Goal: Task Accomplishment & Management: Complete application form

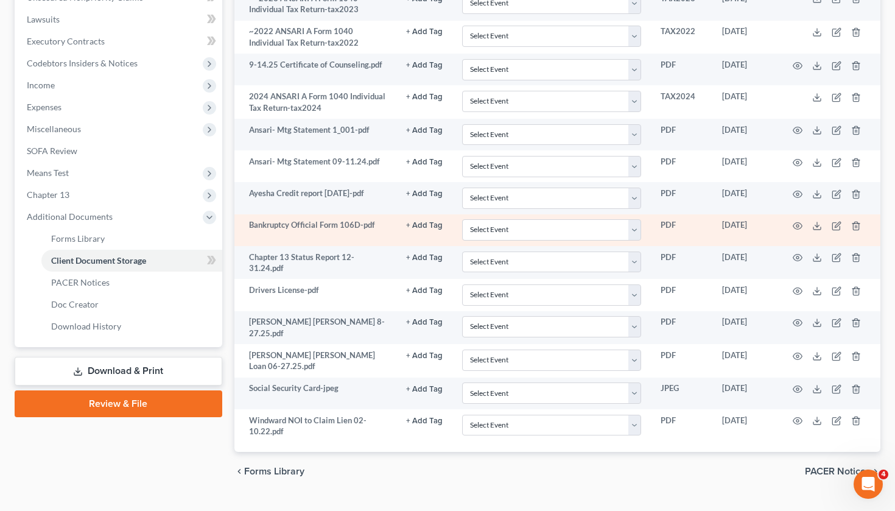
scroll to position [331, 0]
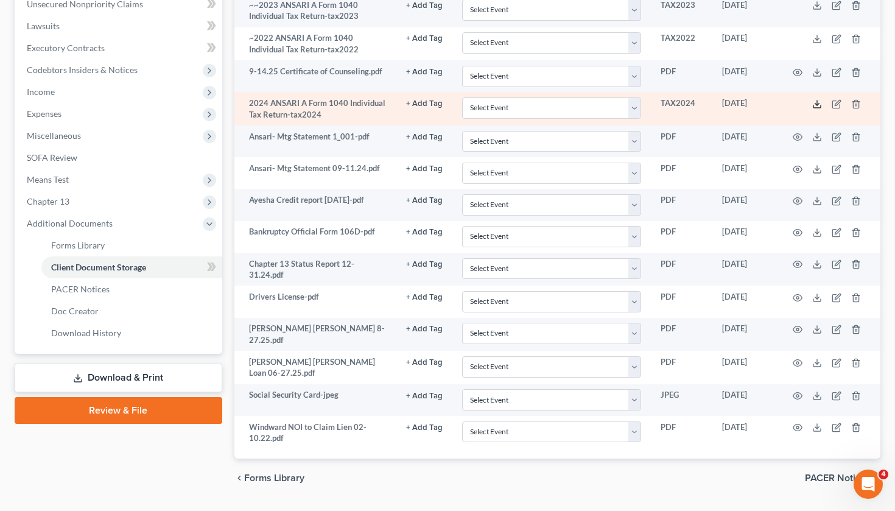
click at [820, 103] on icon at bounding box center [817, 104] width 10 height 10
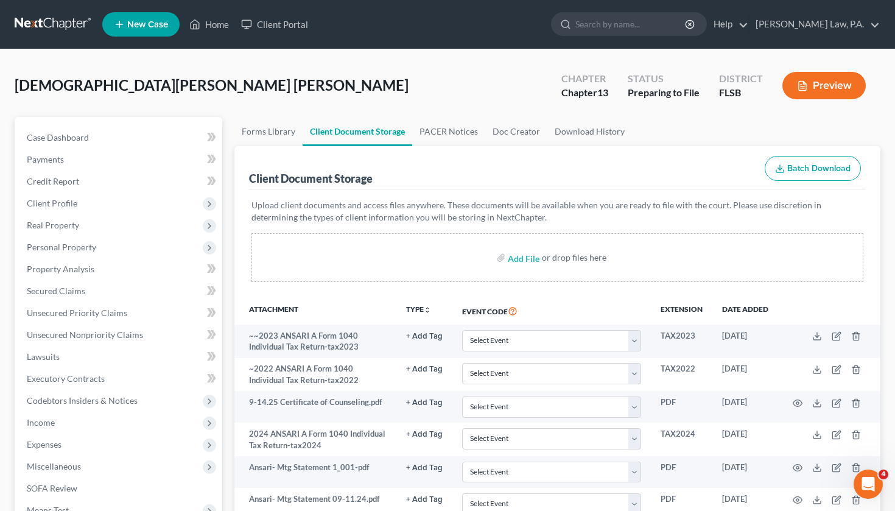
scroll to position [0, 0]
click at [69, 28] on link at bounding box center [54, 24] width 78 height 22
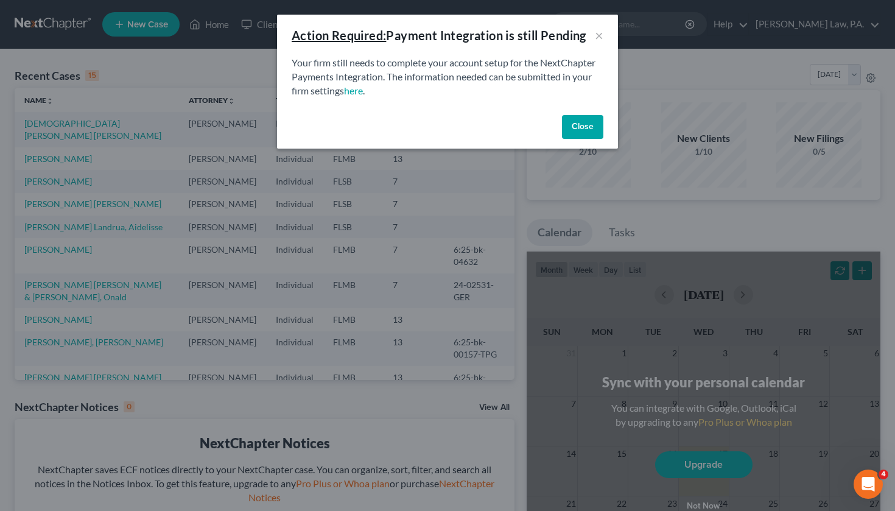
click at [593, 124] on button "Close" at bounding box center [582, 127] width 41 height 24
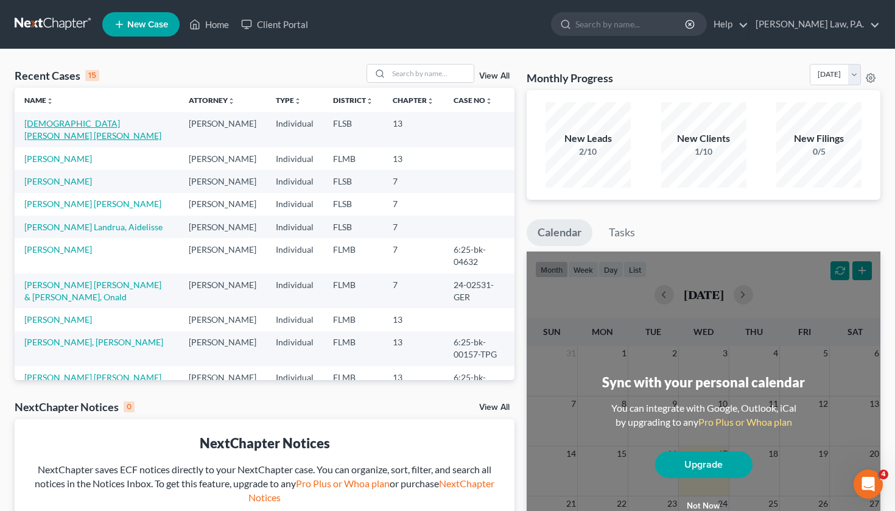
click at [86, 124] on link "[DEMOGRAPHIC_DATA][PERSON_NAME] [PERSON_NAME]" at bounding box center [92, 129] width 137 height 23
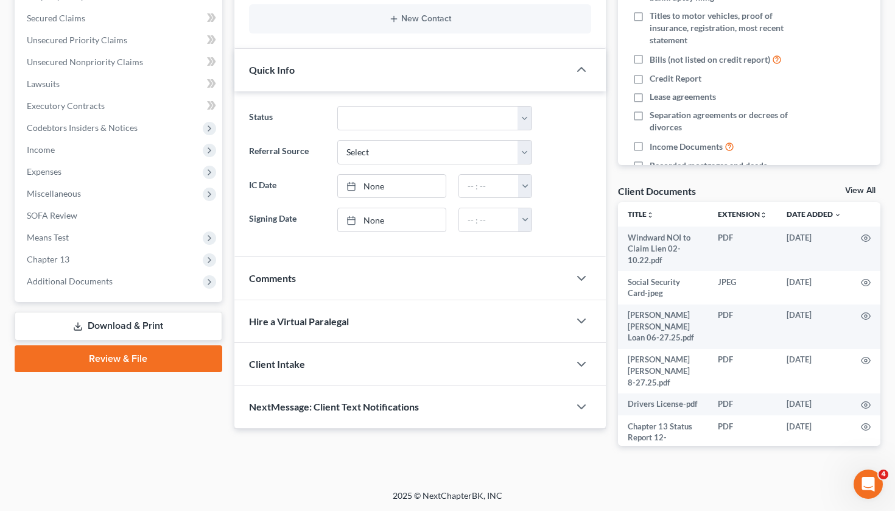
click at [874, 188] on link "View All" at bounding box center [860, 190] width 30 height 9
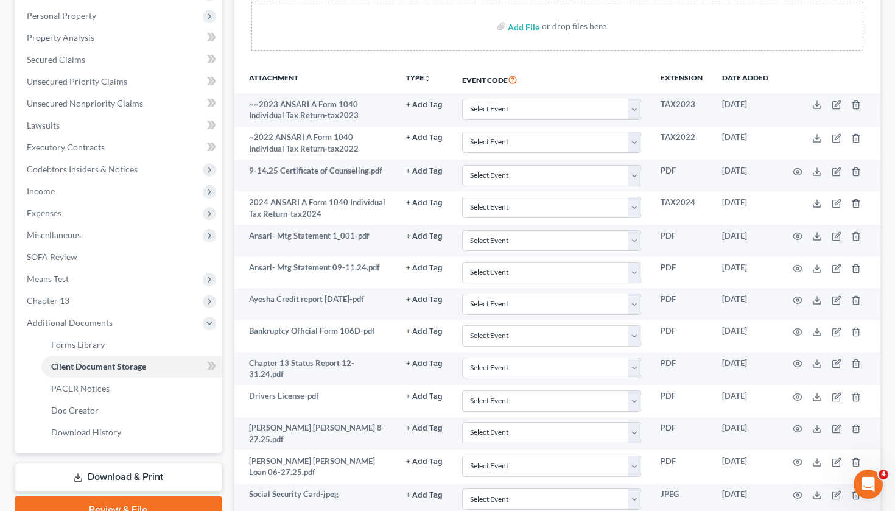
scroll to position [209, 0]
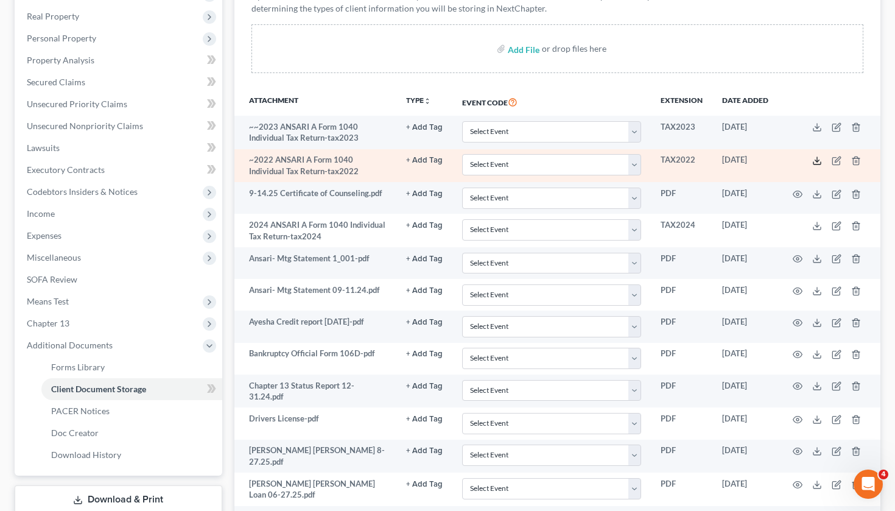
click at [817, 161] on icon at bounding box center [817, 161] width 10 height 10
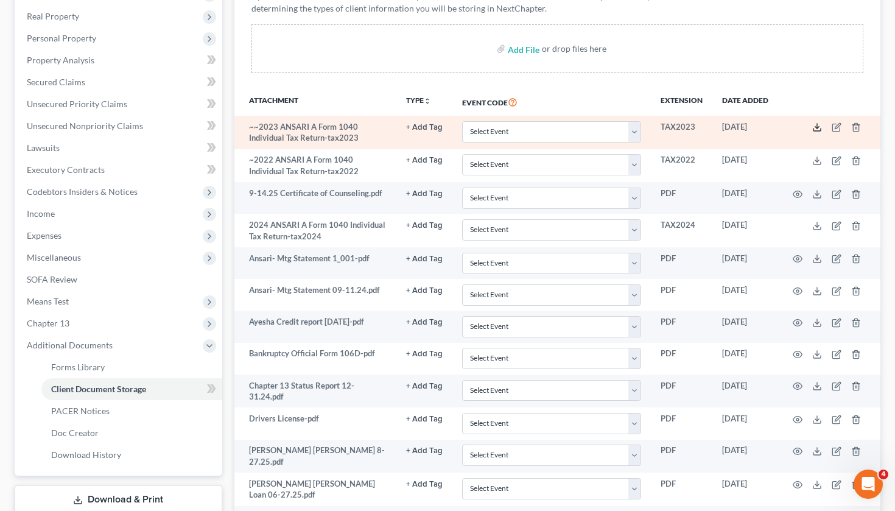
click at [819, 127] on polyline at bounding box center [817, 128] width 4 height 2
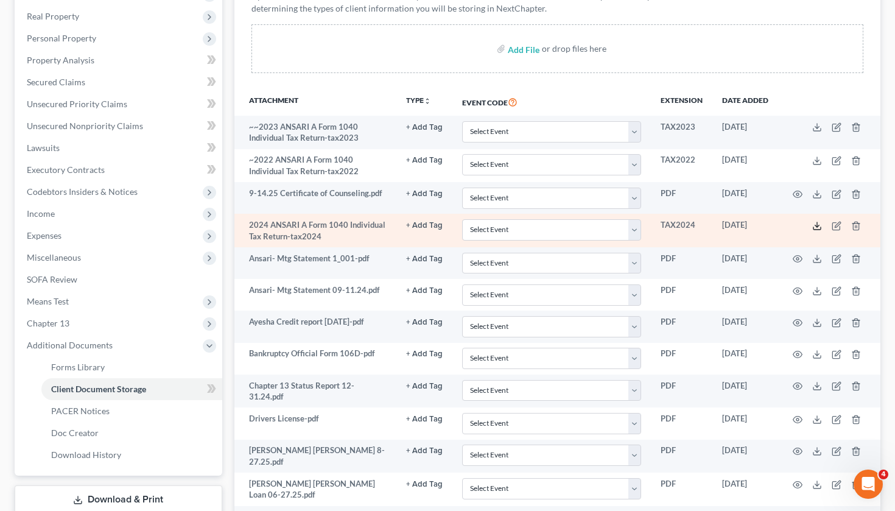
click at [816, 227] on icon at bounding box center [817, 226] width 10 height 10
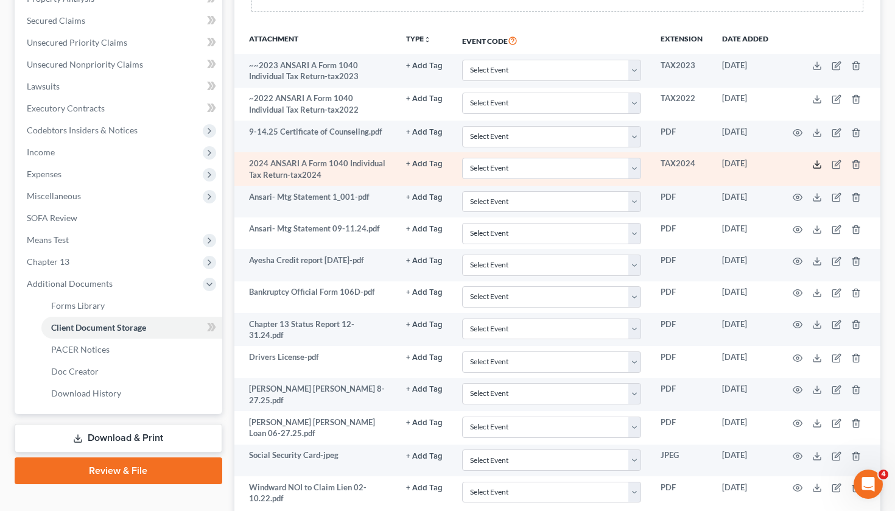
scroll to position [277, 0]
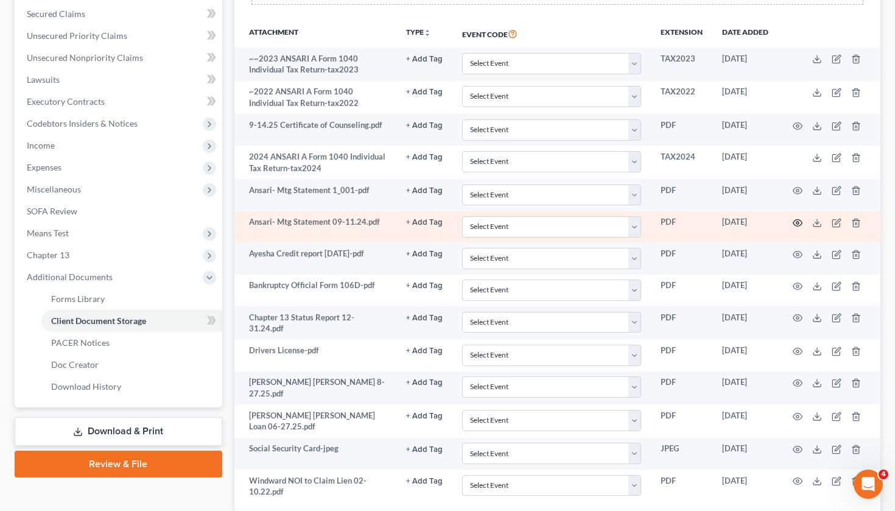
click at [797, 218] on icon "button" at bounding box center [798, 223] width 10 height 10
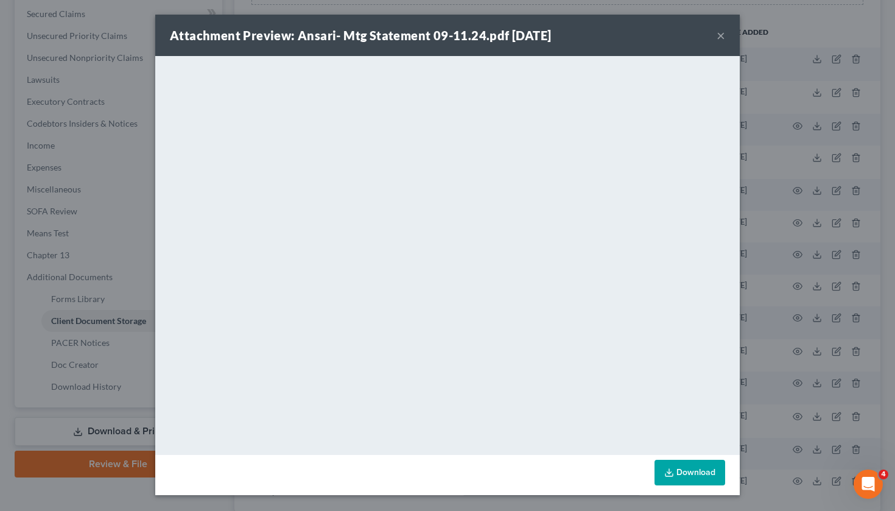
click at [717, 41] on button "×" at bounding box center [721, 35] width 9 height 15
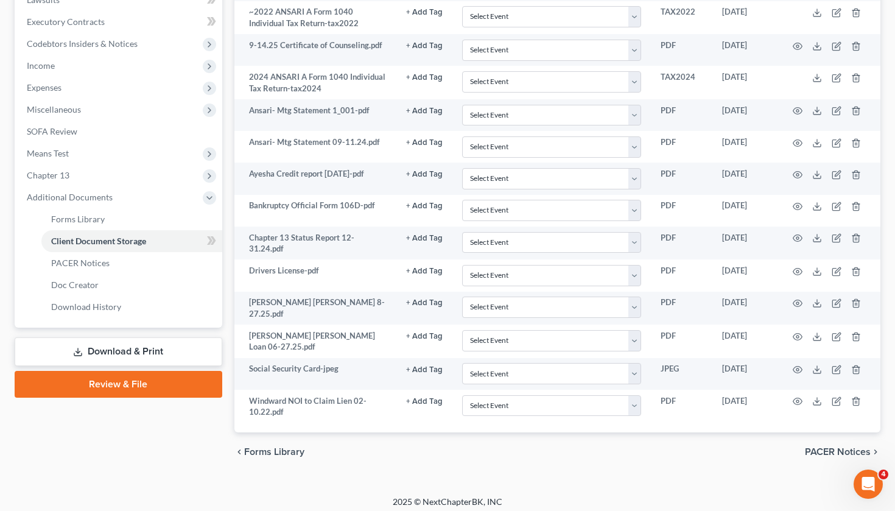
click at [115, 350] on link "Download & Print" at bounding box center [119, 351] width 208 height 29
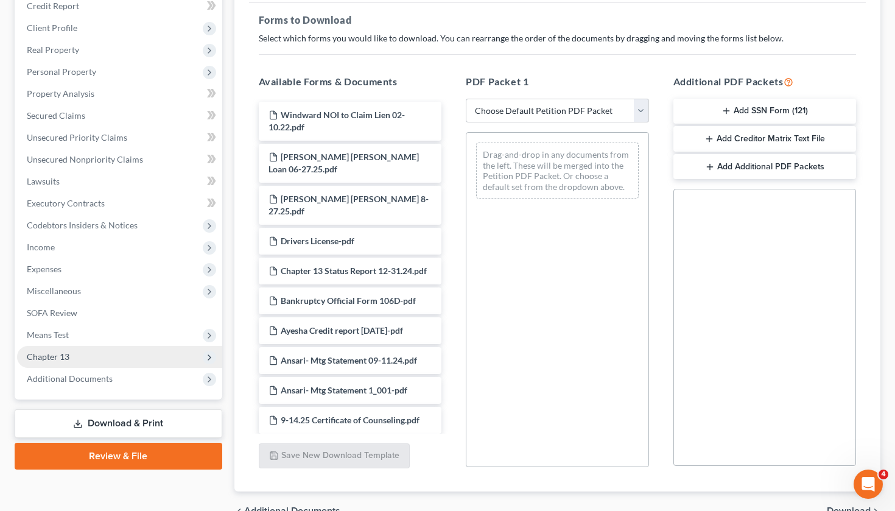
scroll to position [208, 0]
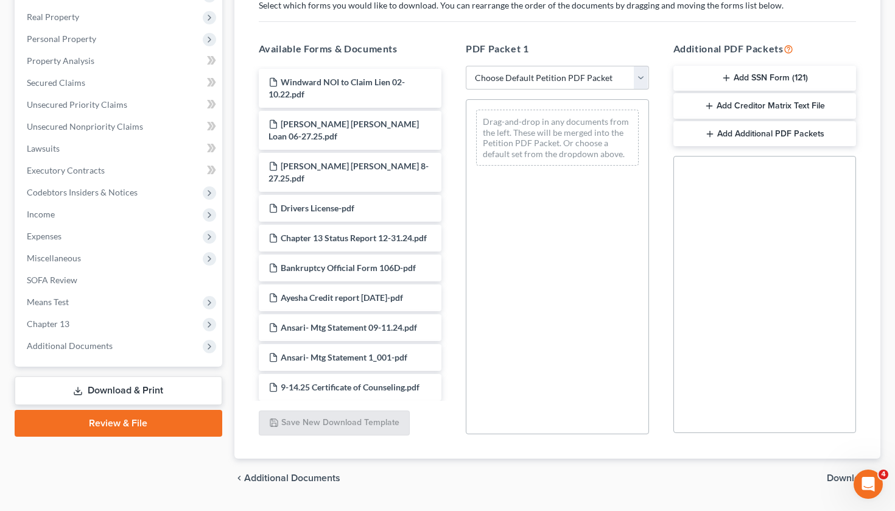
click at [108, 432] on link "Review & File" at bounding box center [119, 423] width 208 height 27
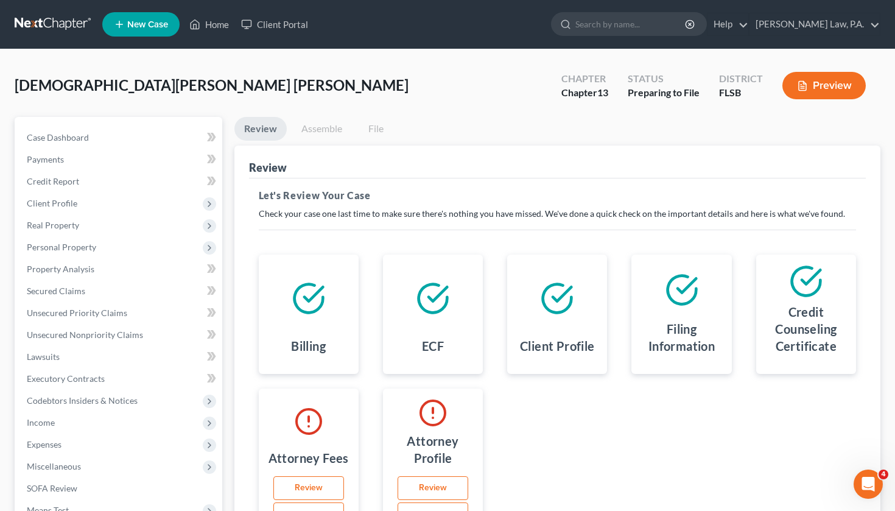
click at [829, 81] on button "Preview" at bounding box center [823, 85] width 83 height 27
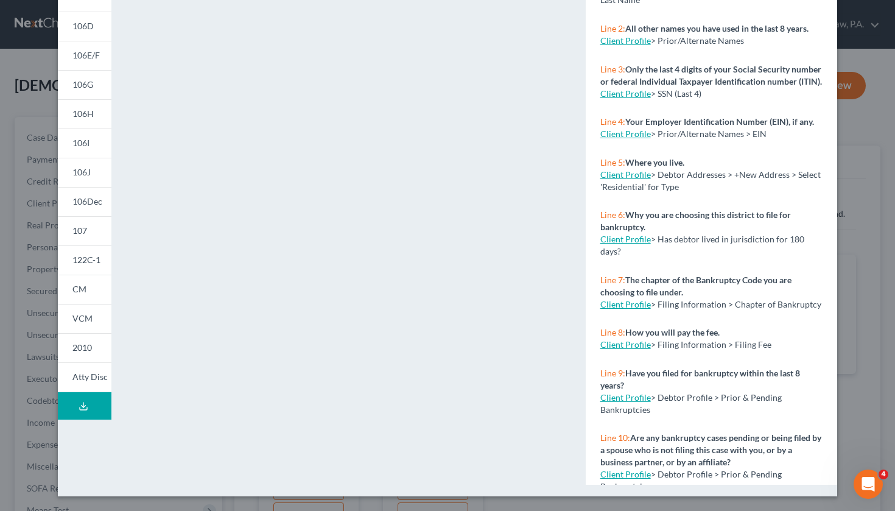
scroll to position [176, 0]
click at [30, 68] on div "Petition Preview Voluntary Petition for Individuals Filing for Bankruptcy × 101…" at bounding box center [447, 255] width 895 height 511
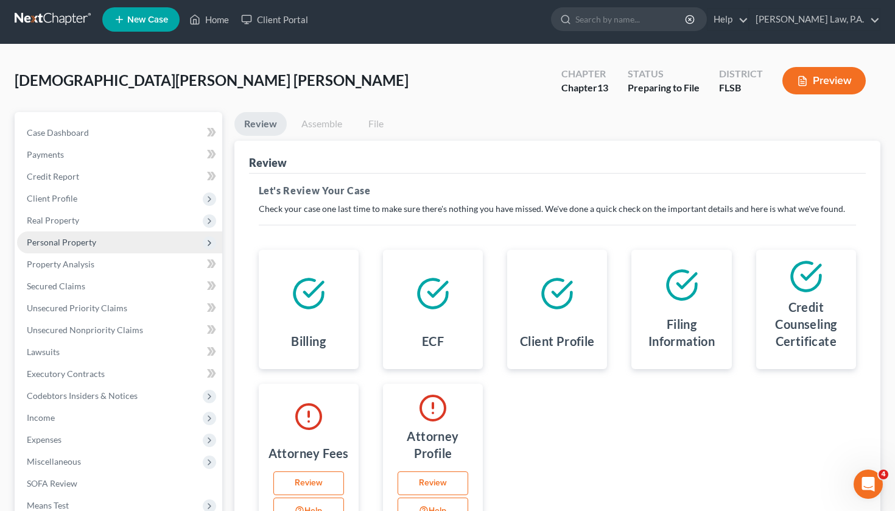
scroll to position [8, 0]
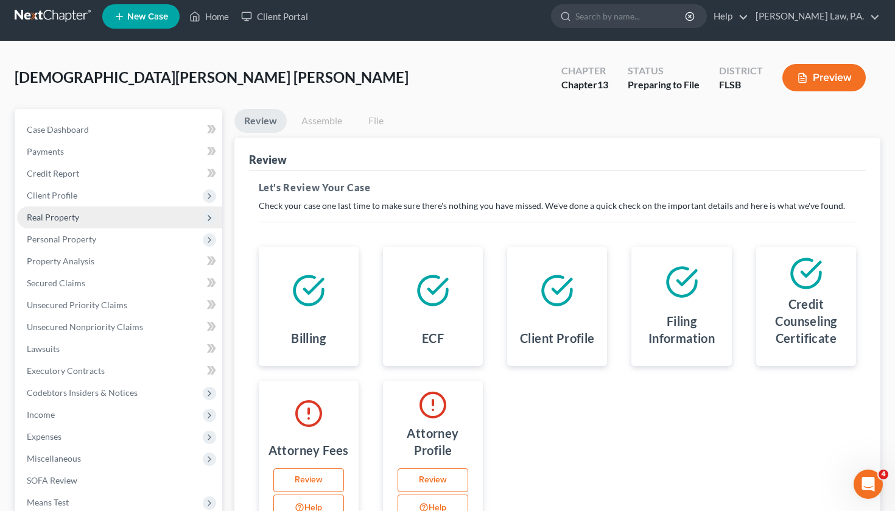
click at [76, 215] on span "Real Property" at bounding box center [53, 217] width 52 height 10
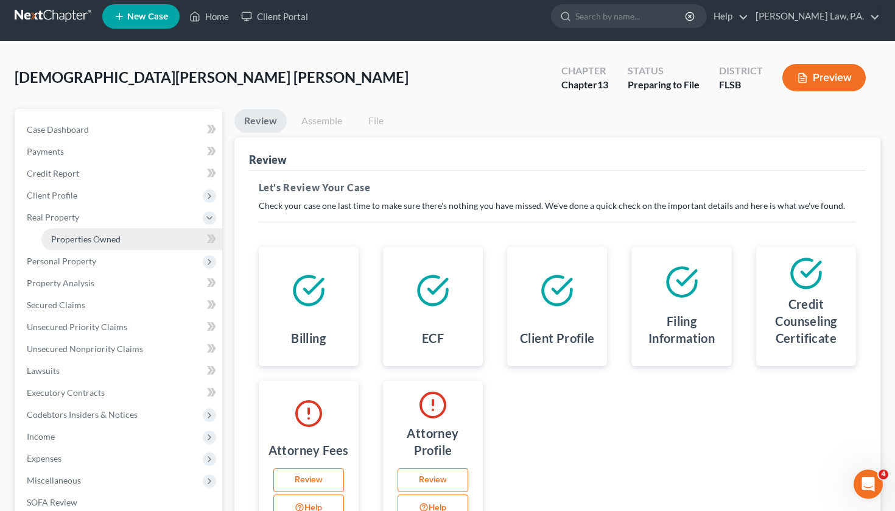
click at [88, 239] on span "Properties Owned" at bounding box center [85, 239] width 69 height 10
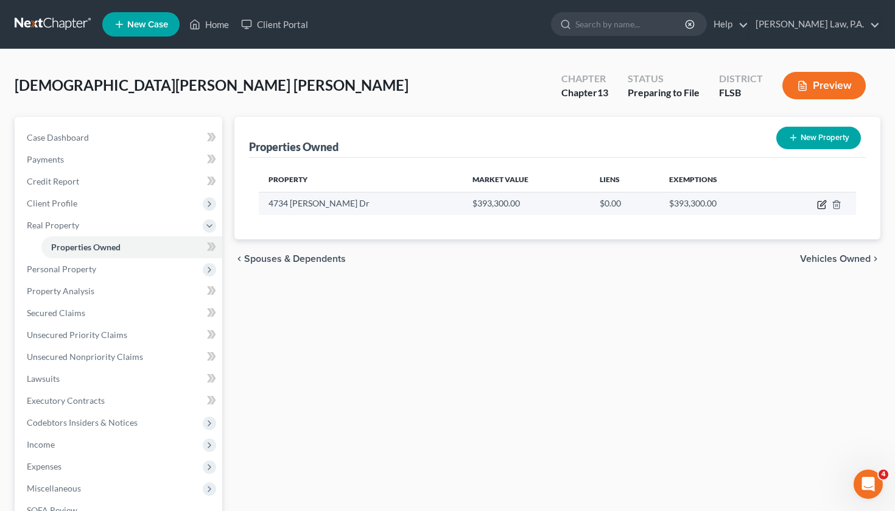
click at [821, 203] on icon "button" at bounding box center [822, 205] width 10 height 10
select select "9"
select select "48"
select select "0"
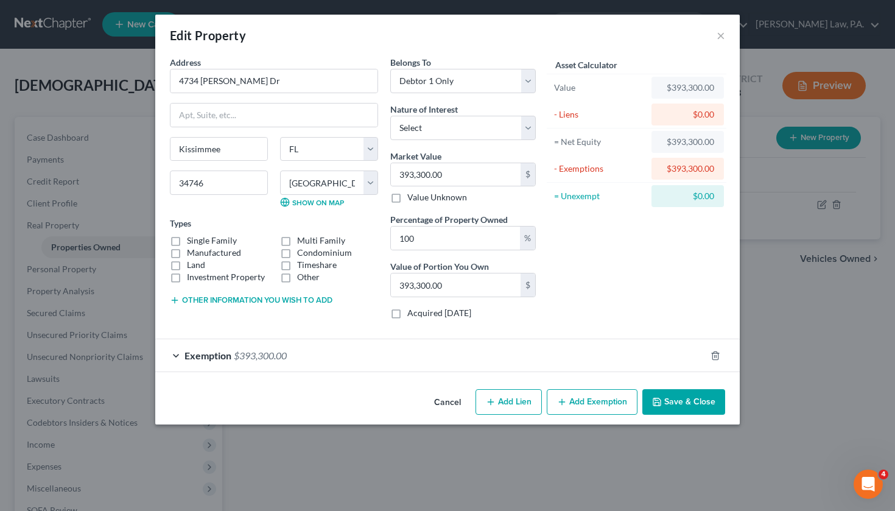
click at [260, 357] on span "$393,300.00" at bounding box center [260, 356] width 53 height 12
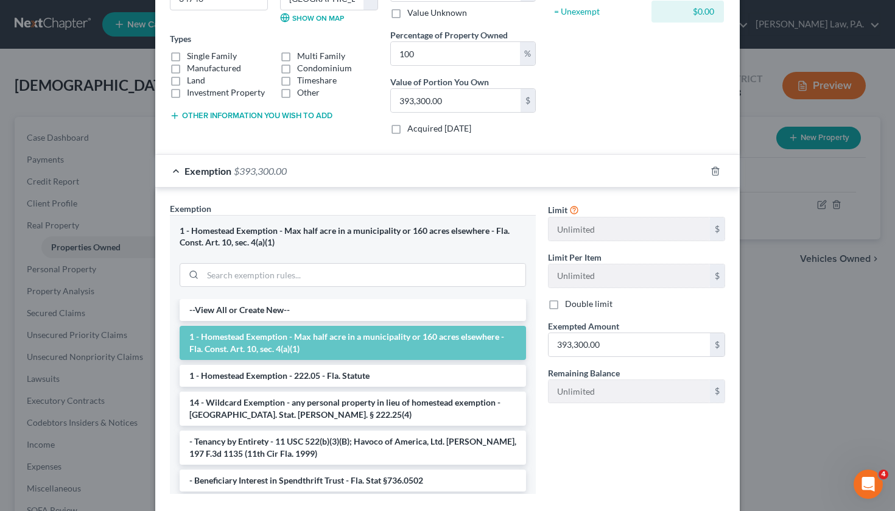
scroll to position [188, 0]
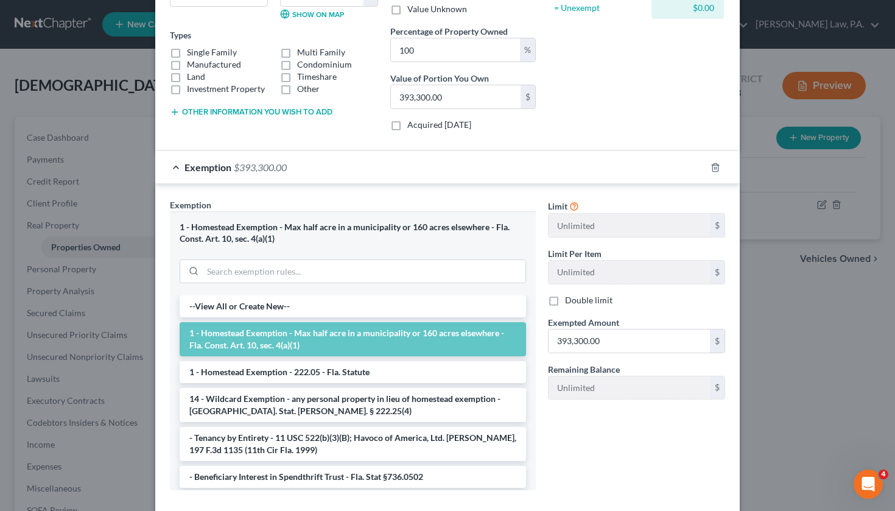
click at [262, 166] on span "$393,300.00" at bounding box center [260, 167] width 53 height 12
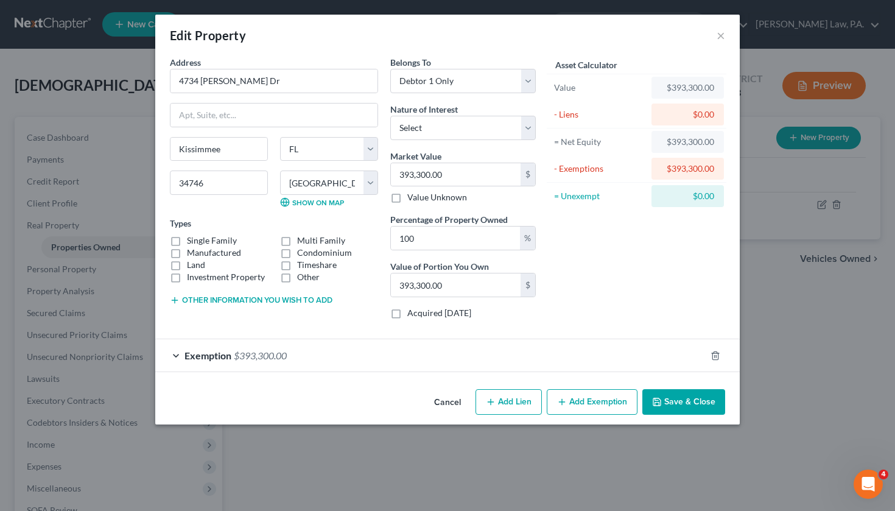
scroll to position [0, 0]
click at [527, 407] on button "Add Lien" at bounding box center [509, 402] width 66 height 26
select select "0"
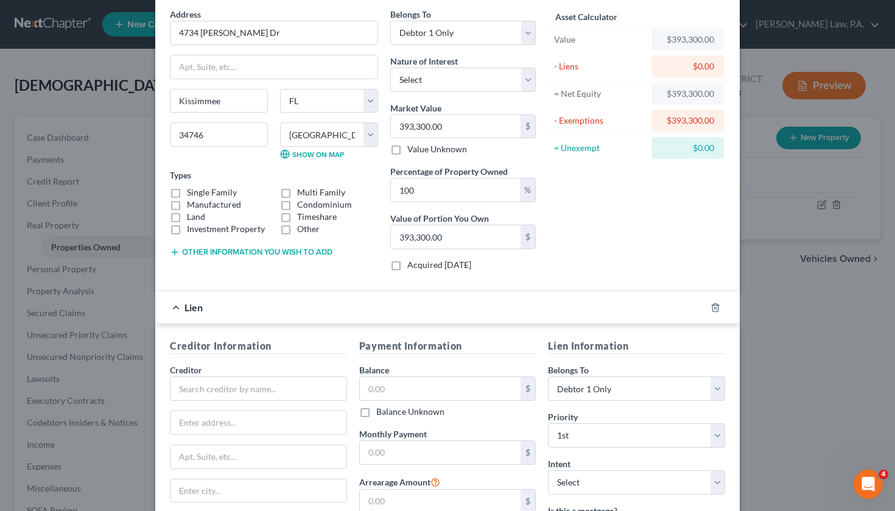
scroll to position [79, 0]
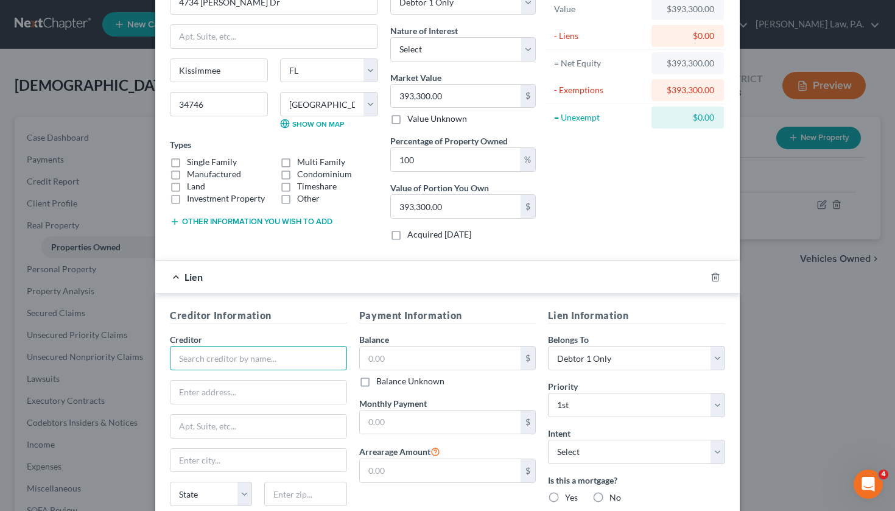
click at [293, 361] on input "text" at bounding box center [258, 358] width 177 height 24
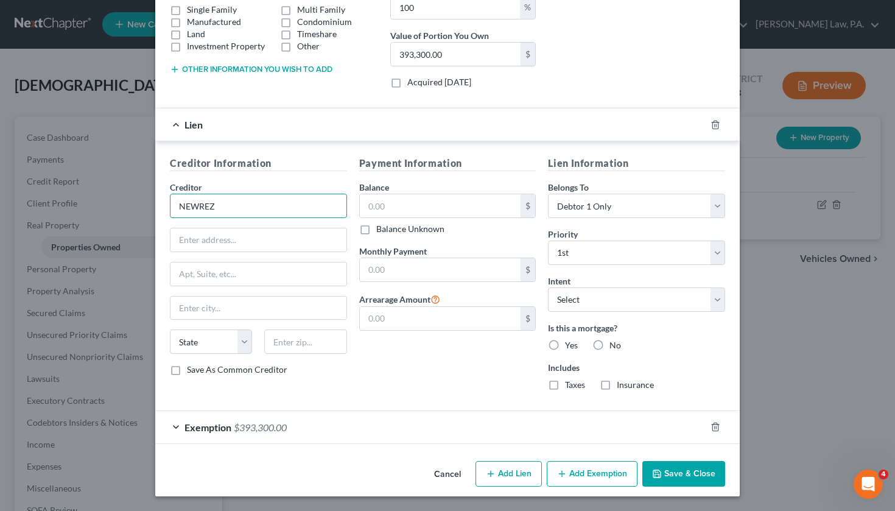
scroll to position [230, 0]
type input "NEWREZ"
type input "p"
type input "PHH MORTGAGE SERVICES"
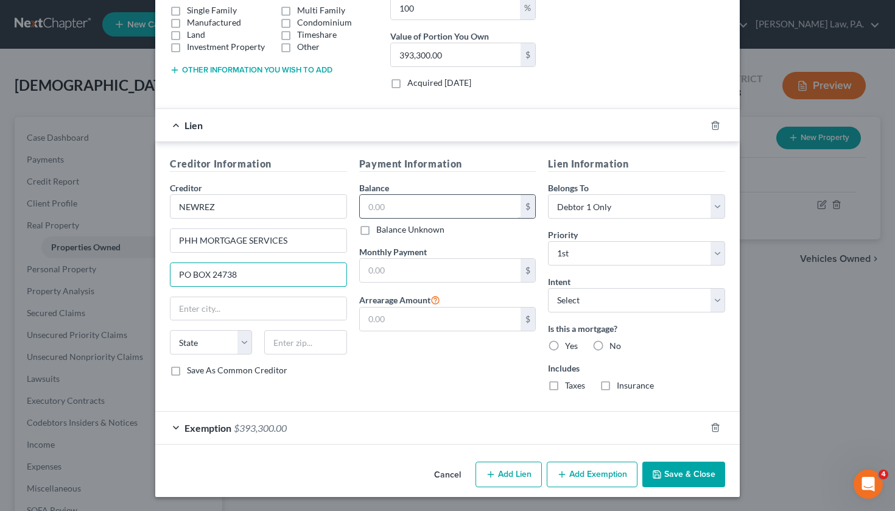
type input "PO BOX 24738"
click at [421, 209] on input "text" at bounding box center [440, 206] width 161 height 23
type input "224,674.02"
click at [391, 272] on input "text" at bounding box center [440, 270] width 161 height 23
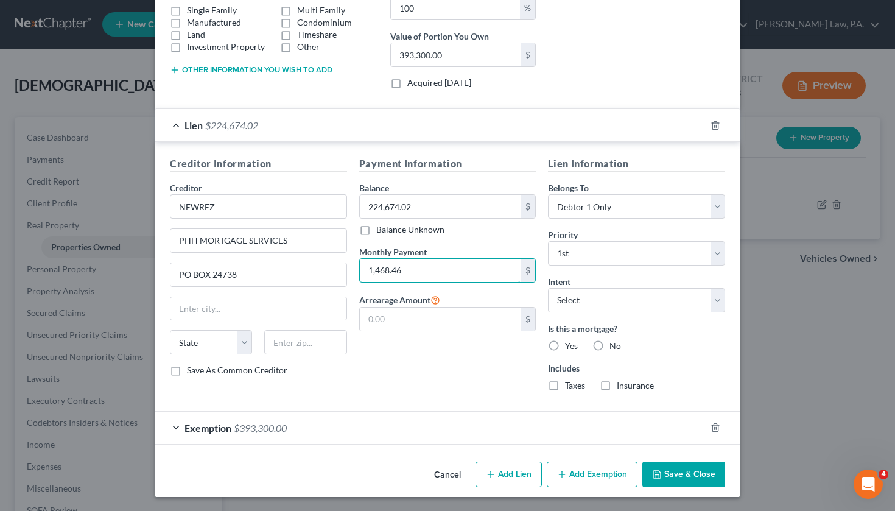
type input "1,468.46"
click at [565, 345] on label "Yes" at bounding box center [571, 346] width 13 height 12
click at [570, 345] on input "Yes" at bounding box center [574, 344] width 8 height 8
radio input "true"
click at [565, 385] on label "Taxes" at bounding box center [575, 385] width 20 height 12
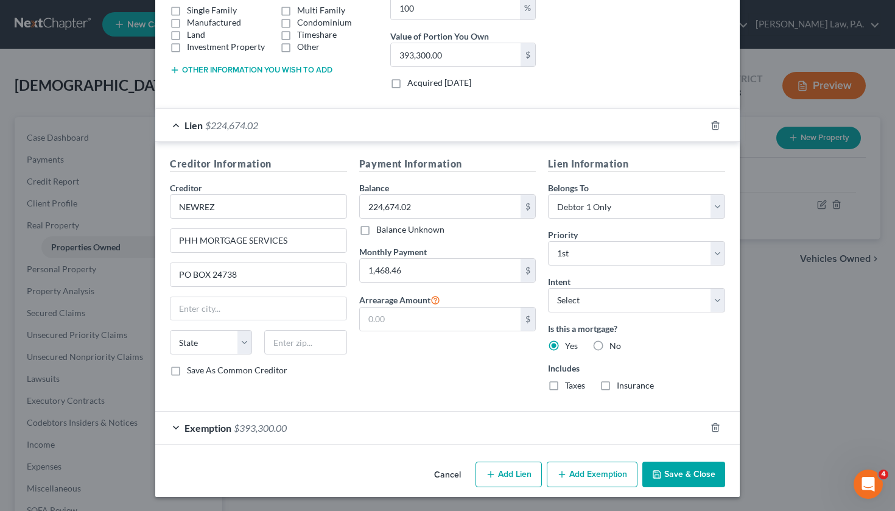
click at [570, 385] on input "Taxes" at bounding box center [574, 383] width 8 height 8
checkbox input "true"
click at [617, 385] on label "Insurance" at bounding box center [635, 385] width 37 height 12
click at [622, 385] on input "Insurance" at bounding box center [626, 383] width 8 height 8
checkbox input "true"
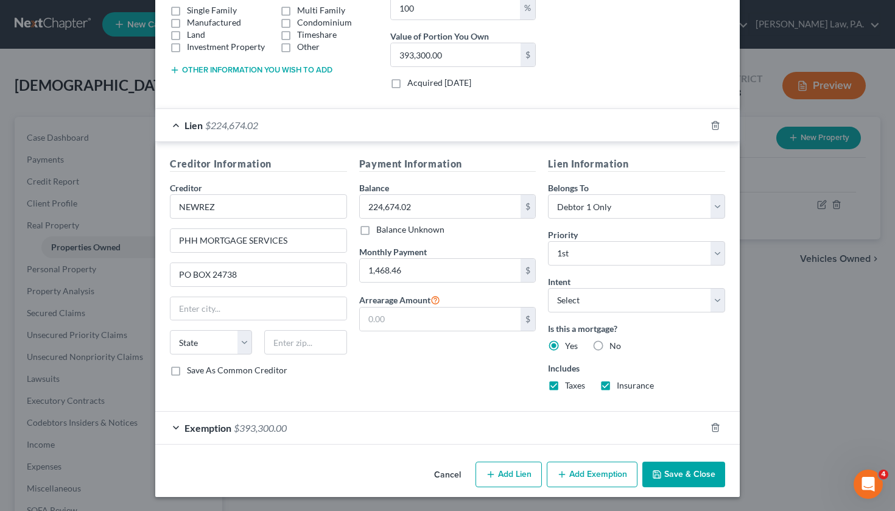
click at [672, 469] on button "Save & Close" at bounding box center [683, 475] width 83 height 26
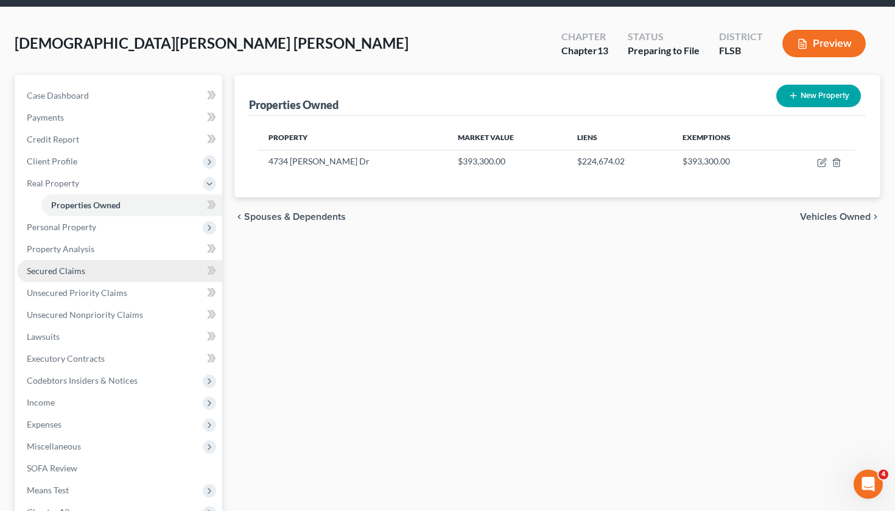
scroll to position [46, 0]
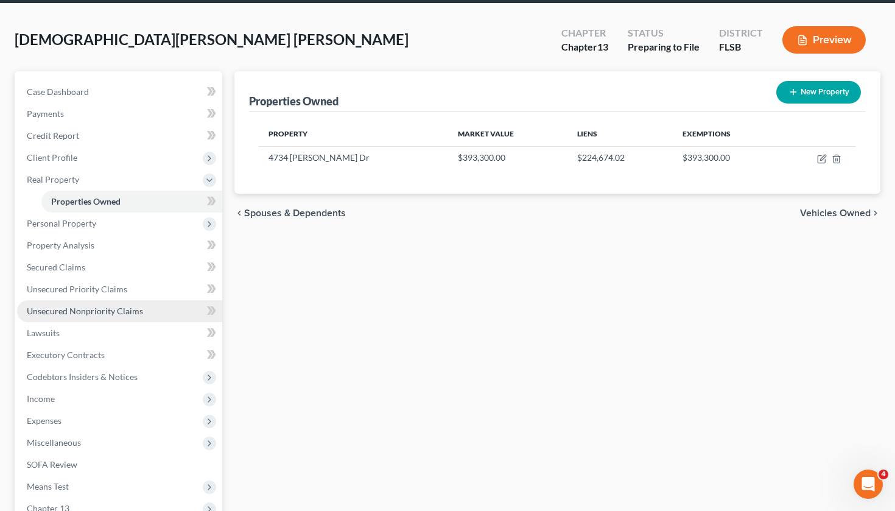
click at [113, 309] on span "Unsecured Nonpriority Claims" at bounding box center [85, 311] width 116 height 10
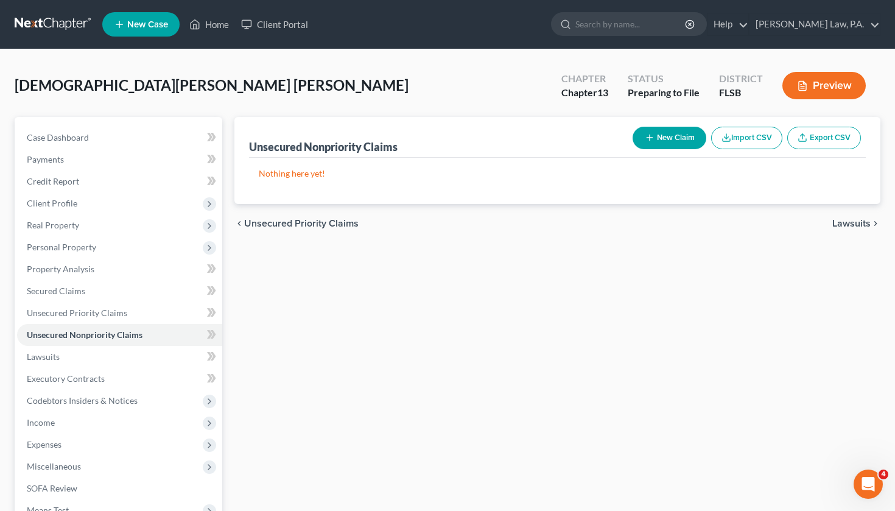
click at [675, 132] on button "New Claim" at bounding box center [670, 138] width 74 height 23
select select "0"
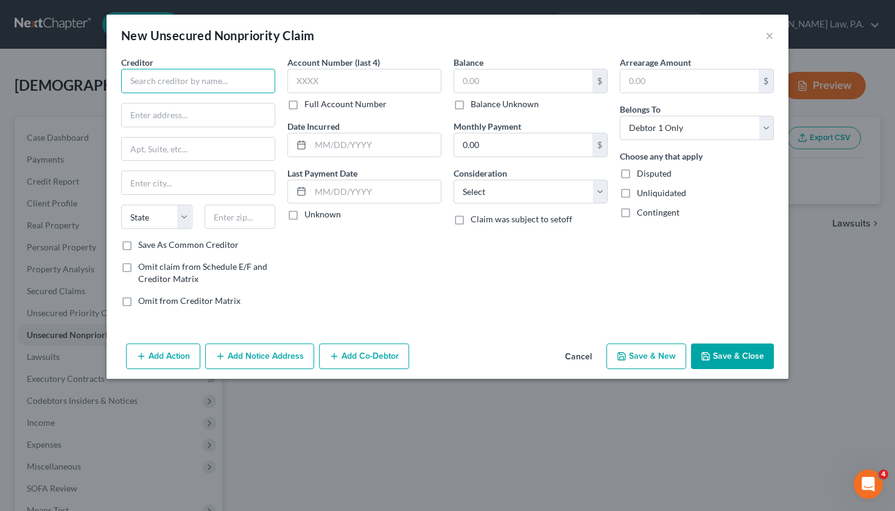
click at [233, 91] on input "text" at bounding box center [198, 81] width 154 height 24
type input "MACYS/CBNA"
click at [304, 106] on label "Full Account Number" at bounding box center [345, 104] width 82 height 12
click at [309, 106] on input "Full Account Number" at bounding box center [313, 102] width 8 height 8
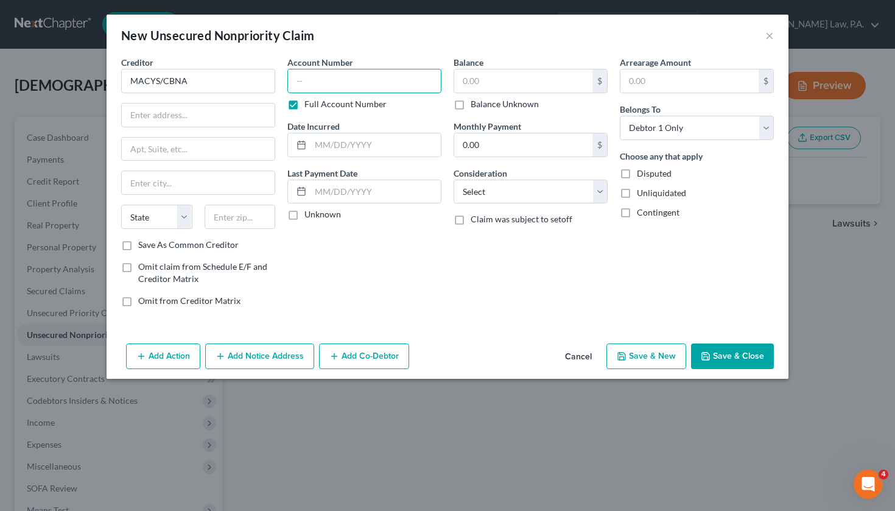
click at [314, 85] on input "text" at bounding box center [364, 81] width 154 height 24
paste input "603534XXXXXXXXXX"
type input "603534XXXXXXXXXX"
paste input "PO BOX 6789"
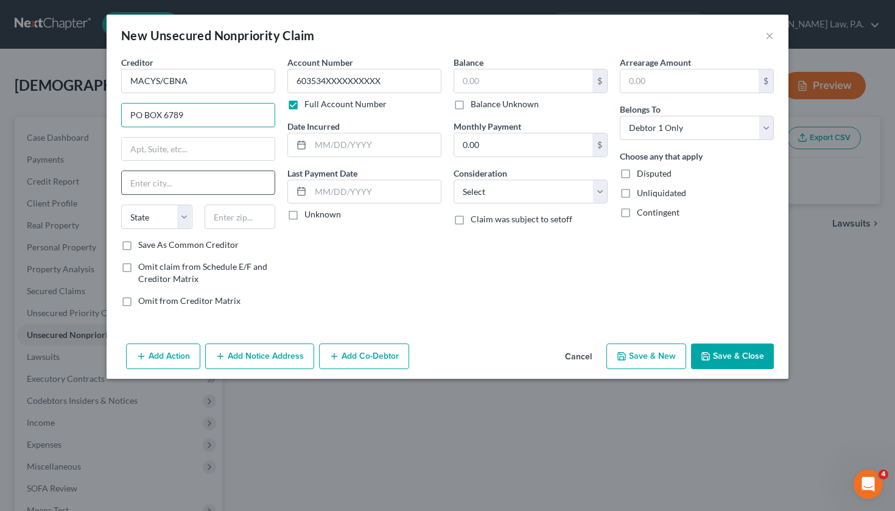
type input "PO BOX 6789"
paste input "[GEOGRAPHIC_DATA]"
type input "[GEOGRAPHIC_DATA]"
select select "43"
paste input "57117"
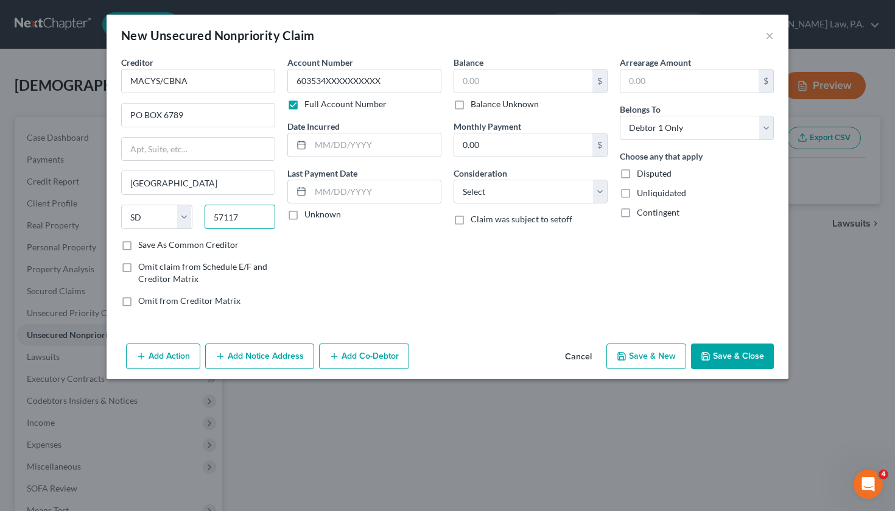
type input "57117"
click at [304, 216] on label "Unknown" at bounding box center [322, 214] width 37 height 12
click at [309, 216] on input "Unknown" at bounding box center [313, 212] width 8 height 8
checkbox input "true"
type input "[GEOGRAPHIC_DATA]"
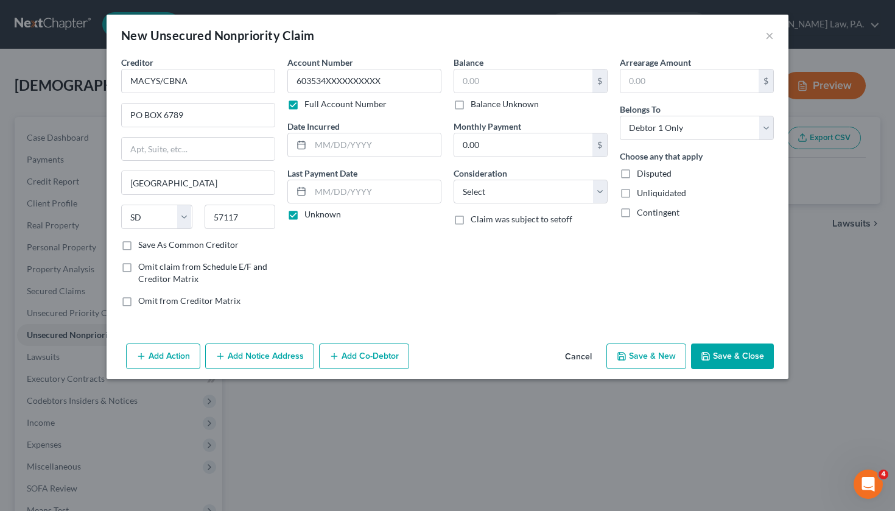
click at [471, 104] on label "Balance Unknown" at bounding box center [505, 104] width 68 height 12
click at [476, 104] on input "Balance Unknown" at bounding box center [480, 102] width 8 height 8
checkbox input "true"
type input "0.00"
click at [726, 354] on button "Save & Close" at bounding box center [732, 356] width 83 height 26
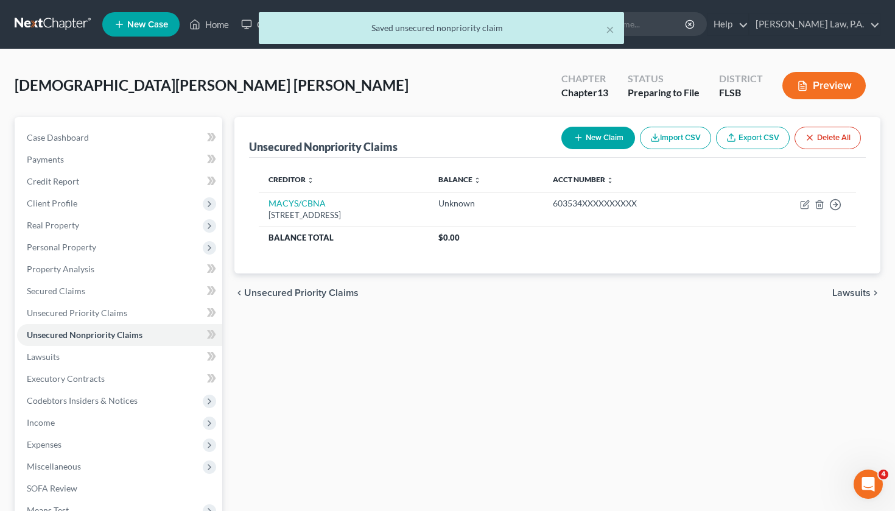
click at [606, 133] on button "New Claim" at bounding box center [598, 138] width 74 height 23
select select "0"
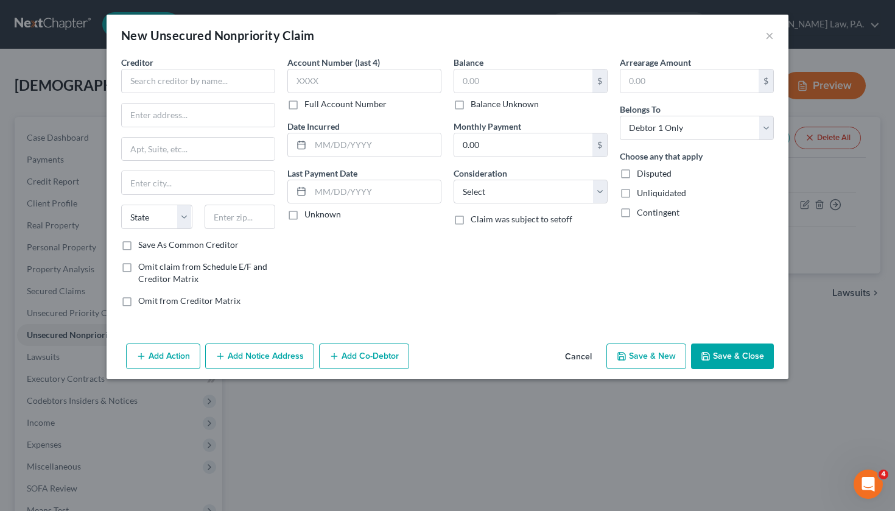
click at [574, 356] on button "Cancel" at bounding box center [578, 357] width 46 height 24
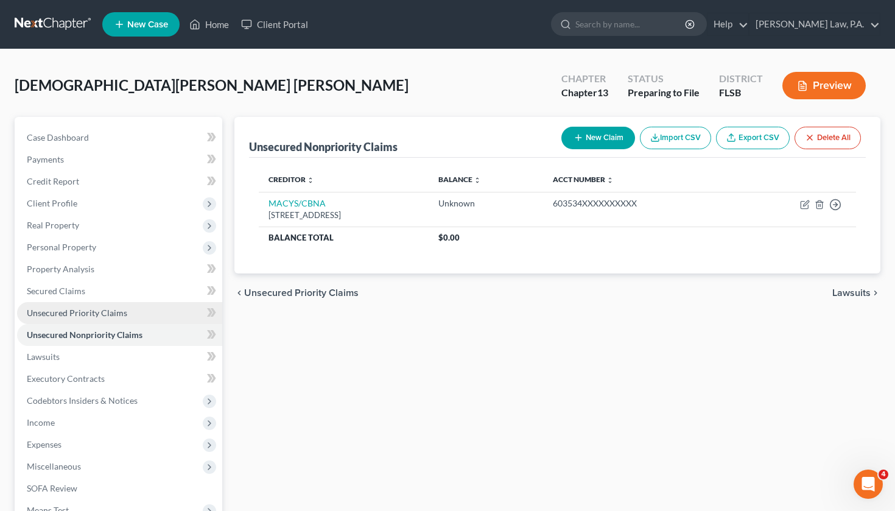
click at [152, 318] on link "Unsecured Priority Claims" at bounding box center [119, 313] width 205 height 22
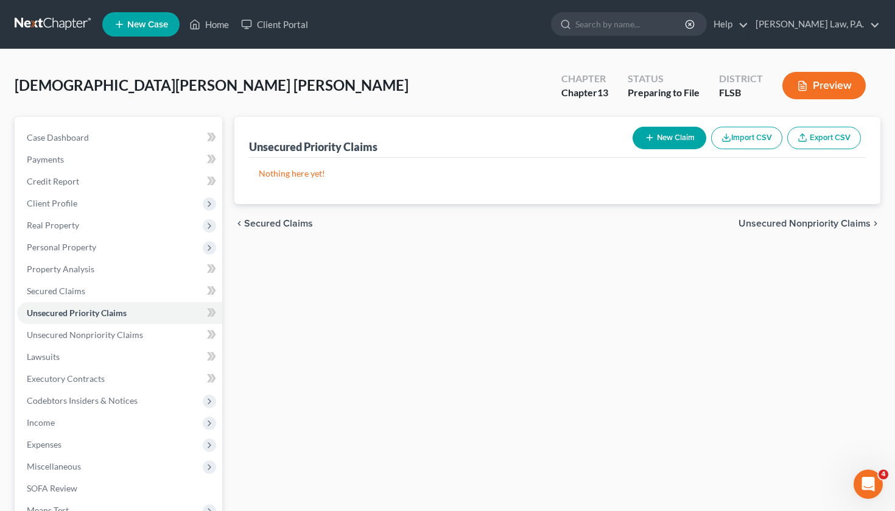
click at [680, 138] on button "New Claim" at bounding box center [670, 138] width 74 height 23
select select "0"
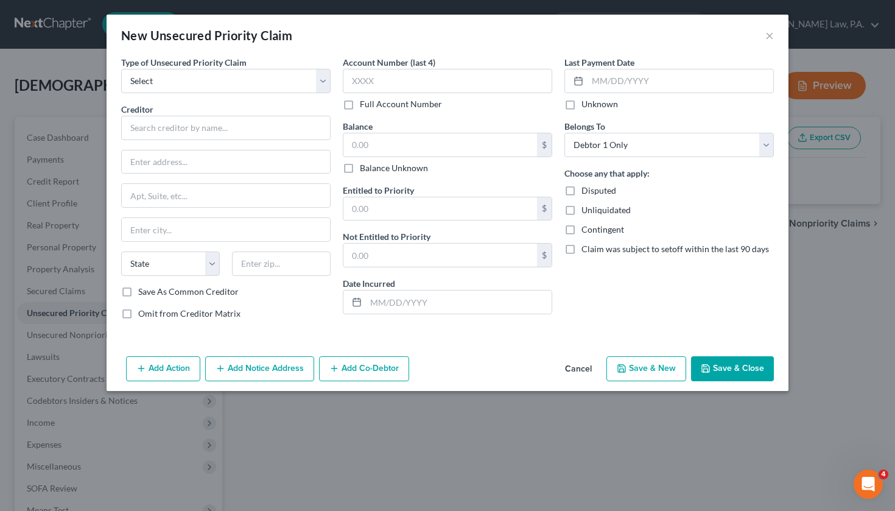
click at [318, 68] on div "Type of Unsecured Priority Claim * Select Taxes & Other Government Units Domest…" at bounding box center [225, 74] width 209 height 37
click at [767, 37] on button "×" at bounding box center [769, 35] width 9 height 15
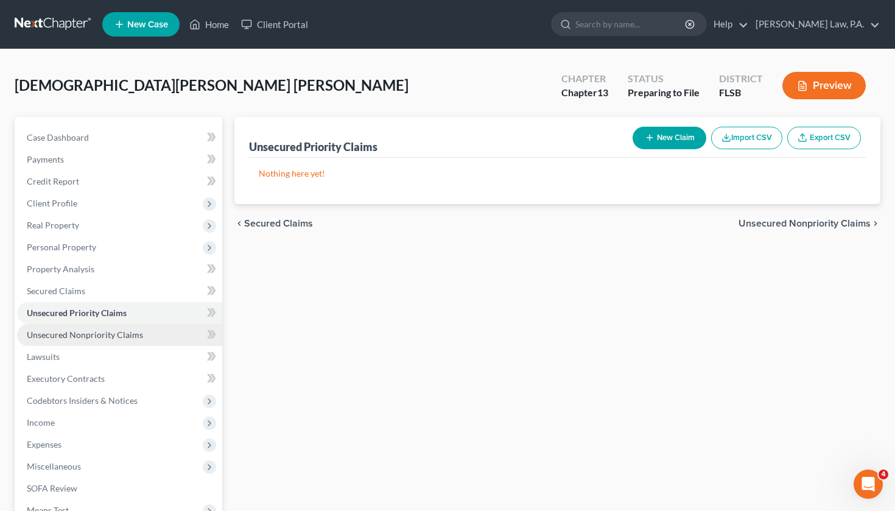
click at [118, 334] on span "Unsecured Nonpriority Claims" at bounding box center [85, 334] width 116 height 10
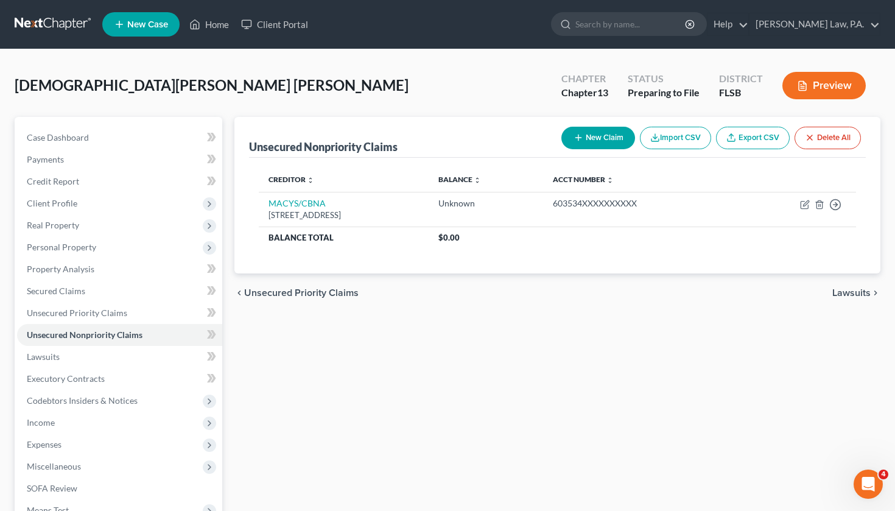
click at [599, 139] on button "New Claim" at bounding box center [598, 138] width 74 height 23
select select "0"
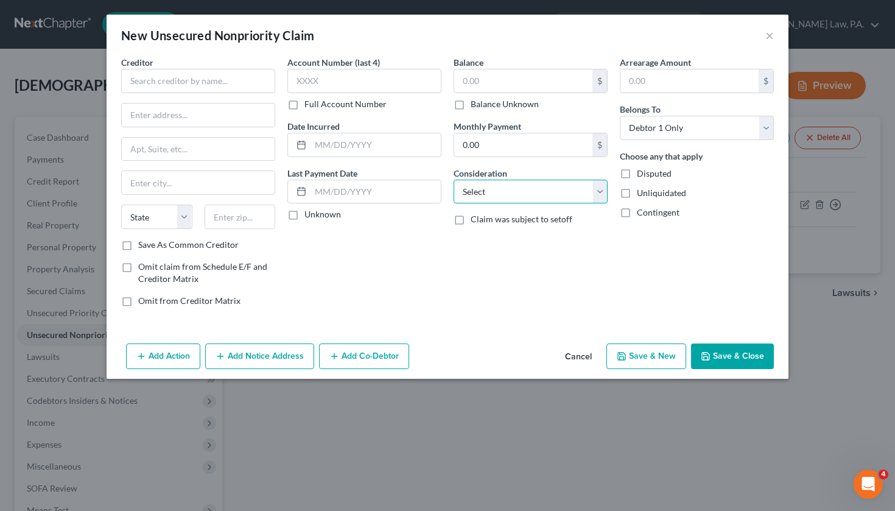
select select "17"
click at [234, 85] on input "text" at bounding box center [198, 81] width 154 height 24
paste input "MOHELA"
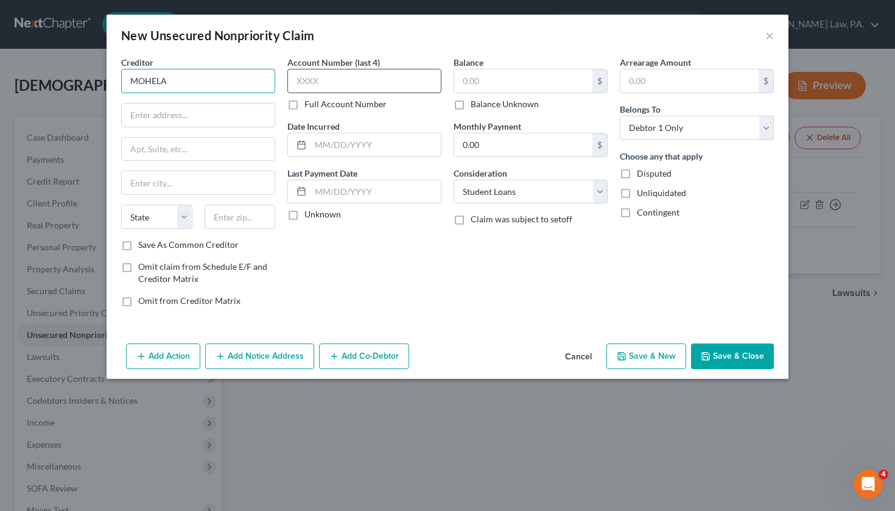
type input "MOHELA"
click at [304, 103] on label "Full Account Number" at bounding box center [345, 104] width 82 height 12
click at [309, 103] on input "Full Account Number" at bounding box center [313, 102] width 8 height 8
click at [315, 82] on input "text" at bounding box center [364, 81] width 154 height 24
paste input "274449XXXXXXXXXXXXXXXXXXXXXXX"
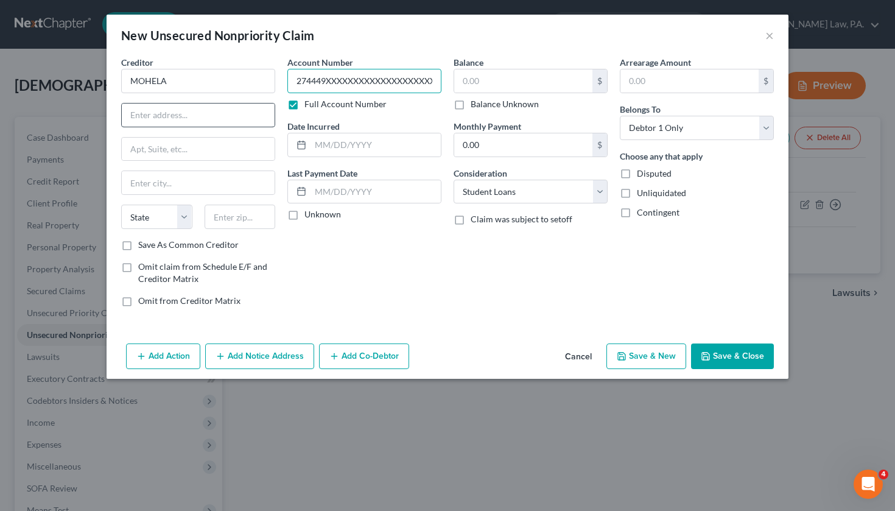
type input "274449XXXXXXXXXXXXXXXXXXXXXXX"
click at [530, 77] on input "text" at bounding box center [523, 80] width 138 height 23
paste input "2,828"
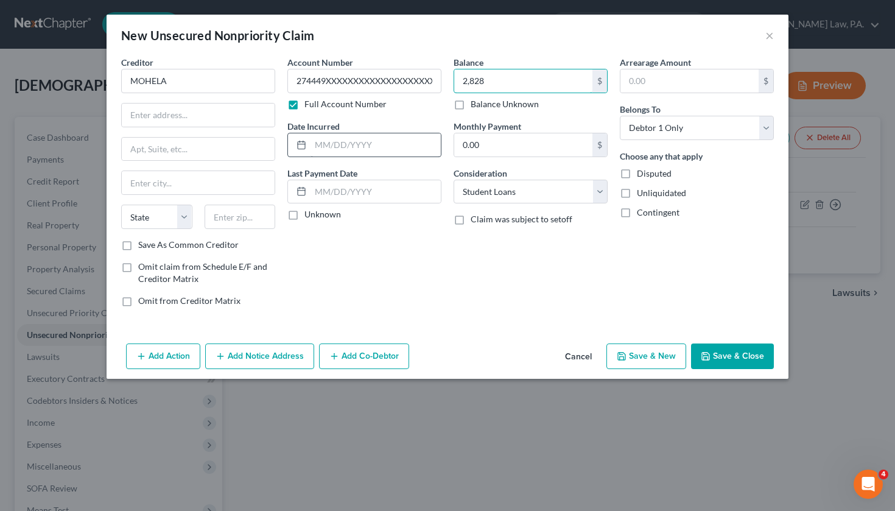
type input "2,828"
click at [340, 147] on input "text" at bounding box center [376, 144] width 130 height 23
paste input "[DATE]"
type input "[DATE]"
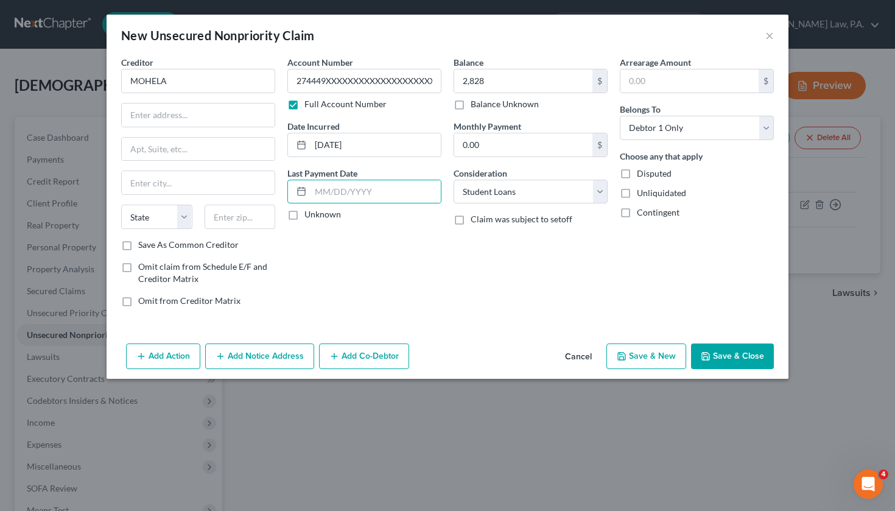
click at [304, 217] on label "Unknown" at bounding box center [322, 214] width 37 height 12
click at [309, 216] on input "Unknown" at bounding box center [313, 212] width 8 height 8
checkbox input "true"
click at [310, 195] on div at bounding box center [299, 191] width 23 height 23
click at [321, 195] on input "text" at bounding box center [376, 191] width 130 height 23
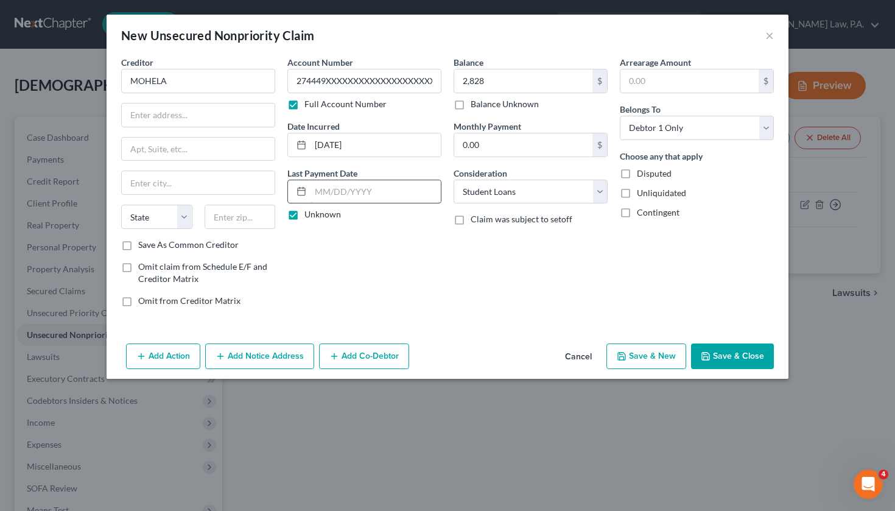
paste input "[DATE]"
type input "[DATE]"
click at [304, 217] on label "Unknown" at bounding box center [322, 214] width 37 height 12
click at [309, 216] on input "Unknown" at bounding box center [313, 212] width 8 height 8
checkbox input "false"
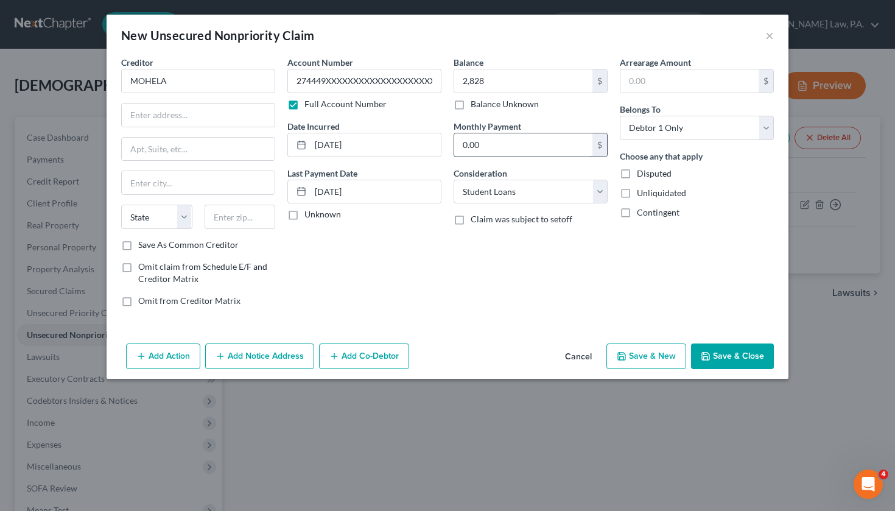
click at [497, 152] on input "0.00" at bounding box center [523, 144] width 138 height 23
drag, startPoint x: 492, startPoint y: 151, endPoint x: 392, endPoint y: 150, distance: 99.9
click at [392, 150] on div "Creditor * MOHELA State [US_STATE] AK AR AZ CA CO [GEOGRAPHIC_DATA] DE DC [GEOG…" at bounding box center [447, 186] width 665 height 261
drag, startPoint x: 376, startPoint y: 196, endPoint x: 297, endPoint y: 191, distance: 79.3
click at [297, 191] on div "[DATE]" at bounding box center [364, 192] width 154 height 24
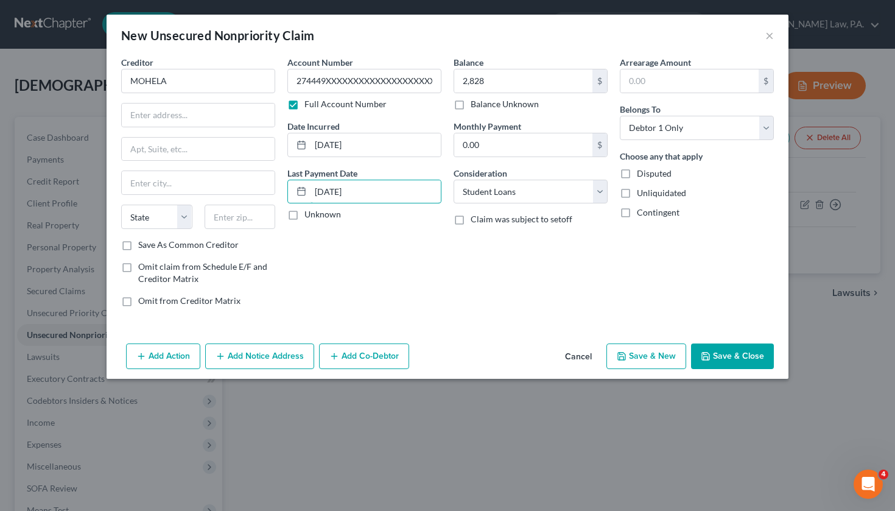
drag, startPoint x: 360, startPoint y: 197, endPoint x: 278, endPoint y: 195, distance: 82.2
click at [278, 195] on div "Creditor * MOHELA State [US_STATE] AK AR AZ CA CO [GEOGRAPHIC_DATA] DE DC [GEOG…" at bounding box center [447, 186] width 665 height 261
click at [191, 122] on input "text" at bounding box center [198, 115] width 153 height 23
paste input "633 SPIRIT DR"
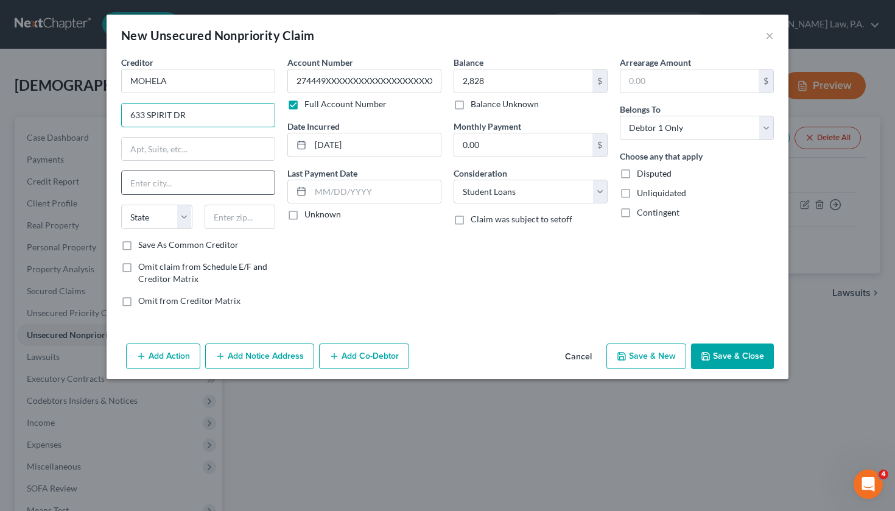
type input "633 SPIRIT DR"
paste input "CHESTERFIELD"
type input "CHESTERFIELD"
select select "26"
paste input "63005"
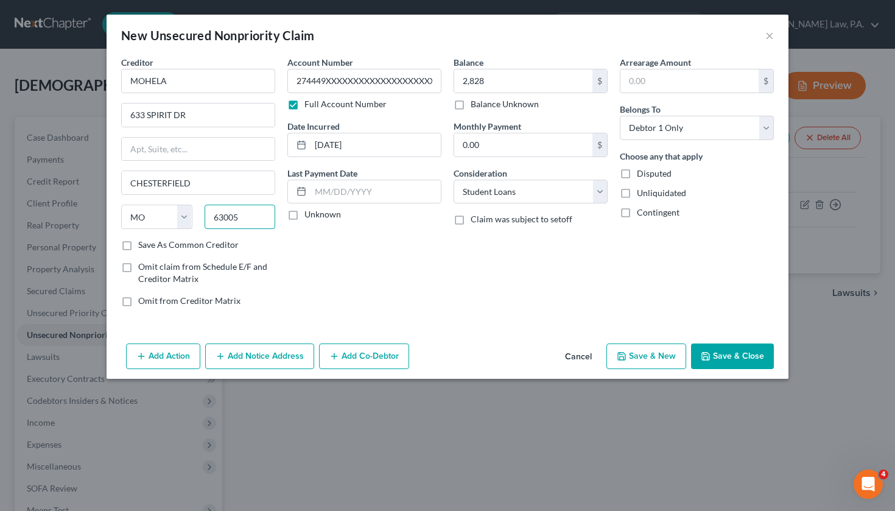
type input "63005"
click at [138, 244] on label "Save As Common Creditor" at bounding box center [188, 245] width 100 height 12
click at [143, 244] on input "Save As Common Creditor" at bounding box center [147, 243] width 8 height 8
checkbox input "true"
type input "Chesterfield"
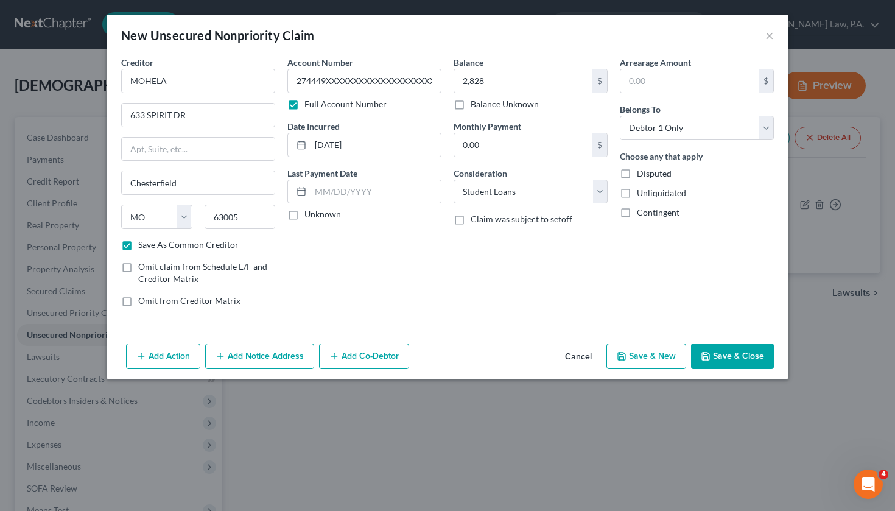
click at [742, 353] on button "Save & Close" at bounding box center [732, 356] width 83 height 26
checkbox input "false"
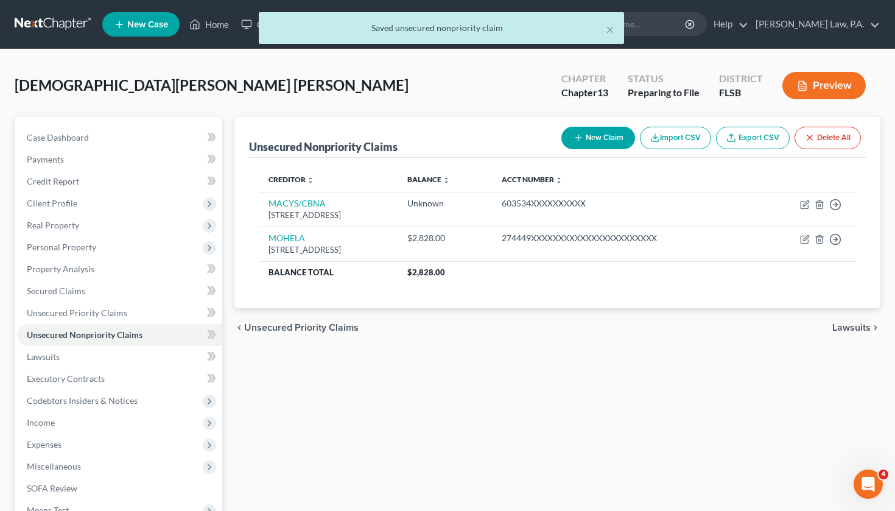
click at [605, 140] on button "New Claim" at bounding box center [598, 138] width 74 height 23
select select "0"
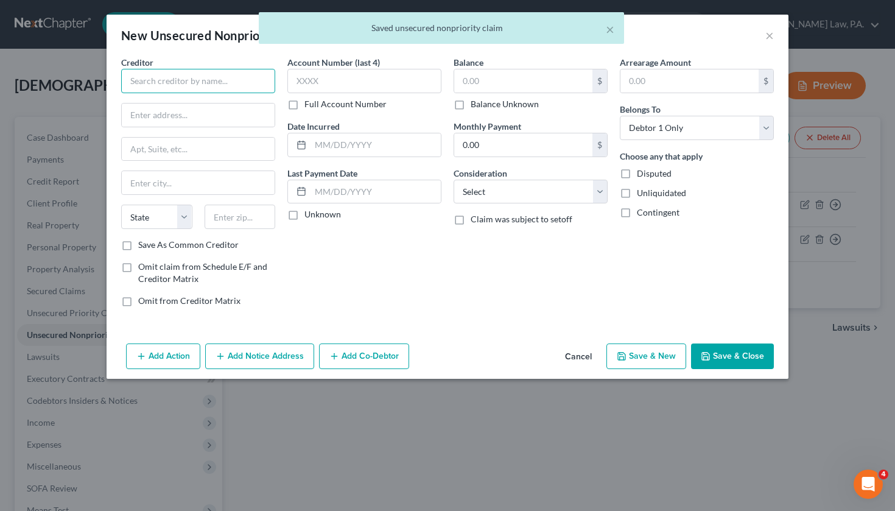
click at [231, 75] on input "text" at bounding box center [198, 81] width 154 height 24
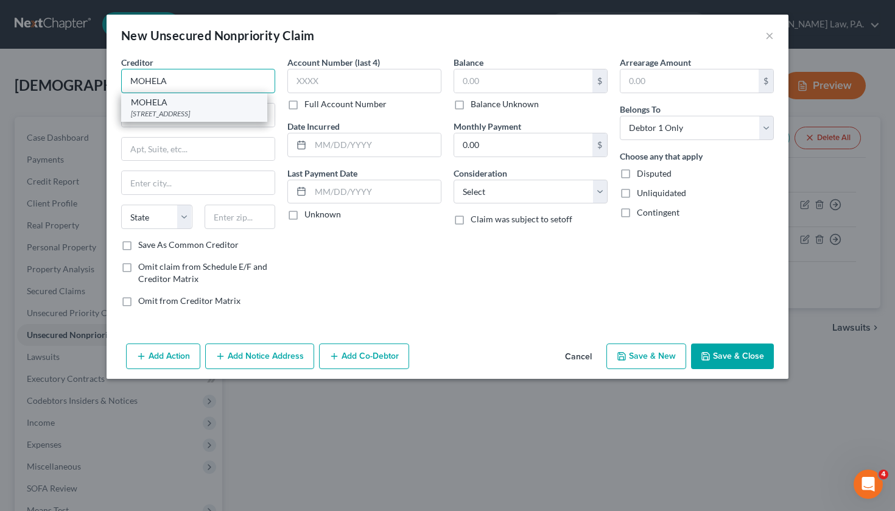
type input "MOHELA"
click at [204, 110] on div "[STREET_ADDRESS]" at bounding box center [194, 113] width 127 height 10
type input "633 SPIRIT DR"
type input "Chesterfield"
select select "26"
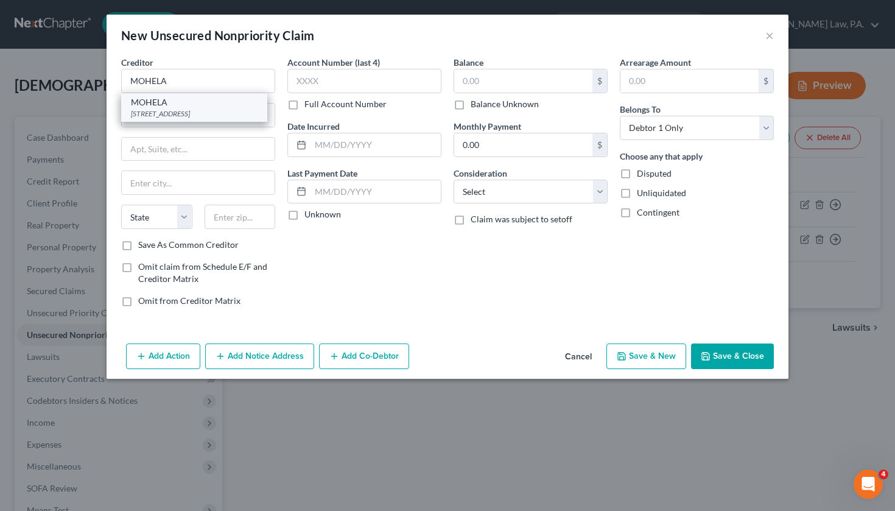
type input "63005"
click at [304, 105] on label "Full Account Number" at bounding box center [345, 104] width 82 height 12
click at [309, 105] on input "Full Account Number" at bounding box center [313, 102] width 8 height 8
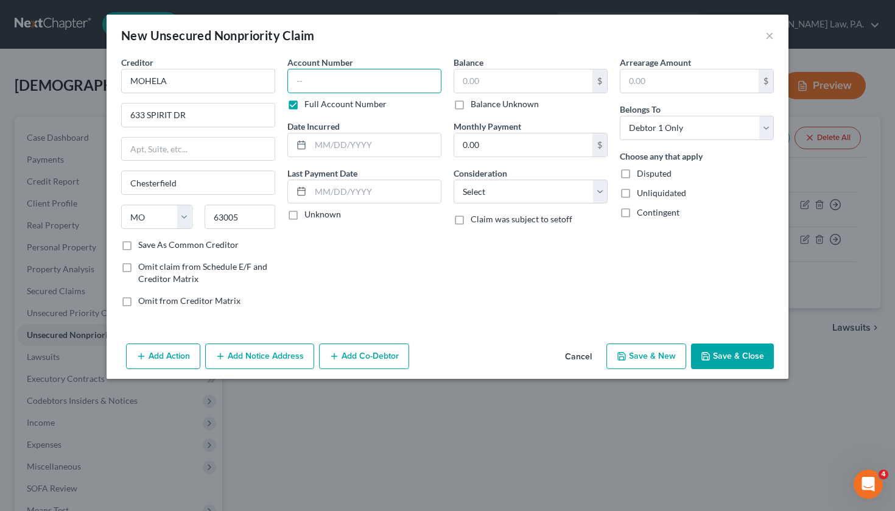
click at [332, 80] on input "text" at bounding box center [364, 81] width 154 height 24
paste input "274449XXXXXXXXXXXXXXXXXXXXXXX"
type input "274449XXXXXXXXXXXXXXXXXXXXXXX"
click at [326, 144] on input "text" at bounding box center [376, 144] width 130 height 23
paste input "[DATE]"
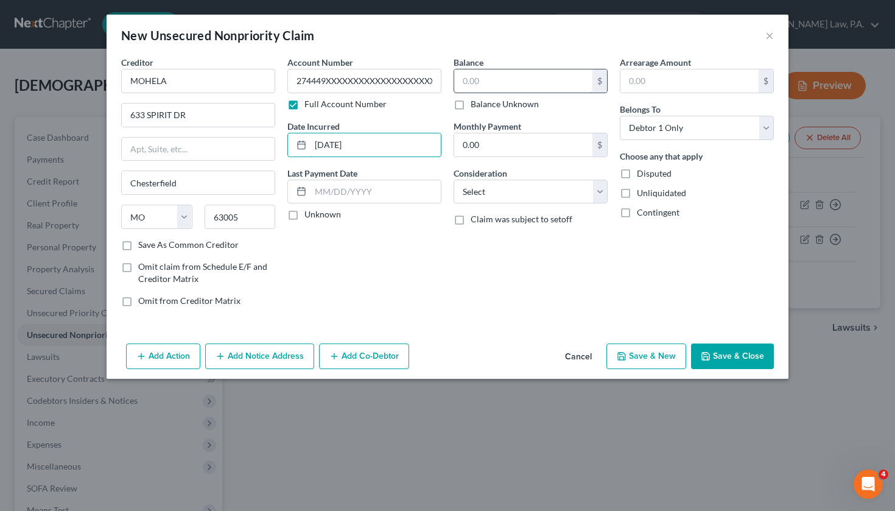
type input "[DATE]"
click at [535, 80] on input "text" at bounding box center [523, 80] width 138 height 23
paste input "$2,783"
type input "2,783"
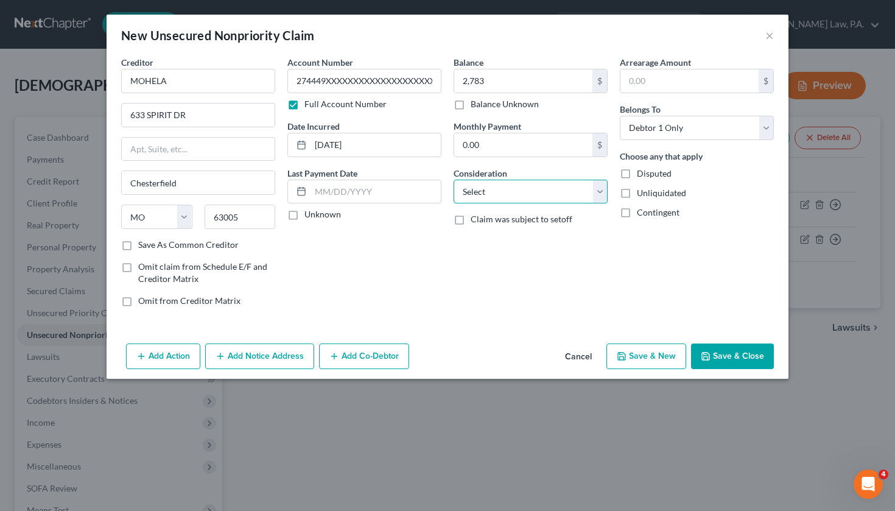
select select "17"
click at [725, 353] on button "Save & Close" at bounding box center [732, 356] width 83 height 26
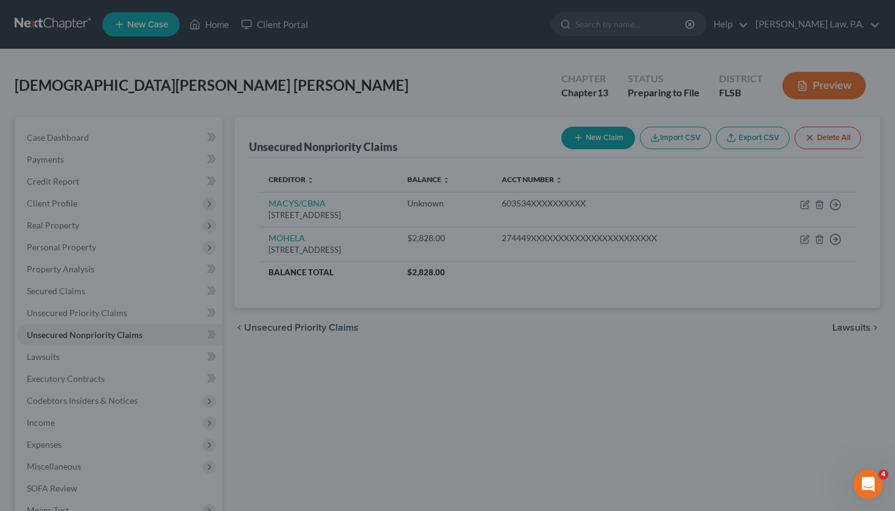
type input "2,783.00"
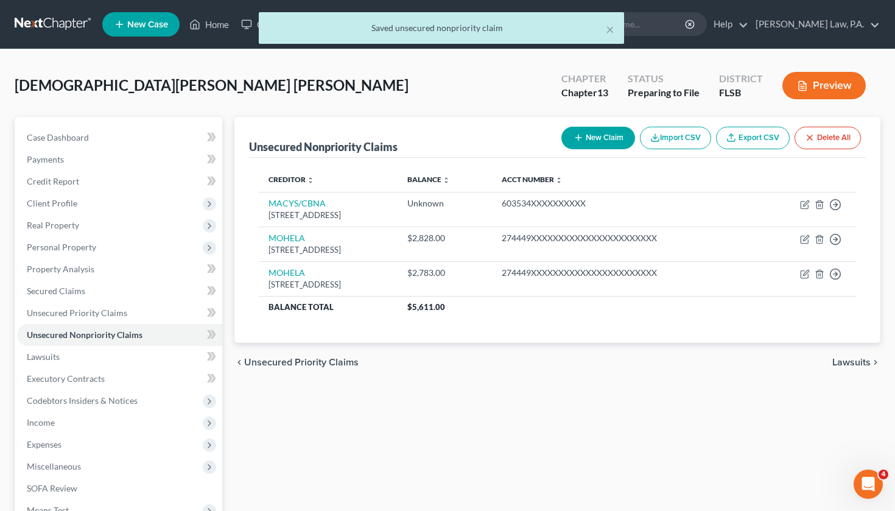
click at [599, 131] on button "New Claim" at bounding box center [598, 138] width 74 height 23
select select "0"
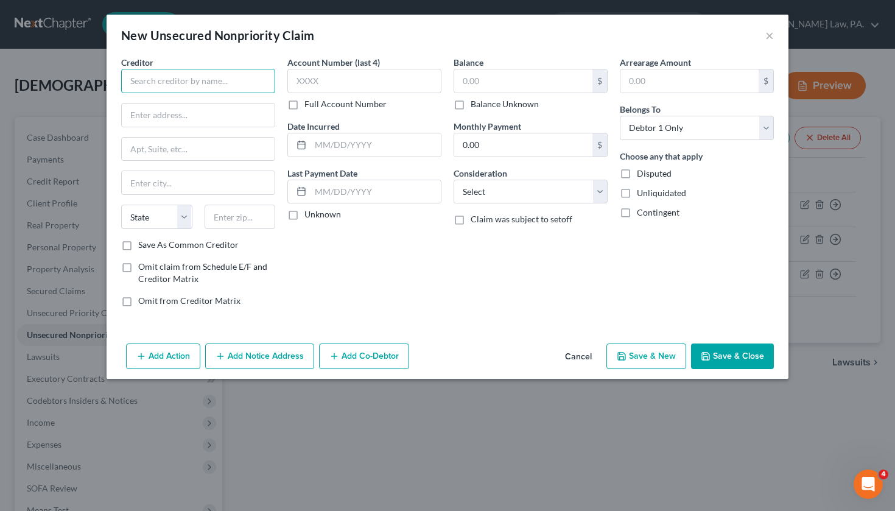
click at [181, 77] on input "text" at bounding box center [198, 81] width 154 height 24
paste input "MOHELA"
click at [197, 79] on input "MOHELA" at bounding box center [198, 81] width 154 height 24
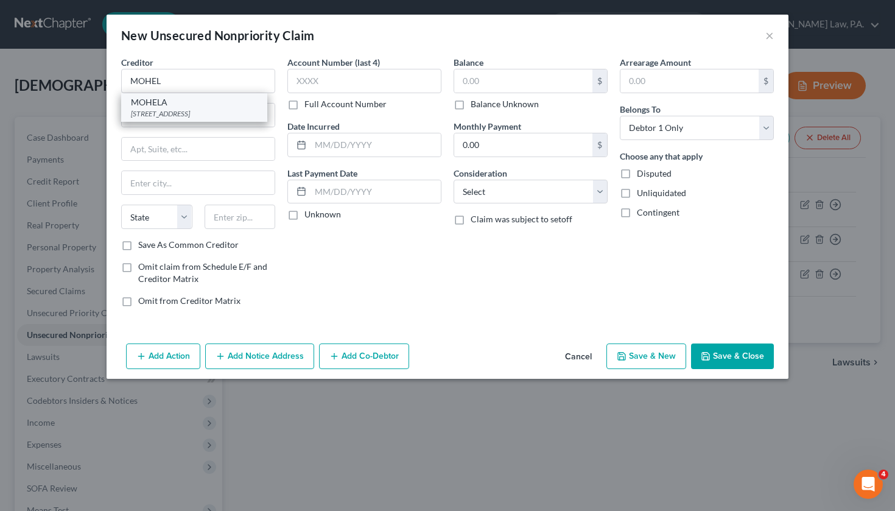
click at [172, 106] on div "MOHELA" at bounding box center [194, 102] width 127 height 12
type input "MOHELA"
type input "633 SPIRIT DR"
type input "Chesterfield"
select select "26"
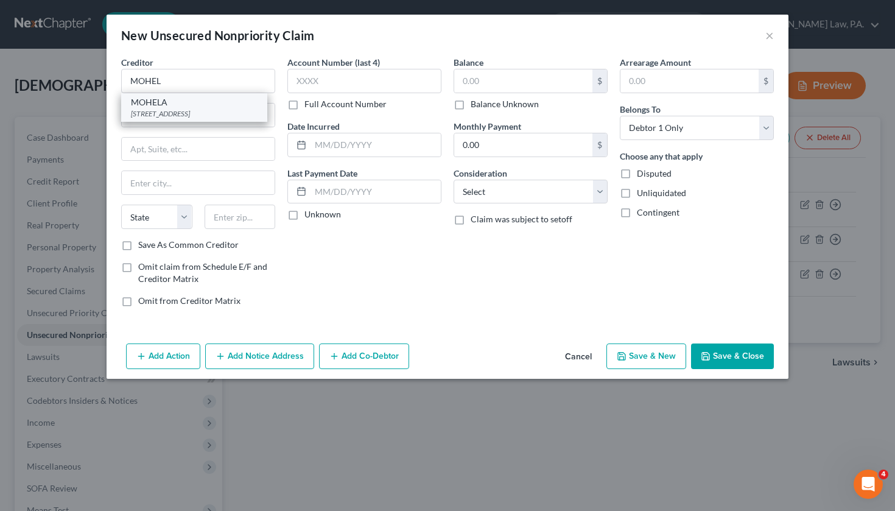
type input "63005"
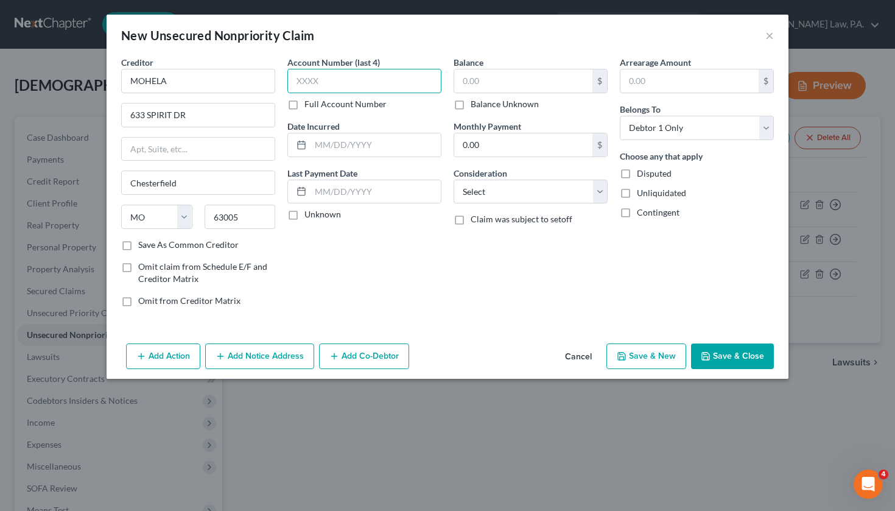
paste input "2744"
type input "2744"
click at [304, 101] on label "Full Account Number" at bounding box center [345, 104] width 82 height 12
click at [309, 101] on input "Full Account Number" at bounding box center [313, 102] width 8 height 8
drag, startPoint x: 330, startPoint y: 78, endPoint x: 287, endPoint y: 81, distance: 43.3
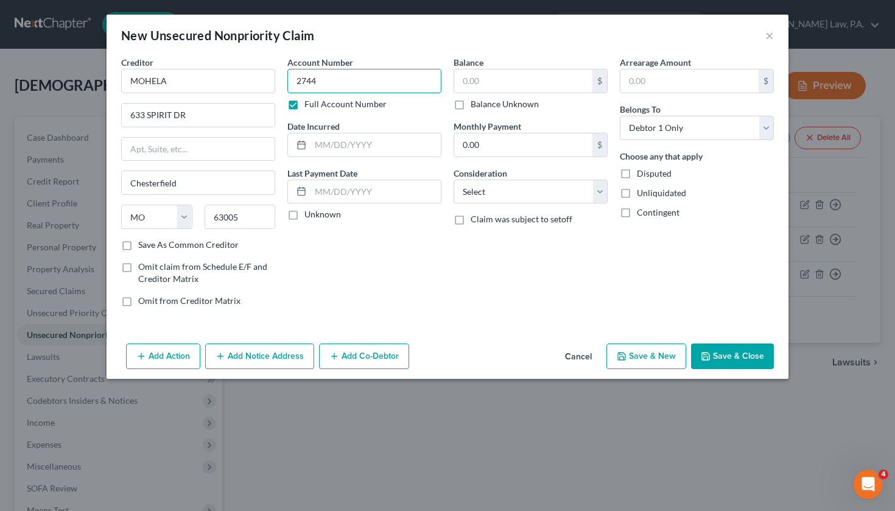
click at [287, 81] on div "Account Number 2744 Full Account Number Date Incurred Last Payment Date Unknown" at bounding box center [364, 186] width 166 height 261
paste input "49XXXXXXXXXXXXXXXXXXXXXXX"
type input "274449XXXXXXXXXXXXXXXXXXXXXXX"
click at [341, 144] on input "text" at bounding box center [376, 144] width 130 height 23
paste input "[DATE]"
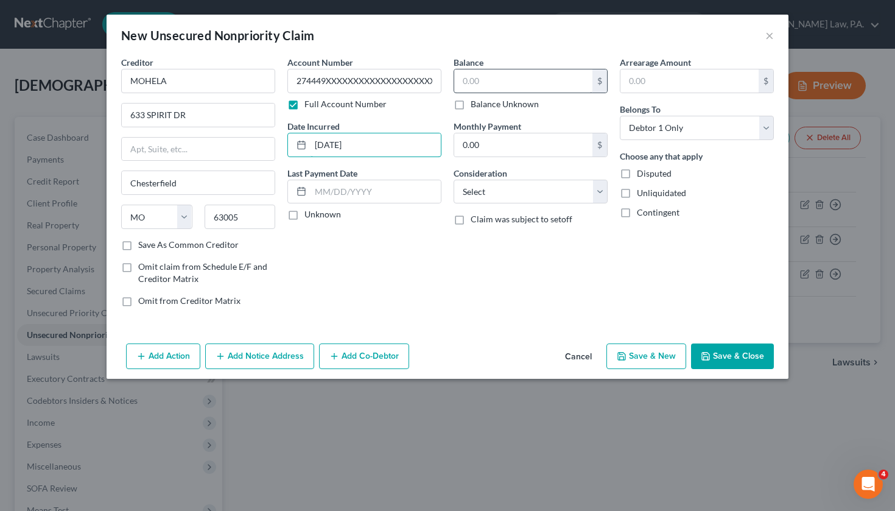
type input "[DATE]"
click at [529, 70] on input "text" at bounding box center [523, 80] width 138 height 23
paste input "3,849"
type input "3,849"
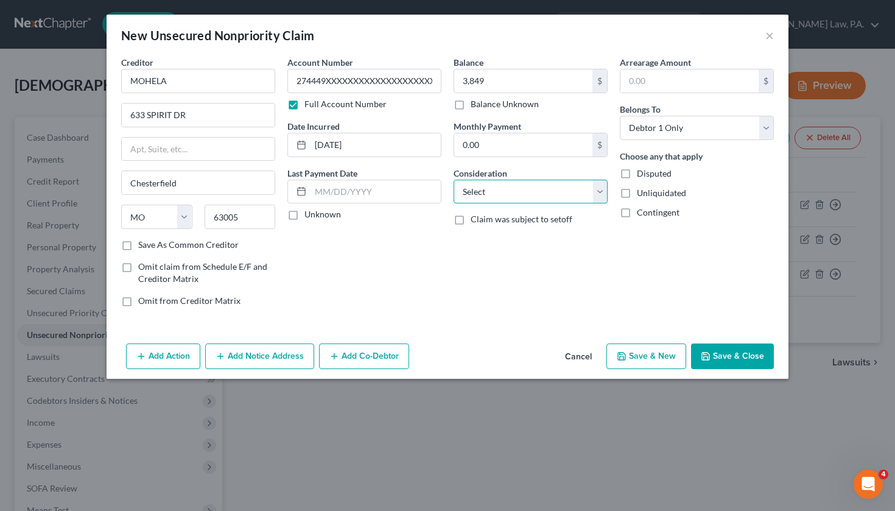
select select "17"
click at [737, 354] on button "Save & Close" at bounding box center [732, 356] width 83 height 26
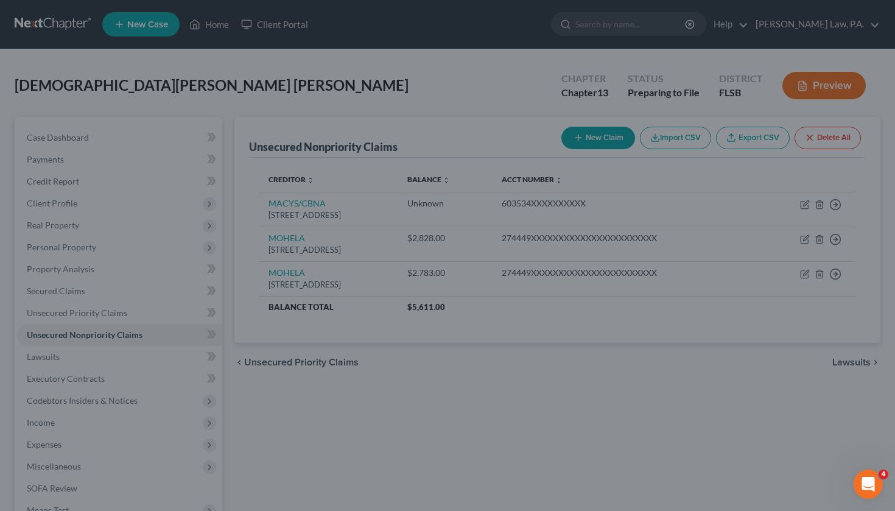
type input "3,849.00"
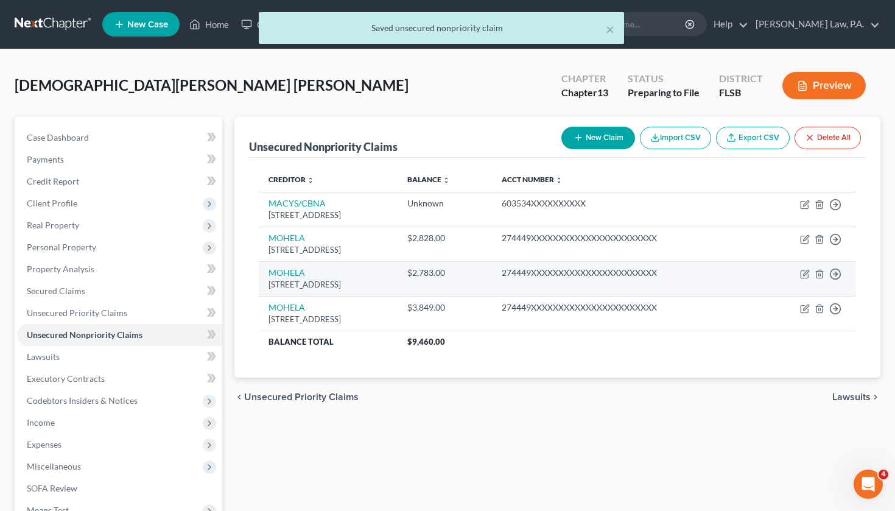
scroll to position [16, 0]
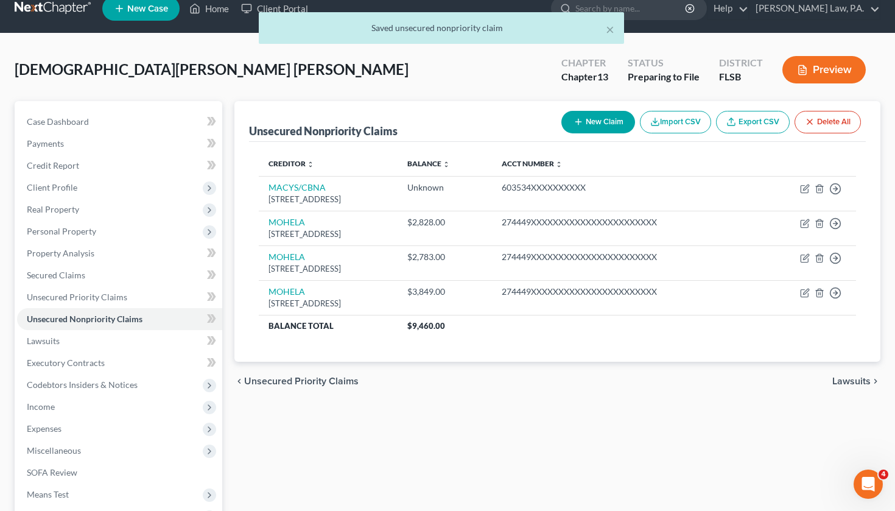
click at [582, 126] on button "New Claim" at bounding box center [598, 122] width 74 height 23
select select "0"
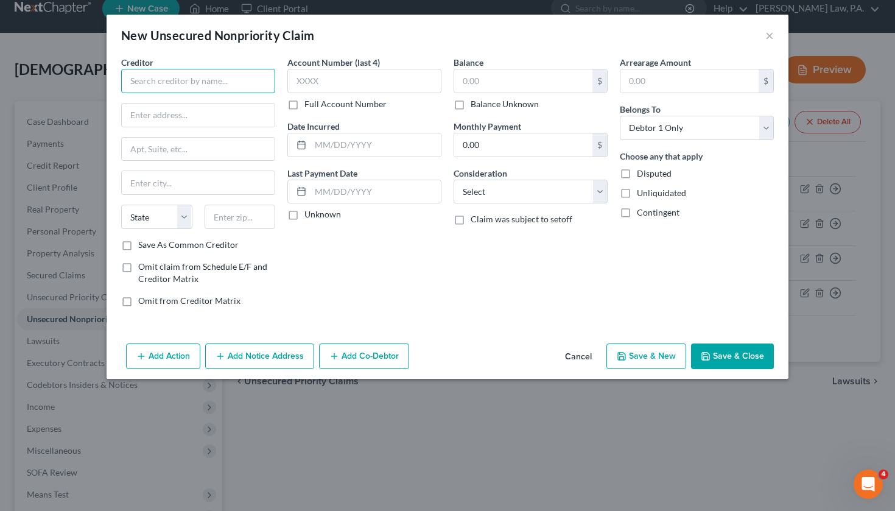
click at [228, 83] on input "text" at bounding box center [198, 81] width 154 height 24
paste input "MOHEL"
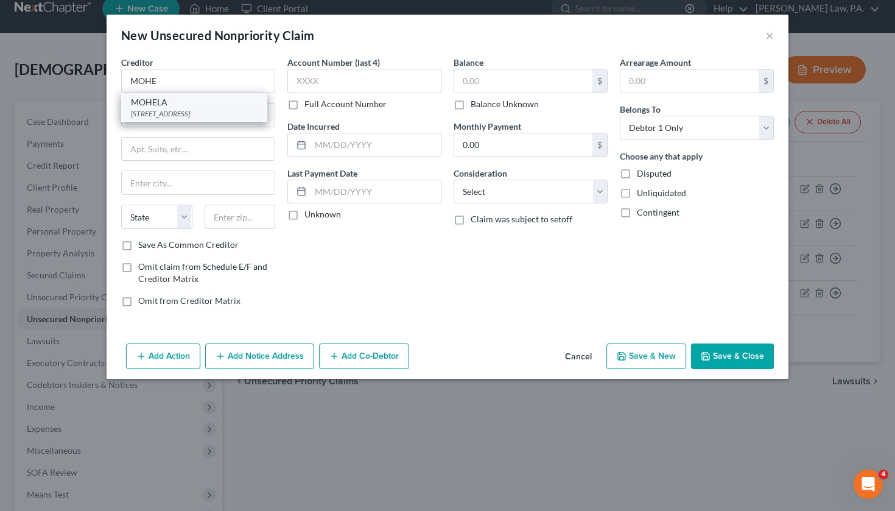
click at [184, 106] on div "MOHELA" at bounding box center [194, 102] width 127 height 12
type input "MOHELA"
type input "633 SPIRIT DR"
type input "Chesterfield"
select select "26"
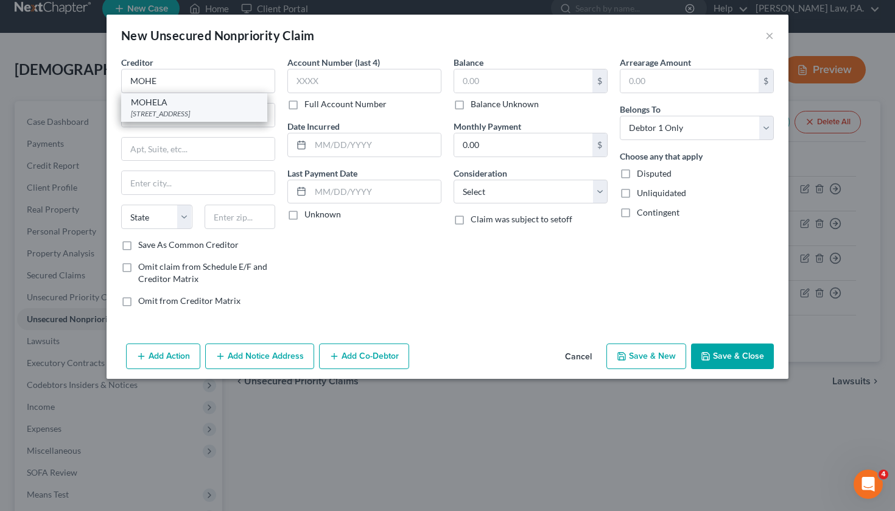
type input "63005"
click at [304, 106] on label "Full Account Number" at bounding box center [345, 104] width 82 height 12
click at [309, 106] on input "Full Account Number" at bounding box center [313, 102] width 8 height 8
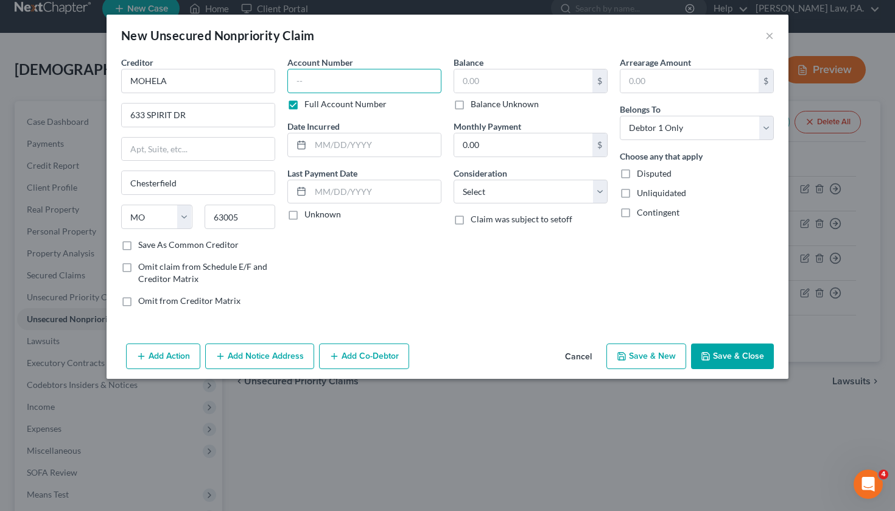
click at [322, 85] on input "text" at bounding box center [364, 81] width 154 height 24
paste input "274449XXXXXXXXXXXXXXXXXXXXXXX"
type input "274449XXXXXXXXXXXXXXXXXXXXXXX"
click at [348, 145] on input "text" at bounding box center [376, 144] width 130 height 23
paste input "[DATE]"
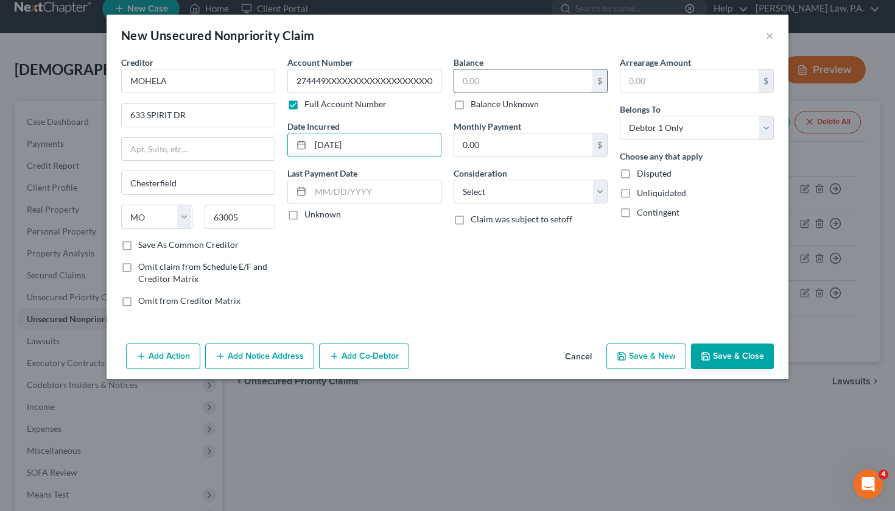
type input "[DATE]"
click at [531, 79] on input "text" at bounding box center [523, 80] width 138 height 23
paste input "2,836"
type input "2,836"
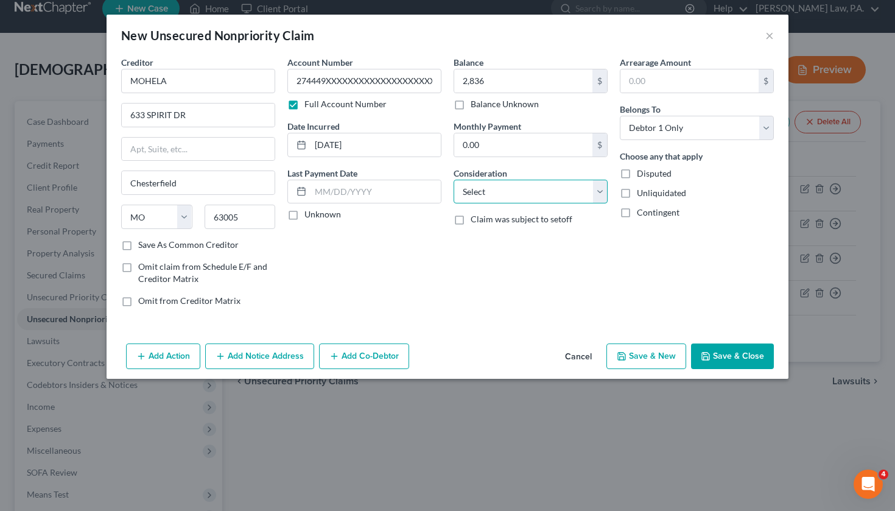
select select "17"
click at [750, 353] on button "Save & Close" at bounding box center [732, 356] width 83 height 26
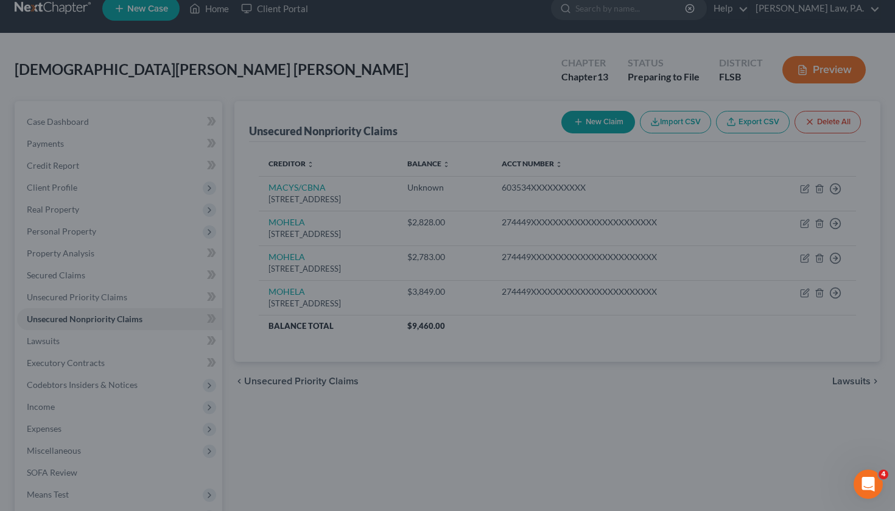
type input "2,836.00"
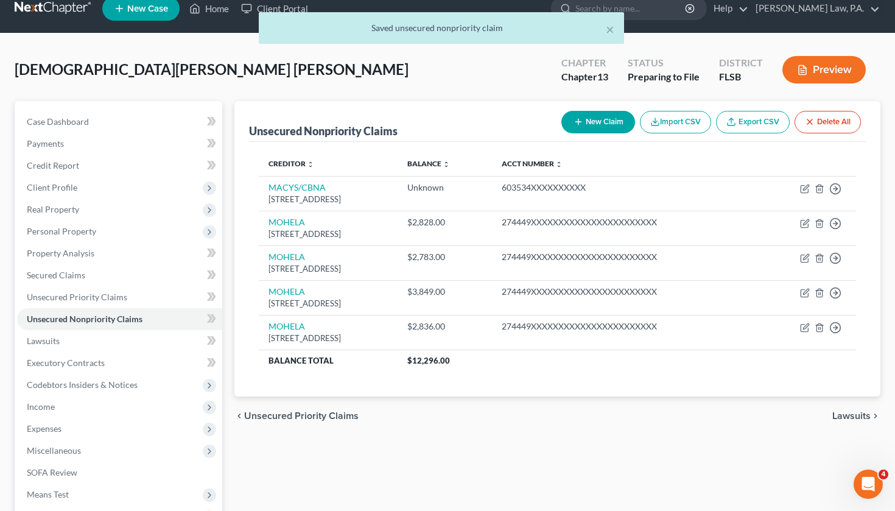
click at [610, 119] on button "New Claim" at bounding box center [598, 122] width 74 height 23
select select "0"
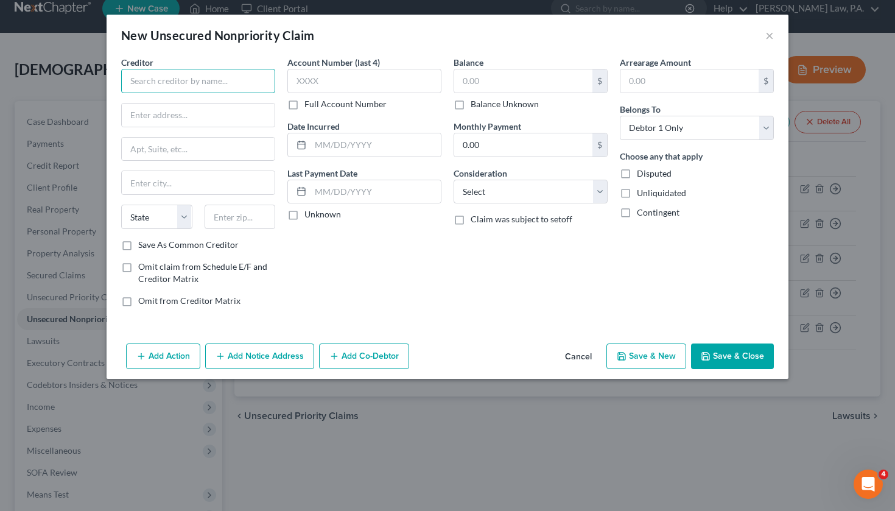
click at [241, 83] on input "text" at bounding box center [198, 81] width 154 height 24
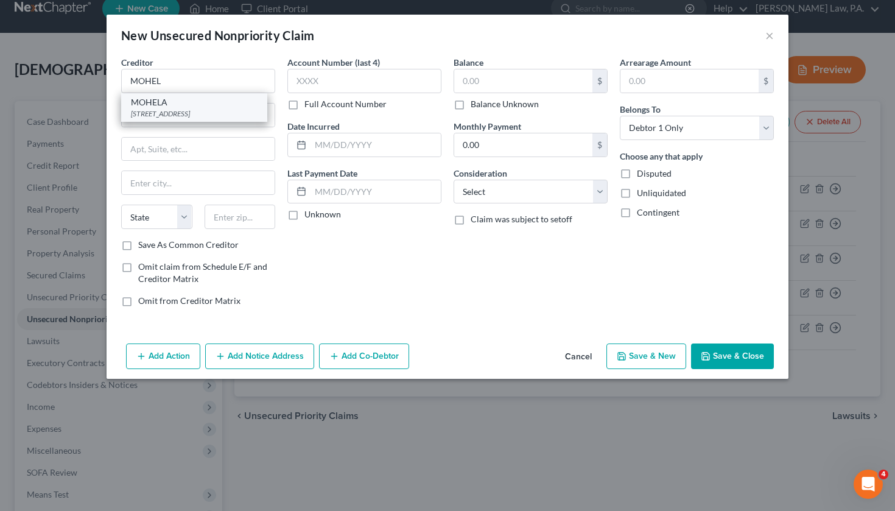
click at [220, 114] on div "[STREET_ADDRESS]" at bounding box center [194, 113] width 127 height 10
type input "MOHELA"
type input "633 SPIRIT DR"
type input "Chesterfield"
select select "26"
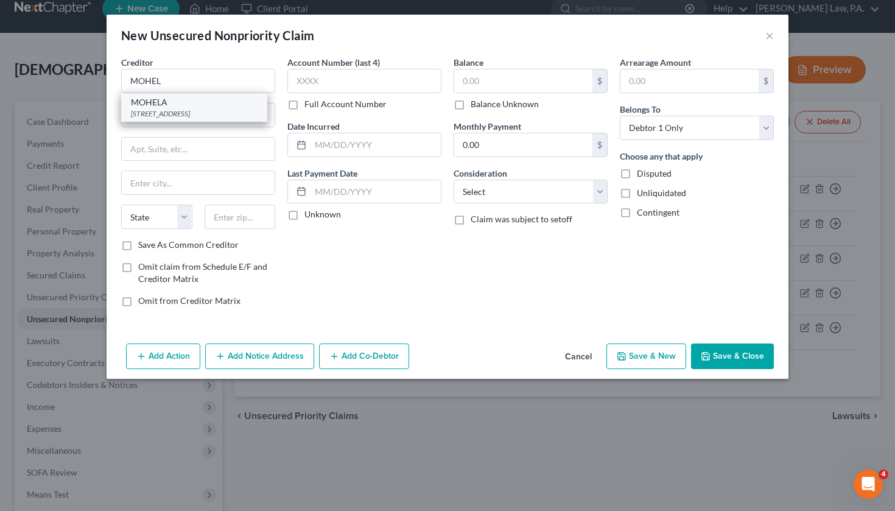
type input "63005"
click at [304, 105] on label "Full Account Number" at bounding box center [345, 104] width 82 height 12
click at [309, 105] on input "Full Account Number" at bounding box center [313, 102] width 8 height 8
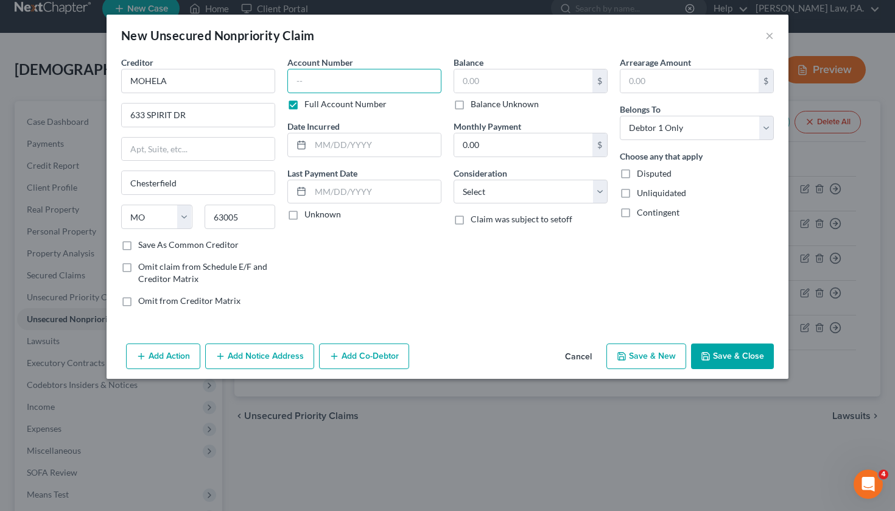
click at [325, 83] on input "text" at bounding box center [364, 81] width 154 height 24
paste input "274449XXXXXXXXXXXXXXXXXXXXXXX"
type input "274449XXXXXXXXXXXXXXXXXXXXXXX"
click at [363, 148] on input "text" at bounding box center [376, 144] width 130 height 23
paste input "[DATE]"
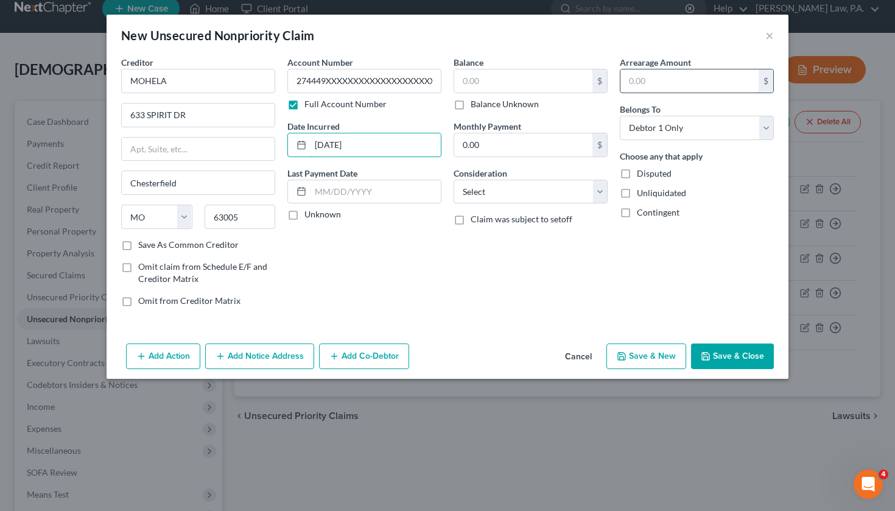
type input "[DATE]"
click at [638, 79] on input "text" at bounding box center [690, 80] width 138 height 23
paste input "2,782"
type input "2,782"
click at [574, 193] on select "Select Cable / Satellite Services Collection Agency Credit Card Debt Debt Couns…" at bounding box center [531, 192] width 154 height 24
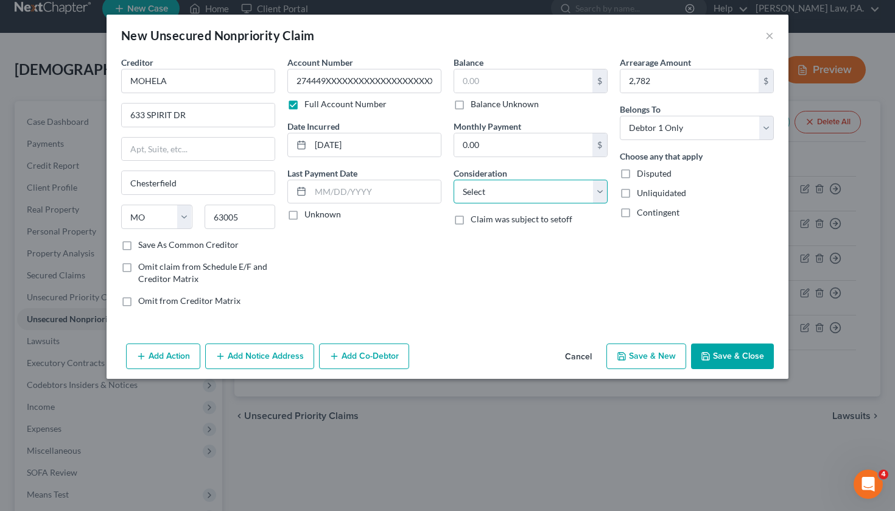
select select "17"
click at [738, 348] on button "Save & Close" at bounding box center [732, 356] width 83 height 26
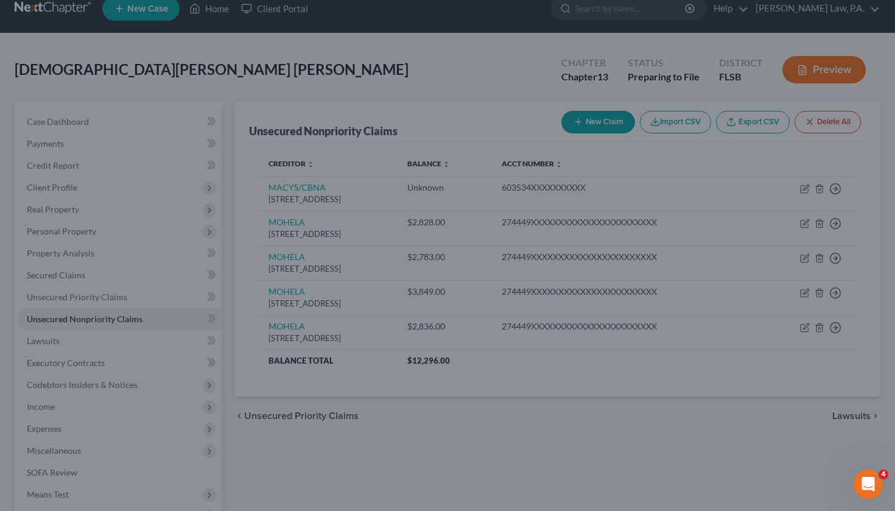
type input "0.00"
type input "2,782.00"
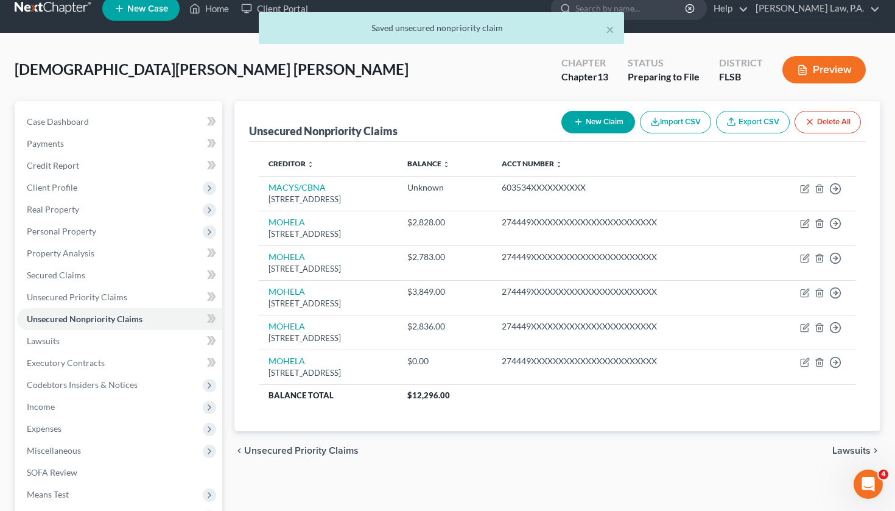
click at [606, 121] on button "New Claim" at bounding box center [598, 122] width 74 height 23
select select "0"
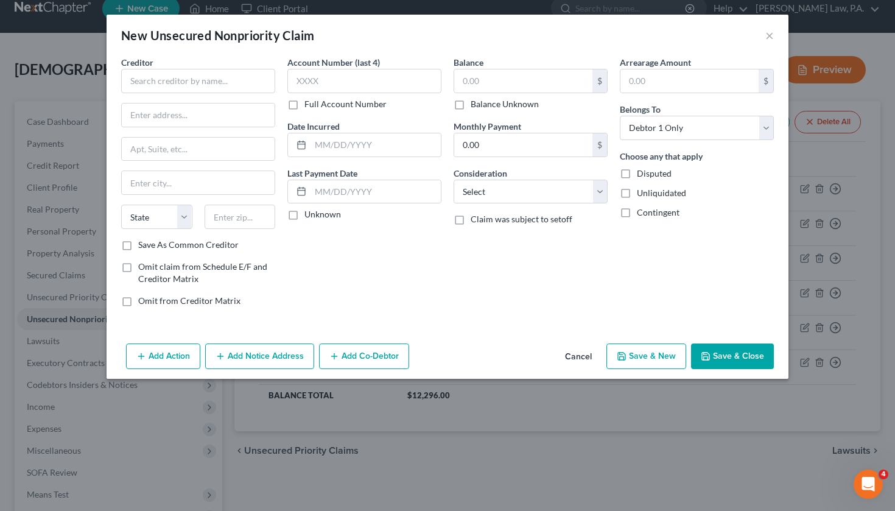
click at [304, 100] on label "Full Account Number" at bounding box center [345, 104] width 82 height 12
click at [309, 100] on input "Full Account Number" at bounding box center [313, 102] width 8 height 8
click at [325, 85] on input "text" at bounding box center [364, 81] width 154 height 24
paste input "274449XXXXXXXXXXXXXXXXXXXXXXX"
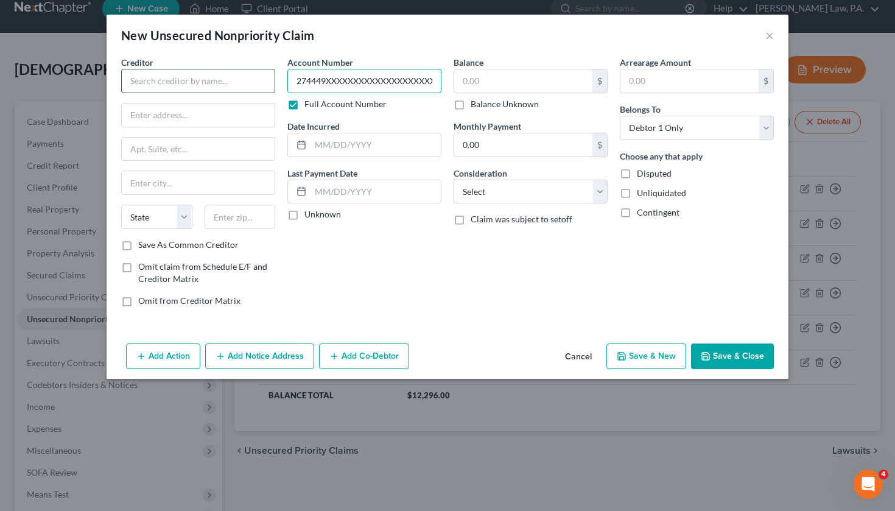
type input "274449XXXXXXXXXXXXXXXXXXXXXXX"
click at [212, 81] on input "text" at bounding box center [198, 81] width 154 height 24
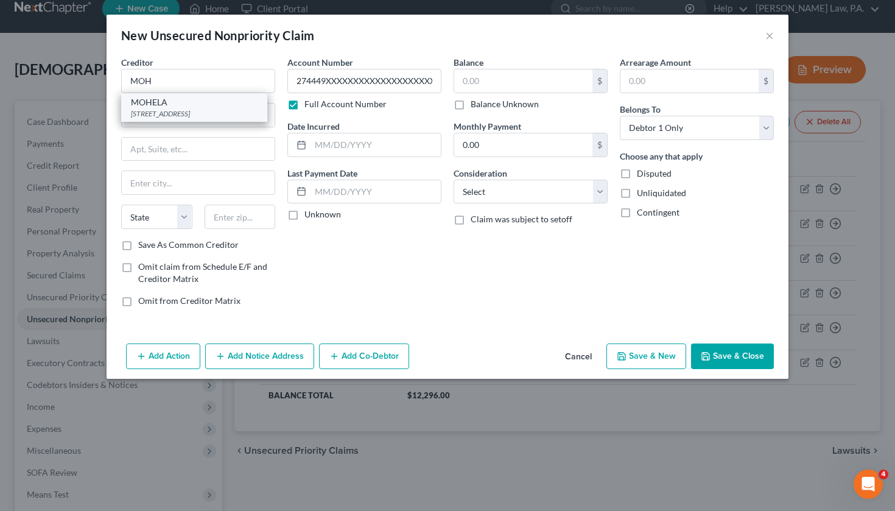
click at [209, 103] on div "MOHELA" at bounding box center [194, 102] width 127 height 12
type input "MOHELA"
type input "633 SPIRIT DR"
type input "Chesterfield"
select select "26"
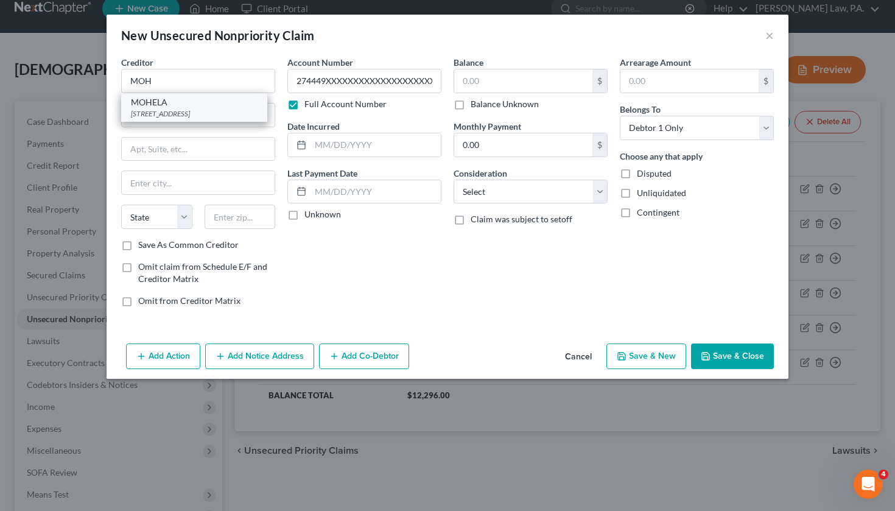
type input "63005"
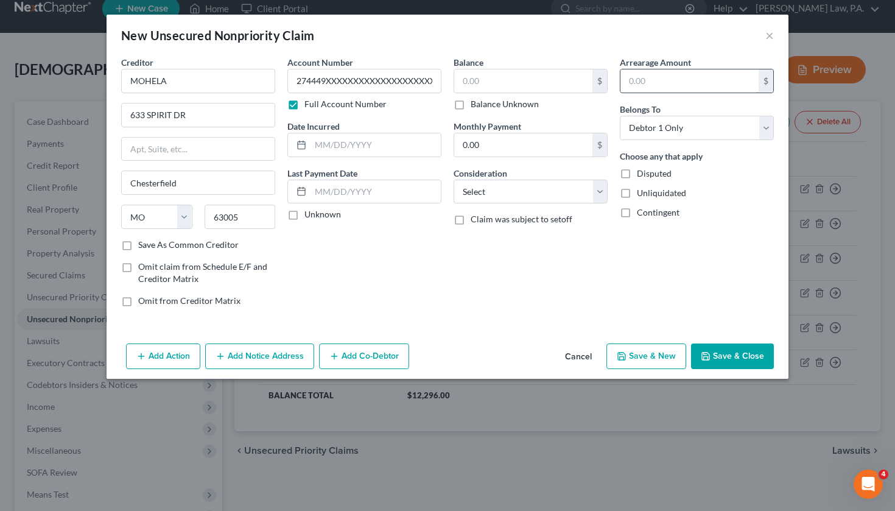
click at [667, 83] on input "text" at bounding box center [690, 80] width 138 height 23
paste input "2,228"
type input "2,228"
click at [365, 151] on input "text" at bounding box center [376, 144] width 130 height 23
paste input "[DATE]"
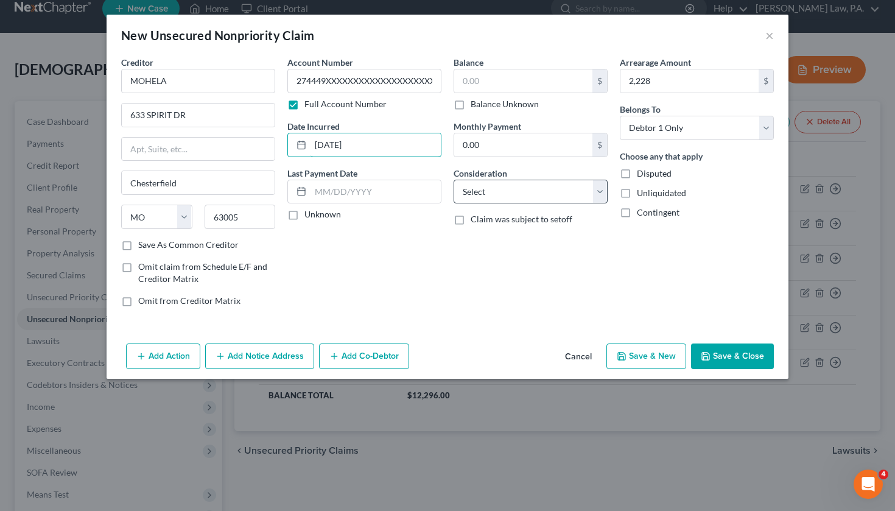
type input "[DATE]"
select select "17"
click at [724, 349] on button "Save & Close" at bounding box center [732, 356] width 83 height 26
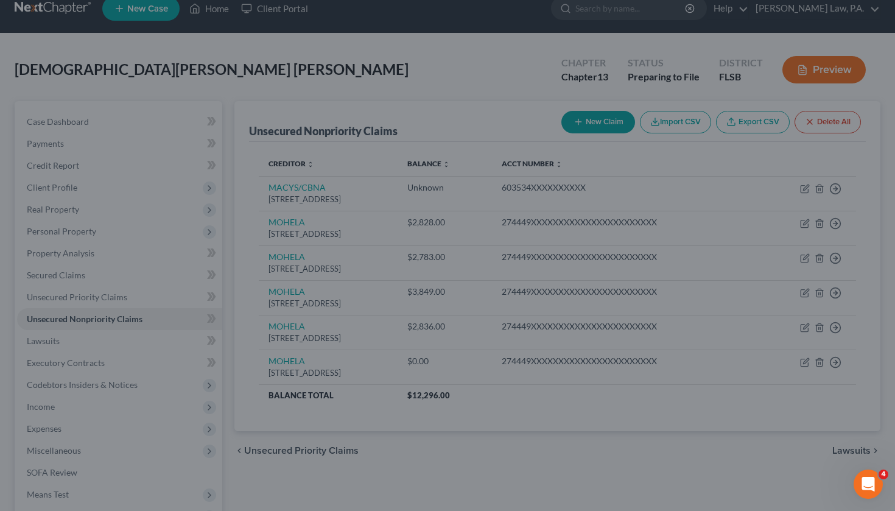
type input "0.00"
type input "2,228.00"
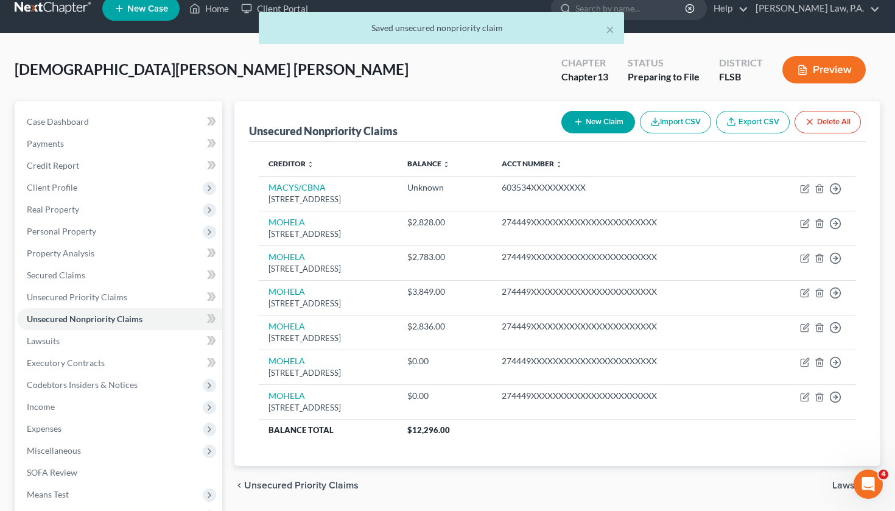
click at [574, 130] on button "New Claim" at bounding box center [598, 122] width 74 height 23
select select "0"
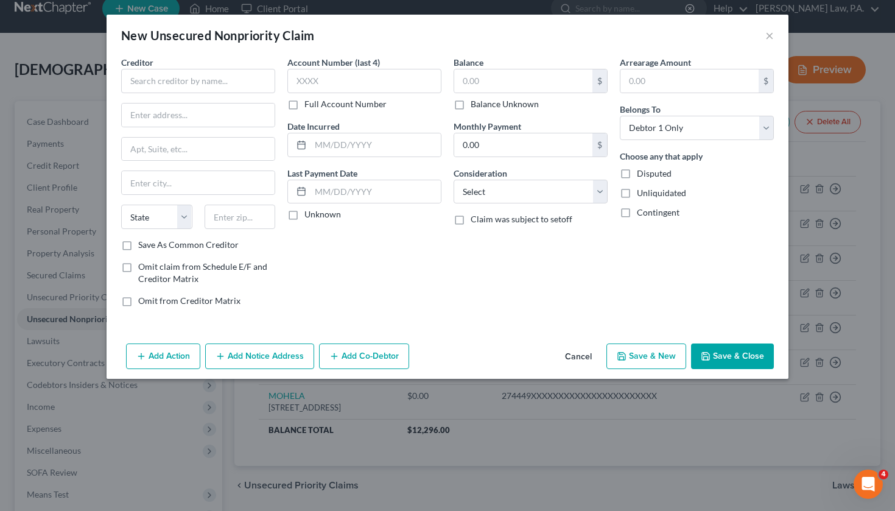
click at [304, 104] on label "Full Account Number" at bounding box center [345, 104] width 82 height 12
click at [309, 104] on input "Full Account Number" at bounding box center [313, 102] width 8 height 8
click at [348, 76] on input "text" at bounding box center [364, 81] width 154 height 24
paste input "274449XXXXXXXXXXXXXXXXXXXXXXX"
type input "274449XXXXXXXXXXXXXXXXXXXXXXX"
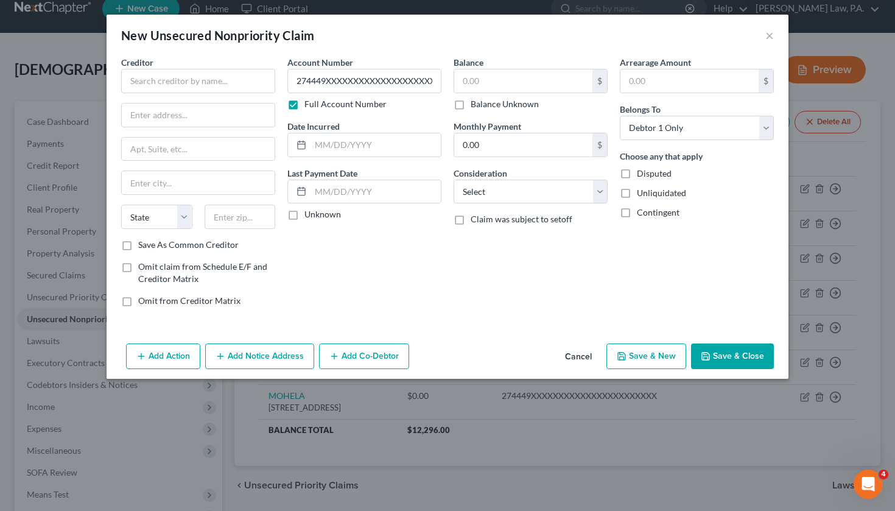
click at [191, 65] on div "Creditor *" at bounding box center [198, 74] width 154 height 37
click at [191, 74] on input "text" at bounding box center [198, 81] width 154 height 24
click at [186, 104] on div "MOHELA" at bounding box center [194, 102] width 127 height 12
type input "MOHELA"
type input "633 SPIRIT DR"
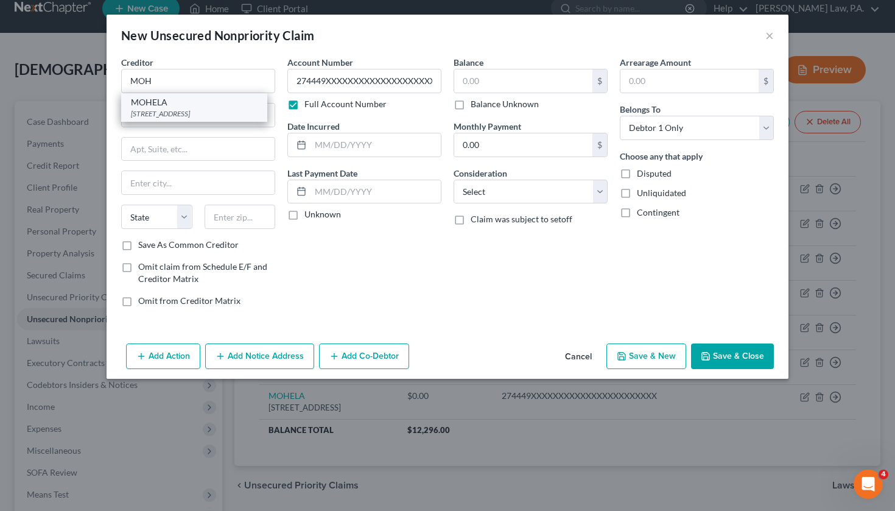
type input "Chesterfield"
select select "26"
type input "63005"
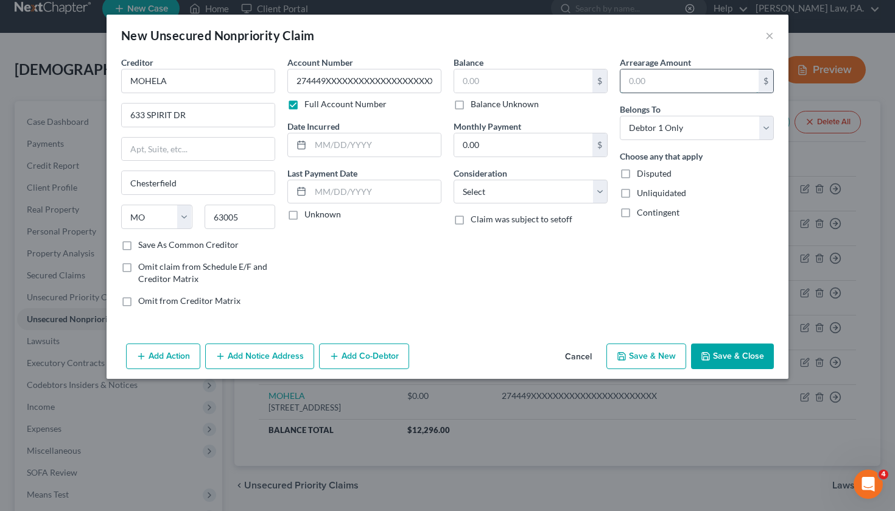
click at [630, 82] on input "text" at bounding box center [690, 80] width 138 height 23
paste input "3,734"
type input "3,734"
select select "17"
click at [362, 141] on input "text" at bounding box center [376, 144] width 130 height 23
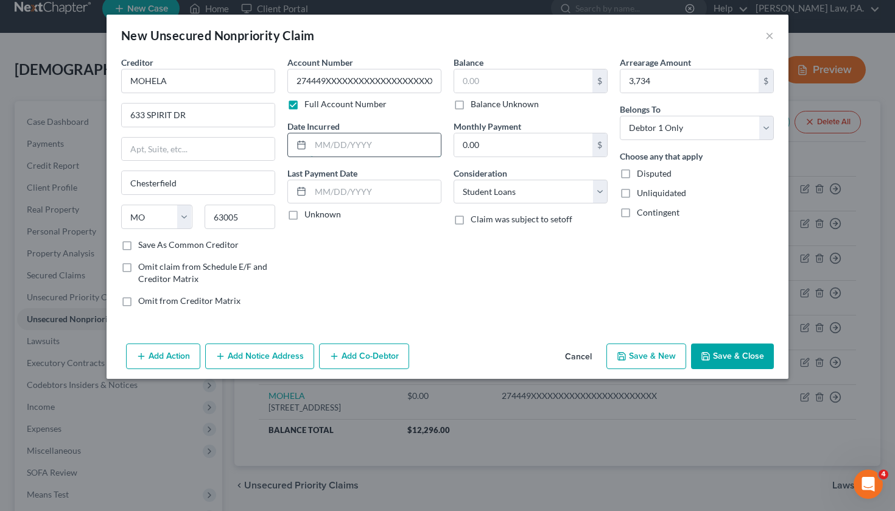
paste input "[DATE]"
type input "[DATE]"
click at [725, 350] on button "Save & Close" at bounding box center [732, 356] width 83 height 26
type input "0.00"
type input "3,734.00"
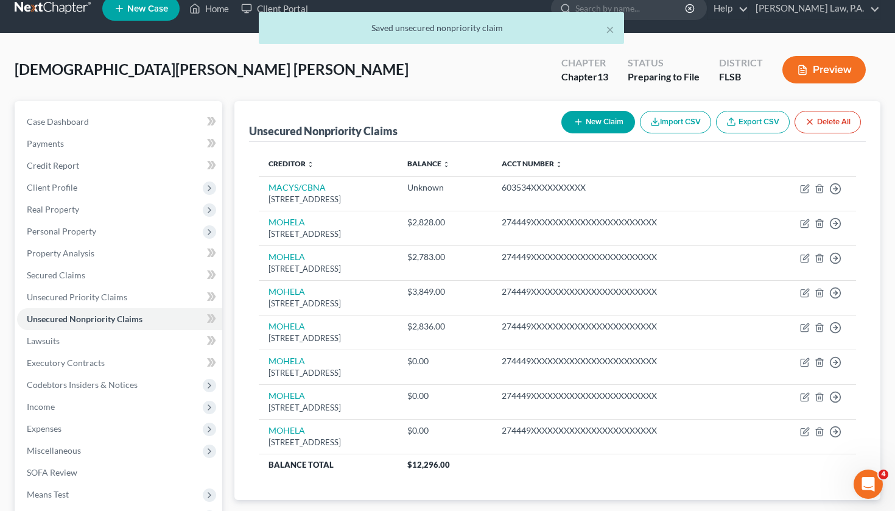
click at [600, 119] on button "New Claim" at bounding box center [598, 122] width 74 height 23
select select "0"
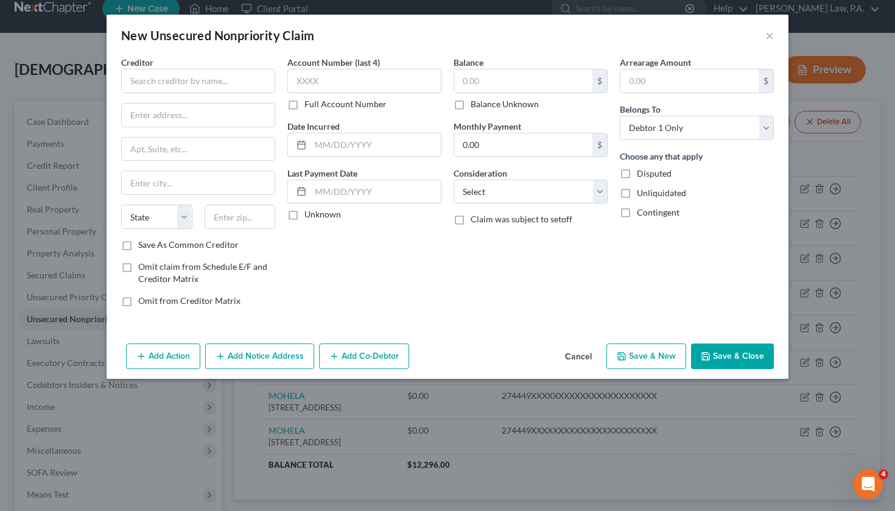
click at [304, 103] on label "Full Account Number" at bounding box center [345, 104] width 82 height 12
click at [309, 103] on input "Full Account Number" at bounding box center [313, 102] width 8 height 8
click at [328, 82] on input "text" at bounding box center [364, 81] width 154 height 24
paste input "274449XXXXXXXXXXXXXXXXXXXXXXX"
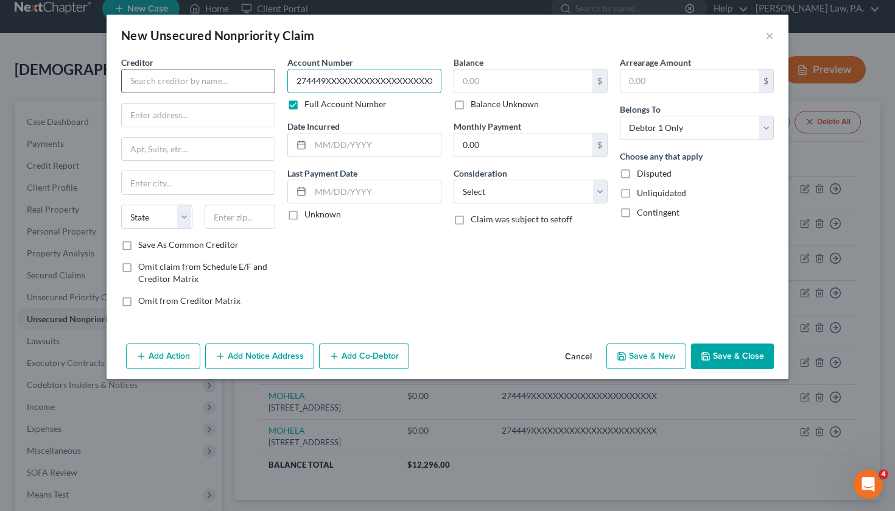
type input "274449XXXXXXXXXXXXXXXXXXXXXXX"
click at [217, 86] on input "text" at bounding box center [198, 81] width 154 height 24
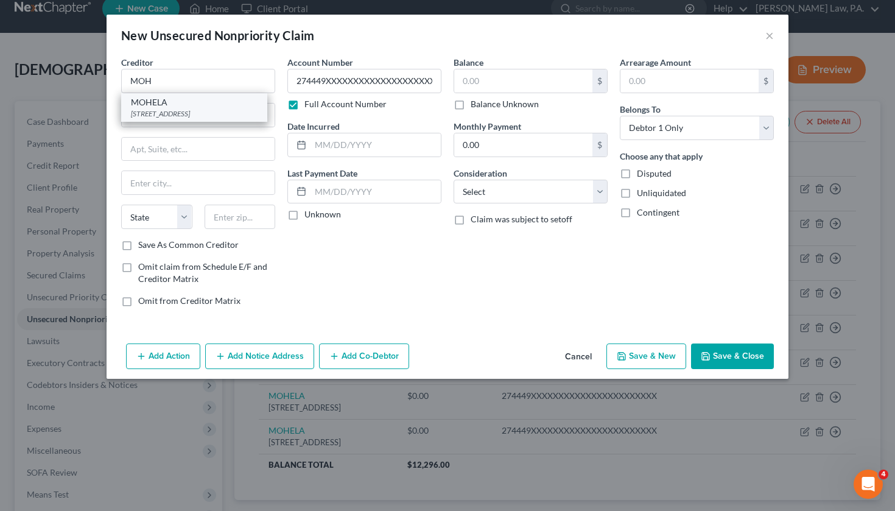
click at [183, 118] on div "[STREET_ADDRESS]" at bounding box center [194, 113] width 127 height 10
type input "MOHELA"
type input "633 SPIRIT DR"
type input "Chesterfield"
select select "26"
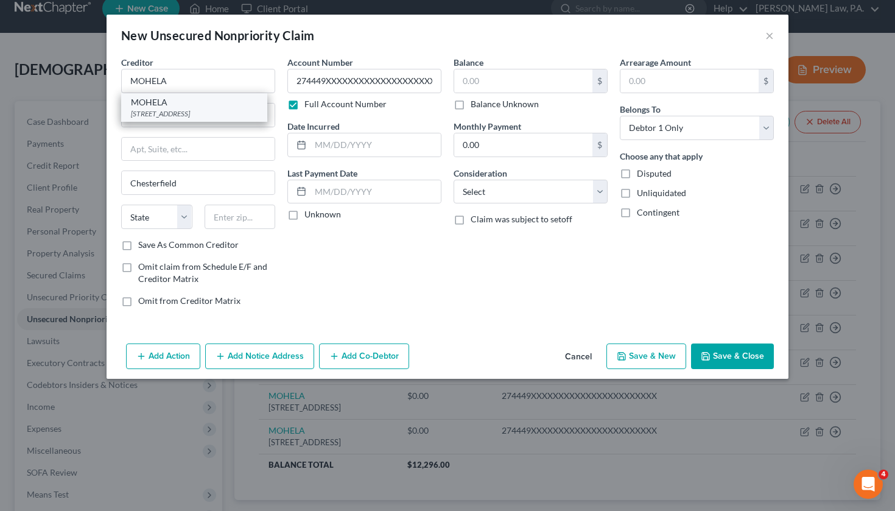
type input "63005"
click at [501, 76] on input "text" at bounding box center [523, 80] width 138 height 23
paste input "3,615"
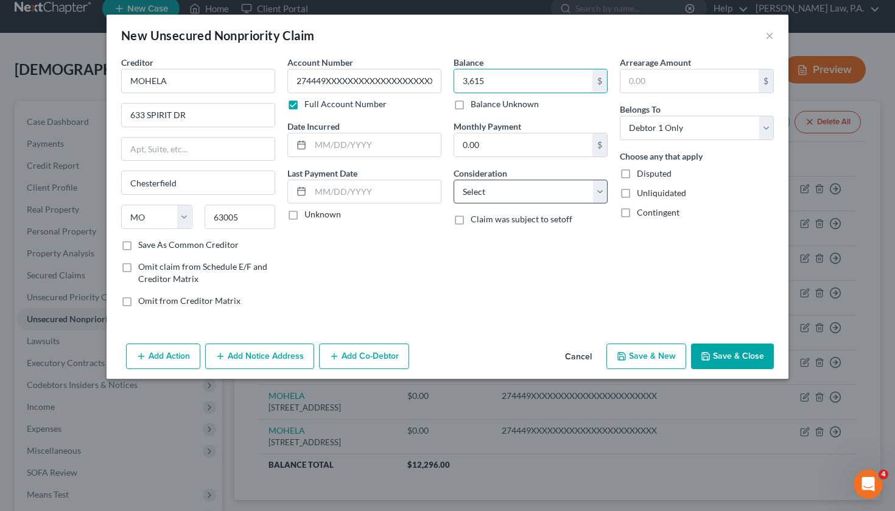
type input "3,615"
select select "17"
click at [339, 144] on input "text" at bounding box center [376, 144] width 130 height 23
paste input "[DATE]"
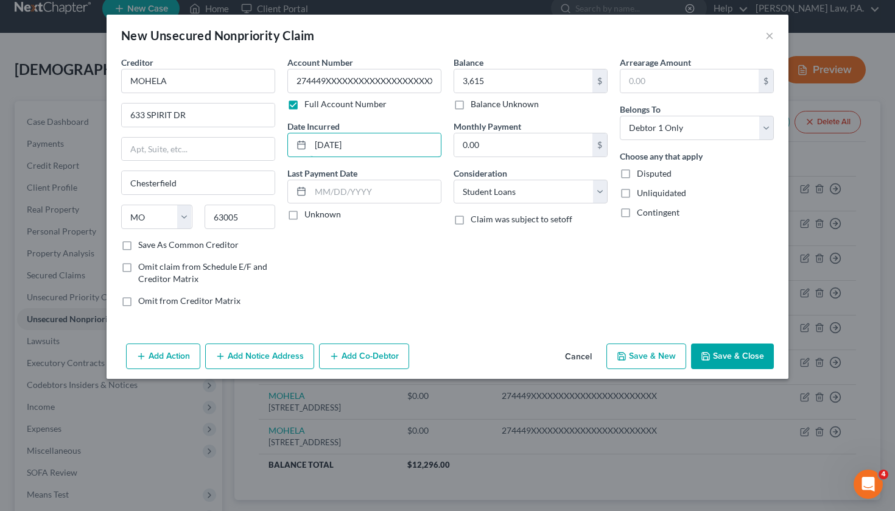
type input "[DATE]"
click at [757, 355] on button "Save & Close" at bounding box center [732, 356] width 83 height 26
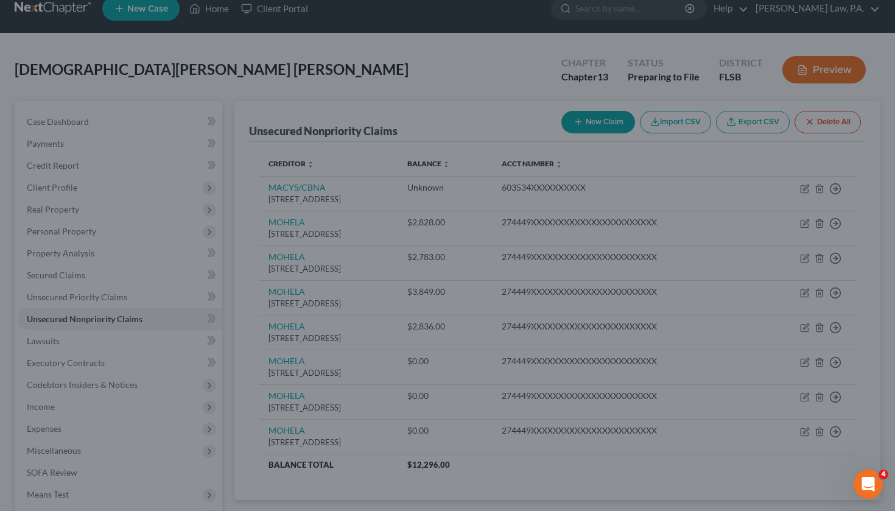
type input "3,615.00"
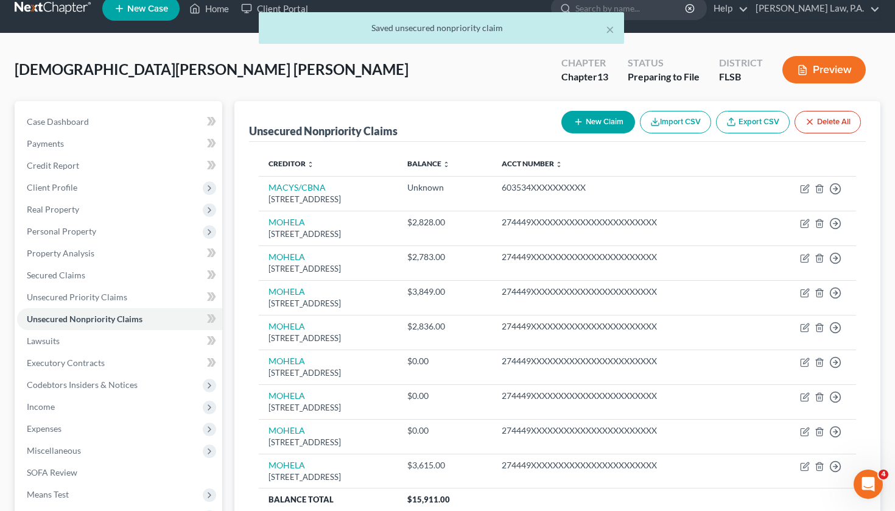
click at [597, 119] on button "New Claim" at bounding box center [598, 122] width 74 height 23
select select "0"
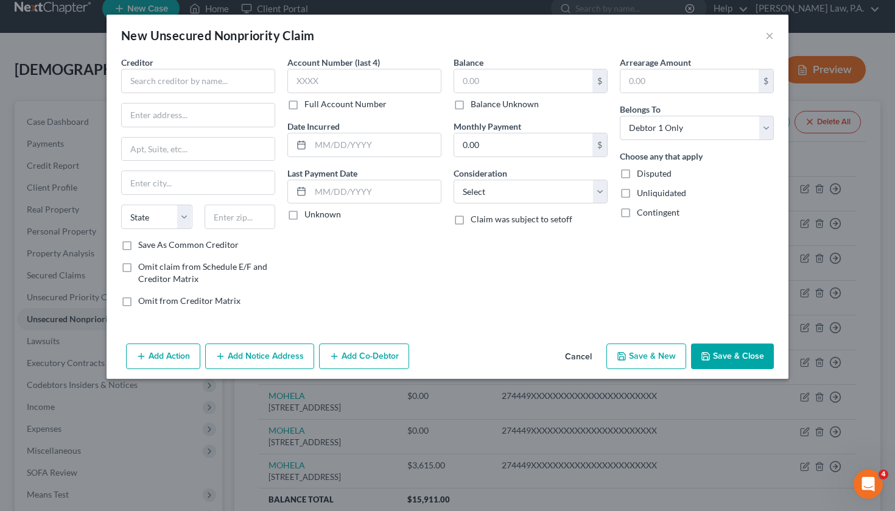
click at [304, 108] on label "Full Account Number" at bounding box center [345, 104] width 82 height 12
click at [309, 106] on input "Full Account Number" at bounding box center [313, 102] width 8 height 8
click at [328, 85] on input "text" at bounding box center [364, 81] width 154 height 24
paste input "274449XXXXXXXXXXXXXXXXXXXXXXX"
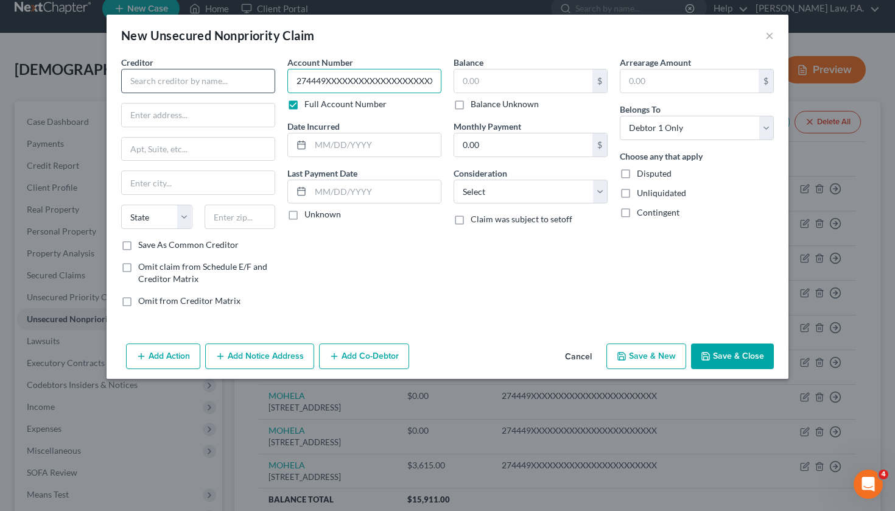
type input "274449XXXXXXXXXXXXXXXXXXXXXXX"
click at [239, 80] on input "text" at bounding box center [198, 81] width 154 height 24
type input "O"
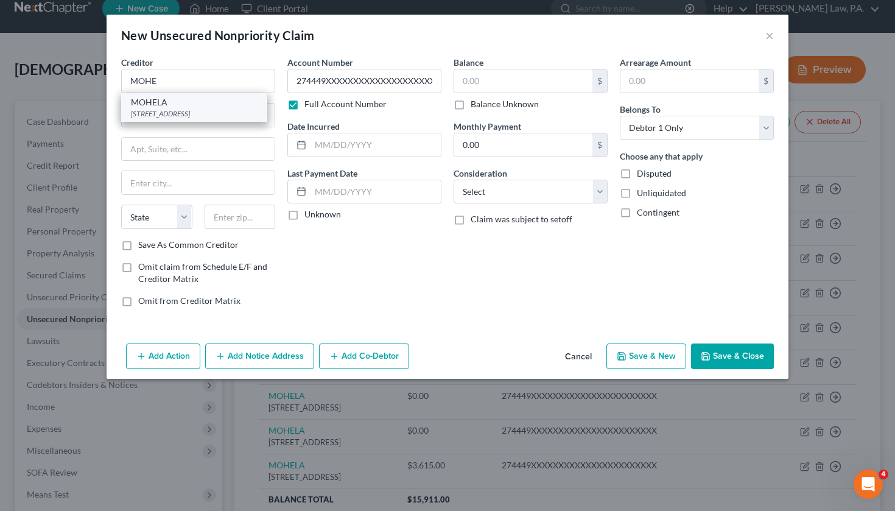
click at [191, 114] on div "[STREET_ADDRESS]" at bounding box center [194, 113] width 127 height 10
type input "MOHELA"
type input "633 SPIRIT DR"
type input "Chesterfield"
select select "26"
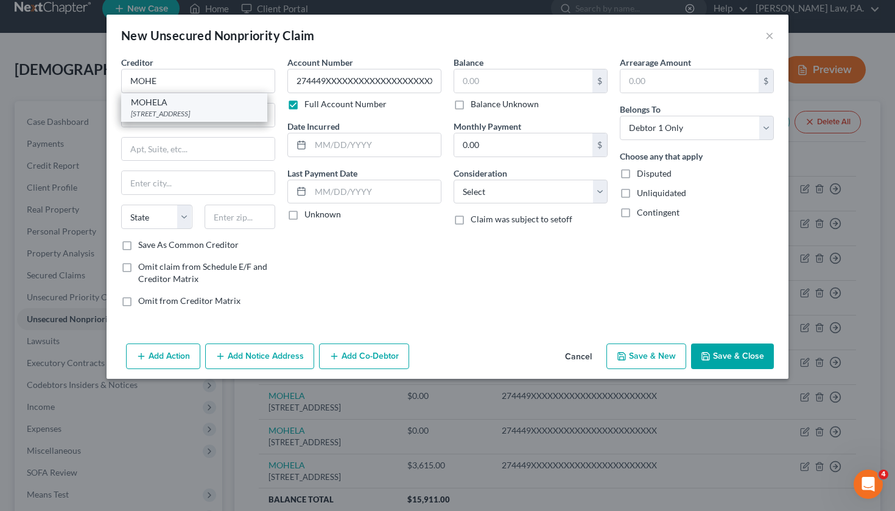
type input "63005"
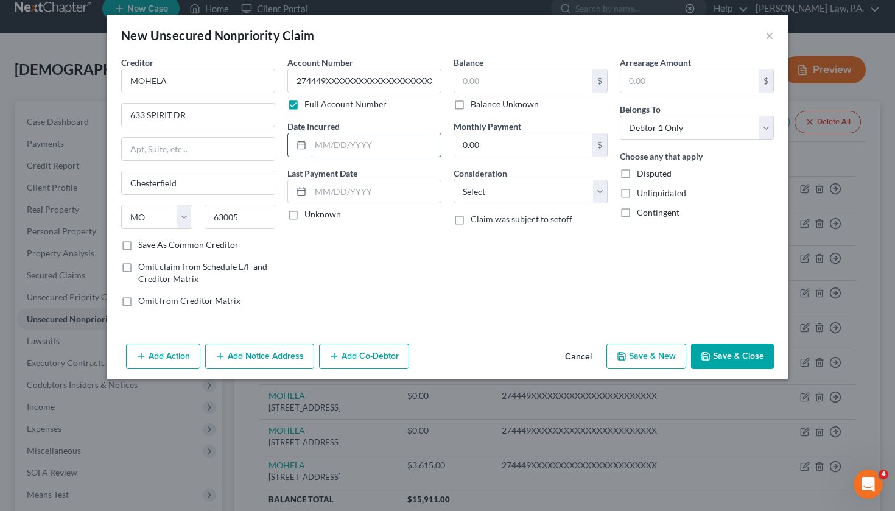
click at [332, 148] on input "text" at bounding box center [376, 144] width 130 height 23
paste input "[DATE]"
type input "[DATE]"
click at [516, 83] on input "text" at bounding box center [523, 80] width 138 height 23
paste input "1,738"
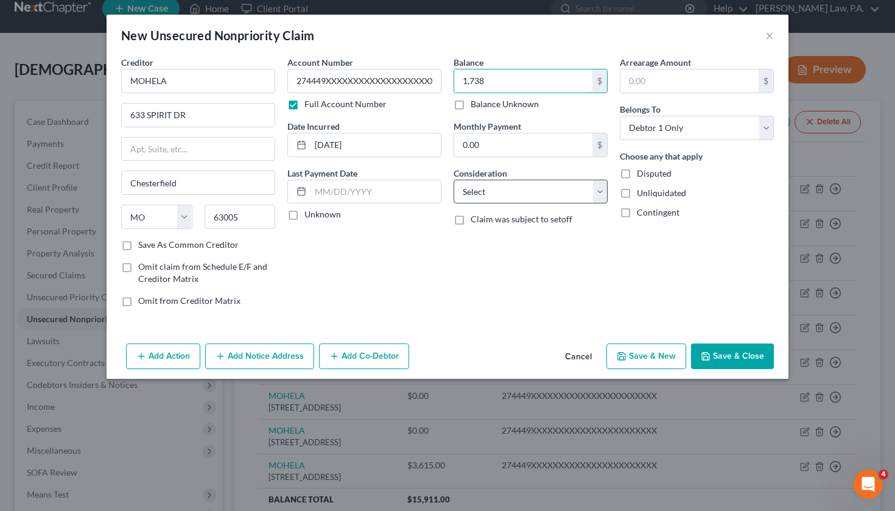
type input "1,738"
select select "17"
click at [715, 355] on button "Save & Close" at bounding box center [732, 356] width 83 height 26
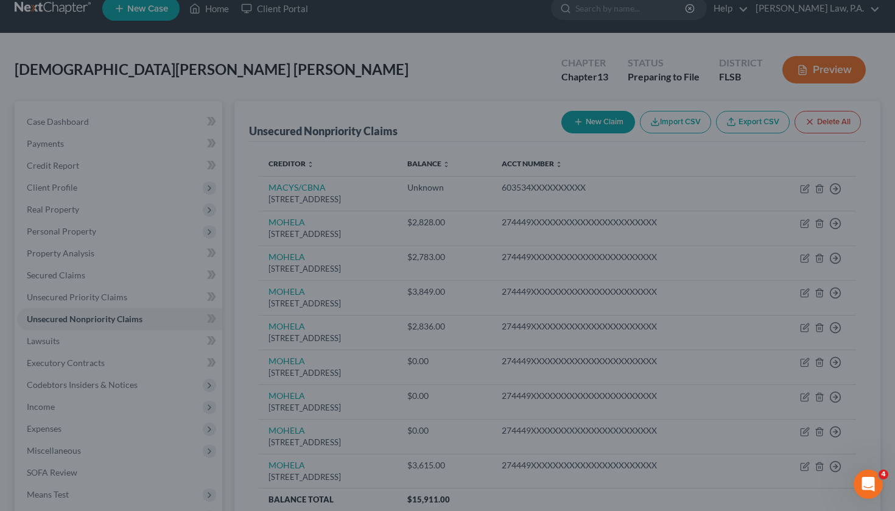
type input "1,738.00"
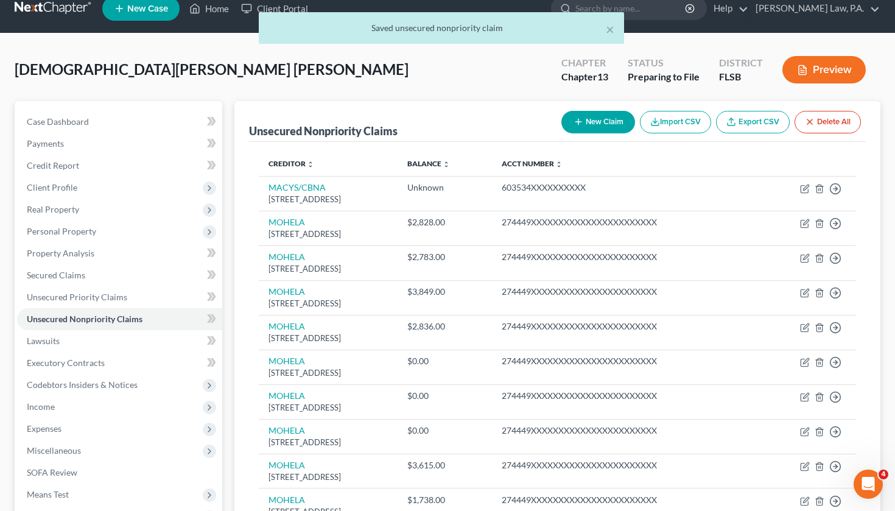
click at [597, 129] on button "New Claim" at bounding box center [598, 122] width 74 height 23
select select "0"
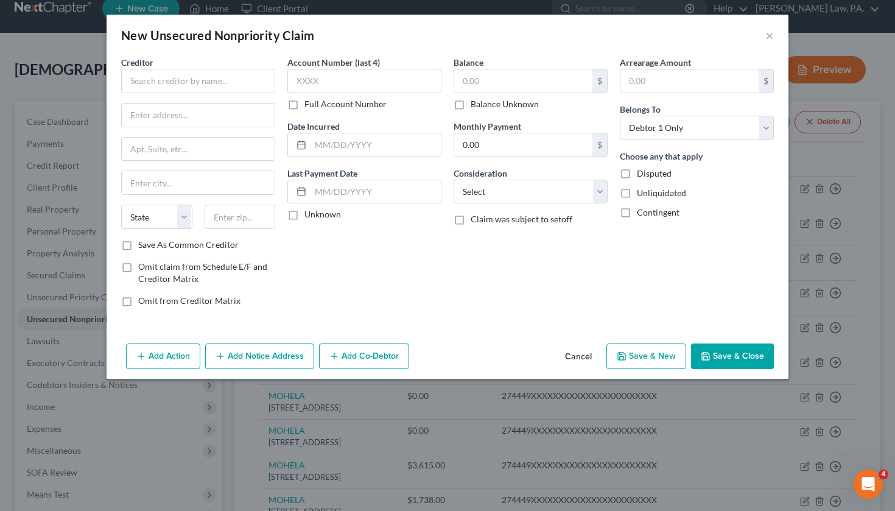
click at [304, 100] on label "Full Account Number" at bounding box center [345, 104] width 82 height 12
click at [309, 100] on input "Full Account Number" at bounding box center [313, 102] width 8 height 8
click at [314, 88] on input "text" at bounding box center [364, 81] width 154 height 24
paste input "274449XXXXXXXXXXXXXXXXXXXXXXX"
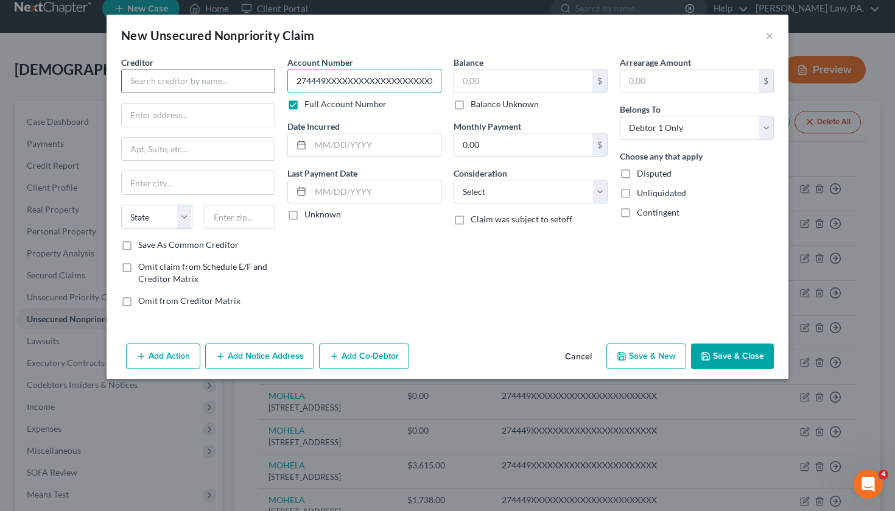
type input "274449XXXXXXXXXXXXXXXXXXXXXXX"
click at [216, 83] on input "text" at bounding box center [198, 81] width 154 height 24
type input ","
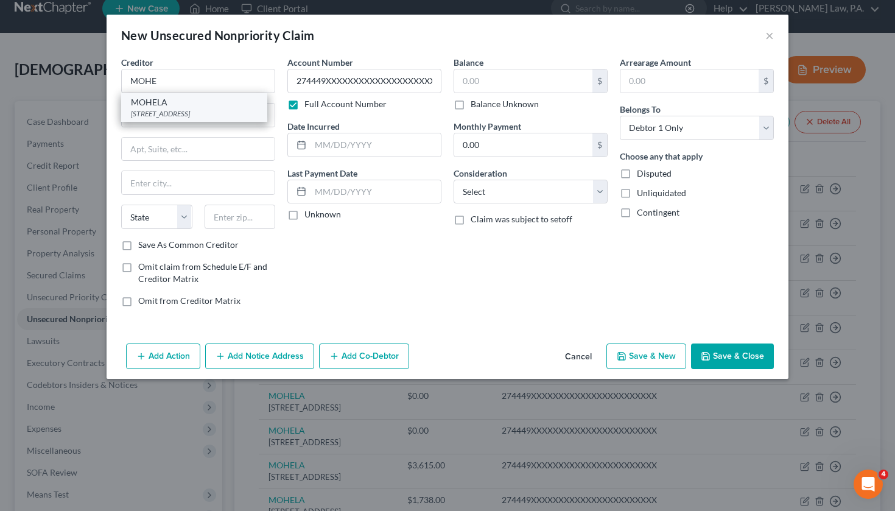
click at [199, 110] on div "[STREET_ADDRESS]" at bounding box center [194, 113] width 127 height 10
type input "MOHELA"
type input "633 SPIRIT DR"
type input "Chesterfield"
select select "26"
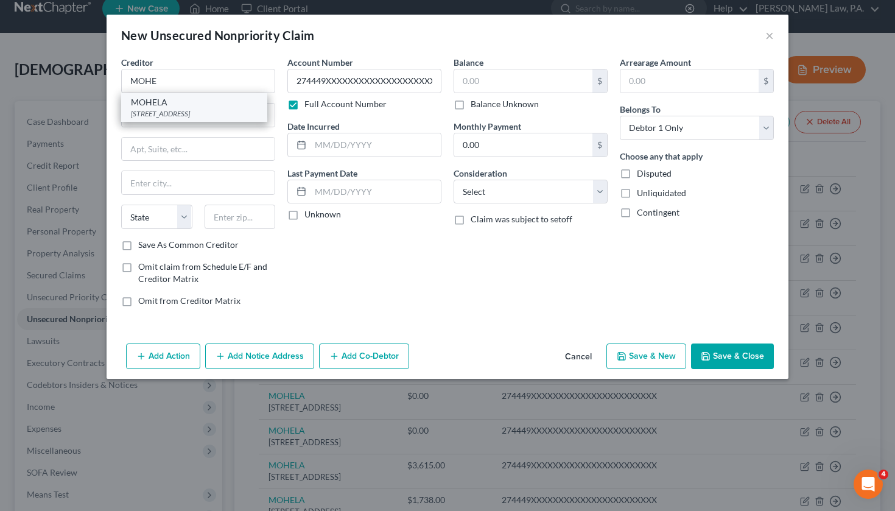
type input "63005"
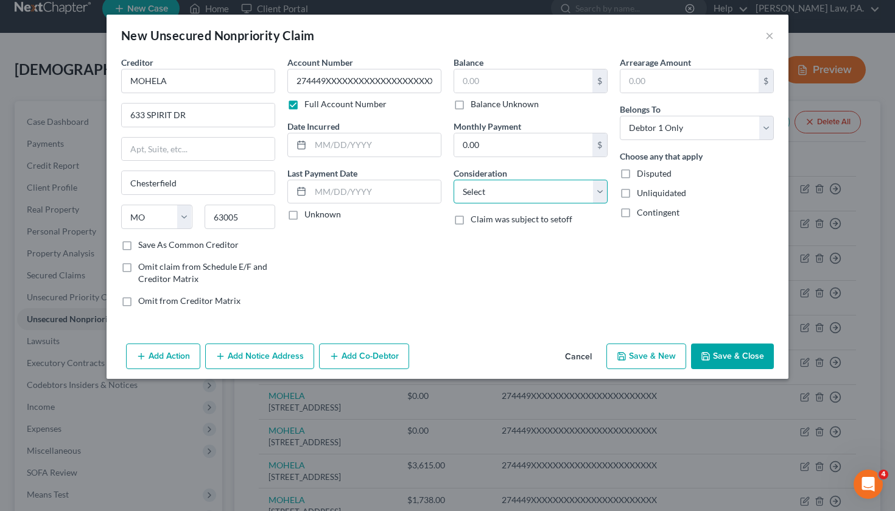
select select "17"
click at [376, 141] on input "text" at bounding box center [376, 144] width 130 height 23
paste input "[DATE]"
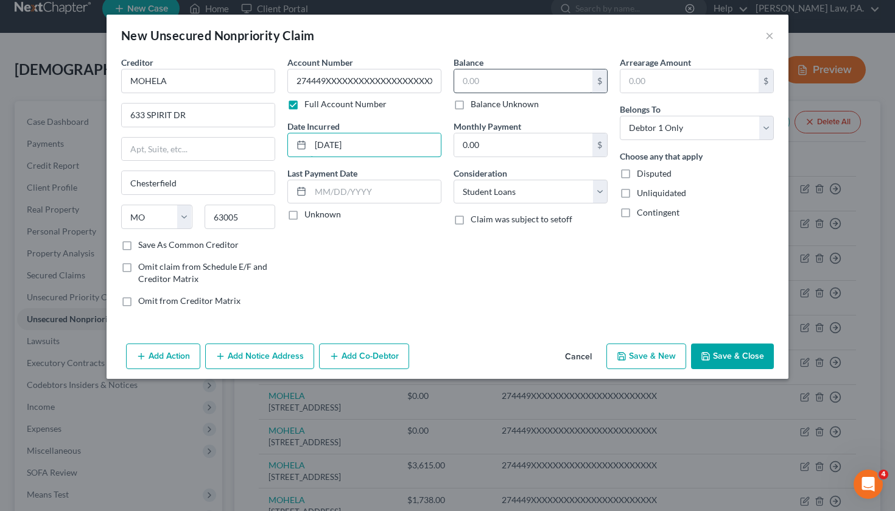
type input "[DATE]"
click at [522, 72] on input "text" at bounding box center [523, 80] width 138 height 23
paste input "3,734"
click at [756, 352] on button "Save & Close" at bounding box center [732, 356] width 83 height 26
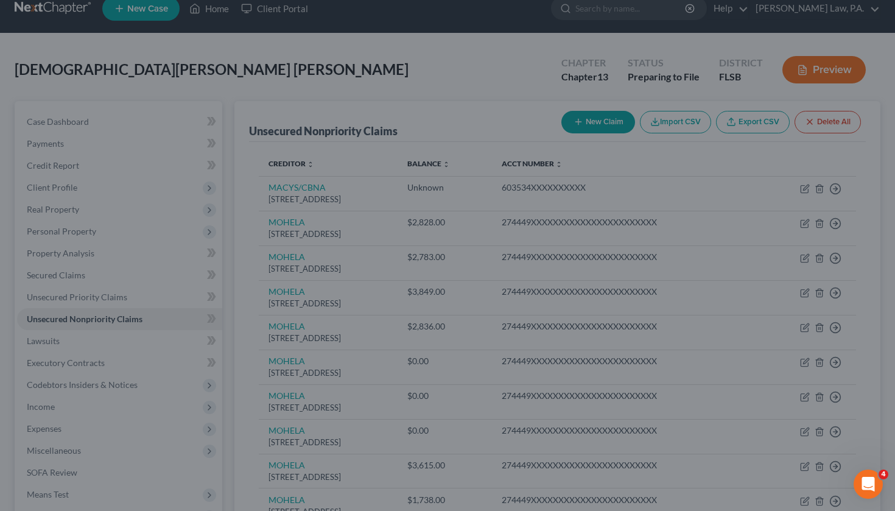
type input "3,734.00"
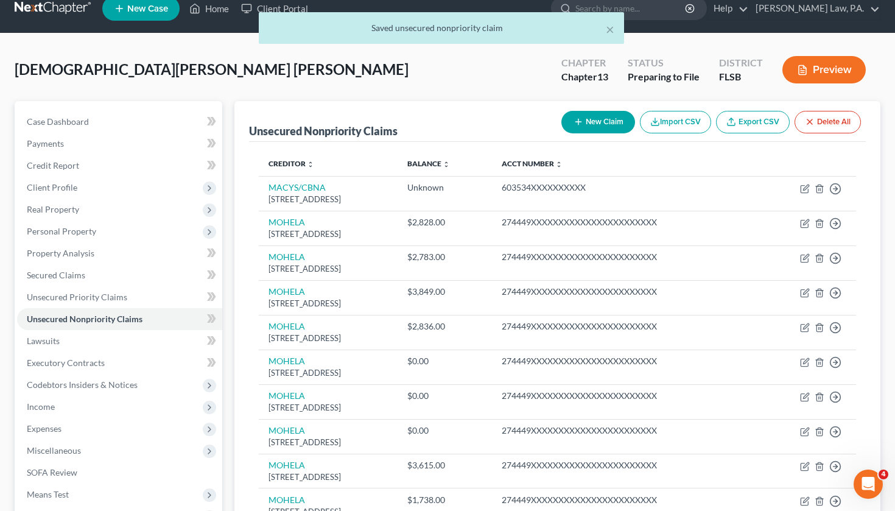
click at [605, 126] on button "New Claim" at bounding box center [598, 122] width 74 height 23
select select "0"
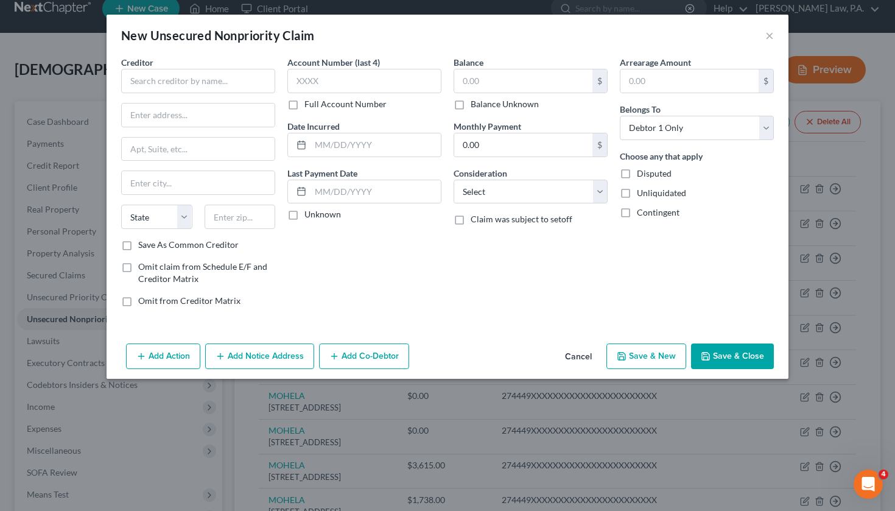
click at [304, 109] on label "Full Account Number" at bounding box center [345, 104] width 82 height 12
click at [309, 106] on input "Full Account Number" at bounding box center [313, 102] width 8 height 8
click at [315, 79] on input "text" at bounding box center [364, 81] width 154 height 24
paste input "274449XXXXXXXXXXXXXXXXXXXXXXX"
type input "274449XXXXXXXXXXXXXXXXXXXXXXX"
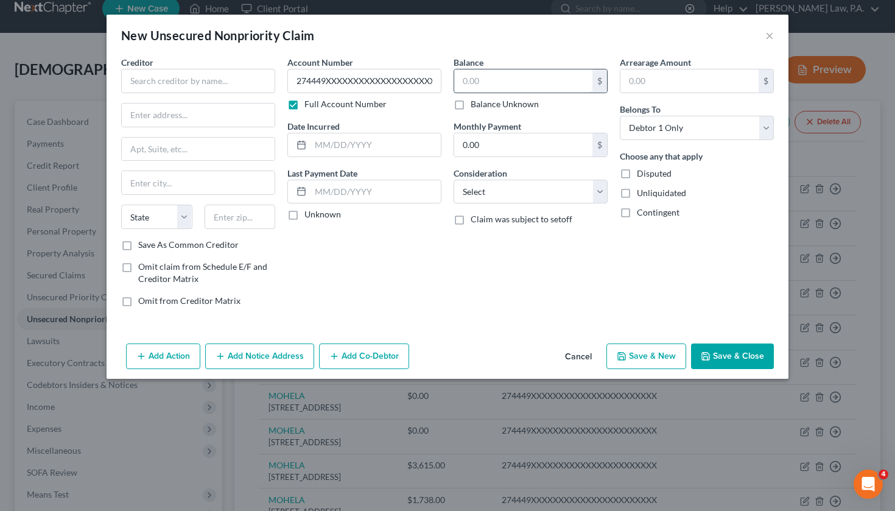
click at [527, 80] on input "text" at bounding box center [523, 80] width 138 height 23
paste input "3,207"
type input "3,207"
click at [212, 81] on input "text" at bounding box center [198, 81] width 154 height 24
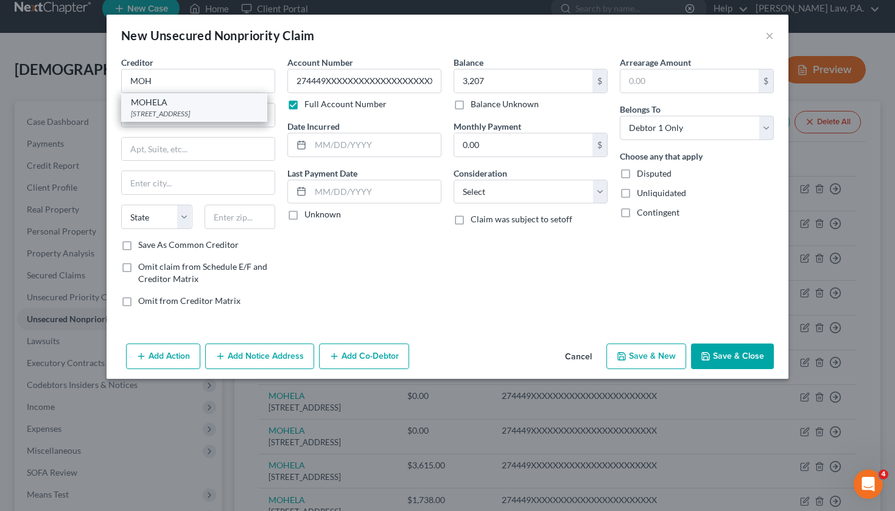
click at [180, 111] on div "[STREET_ADDRESS]" at bounding box center [194, 113] width 127 height 10
type input "MOHELA"
type input "633 SPIRIT DR"
type input "Chesterfield"
select select "26"
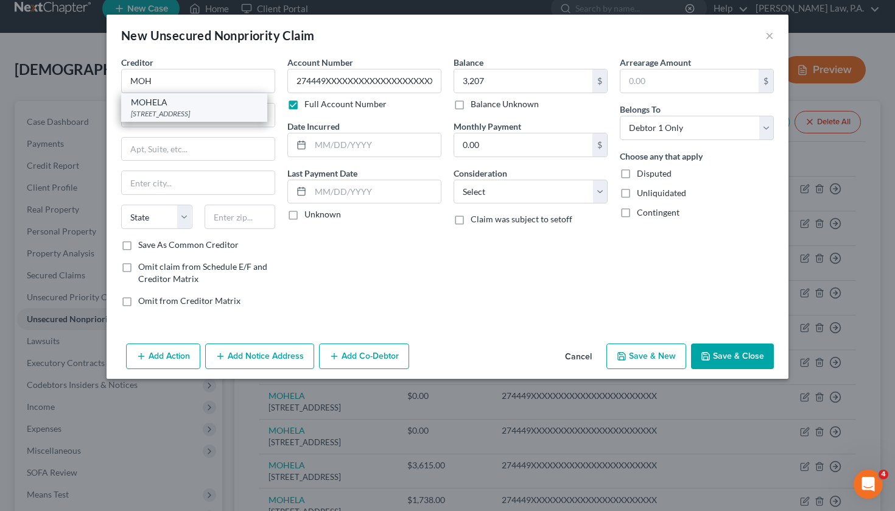
type input "63005"
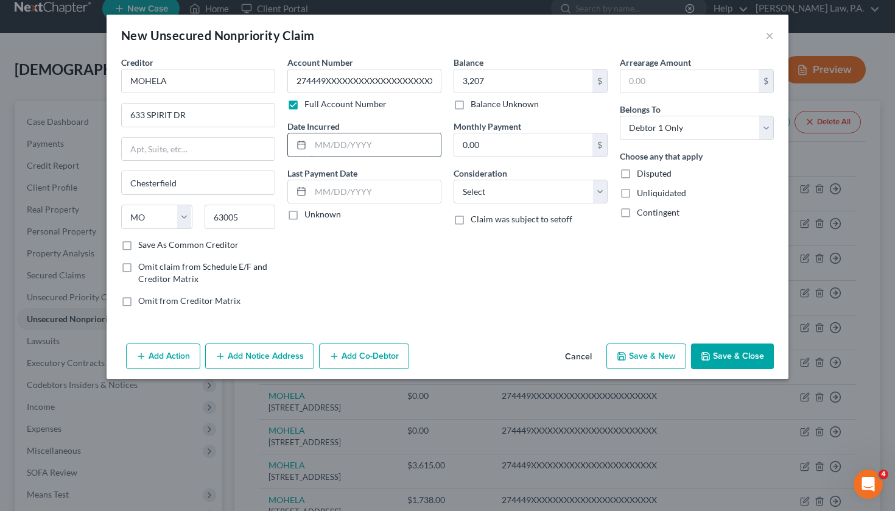
click at [387, 152] on input "text" at bounding box center [376, 144] width 130 height 23
paste input "[DATE]"
type input "[DATE]"
click at [544, 213] on div "Balance 3,207.00 $ Balance Unknown Balance Undetermined 3,207 $ Balance Unknown…" at bounding box center [531, 186] width 166 height 261
select select "17"
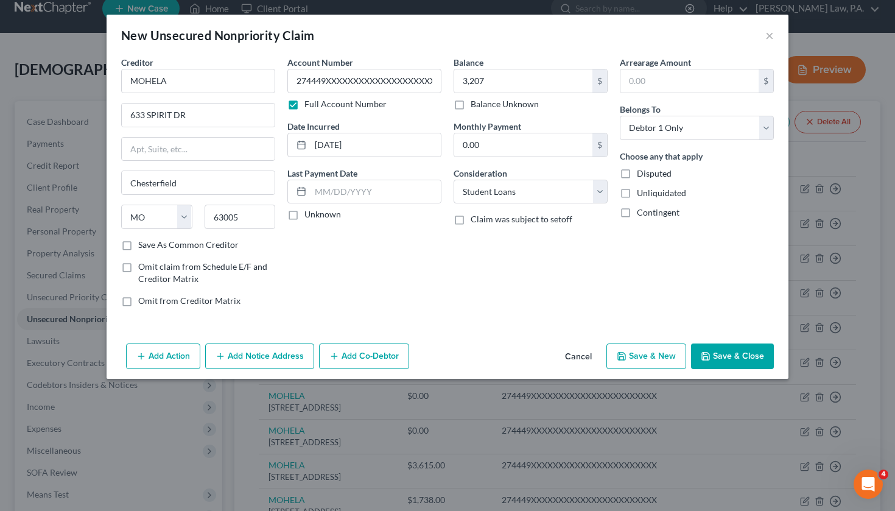
click at [734, 349] on button "Save & Close" at bounding box center [732, 356] width 83 height 26
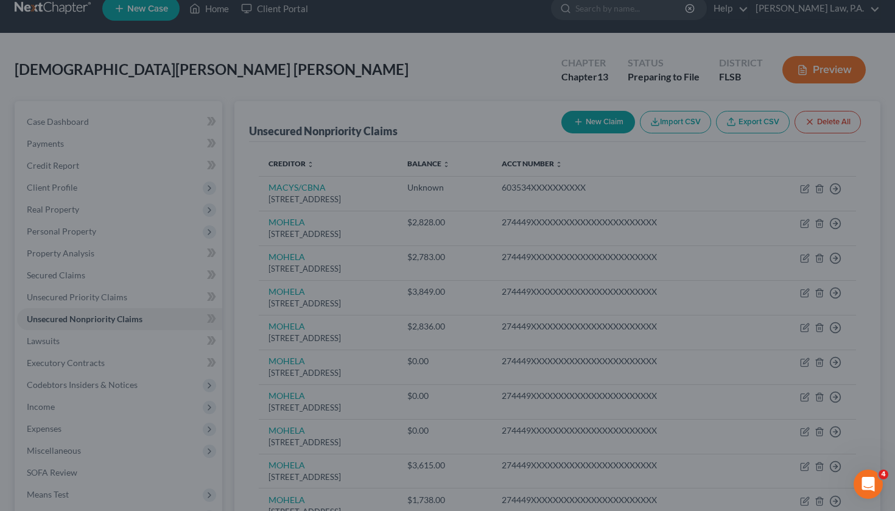
type input "3,207.00"
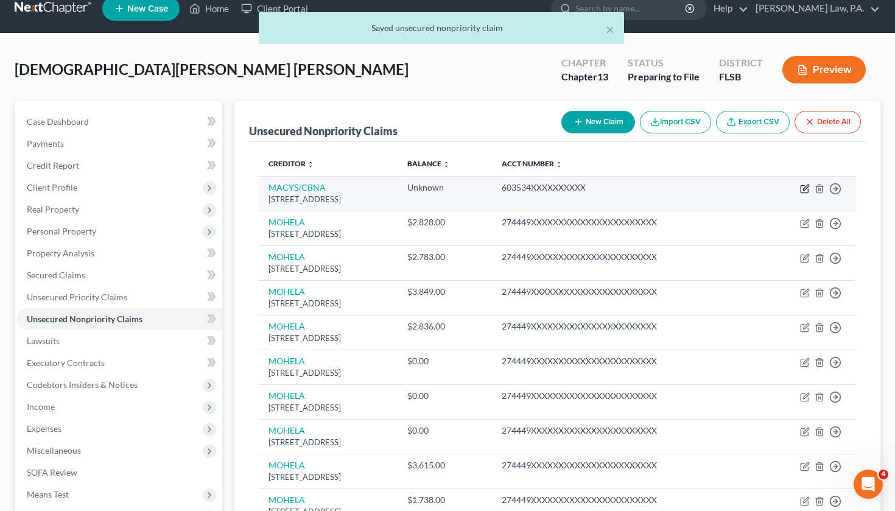
click at [805, 191] on icon "button" at bounding box center [805, 189] width 10 height 10
select select "43"
select select "0"
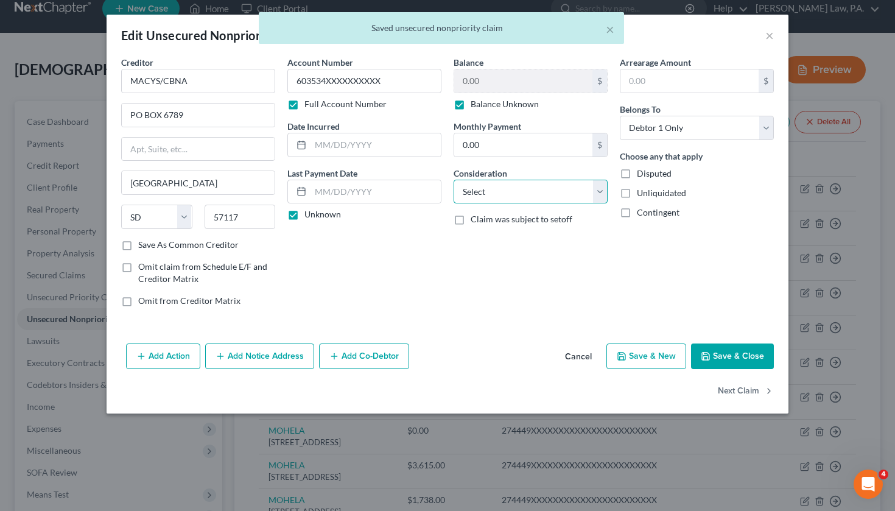
select select "2"
click at [717, 365] on button "Save & Close" at bounding box center [732, 356] width 83 height 26
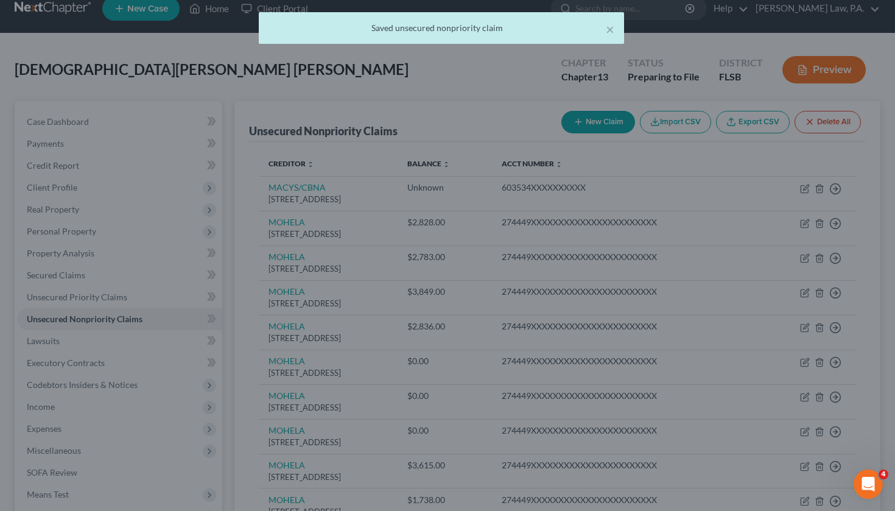
type input "0"
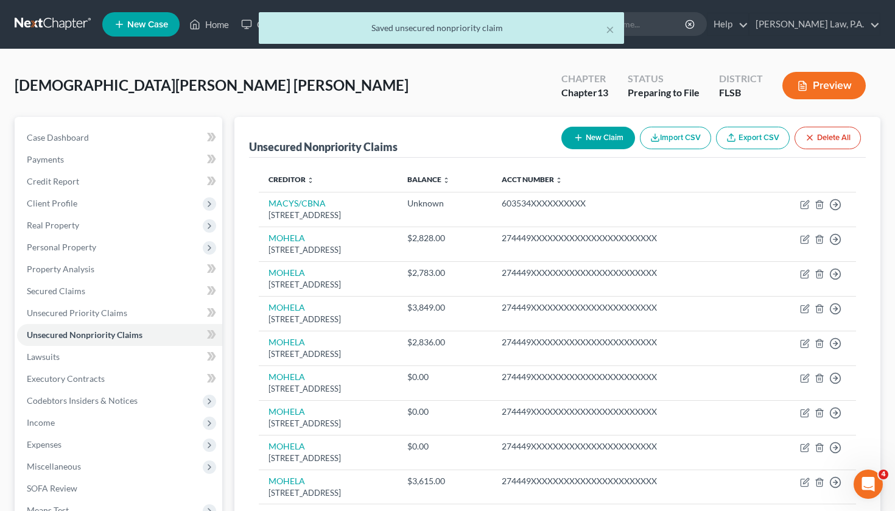
scroll to position [0, 0]
click at [603, 141] on button "New Claim" at bounding box center [598, 138] width 74 height 23
select select "0"
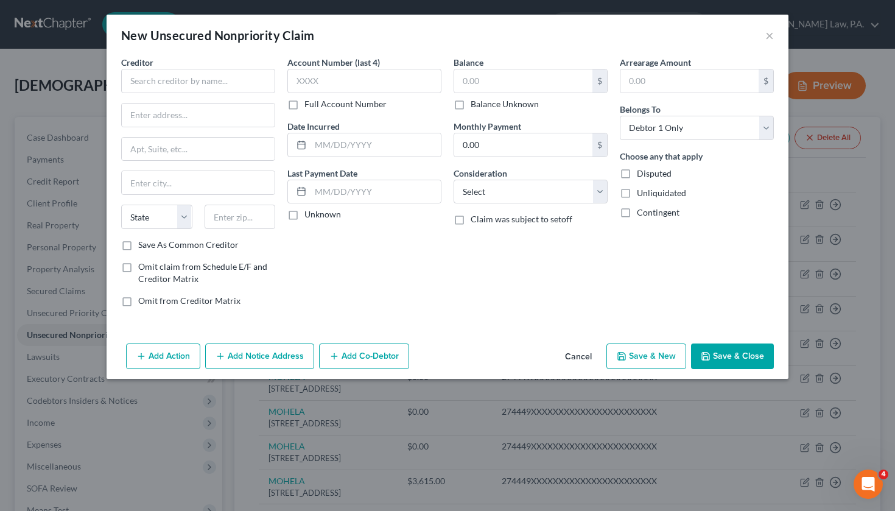
click at [304, 100] on label "Full Account Number" at bounding box center [345, 104] width 82 height 12
click at [309, 100] on input "Full Account Number" at bounding box center [313, 102] width 8 height 8
click at [326, 80] on input "text" at bounding box center [364, 81] width 154 height 24
paste input "274449XXXXXXXXXXXXXXXXXXXXXXX"
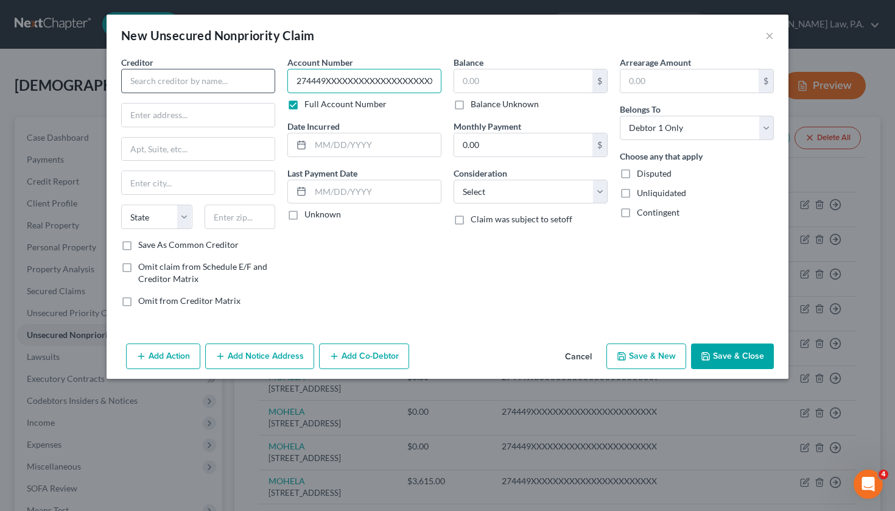
type input "274449XXXXXXXXXXXXXXXXXXXXXXX"
click at [195, 76] on input "text" at bounding box center [198, 81] width 154 height 24
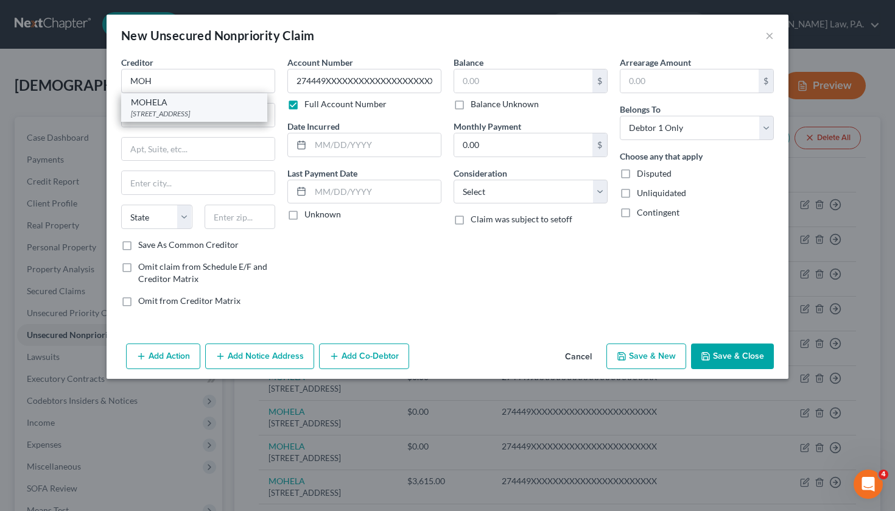
click at [195, 110] on div "[STREET_ADDRESS]" at bounding box center [194, 113] width 127 height 10
type input "MOHELA"
type input "633 SPIRIT DR"
type input "Chesterfield"
select select "26"
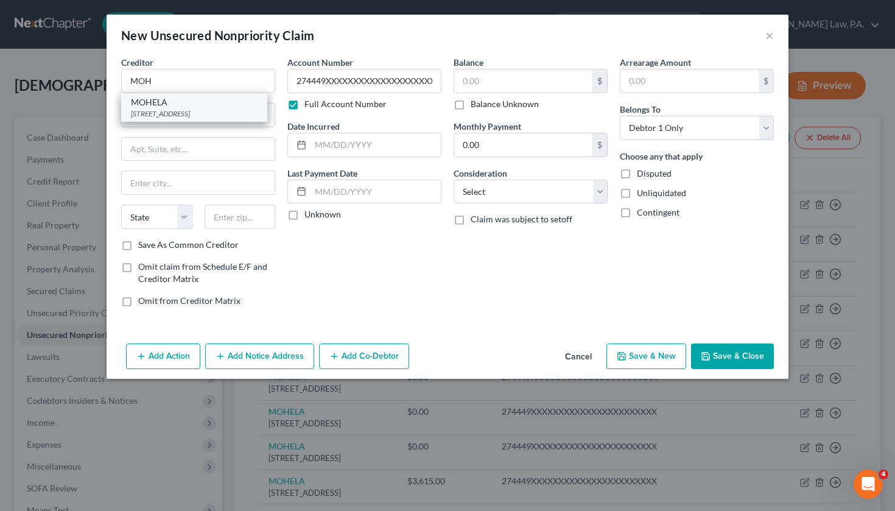
type input "63005"
click at [351, 167] on label "Last Payment Date" at bounding box center [322, 173] width 70 height 13
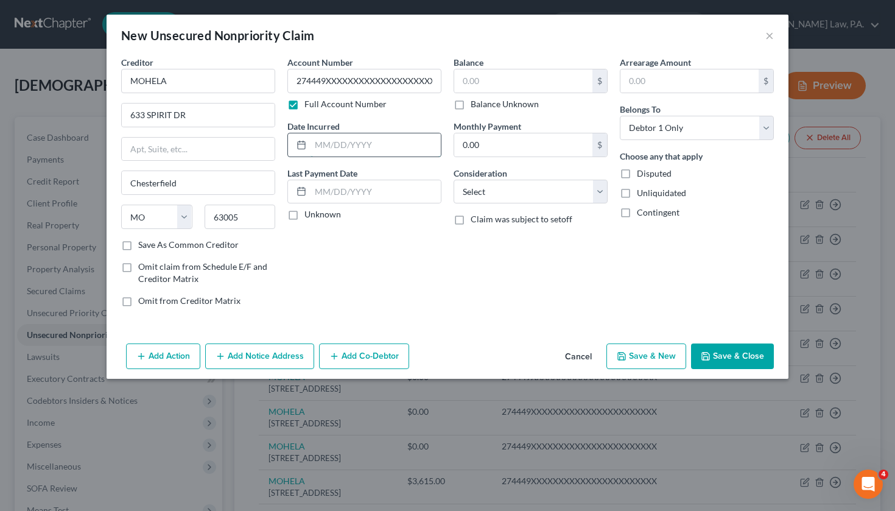
click at [358, 152] on input "text" at bounding box center [376, 144] width 130 height 23
paste input "[DATE]"
type input "[DATE]"
click at [465, 56] on label "Balance" at bounding box center [469, 62] width 30 height 13
click at [468, 71] on input "text" at bounding box center [523, 80] width 138 height 23
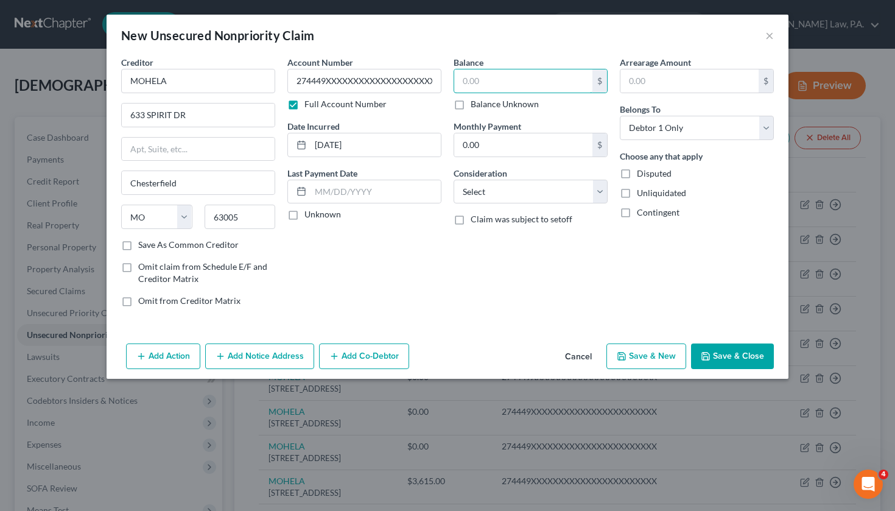
paste input "2,424"
type input "2,424"
select select "17"
click at [753, 354] on button "Save & Close" at bounding box center [732, 356] width 83 height 26
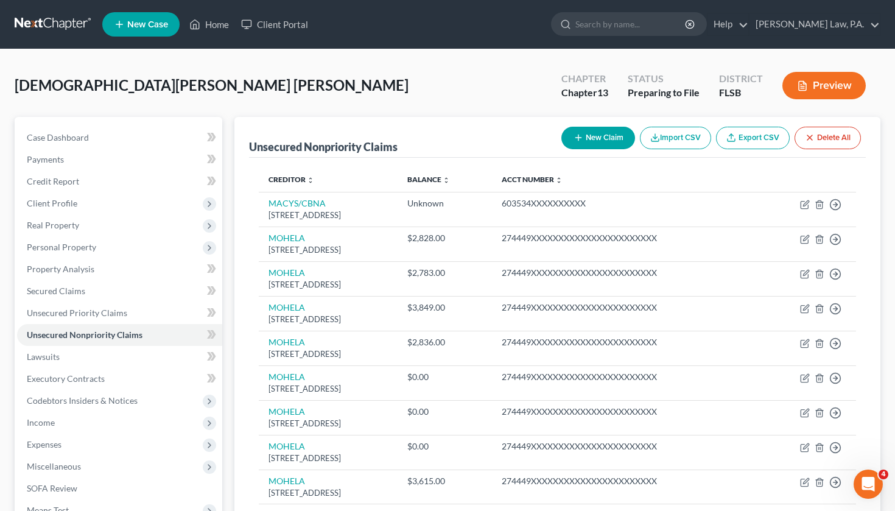
click at [600, 137] on button "New Claim" at bounding box center [598, 138] width 74 height 23
select select "0"
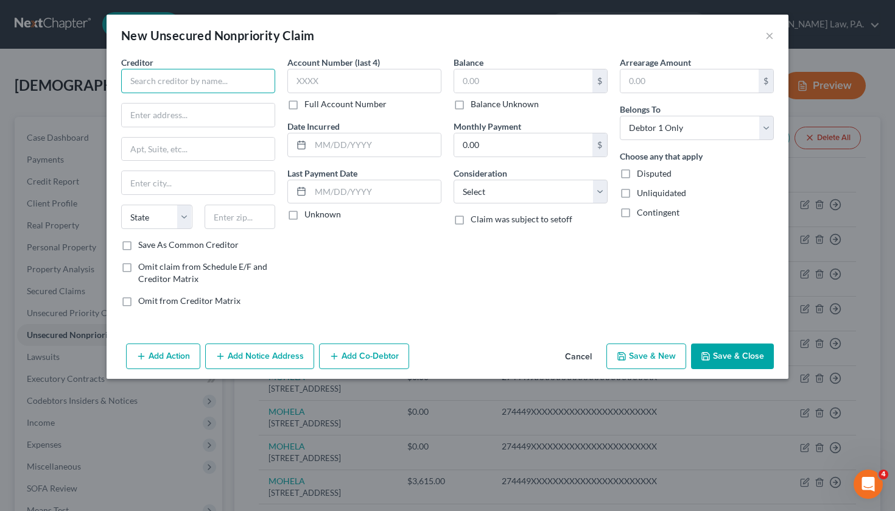
click at [228, 86] on input "text" at bounding box center [198, 81] width 154 height 24
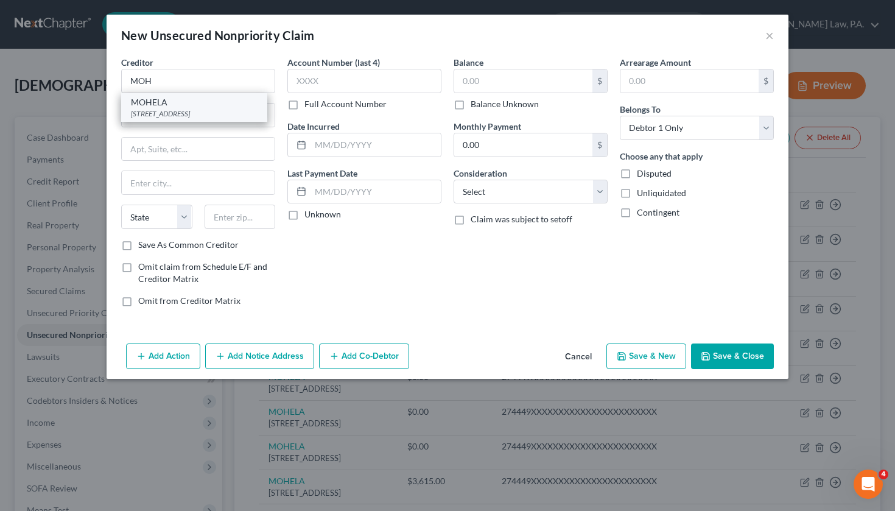
click at [205, 109] on div "[STREET_ADDRESS]" at bounding box center [194, 113] width 127 height 10
type input "MOHELA"
type input "633 SPIRIT DR"
type input "Chesterfield"
select select "26"
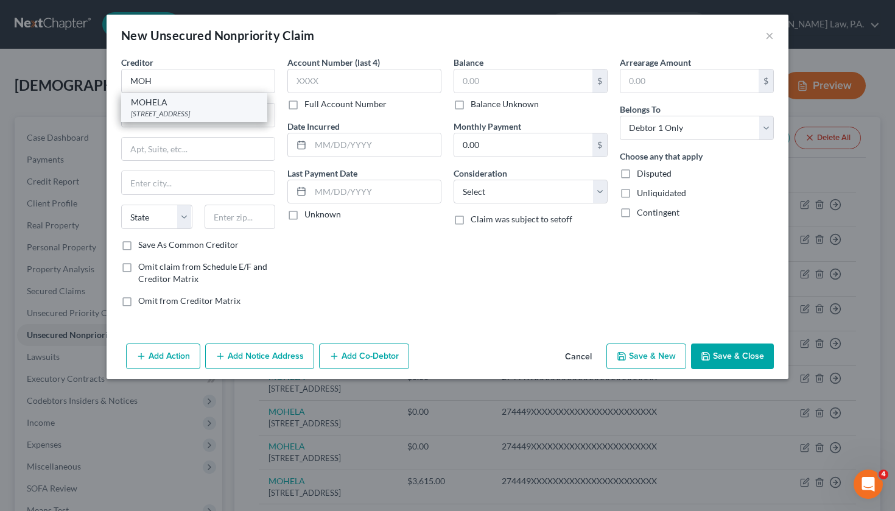
type input "63005"
click at [304, 110] on label "Full Account Number" at bounding box center [345, 104] width 82 height 12
click at [309, 106] on input "Full Account Number" at bounding box center [313, 102] width 8 height 8
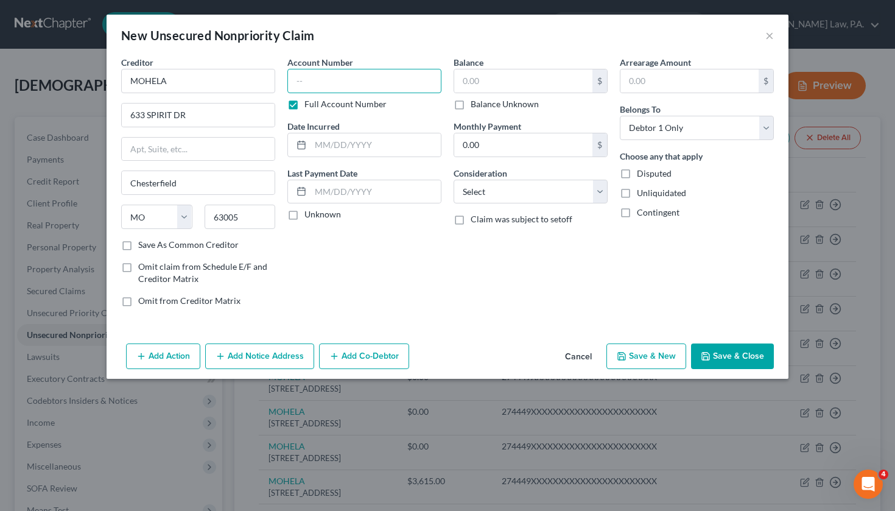
click at [326, 80] on input "text" at bounding box center [364, 81] width 154 height 24
paste input "274449XXXXXXXXXXXXXXXXXXXXXXX"
type input "274449XXXXXXXXXXXXXXXXXXXXXXX"
click at [366, 147] on input "text" at bounding box center [376, 144] width 130 height 23
paste input "[DATE]"
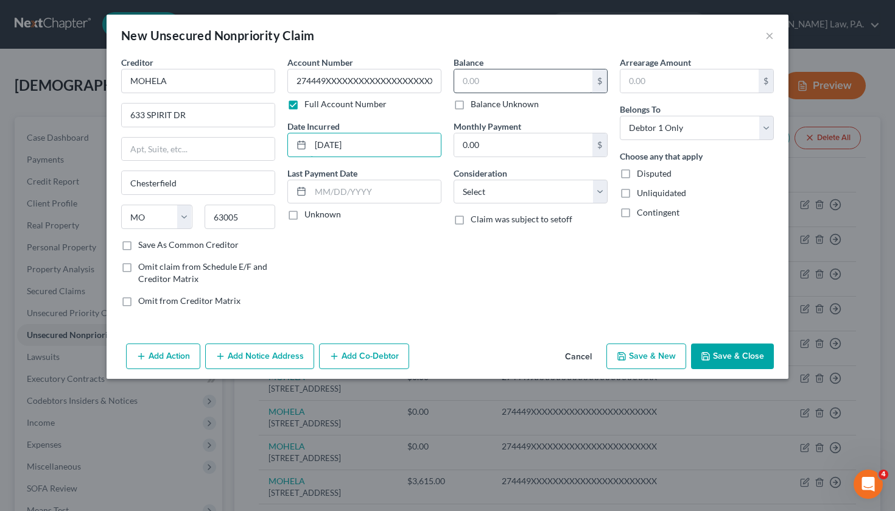
type input "[DATE]"
click at [473, 82] on input "text" at bounding box center [523, 80] width 138 height 23
paste input "2,750"
type input "2,750"
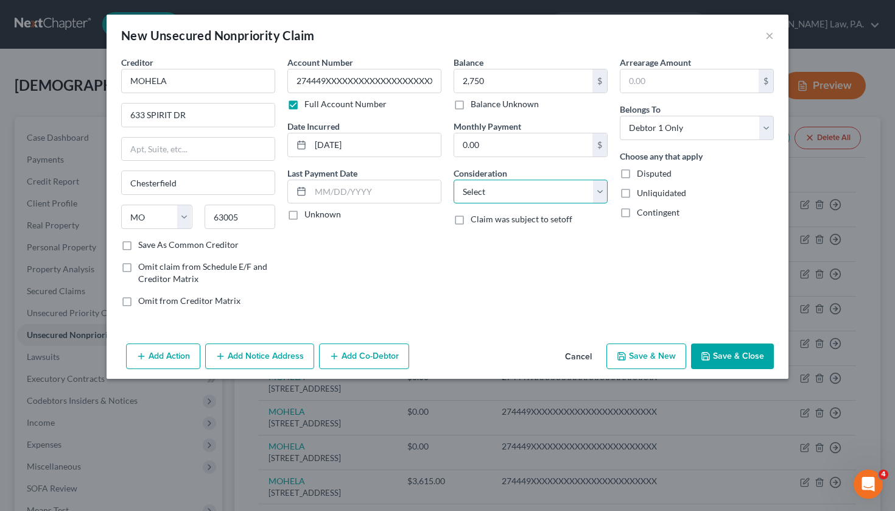
select select "17"
click at [724, 353] on button "Save & Close" at bounding box center [732, 356] width 83 height 26
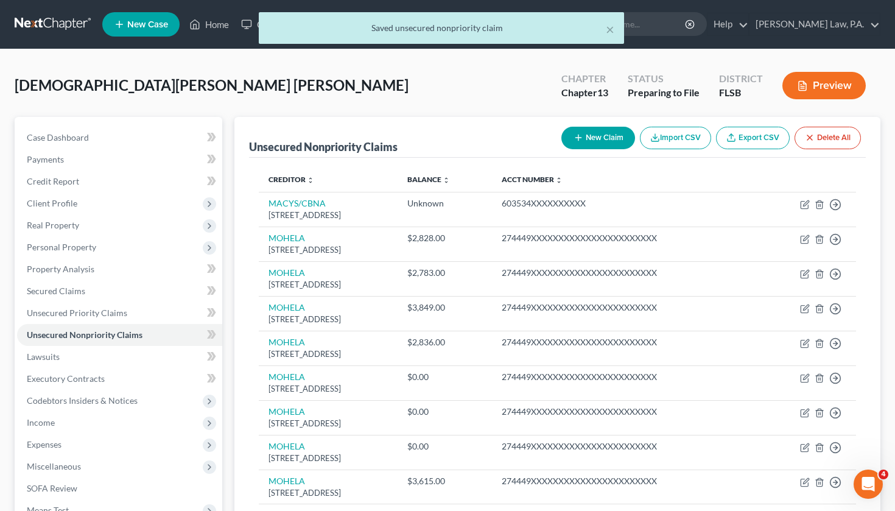
click at [604, 139] on button "New Claim" at bounding box center [598, 138] width 74 height 23
select select "0"
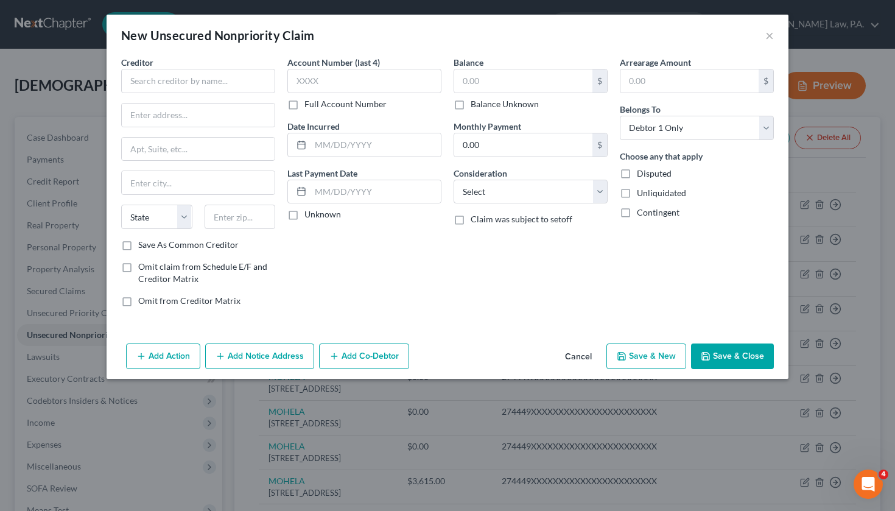
click at [306, 99] on label "Full Account Number" at bounding box center [345, 104] width 82 height 12
click at [309, 99] on input "Full Account Number" at bounding box center [313, 102] width 8 height 8
click at [319, 81] on input "text" at bounding box center [364, 81] width 154 height 24
paste input "274449XXXXXXXXXXXXXXXXXXXXXXX"
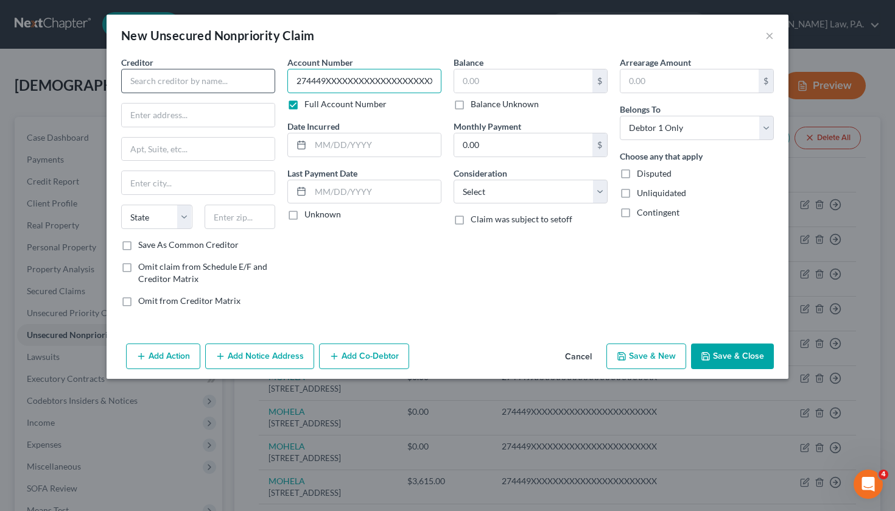
type input "274449XXXXXXXXXXXXXXXXXXXXXXX"
click at [224, 75] on input "text" at bounding box center [198, 81] width 154 height 24
type input ","
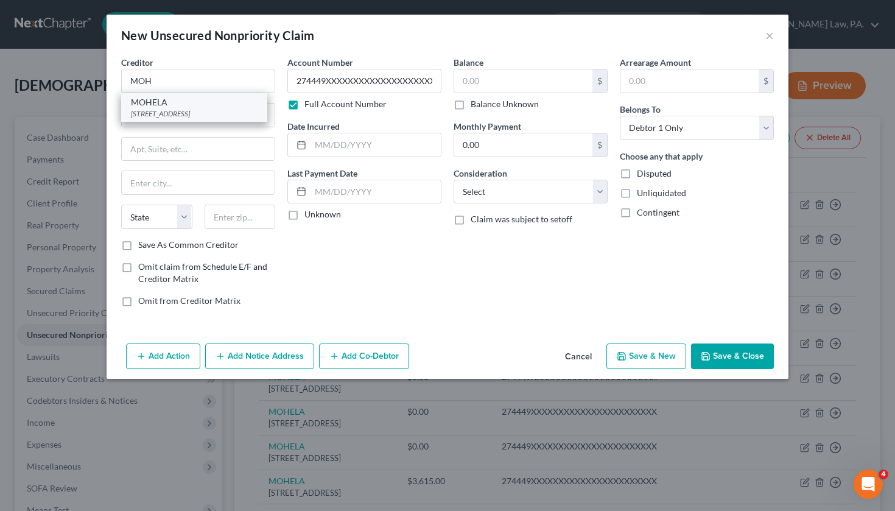
click at [231, 107] on div "MOHELA" at bounding box center [194, 102] width 127 height 12
type input "MOHELA"
type input "633 SPIRIT DR"
type input "Chesterfield"
select select "26"
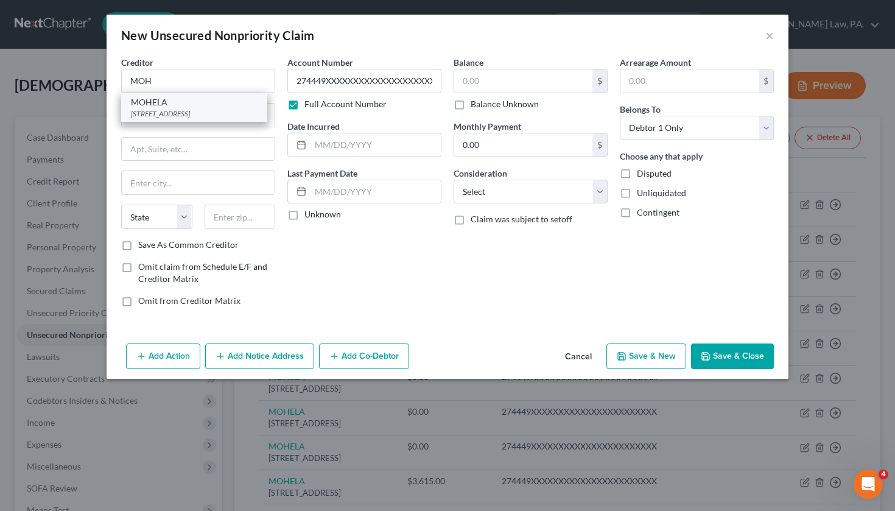
type input "63005"
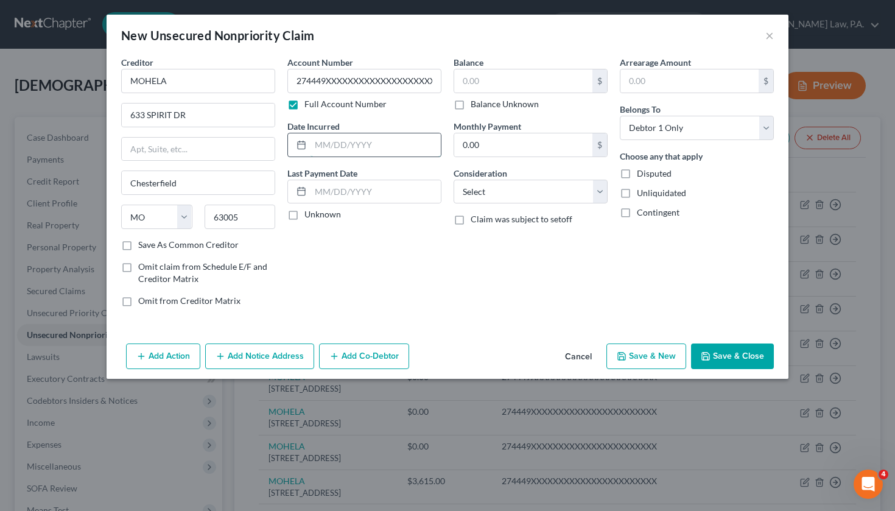
click at [336, 149] on input "text" at bounding box center [376, 144] width 130 height 23
click at [207, 2] on div "New Unsecured Nonpriority Claim × Creditor * MOHELA 633 SPIRIT DR Chesterfield …" at bounding box center [447, 255] width 895 height 511
click at [344, 140] on input "text" at bounding box center [376, 144] width 130 height 23
paste input "[DATE]"
type input "[DATE]"
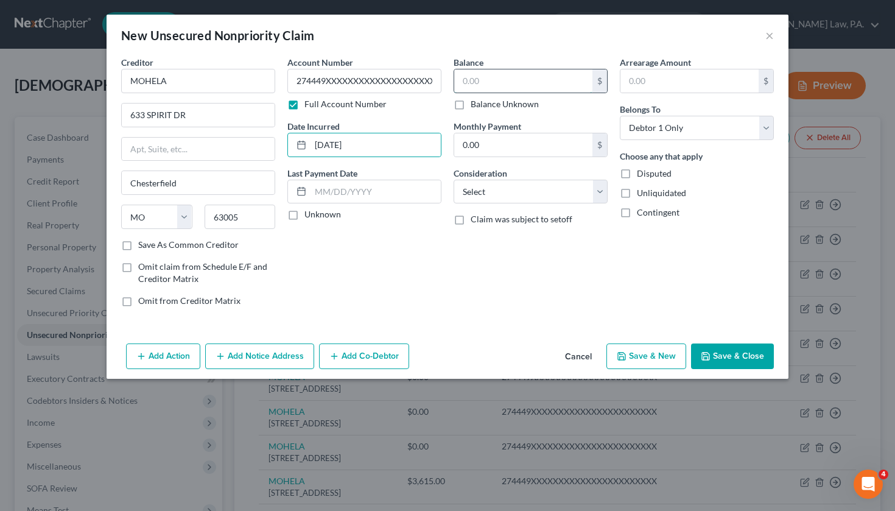
click at [485, 77] on input "text" at bounding box center [523, 80] width 138 height 23
paste input "2,828"
type input "2,828"
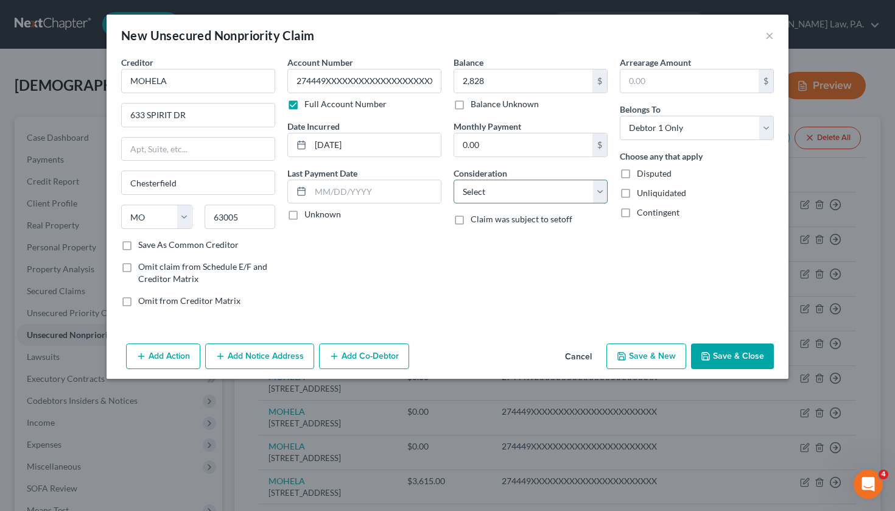
select select "17"
click at [743, 365] on button "Save & Close" at bounding box center [732, 356] width 83 height 26
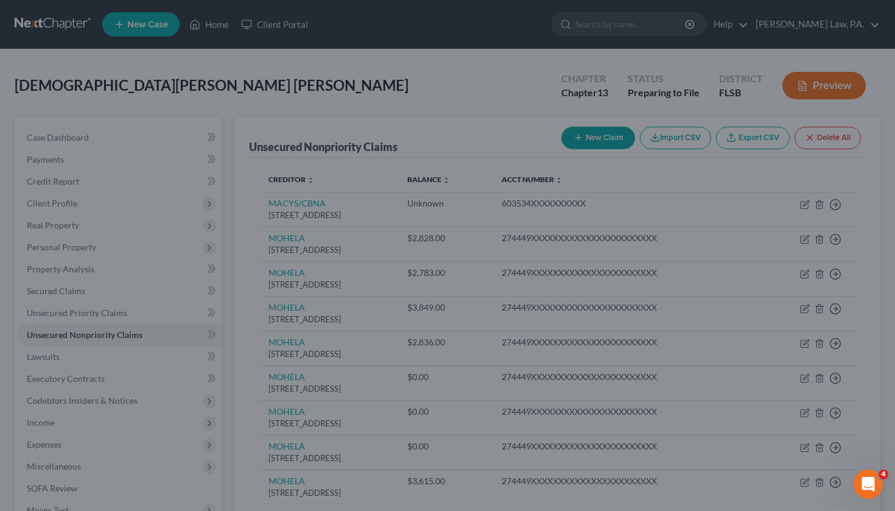
type input "2,828.00"
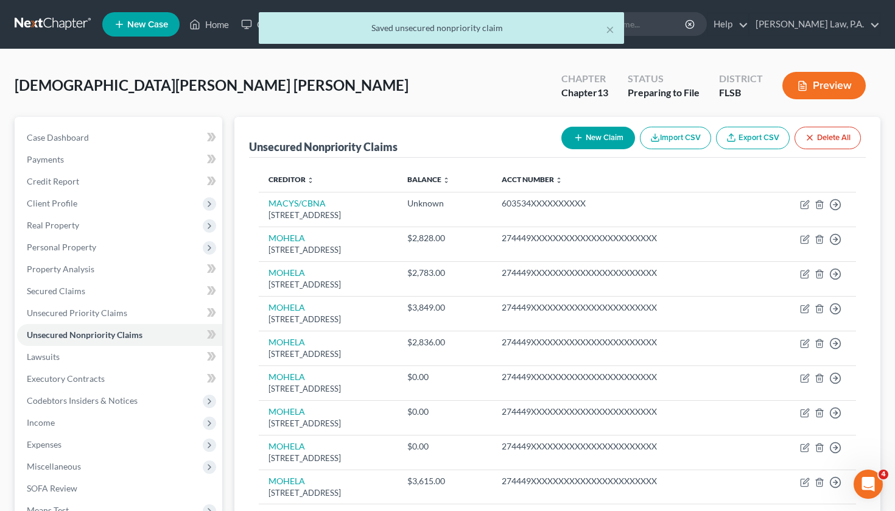
click at [584, 132] on button "New Claim" at bounding box center [598, 138] width 74 height 23
select select "0"
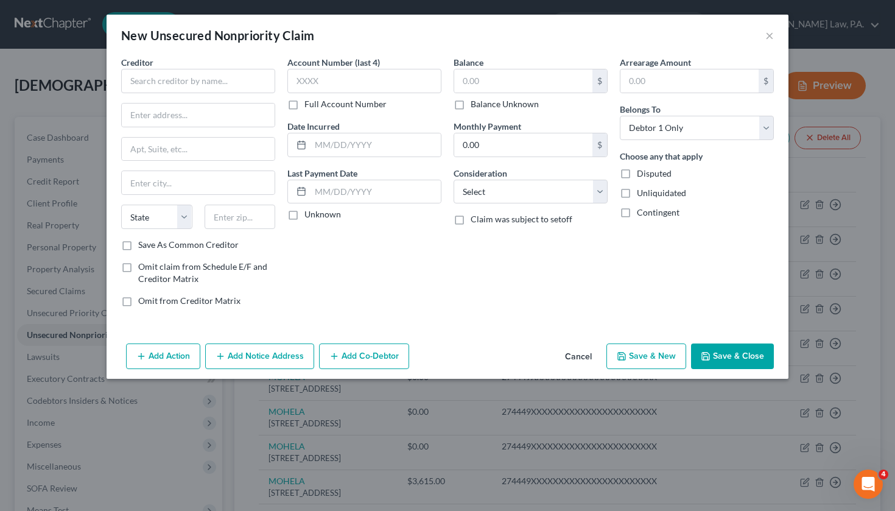
click at [304, 106] on label "Full Account Number" at bounding box center [345, 104] width 82 height 12
click at [309, 106] on input "Full Account Number" at bounding box center [313, 102] width 8 height 8
click at [328, 85] on input "text" at bounding box center [364, 81] width 154 height 24
paste input "274449XXXXXXXXXXXXXXXXXXXXXXX"
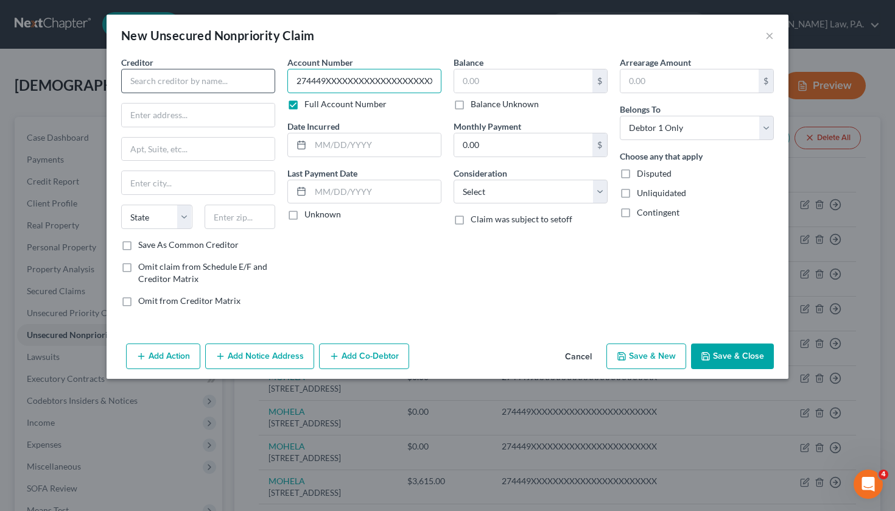
type input "274449XXXXXXXXXXXXXXXXXXXXXXX"
click at [248, 76] on input "text" at bounding box center [198, 81] width 154 height 24
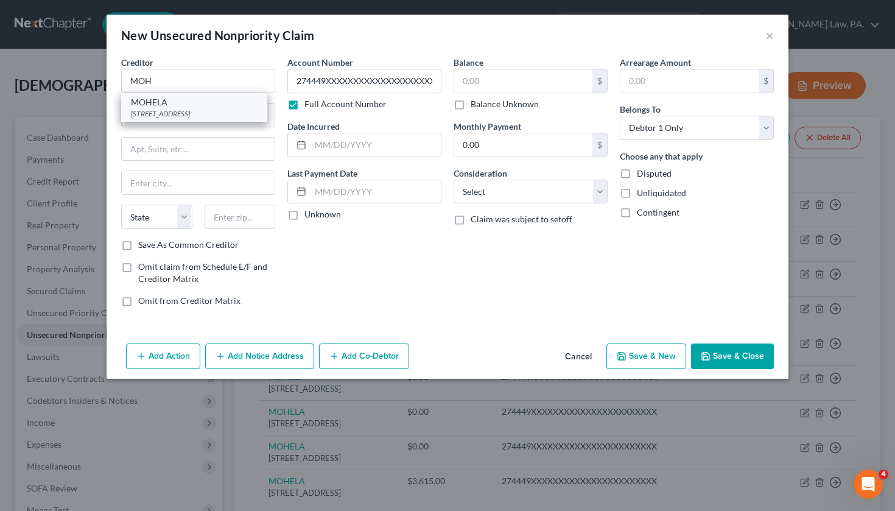
click at [233, 114] on div "[STREET_ADDRESS]" at bounding box center [194, 113] width 127 height 10
type input "MOHELA"
type input "633 SPIRIT DR"
type input "Chesterfield"
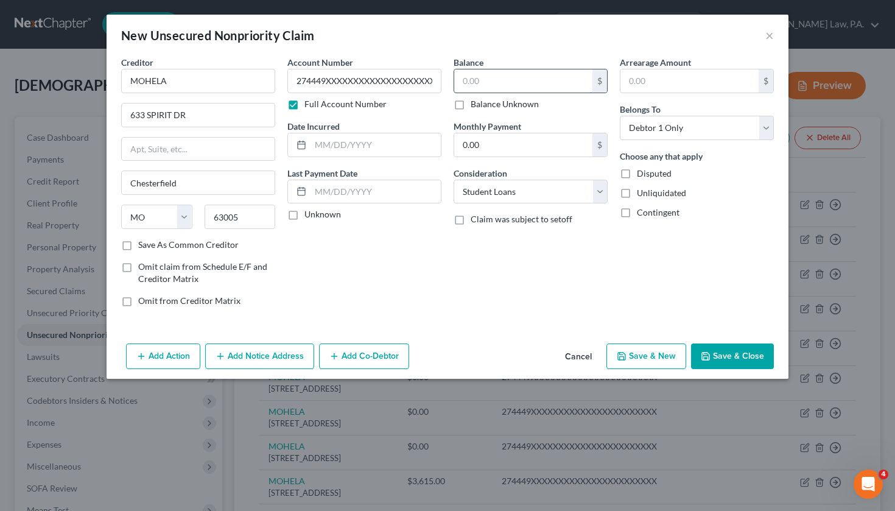
click at [537, 72] on input "text" at bounding box center [523, 80] width 138 height 23
paste input "3,221"
click at [742, 358] on button "Save & Close" at bounding box center [732, 356] width 83 height 26
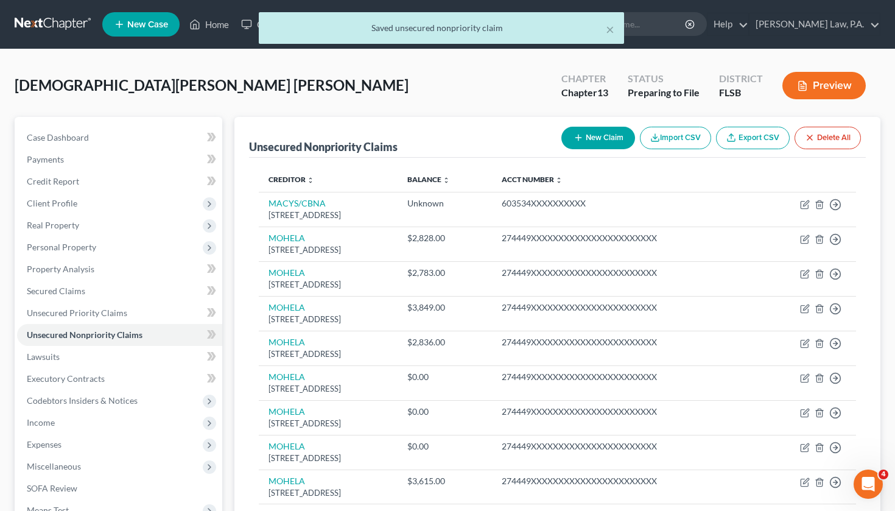
click at [613, 146] on button "New Claim" at bounding box center [598, 138] width 74 height 23
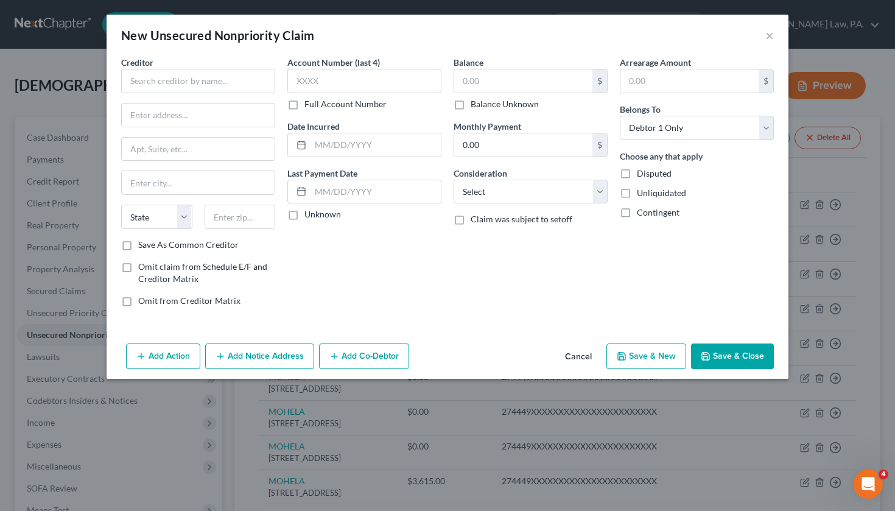
click at [304, 105] on label "Full Account Number" at bounding box center [345, 104] width 82 height 12
click at [309, 105] on input "Full Account Number" at bounding box center [313, 102] width 8 height 8
click at [311, 87] on input "text" at bounding box center [364, 81] width 154 height 24
paste input "274449XXXXXXXXXXXXXXXXXXXXXXX"
click at [221, 74] on input "text" at bounding box center [198, 81] width 154 height 24
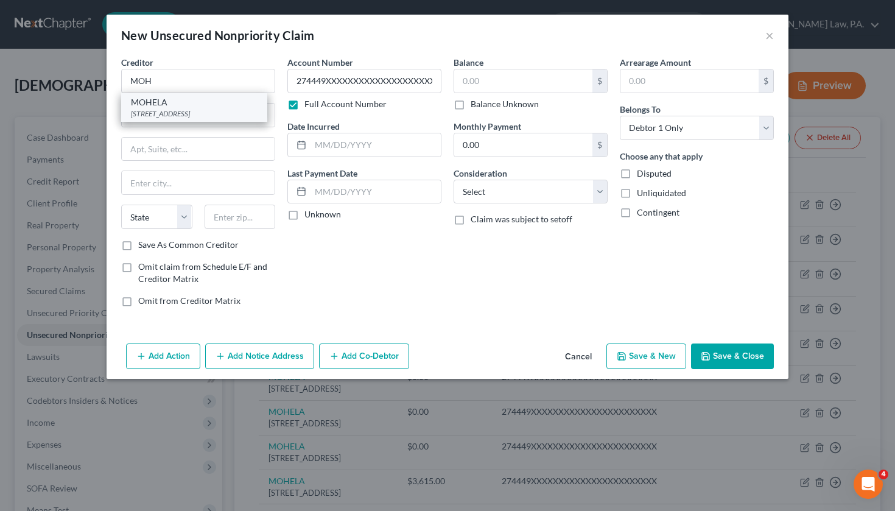
click at [217, 112] on div "[STREET_ADDRESS]" at bounding box center [194, 113] width 127 height 10
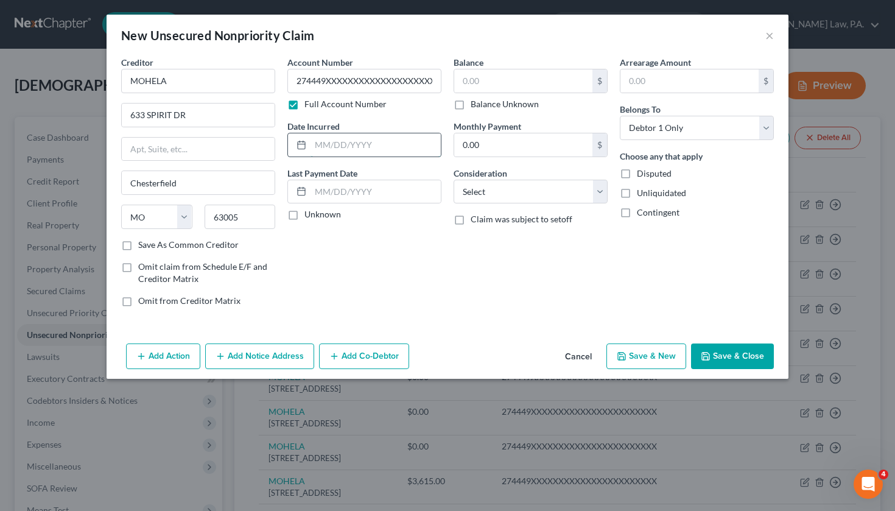
click at [346, 144] on input "text" at bounding box center [376, 144] width 130 height 23
paste input "[DATE]"
click at [535, 91] on input "text" at bounding box center [523, 80] width 138 height 23
paste input "3,849"
click at [722, 346] on button "Save & Close" at bounding box center [732, 356] width 83 height 26
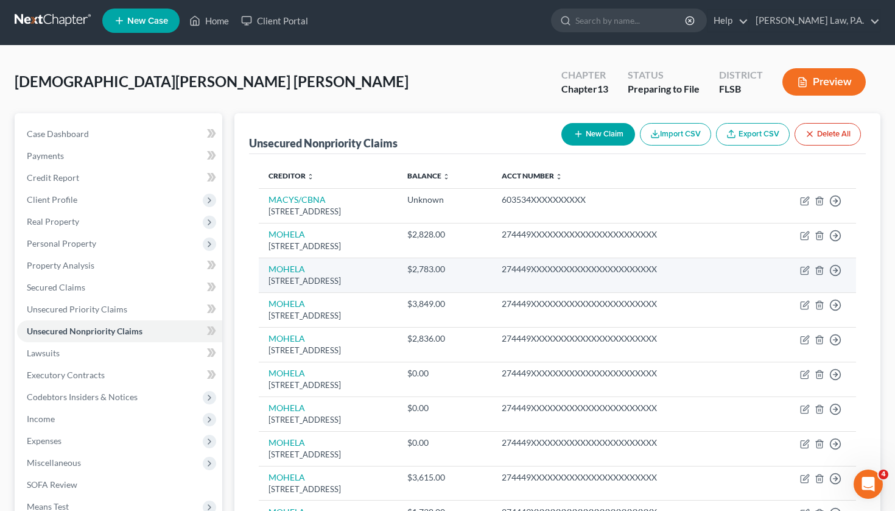
scroll to position [9, 0]
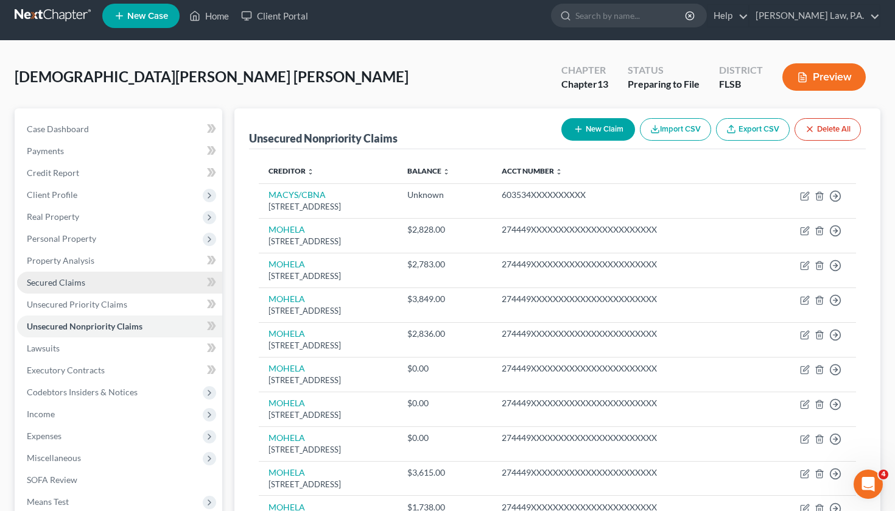
click at [114, 281] on link "Secured Claims" at bounding box center [119, 283] width 205 height 22
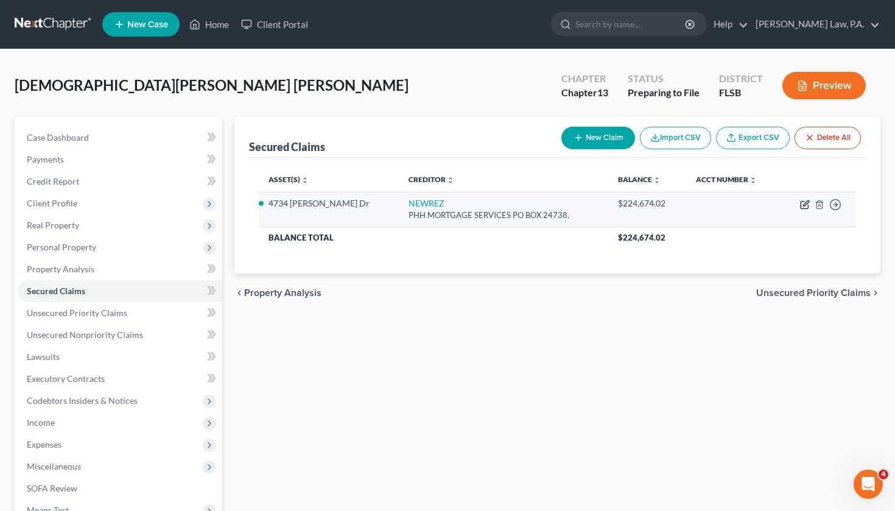
click at [807, 205] on icon "button" at bounding box center [805, 205] width 10 height 10
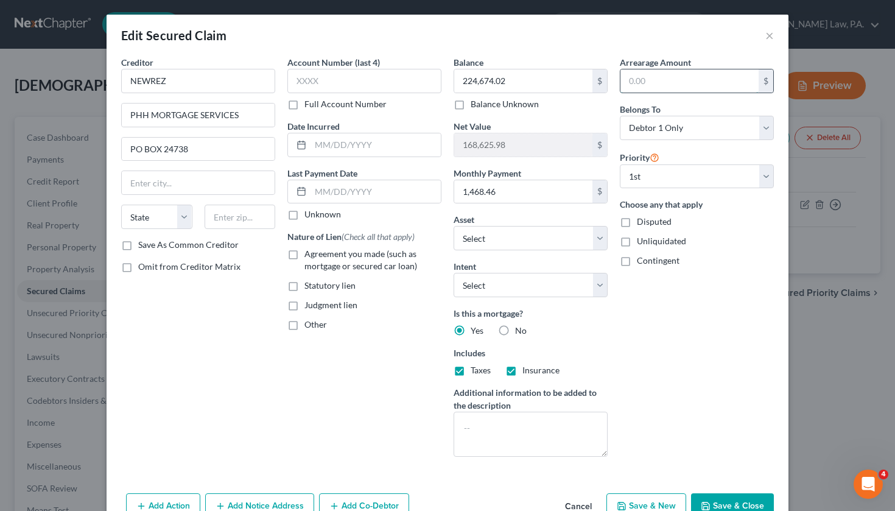
click at [657, 79] on input "text" at bounding box center [690, 80] width 138 height 23
paste input "17,853"
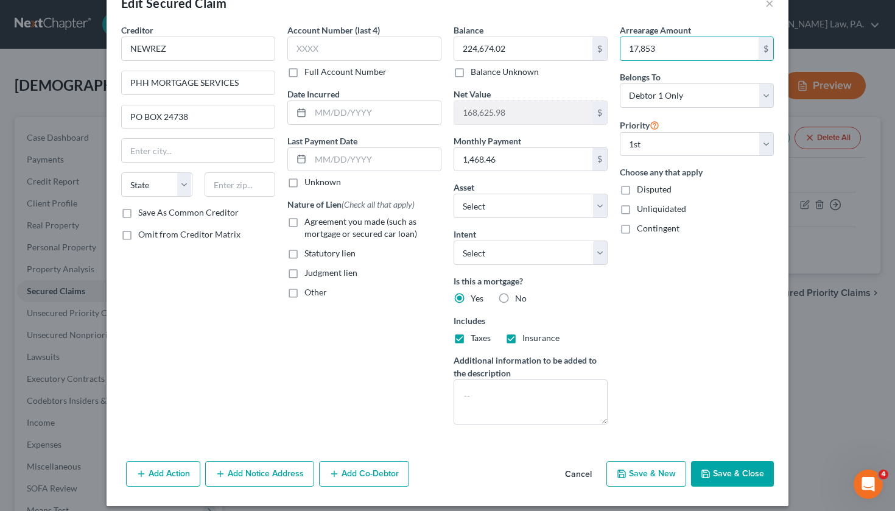
scroll to position [35, 0]
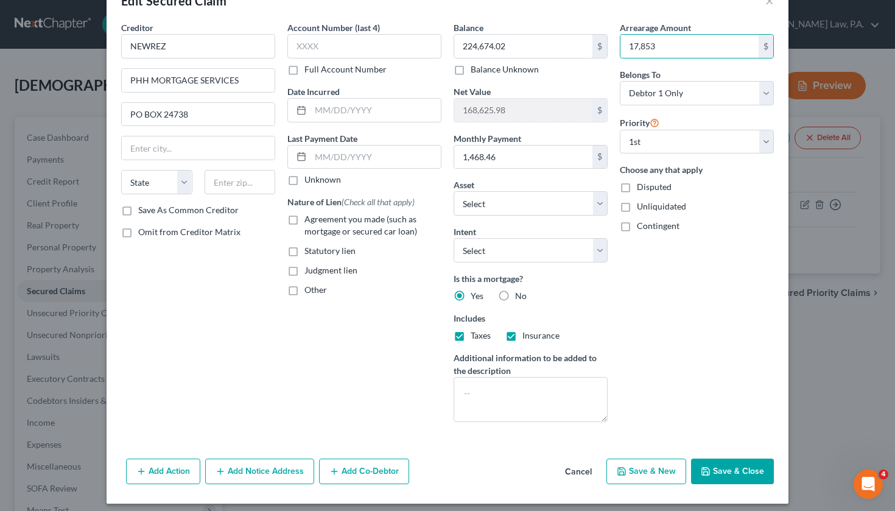
click at [741, 468] on button "Save & Close" at bounding box center [732, 472] width 83 height 26
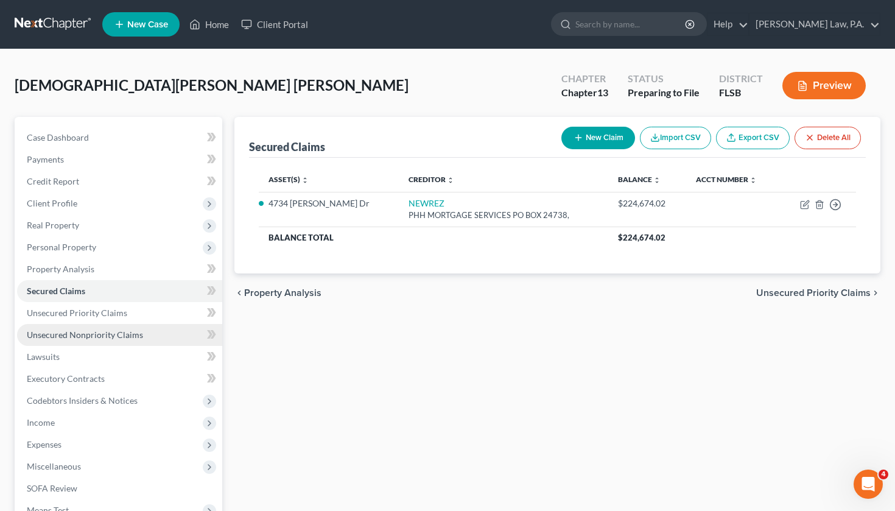
click at [147, 332] on link "Unsecured Nonpriority Claims" at bounding box center [119, 335] width 205 height 22
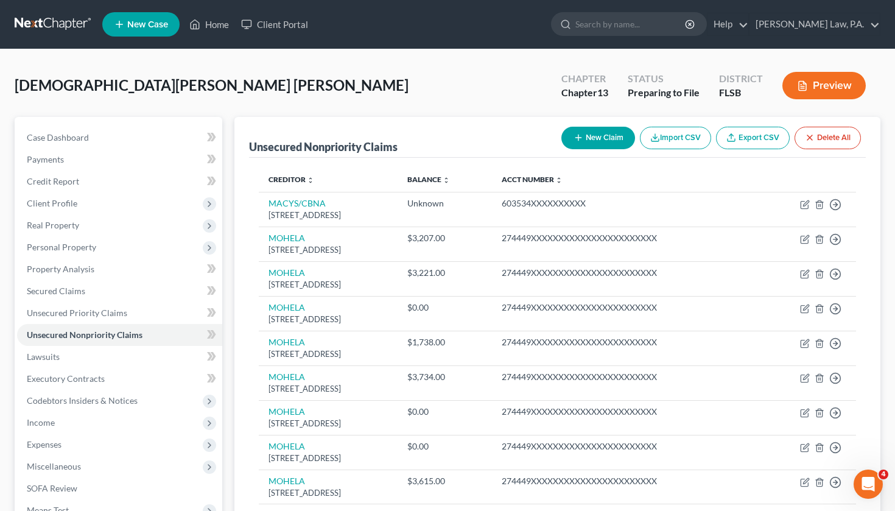
click at [606, 136] on button "New Claim" at bounding box center [598, 138] width 74 height 23
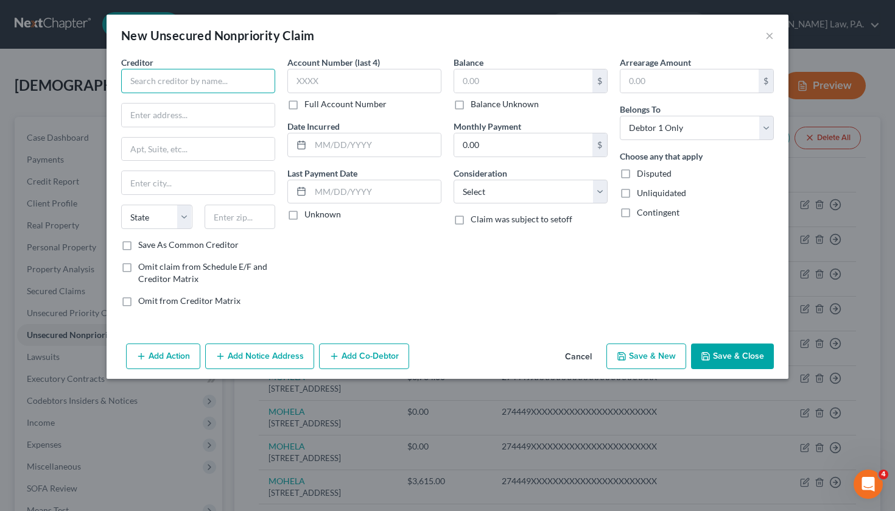
click at [247, 86] on input "text" at bounding box center [198, 81] width 154 height 24
paste input "[PERSON_NAME] [PERSON_NAME] BANK INC"
paste input "PO BOX 3229"
paste input "[GEOGRAPHIC_DATA]"
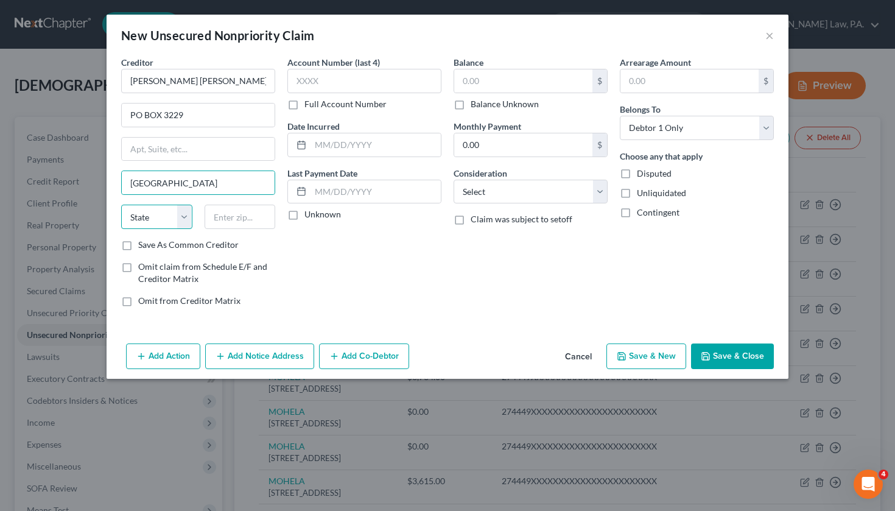
click at [174, 217] on select "State [US_STATE] AK AR AZ CA CO CT DE DC [GEOGRAPHIC_DATA] [GEOGRAPHIC_DATA] GU…" at bounding box center [156, 217] width 71 height 24
click at [304, 102] on label "Full Account Number" at bounding box center [345, 104] width 82 height 12
click at [309, 102] on input "Full Account Number" at bounding box center [313, 102] width 8 height 8
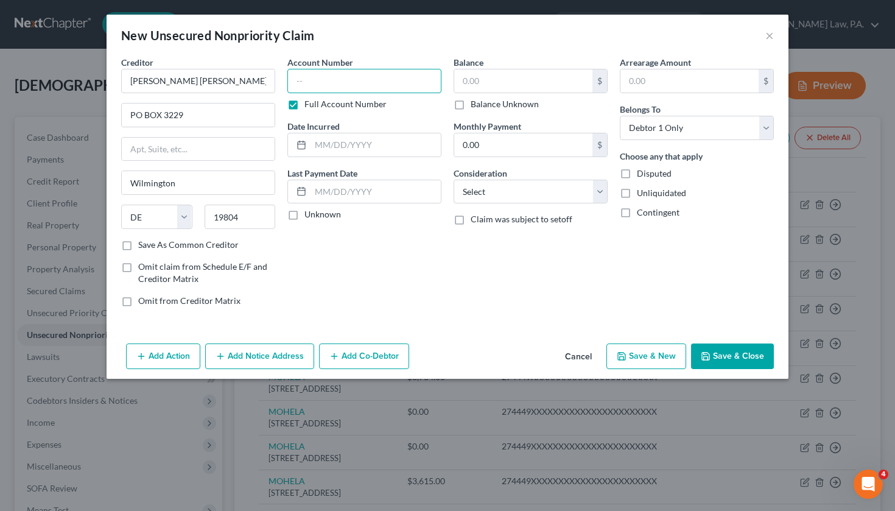
click at [371, 91] on input "text" at bounding box center [364, 81] width 154 height 24
paste input "585250XXXXXXXXXX"
click at [345, 143] on input "text" at bounding box center [376, 144] width 130 height 23
paste input "[DATE]"
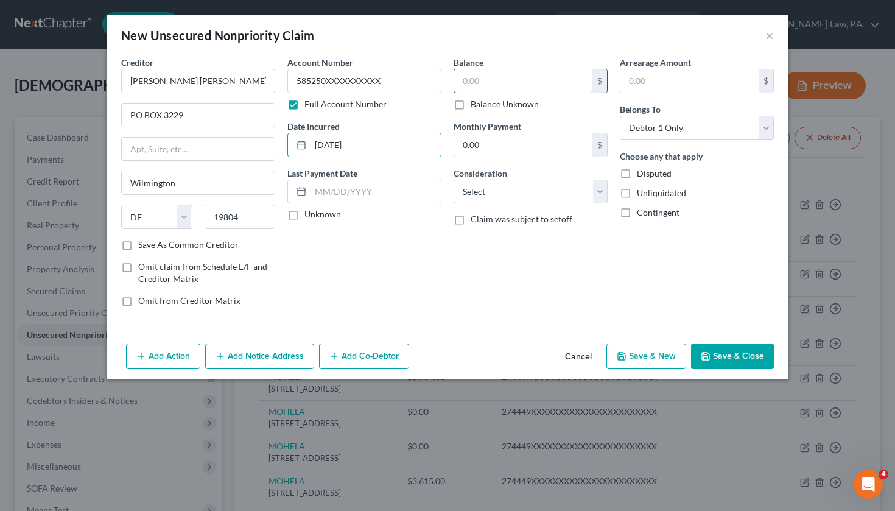
click at [485, 83] on input "text" at bounding box center [523, 80] width 138 height 23
paste input "15,211"
paste input "[DATE]"
click at [746, 351] on button "Save & Close" at bounding box center [732, 356] width 83 height 26
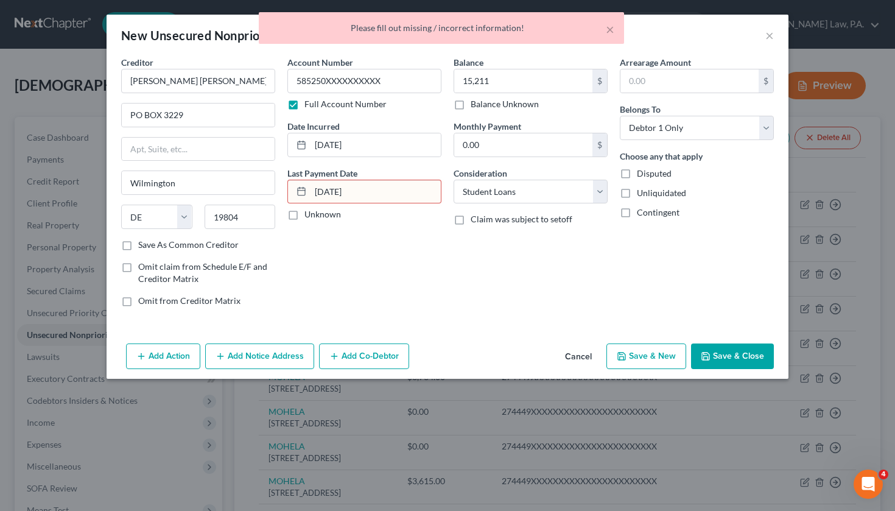
click at [381, 189] on input "[DATE]" at bounding box center [376, 191] width 130 height 23
click at [297, 195] on icon at bounding box center [302, 191] width 10 height 10
click at [299, 189] on icon at bounding box center [302, 191] width 10 height 10
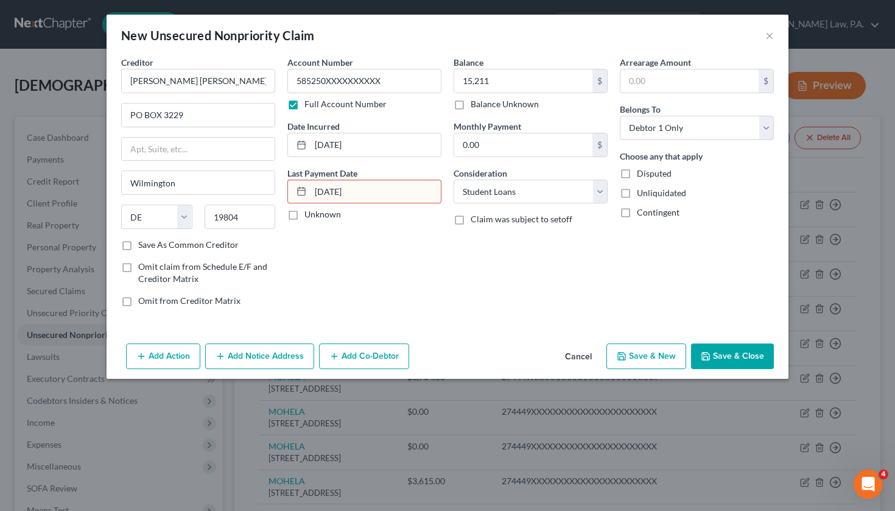
click at [314, 195] on input "[DATE]" at bounding box center [376, 191] width 130 height 23
click at [375, 197] on input "[DATE]" at bounding box center [376, 191] width 130 height 23
click at [292, 192] on div at bounding box center [299, 191] width 23 height 23
click at [298, 193] on rect at bounding box center [301, 191] width 7 height 7
click at [303, 191] on icon at bounding box center [302, 191] width 10 height 10
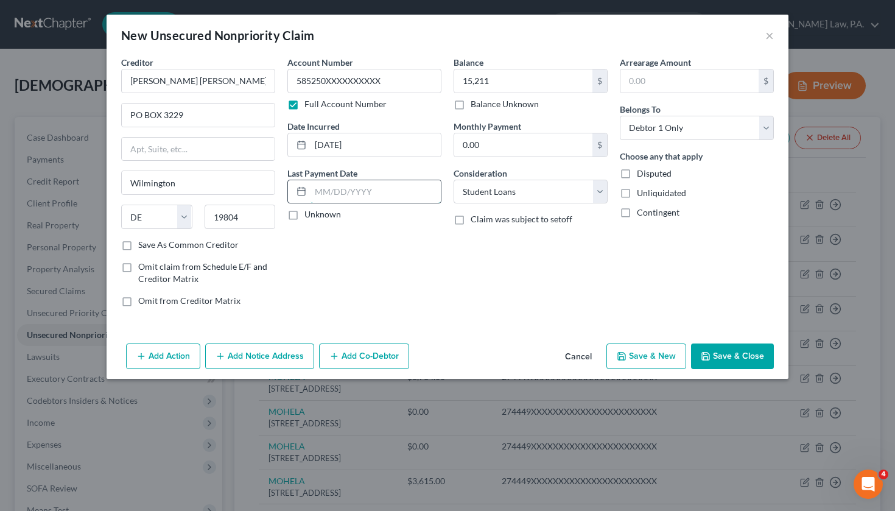
click at [330, 191] on input "text" at bounding box center [376, 191] width 130 height 23
click at [341, 192] on input "11/222023" at bounding box center [376, 191] width 130 height 23
click at [395, 230] on div "Account Number 585250XXXXXXXXXX Full Account Number Date Incurred [DATE] Last P…" at bounding box center [364, 186] width 166 height 261
click at [727, 358] on button "Save & Close" at bounding box center [732, 356] width 83 height 26
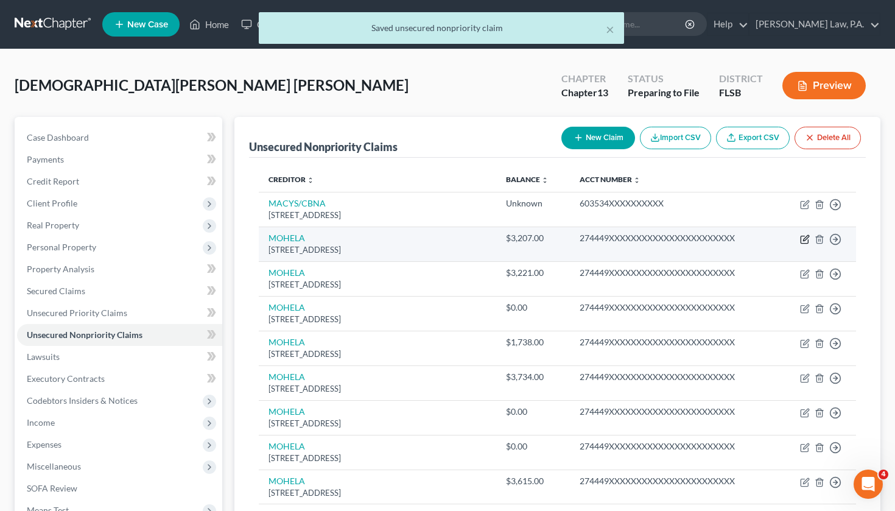
click at [804, 240] on icon "button" at bounding box center [805, 237] width 5 height 5
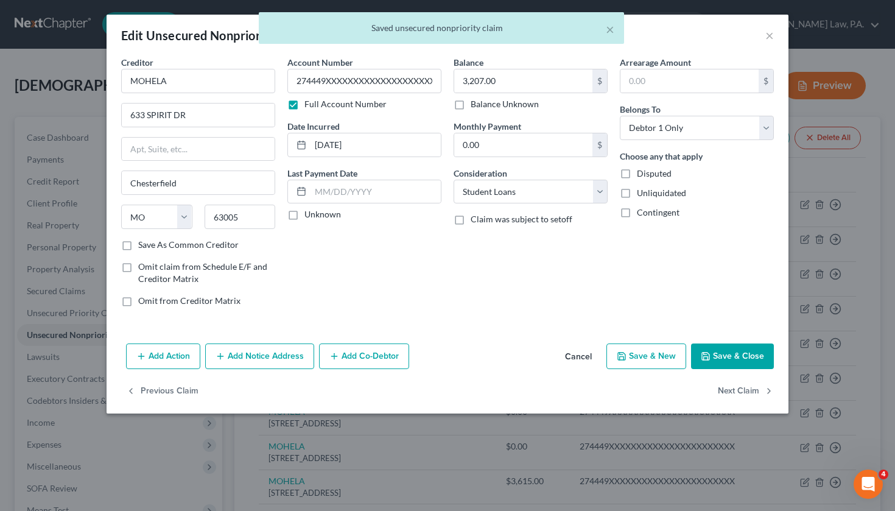
click at [770, 35] on div "× Saved unsecured nonpriority claim" at bounding box center [441, 31] width 895 height 38
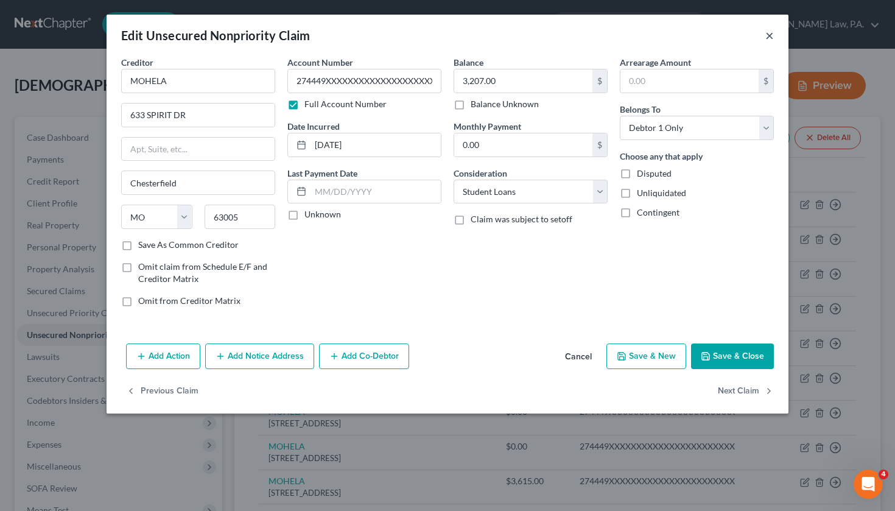
click at [771, 38] on button "×" at bounding box center [769, 35] width 9 height 15
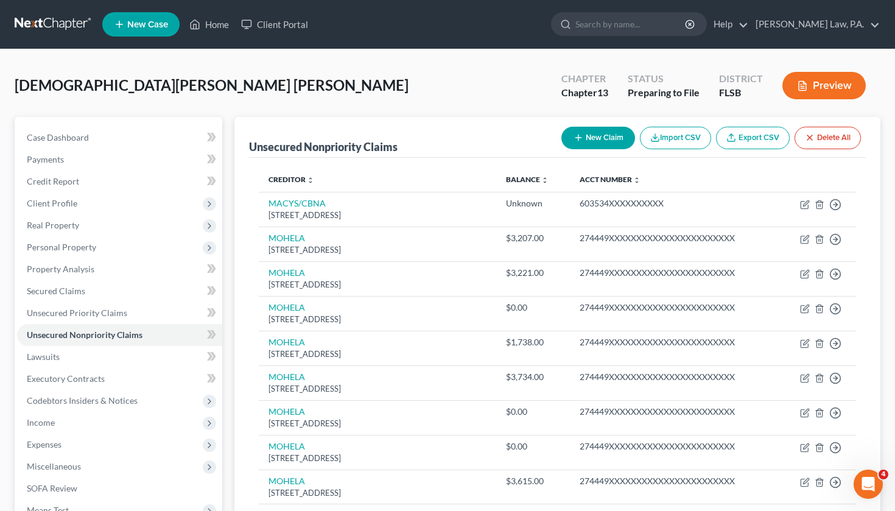
click at [606, 138] on button "New Claim" at bounding box center [598, 138] width 74 height 23
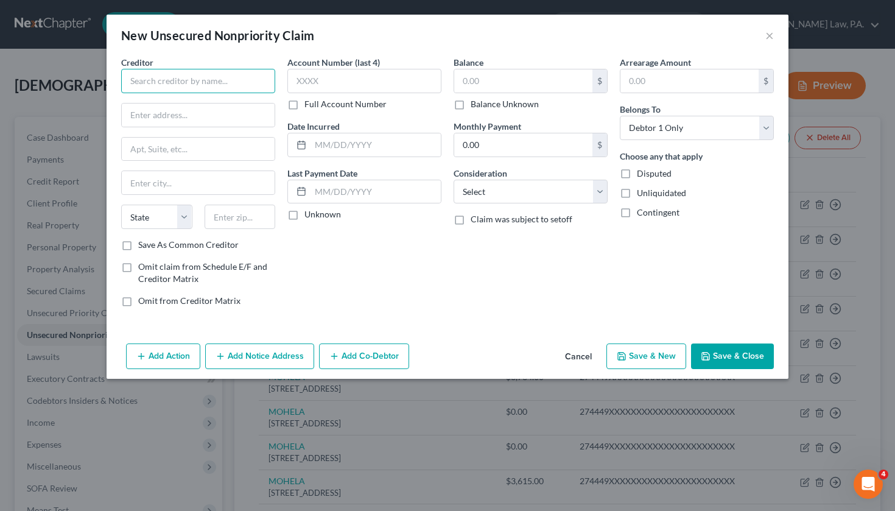
click at [231, 83] on input "text" at bounding box center [198, 81] width 154 height 24
paste input "[PERSON_NAME] [PERSON_NAME] BANK INC"
click at [138, 245] on label "Save As Common Creditor" at bounding box center [188, 245] width 100 height 12
click at [143, 245] on input "Save As Common Creditor" at bounding box center [147, 243] width 8 height 8
paste input "PO BOX 3229"
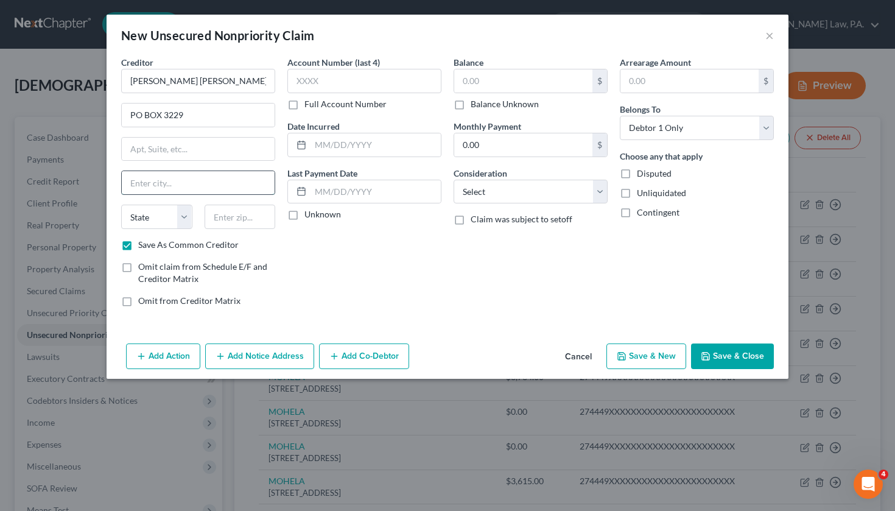
paste input "[GEOGRAPHIC_DATA]"
click at [181, 223] on select "State [US_STATE] AK AR AZ CA CO CT DE DC [GEOGRAPHIC_DATA] [GEOGRAPHIC_DATA] GU…" at bounding box center [156, 217] width 71 height 24
paste input "19804"
click at [304, 105] on label "Full Account Number" at bounding box center [345, 104] width 82 height 12
click at [309, 105] on input "Full Account Number" at bounding box center [313, 102] width 8 height 8
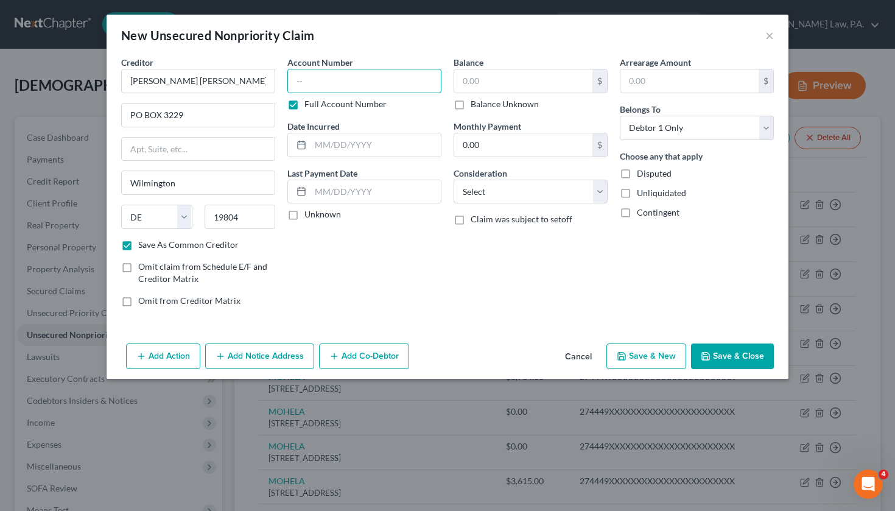
click at [329, 76] on input "text" at bounding box center [364, 81] width 154 height 24
paste input "585250XXXXXXXXXX"
click at [331, 139] on input "text" at bounding box center [376, 144] width 130 height 23
paste input "[DATE]"
click at [499, 86] on input "text" at bounding box center [523, 80] width 138 height 23
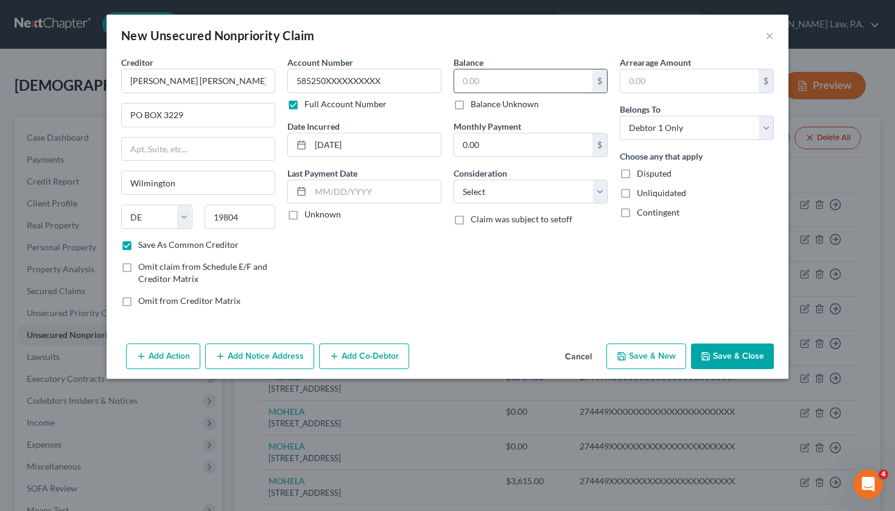
paste input "16,260"
click at [524, 144] on input "0.00" at bounding box center [523, 144] width 138 height 23
drag, startPoint x: 524, startPoint y: 144, endPoint x: 517, endPoint y: 161, distance: 19.1
click at [446, 142] on div "Creditor * [PERSON_NAME] [PERSON_NAME] BANK INC PO BOX [GEOGRAPHIC_DATA] [US_ST…" at bounding box center [447, 186] width 665 height 261
paste input "28"
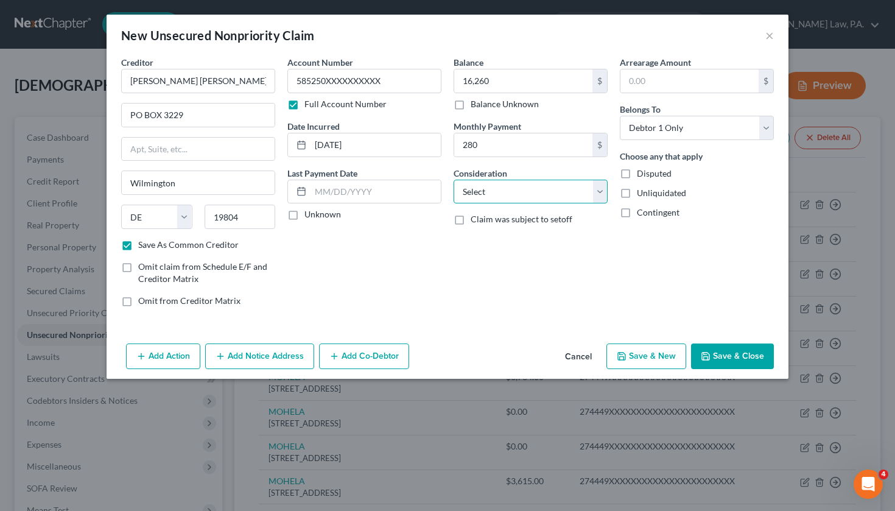
click at [584, 198] on select "Select Cable / Satellite Services Collection Agency Credit Card Debt Debt Couns…" at bounding box center [531, 192] width 154 height 24
click at [733, 354] on button "Save & Close" at bounding box center [732, 356] width 83 height 26
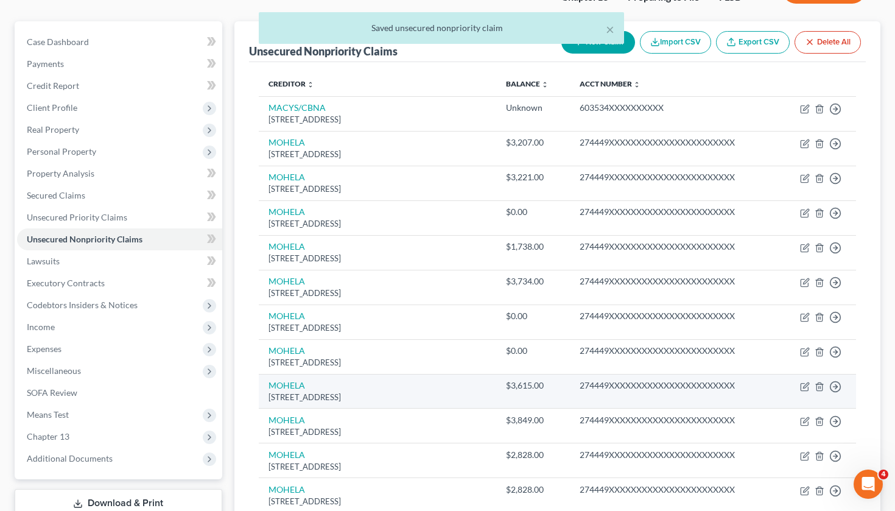
scroll to position [49, 0]
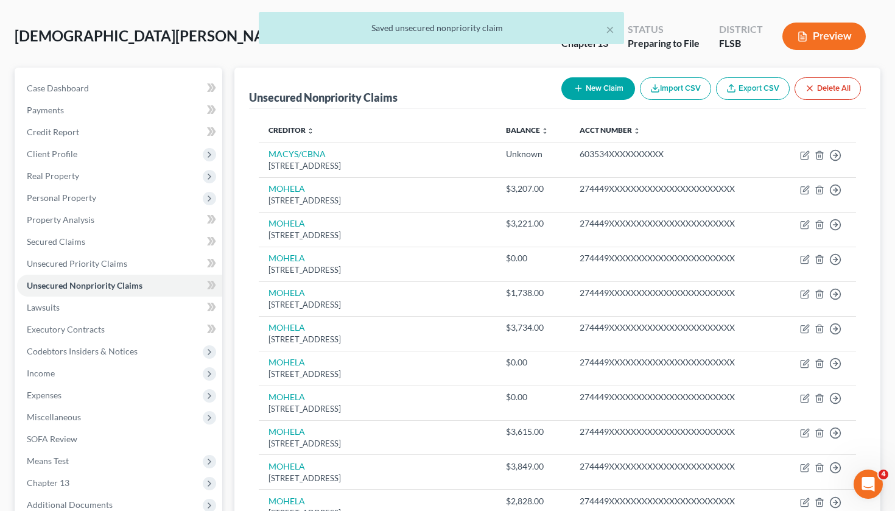
click at [599, 90] on button "New Claim" at bounding box center [598, 88] width 74 height 23
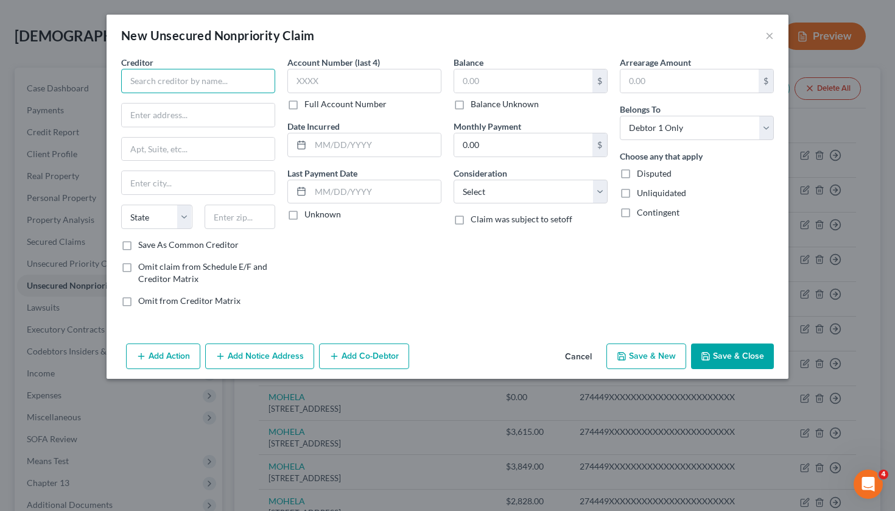
click at [229, 75] on input "text" at bounding box center [198, 81] width 154 height 24
paste input "CAPITAL ONE"
click at [220, 15] on div "New Unsecured Nonpriority Claim ×" at bounding box center [448, 35] width 682 height 41
click at [304, 110] on label "Full Account Number" at bounding box center [345, 104] width 82 height 12
click at [309, 106] on input "Full Account Number" at bounding box center [313, 102] width 8 height 8
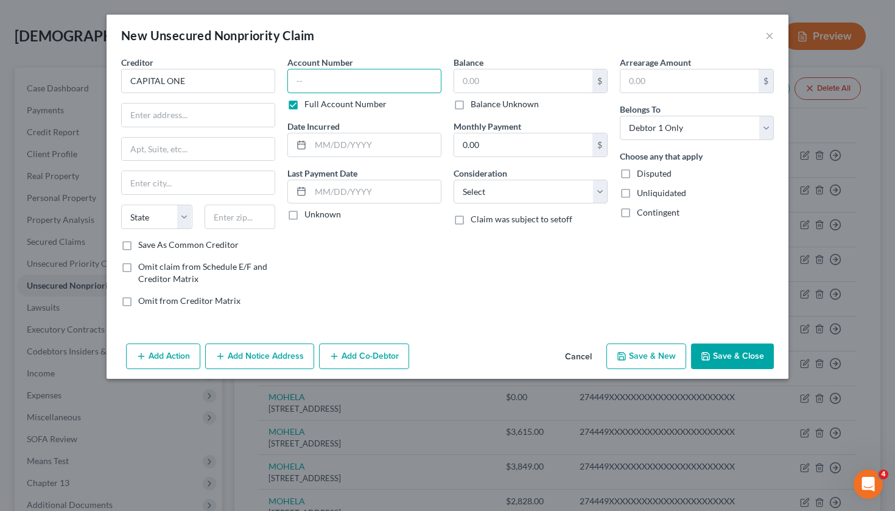
click at [308, 83] on input "text" at bounding box center [364, 81] width 154 height 24
paste input "510875XXXXXX"
paste input "PO BOX 31293"
click at [138, 246] on label "Save As Common Creditor" at bounding box center [188, 245] width 100 height 12
click at [143, 246] on input "Save As Common Creditor" at bounding box center [147, 243] width 8 height 8
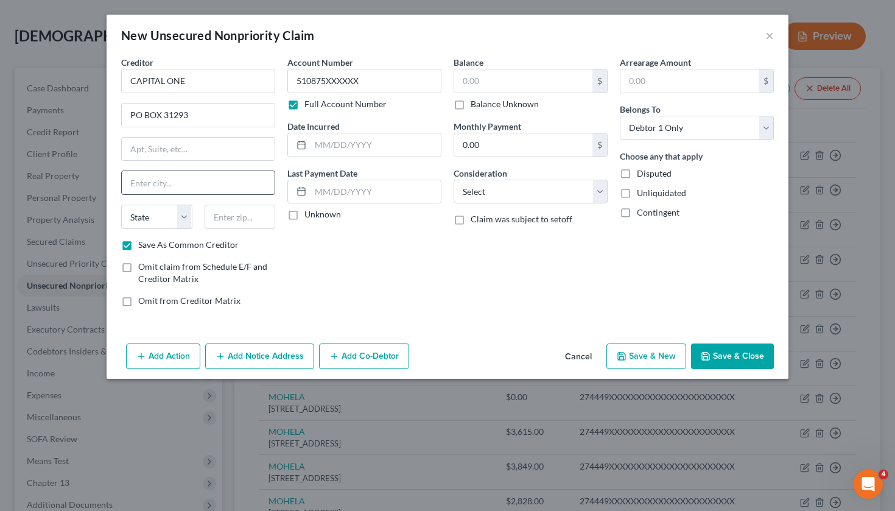
paste input "[GEOGRAPHIC_DATA],"
click at [172, 216] on select "State [US_STATE] AK AR AZ CA CO CT DE DC [GEOGRAPHIC_DATA] [GEOGRAPHIC_DATA] GU…" at bounding box center [156, 217] width 71 height 24
paste input "84131"
click at [491, 74] on input "text" at bounding box center [523, 80] width 138 height 23
paste input "1,065"
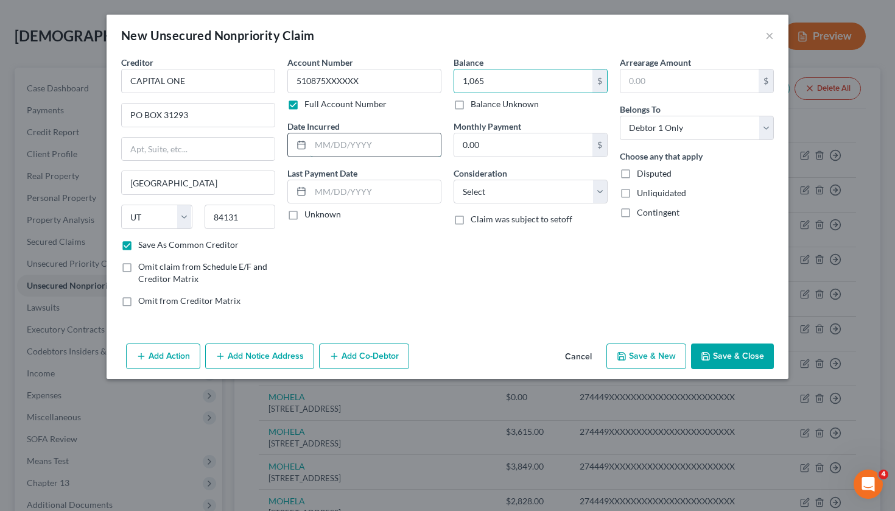
click at [332, 150] on input "text" at bounding box center [376, 144] width 130 height 23
paste input "[DATE]"
click at [724, 353] on button "Save & Close" at bounding box center [732, 356] width 83 height 26
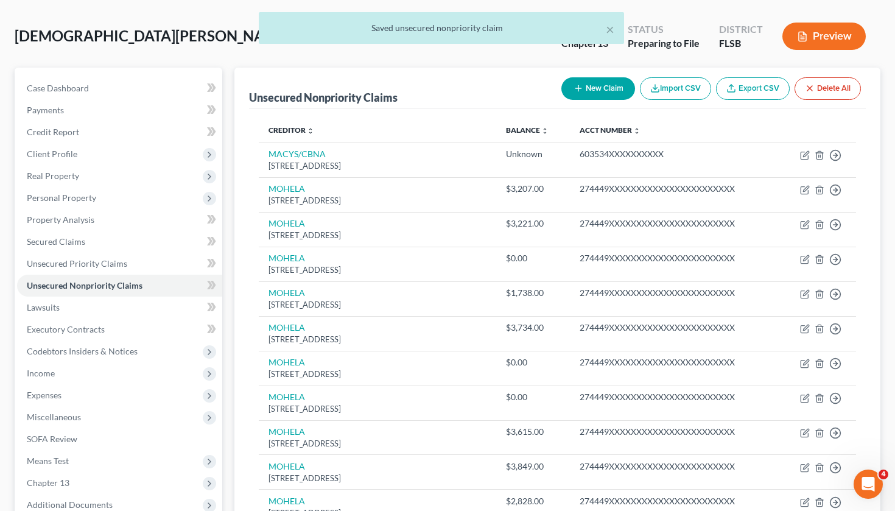
click at [592, 93] on button "New Claim" at bounding box center [598, 88] width 74 height 23
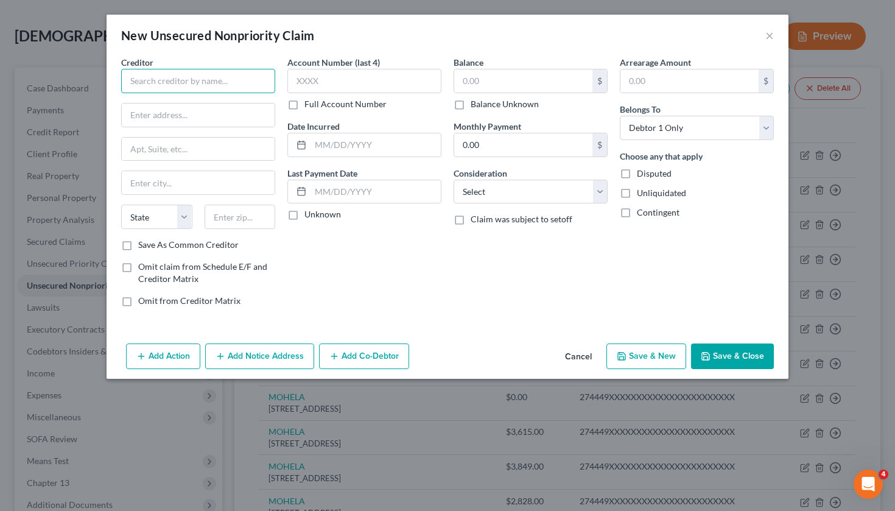
click at [236, 82] on input "text" at bounding box center [198, 81] width 154 height 24
paste input "CREDIT ONE BANK NA"
click at [138, 245] on label "Save As Common Creditor" at bounding box center [188, 245] width 100 height 12
click at [143, 245] on input "Save As Common Creditor" at bounding box center [147, 243] width 8 height 8
paste input "373783XXXXXXXXX"
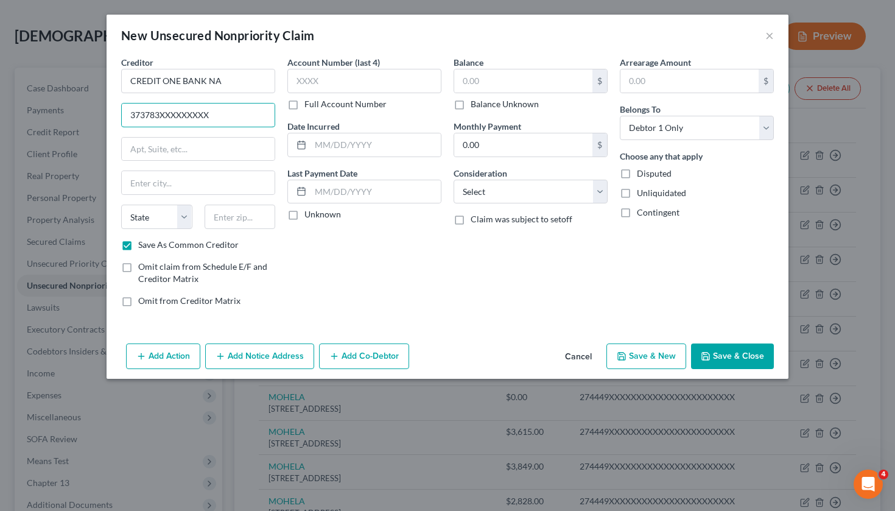
drag, startPoint x: 233, startPoint y: 117, endPoint x: 66, endPoint y: 117, distance: 166.8
click at [66, 117] on div "New Unsecured Nonpriority Claim × Creditor * CREDIT ONE BANK NA 373783XXXXXXXXX…" at bounding box center [447, 255] width 895 height 511
click at [304, 104] on label "Full Account Number" at bounding box center [345, 104] width 82 height 12
click at [309, 104] on input "Full Account Number" at bounding box center [313, 102] width 8 height 8
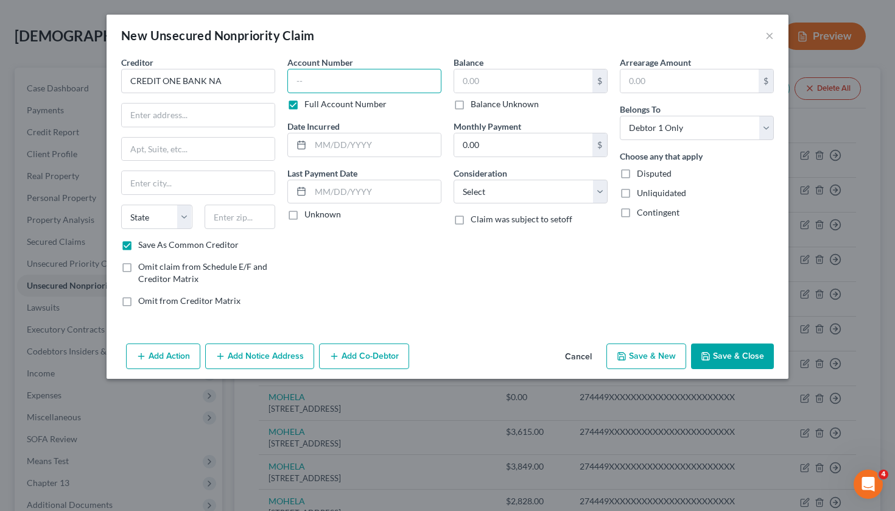
click at [322, 83] on input "text" at bounding box center [364, 81] width 154 height 24
paste input "373783XXXXXXXXX"
click at [188, 122] on input "text" at bounding box center [198, 115] width 153 height 23
paste input "PO BOX 98875"
paste input "[GEOGRAPHIC_DATA]"
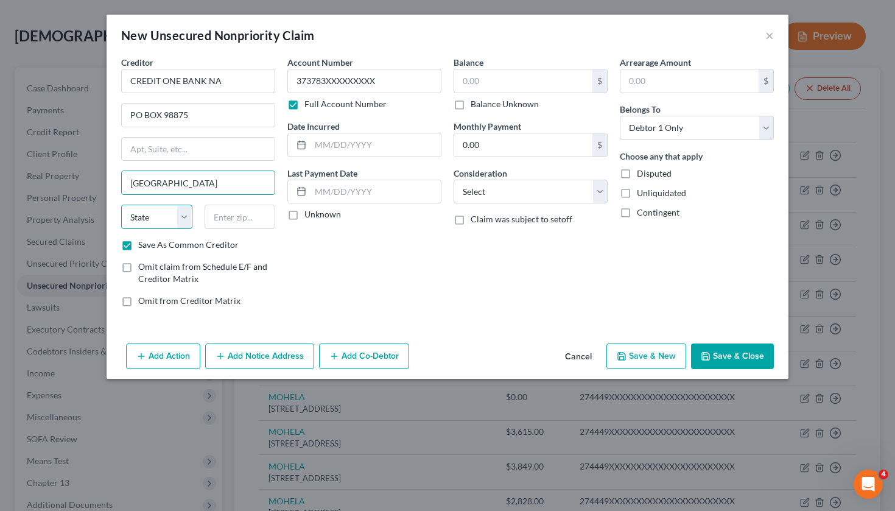
click at [185, 217] on select "State [US_STATE] AK AR AZ CA CO CT DE DC [GEOGRAPHIC_DATA] [GEOGRAPHIC_DATA] GU…" at bounding box center [156, 217] width 71 height 24
click at [471, 104] on label "Balance Unknown" at bounding box center [505, 104] width 68 height 12
click at [476, 104] on input "Balance Unknown" at bounding box center [480, 102] width 8 height 8
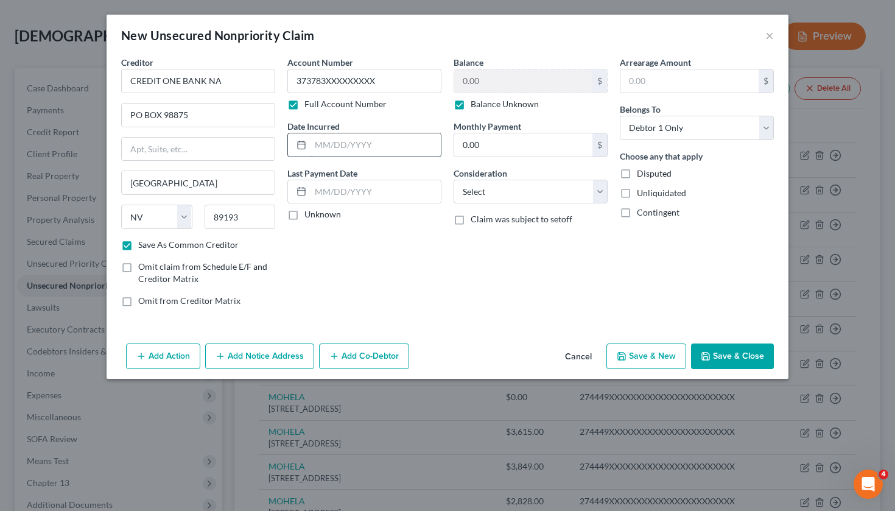
click at [347, 145] on input "text" at bounding box center [376, 144] width 130 height 23
paste input "[DATE]"
click at [731, 362] on button "Save & Close" at bounding box center [732, 356] width 83 height 26
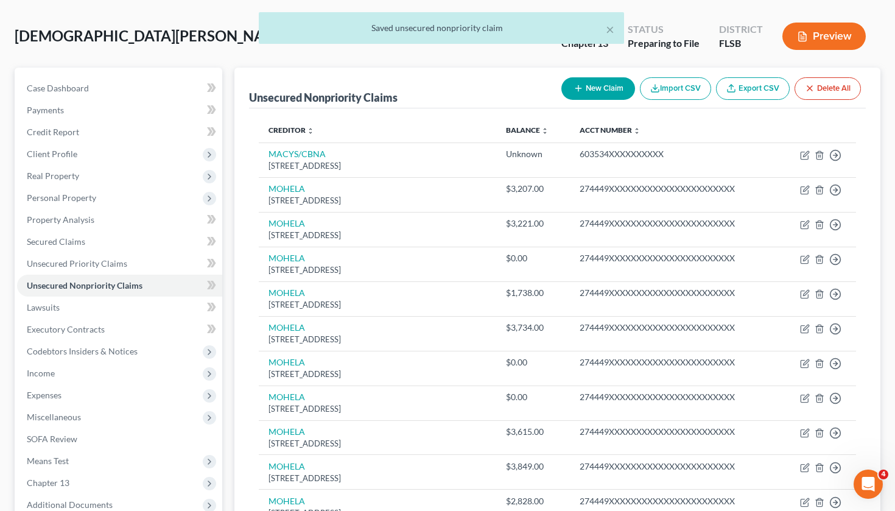
click at [598, 81] on button "New Claim" at bounding box center [598, 88] width 74 height 23
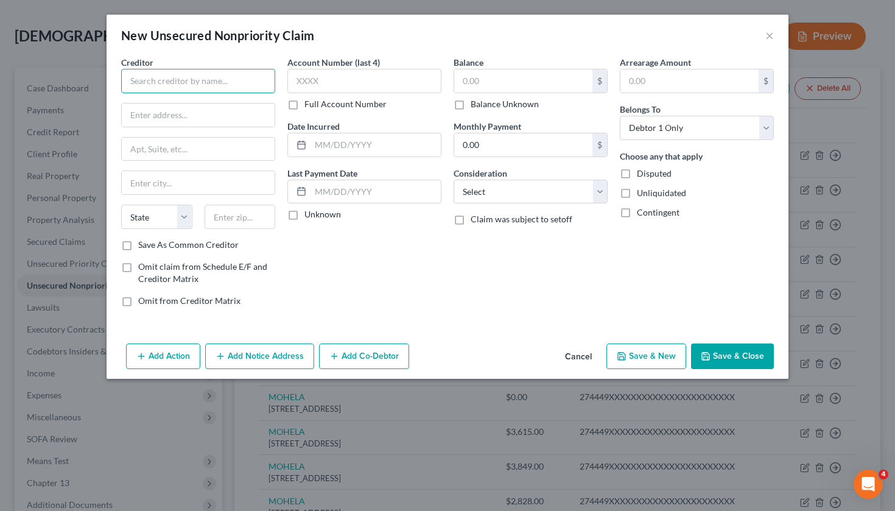
click at [233, 93] on input "text" at bounding box center [198, 81] width 154 height 24
paste input "MISSION LANE TAB BANK"
click at [304, 104] on label "Full Account Number" at bounding box center [345, 104] width 82 height 12
click at [309, 104] on input "Full Account Number" at bounding box center [313, 102] width 8 height 8
click at [322, 88] on input "text" at bounding box center [364, 81] width 154 height 24
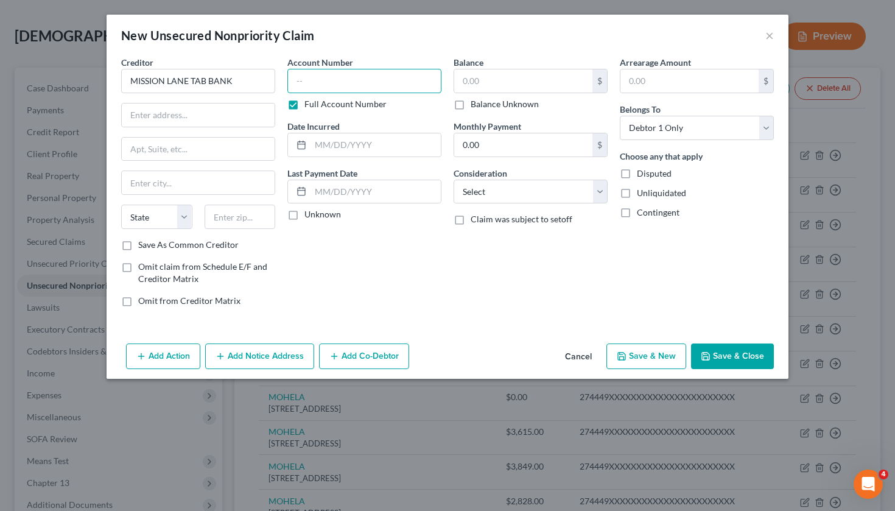
paste input "431503XXXXXXXXXX"
click at [337, 147] on input "text" at bounding box center [376, 144] width 130 height 23
paste input "[DATE]"
click at [471, 104] on label "Balance Unknown" at bounding box center [505, 104] width 68 height 12
click at [476, 104] on input "Balance Unknown" at bounding box center [480, 102] width 8 height 8
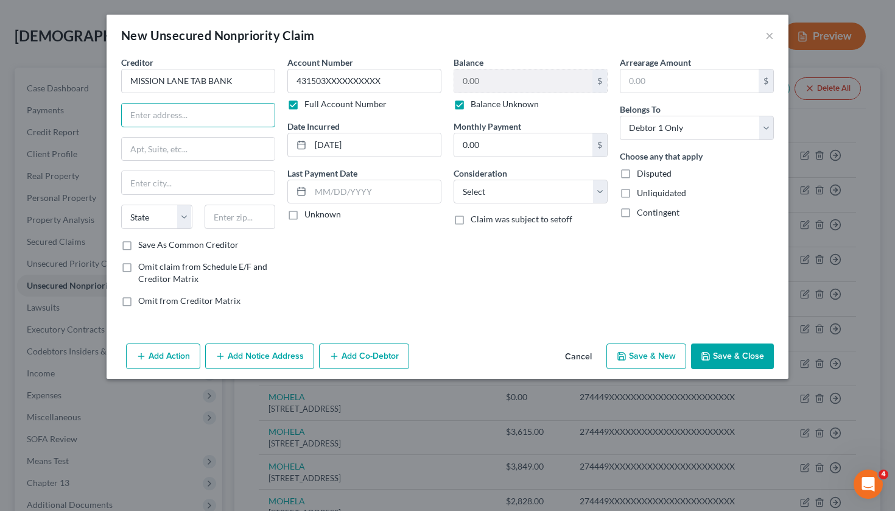
paste input "1504 BELLEVILLE ST"
click at [751, 362] on button "Save & Close" at bounding box center [732, 356] width 83 height 26
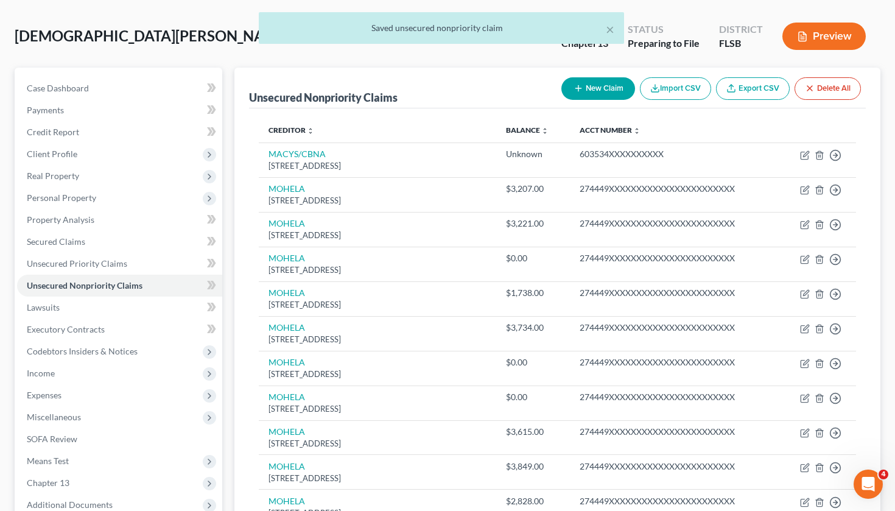
click at [594, 93] on button "New Claim" at bounding box center [598, 88] width 74 height 23
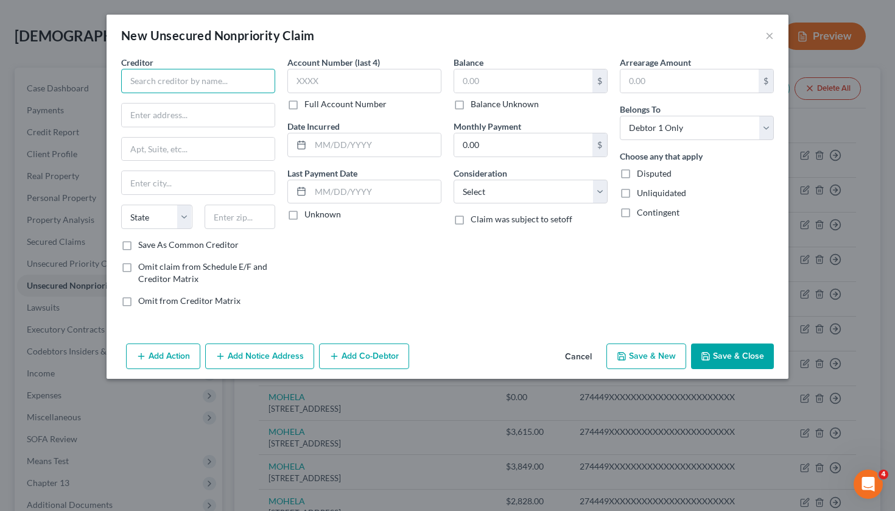
click at [228, 71] on input "text" at bounding box center [198, 81] width 154 height 24
paste input "SYNCB/CAR CARE SYN CAR"
click at [304, 105] on label "Full Account Number" at bounding box center [345, 104] width 82 height 12
click at [309, 105] on input "Full Account Number" at bounding box center [313, 102] width 8 height 8
click at [326, 86] on input "text" at bounding box center [364, 81] width 154 height 24
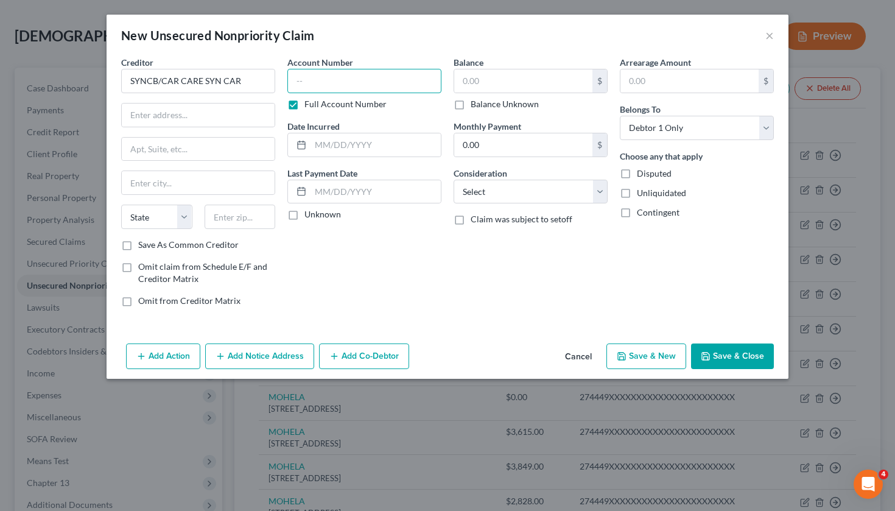
paste input "650159XXXXXX"
click at [471, 99] on label "Balance Unknown" at bounding box center [505, 104] width 68 height 12
click at [476, 99] on input "Balance Unknown" at bounding box center [480, 102] width 8 height 8
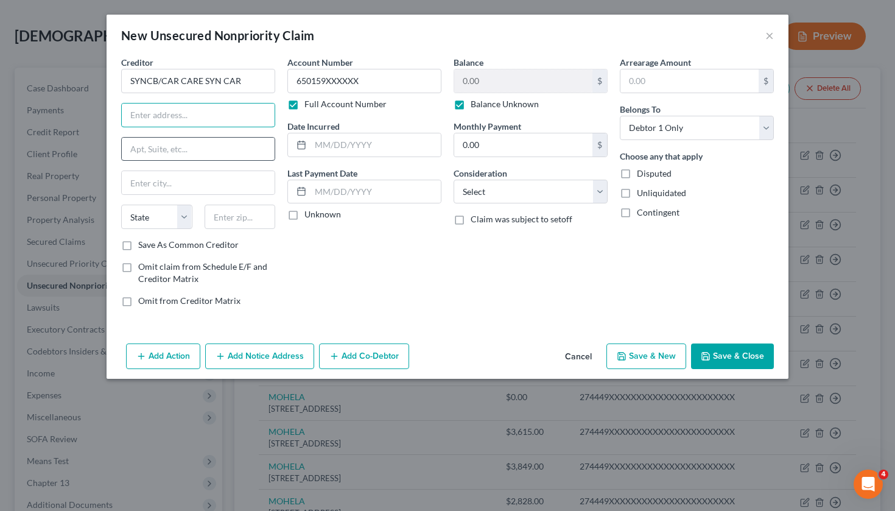
paste input "PO BOX 71757"
paste input "19176"
click at [336, 142] on input "text" at bounding box center [376, 144] width 130 height 23
paste input "[DATE]"
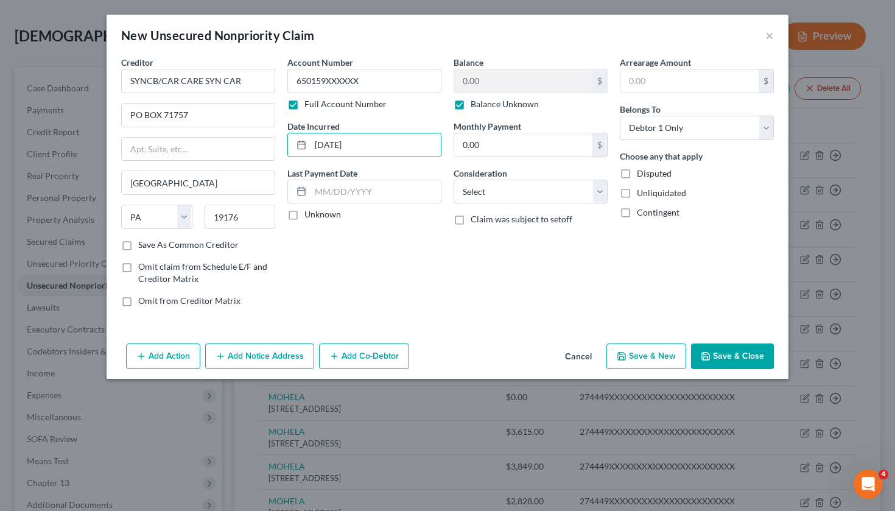
click at [304, 216] on label "Unknown" at bounding box center [322, 214] width 37 height 12
click at [309, 216] on input "Unknown" at bounding box center [313, 212] width 8 height 8
click at [739, 354] on button "Save & Close" at bounding box center [732, 356] width 83 height 26
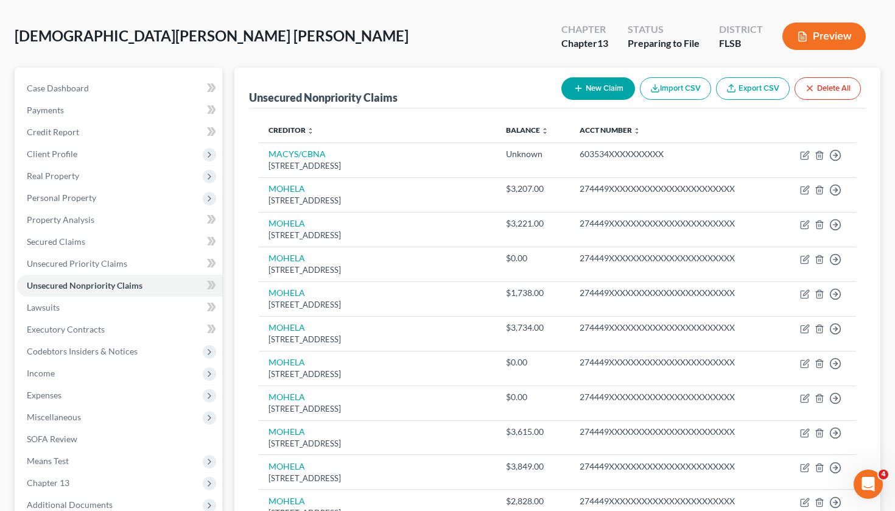
click at [585, 86] on button "New Claim" at bounding box center [598, 88] width 74 height 23
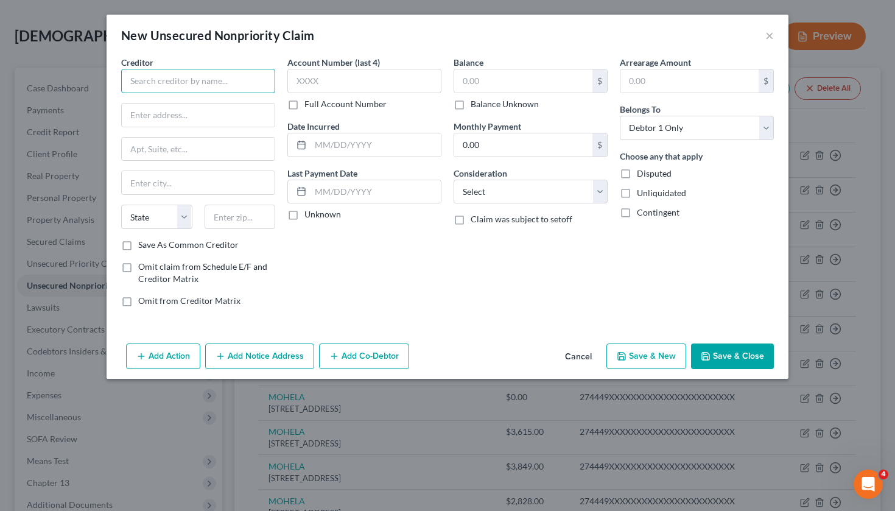
click at [236, 89] on input "text" at bounding box center [198, 81] width 154 height 24
paste input "SYNCB/CARE CREDIT"
click at [359, 93] on div "Account Number (last 4) Full Account Number" at bounding box center [364, 83] width 154 height 54
click at [304, 102] on label "Full Account Number" at bounding box center [345, 104] width 82 height 12
click at [309, 102] on input "Full Account Number" at bounding box center [313, 102] width 8 height 8
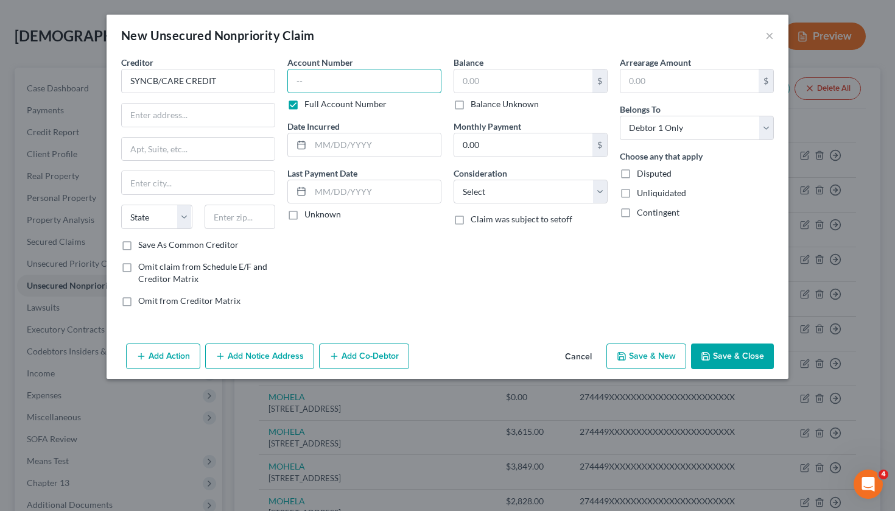
click at [311, 86] on input "text" at bounding box center [364, 81] width 154 height 24
paste input "601918XXXXXX"
click at [320, 144] on input "text" at bounding box center [376, 144] width 130 height 23
paste input "[DATE]"
click at [304, 211] on label "Unknown" at bounding box center [322, 214] width 37 height 12
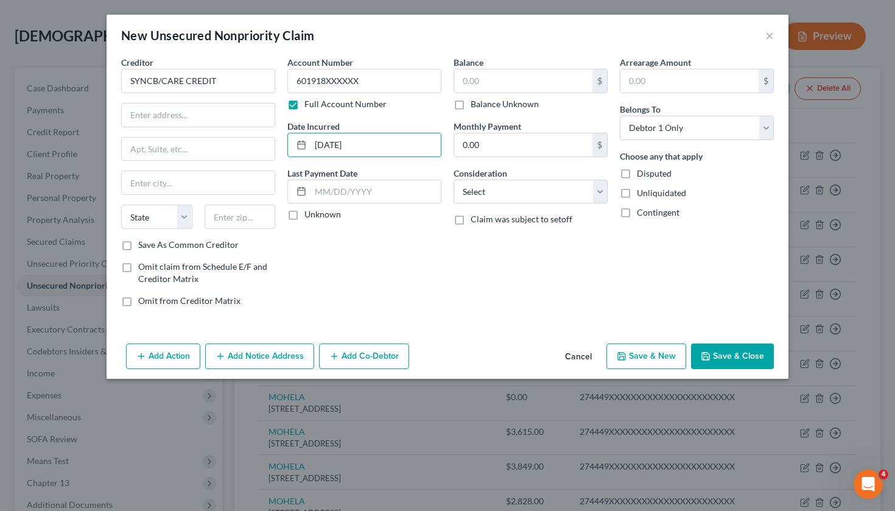
click at [309, 211] on input "Unknown" at bounding box center [313, 212] width 8 height 8
paste
click at [471, 106] on label "Balance Unknown" at bounding box center [505, 104] width 68 height 12
click at [476, 106] on input "Balance Unknown" at bounding box center [480, 102] width 8 height 8
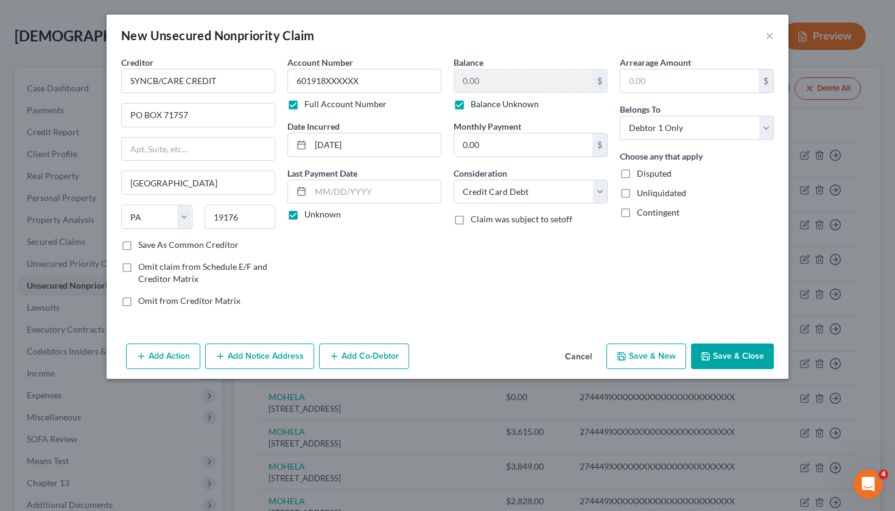
click at [752, 354] on button "Save & Close" at bounding box center [732, 356] width 83 height 26
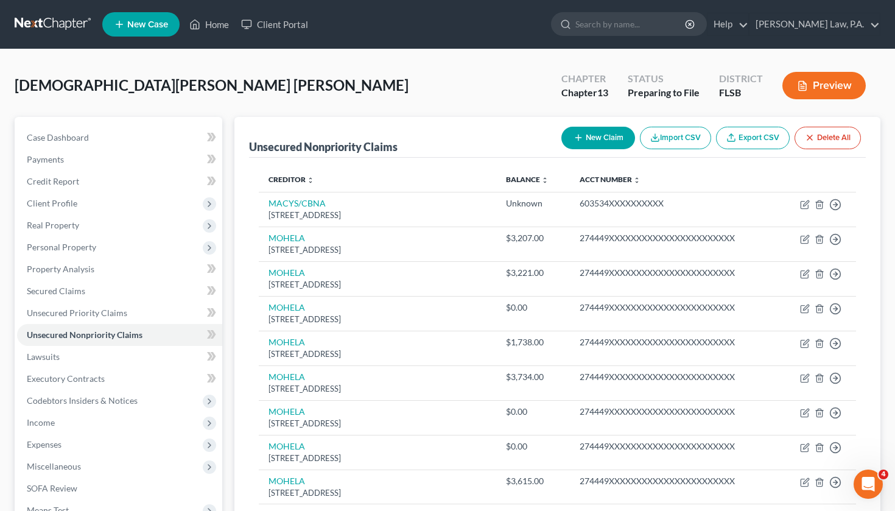
scroll to position [-1, 0]
click at [576, 145] on button "New Claim" at bounding box center [598, 138] width 74 height 23
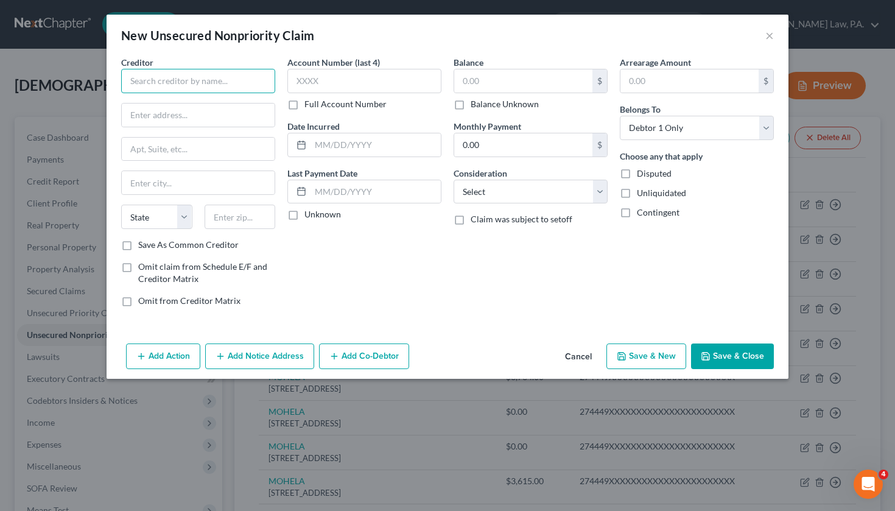
click at [248, 82] on input "text" at bounding box center [198, 81] width 154 height 24
click at [304, 103] on label "Full Account Number" at bounding box center [345, 104] width 82 height 12
click at [309, 103] on input "Full Account Number" at bounding box center [313, 102] width 8 height 8
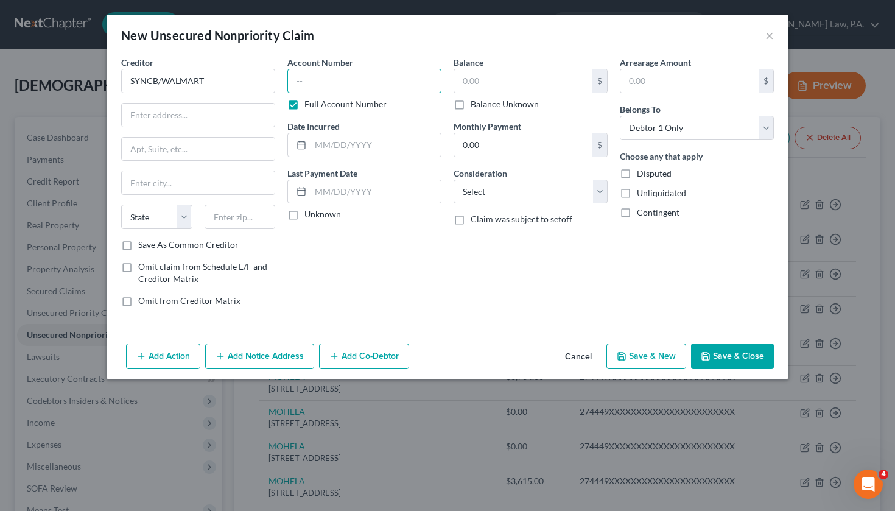
click at [305, 89] on input "text" at bounding box center [364, 81] width 154 height 24
click at [317, 143] on input "text" at bounding box center [376, 144] width 130 height 23
click at [304, 217] on label "Unknown" at bounding box center [322, 214] width 37 height 12
click at [309, 216] on input "Unknown" at bounding box center [313, 212] width 8 height 8
click at [471, 100] on label "Balance Unknown" at bounding box center [505, 104] width 68 height 12
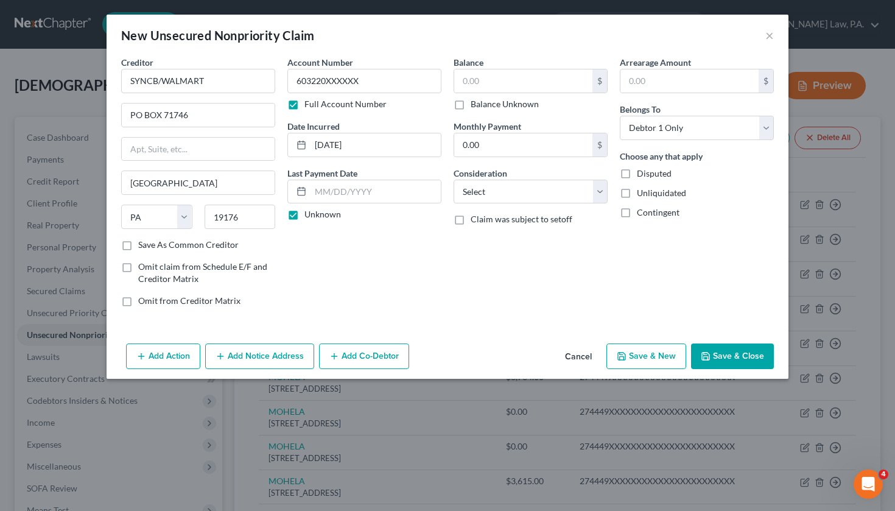
click at [476, 100] on input "Balance Unknown" at bounding box center [480, 102] width 8 height 8
click at [557, 204] on div "Balance 0.00 $ Balance Unknown Balance Undetermined 0.00 $ Balance Unknown Mont…" at bounding box center [531, 186] width 166 height 261
click at [736, 354] on button "Save & Close" at bounding box center [732, 356] width 83 height 26
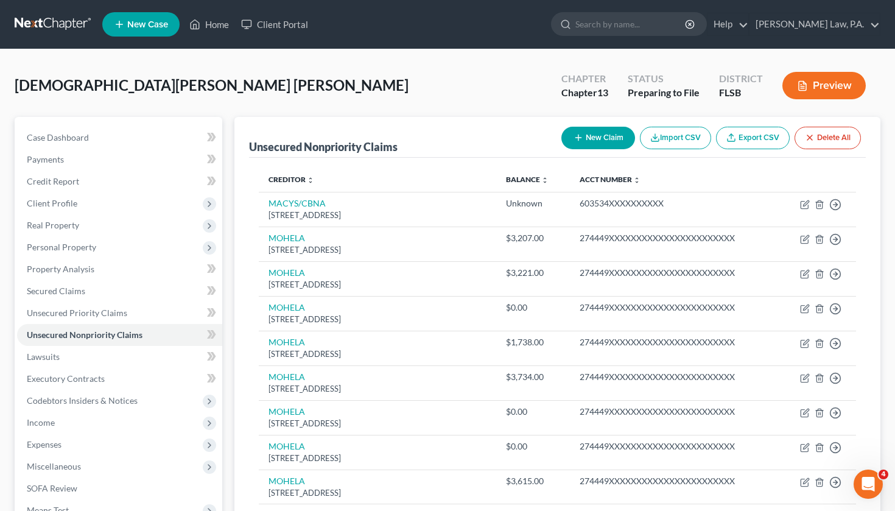
click at [578, 141] on icon "button" at bounding box center [579, 138] width 10 height 10
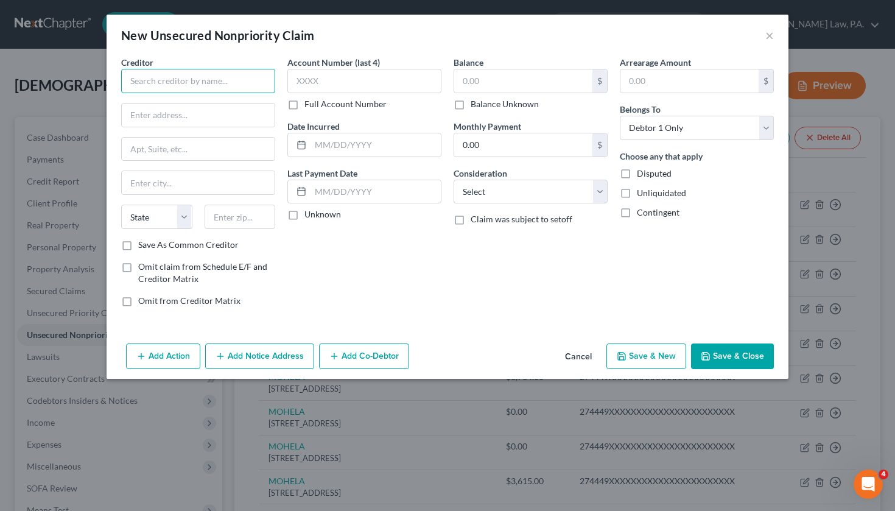
click at [254, 83] on input "text" at bounding box center [198, 81] width 154 height 24
click at [483, 71] on input "text" at bounding box center [523, 80] width 138 height 23
click at [304, 106] on label "Full Account Number" at bounding box center [345, 104] width 82 height 12
click at [309, 106] on input "Full Account Number" at bounding box center [313, 102] width 8 height 8
click at [325, 88] on input "text" at bounding box center [364, 81] width 154 height 24
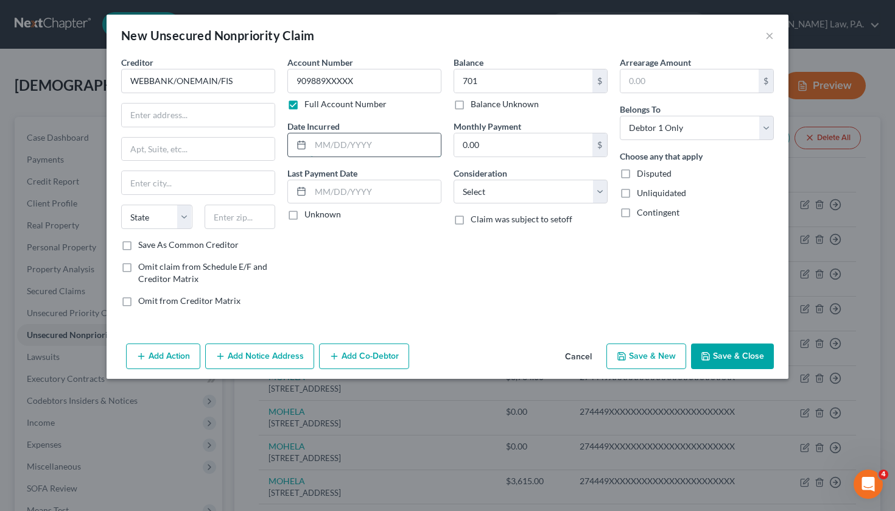
click at [365, 142] on input "text" at bounding box center [376, 144] width 130 height 23
click at [304, 215] on label "Unknown" at bounding box center [322, 214] width 37 height 12
click at [309, 215] on input "Unknown" at bounding box center [313, 212] width 8 height 8
click at [508, 259] on div "Balance 701.00 $ Balance Unknown Balance Undetermined 701 $ Balance Unknown Mon…" at bounding box center [531, 186] width 166 height 261
click at [723, 352] on button "Save & Close" at bounding box center [732, 356] width 83 height 26
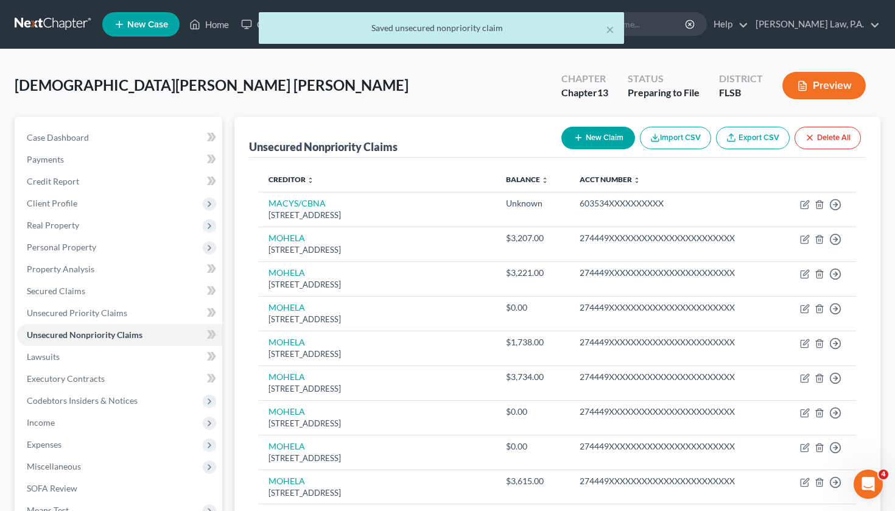
click at [618, 139] on button "New Claim" at bounding box center [598, 138] width 74 height 23
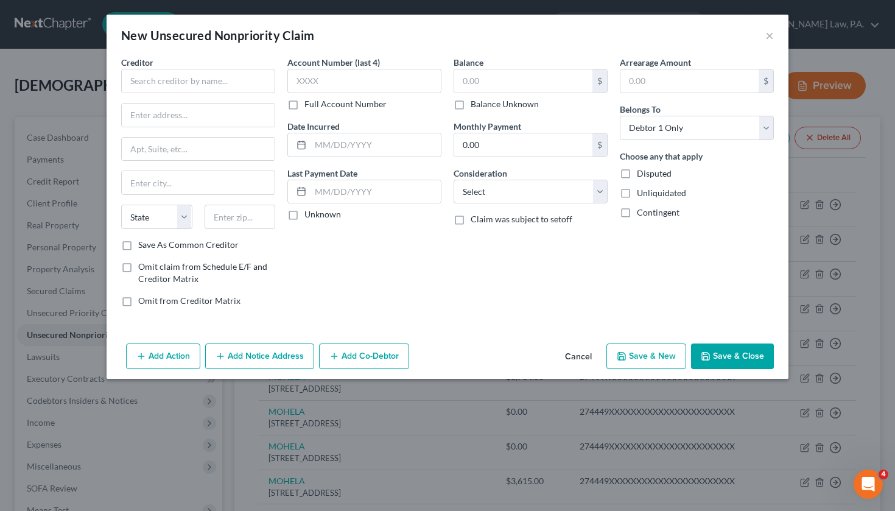
click at [589, 353] on button "Cancel" at bounding box center [578, 357] width 46 height 24
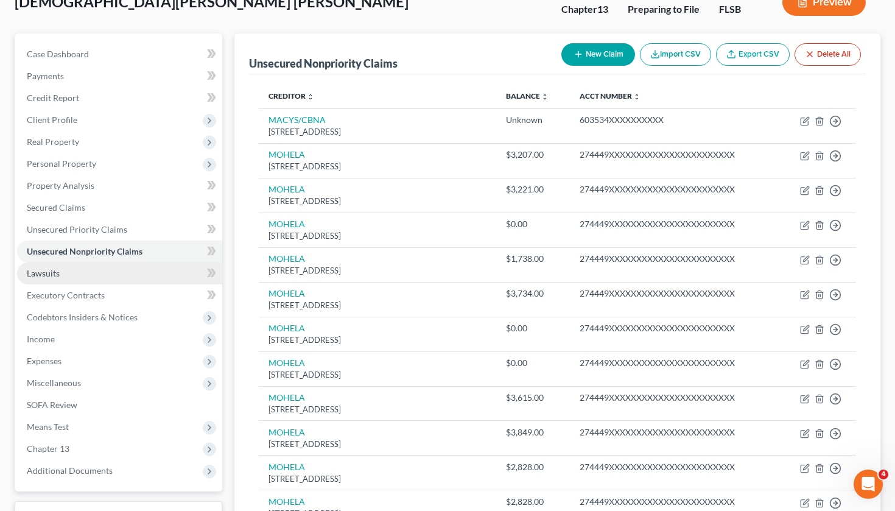
click at [127, 272] on link "Lawsuits" at bounding box center [119, 273] width 205 height 22
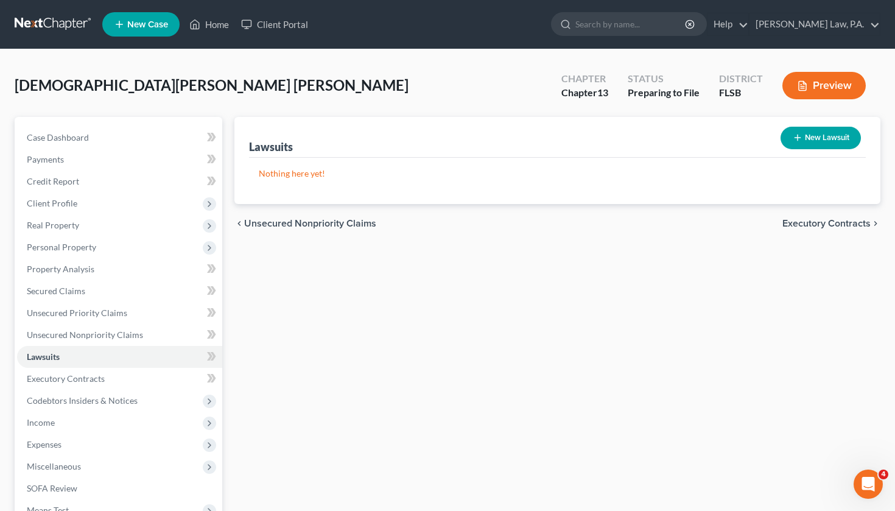
click at [840, 130] on button "New Lawsuit" at bounding box center [821, 138] width 80 height 23
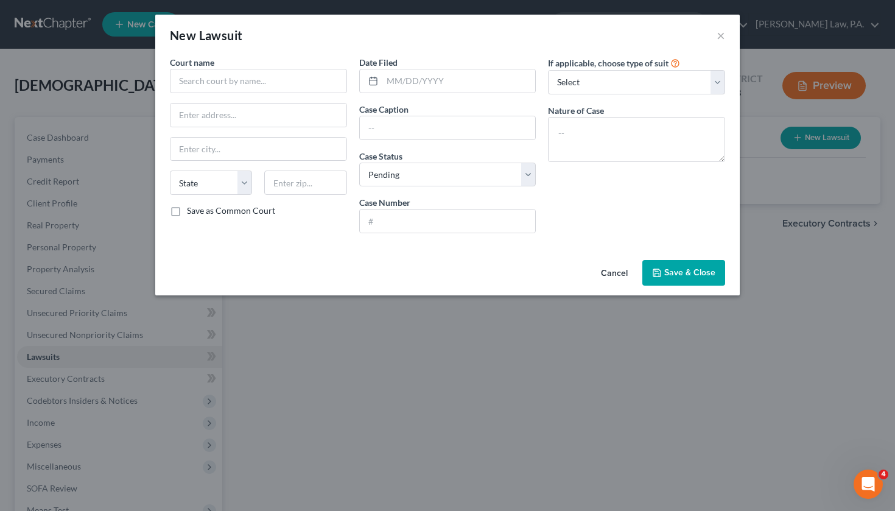
click at [619, 269] on button "Cancel" at bounding box center [614, 273] width 46 height 24
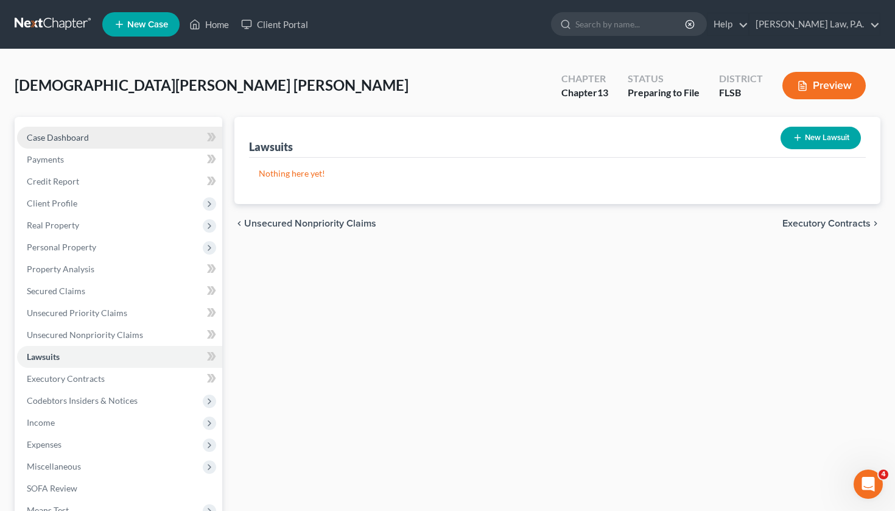
click at [124, 128] on link "Case Dashboard" at bounding box center [119, 138] width 205 height 22
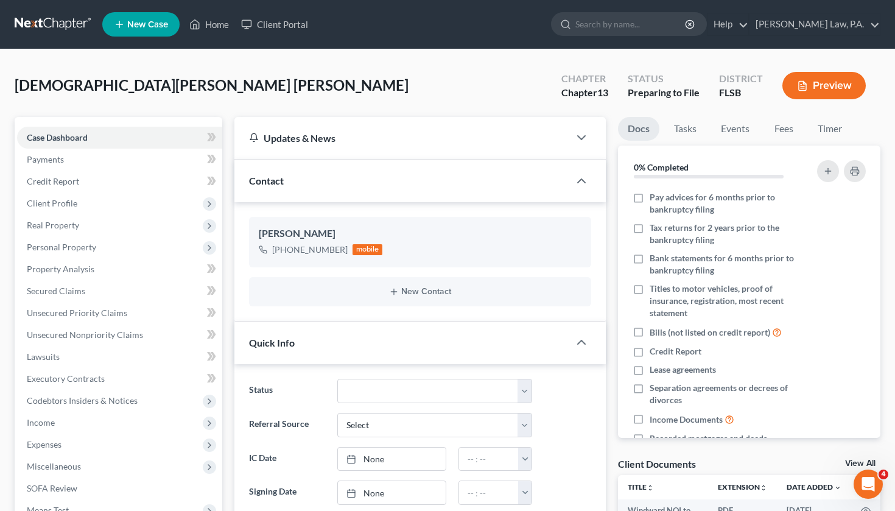
click at [855, 83] on button "Preview" at bounding box center [823, 85] width 83 height 27
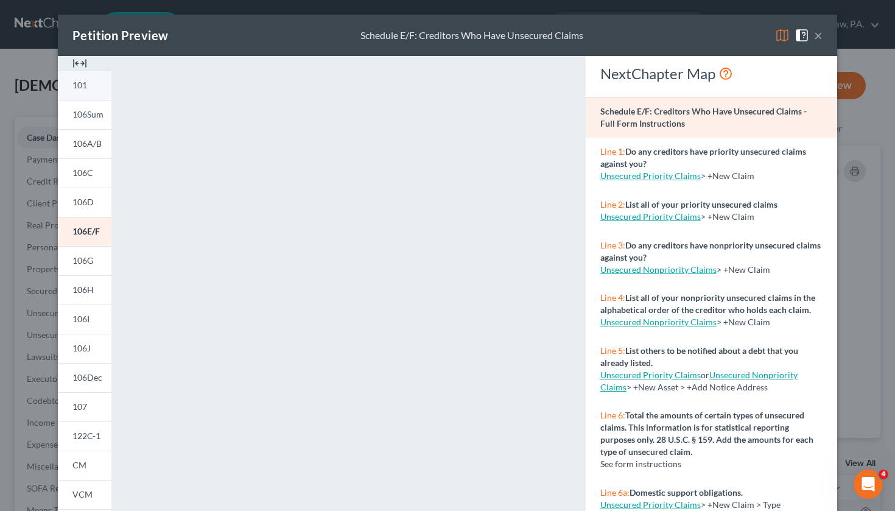
click at [81, 95] on link "101" at bounding box center [85, 85] width 54 height 29
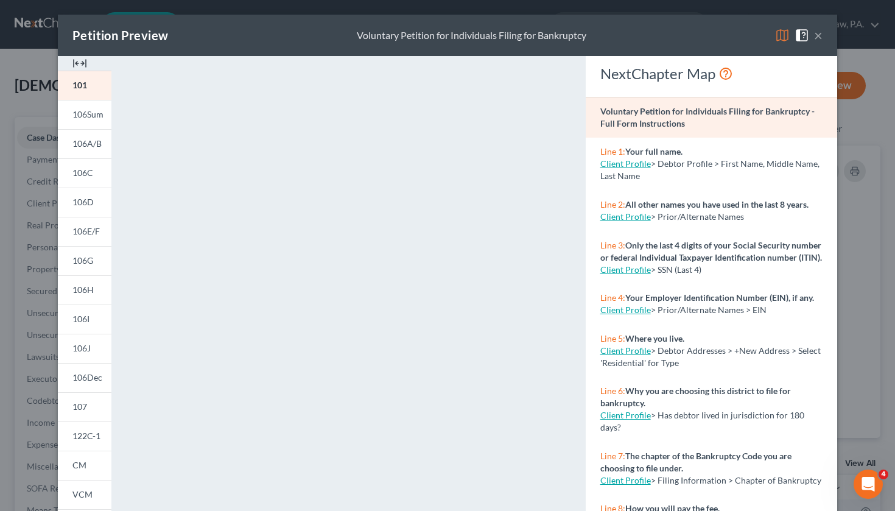
click at [817, 37] on button "×" at bounding box center [818, 35] width 9 height 15
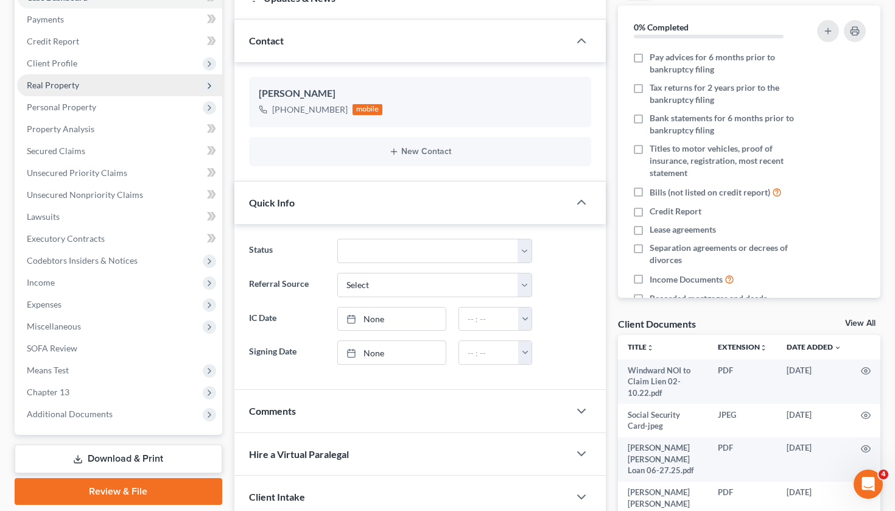
scroll to position [159, 0]
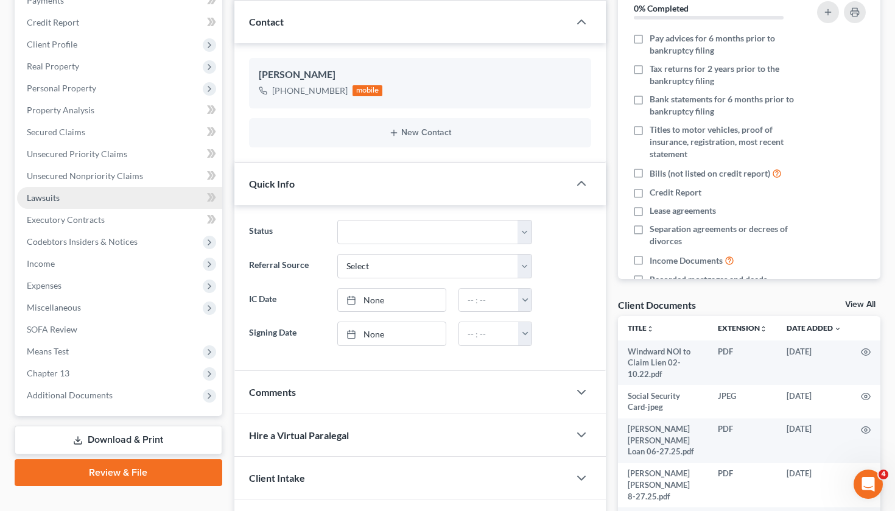
click at [134, 202] on link "Lawsuits" at bounding box center [119, 198] width 205 height 22
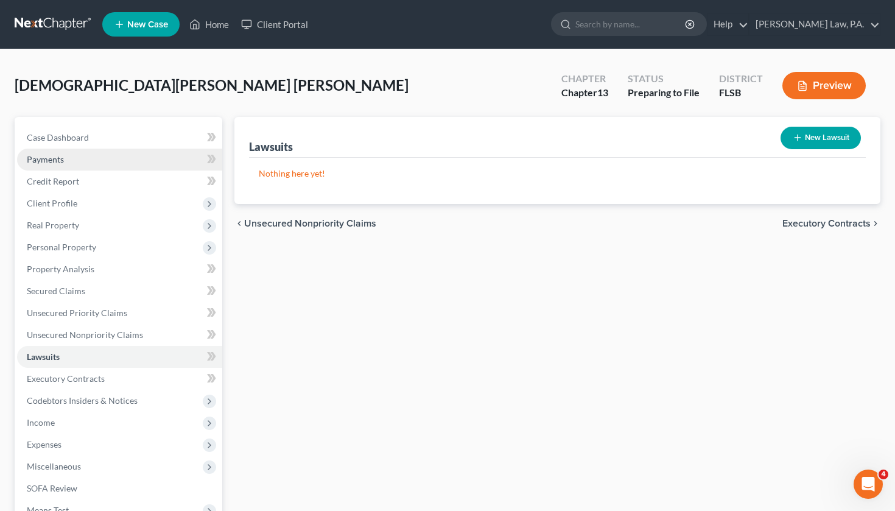
click at [129, 149] on link "Payments" at bounding box center [119, 160] width 205 height 22
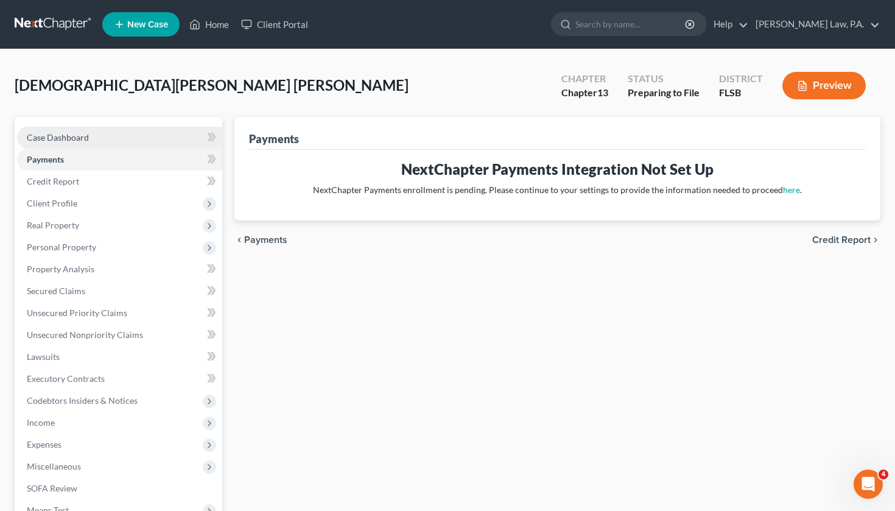
click at [142, 132] on link "Case Dashboard" at bounding box center [119, 138] width 205 height 22
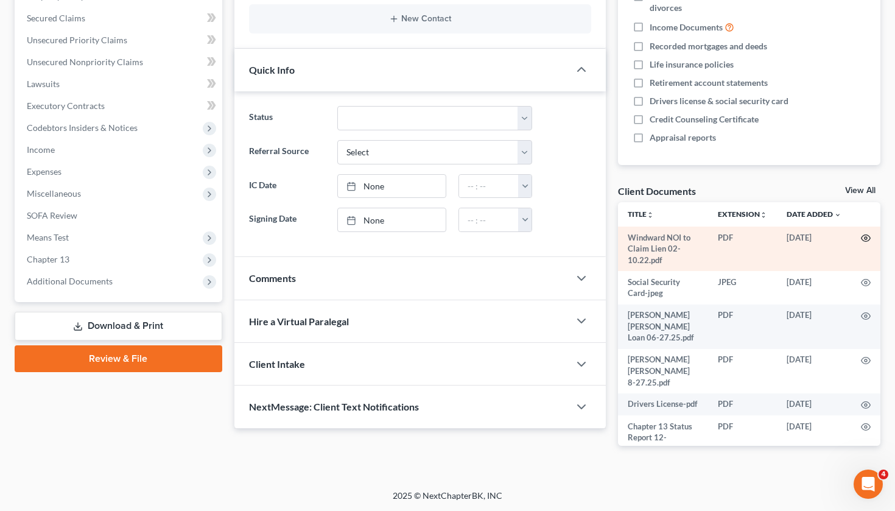
click at [865, 237] on icon "button" at bounding box center [866, 238] width 10 height 10
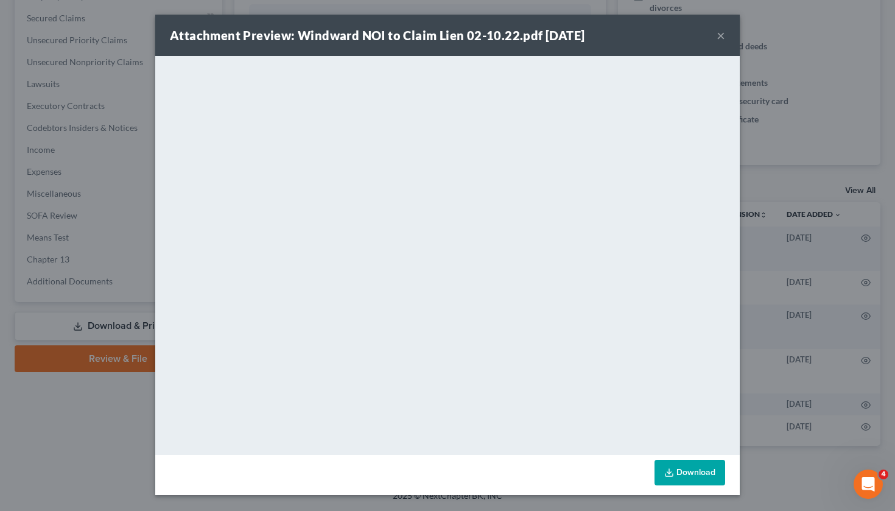
click at [718, 35] on button "×" at bounding box center [721, 35] width 9 height 15
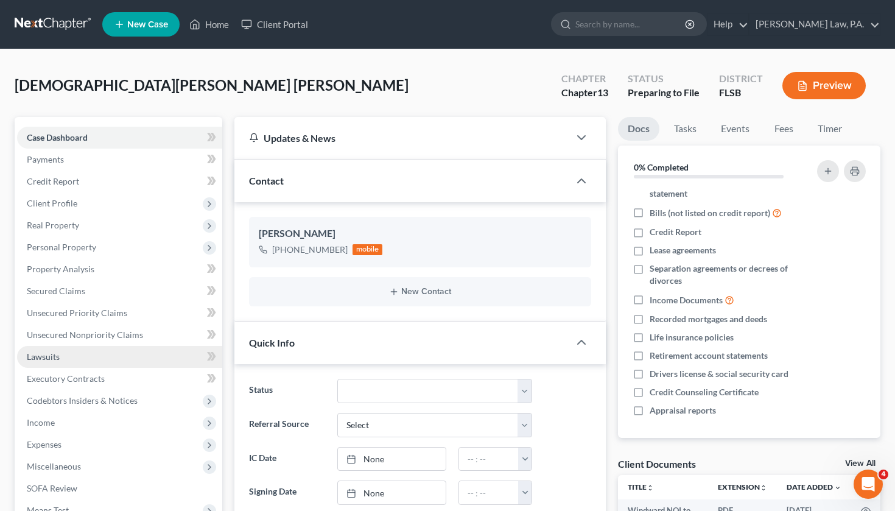
click at [106, 348] on link "Lawsuits" at bounding box center [119, 357] width 205 height 22
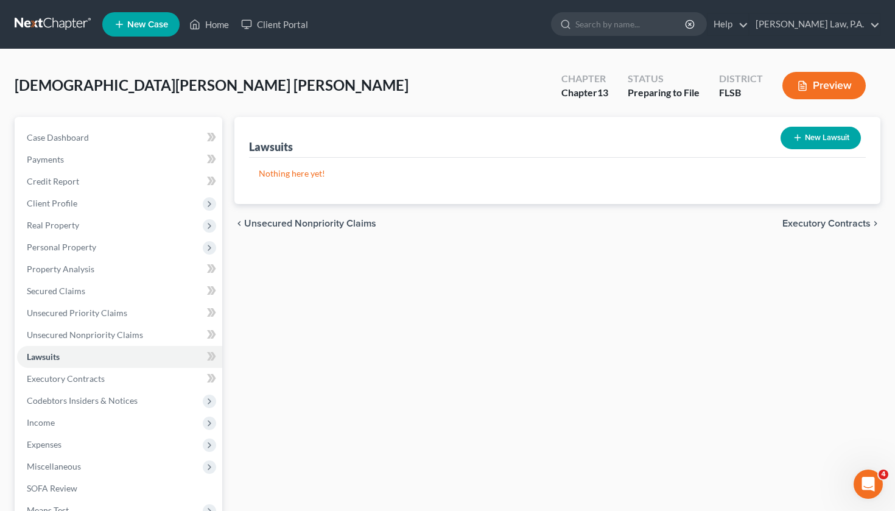
click at [833, 135] on button "New Lawsuit" at bounding box center [821, 138] width 80 height 23
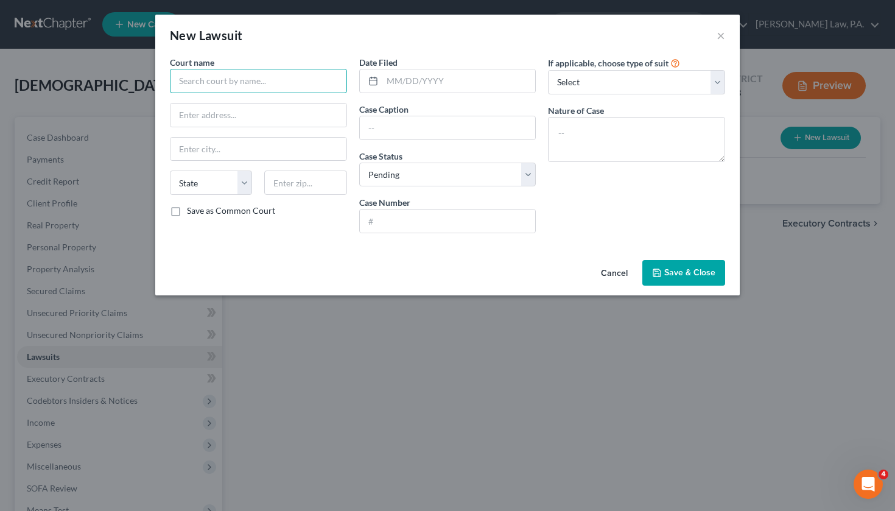
click at [287, 76] on input "text" at bounding box center [258, 81] width 177 height 24
drag, startPoint x: 285, startPoint y: 117, endPoint x: 171, endPoint y: 115, distance: 113.9
click at [171, 115] on input "HSBC BANK USA" at bounding box center [259, 115] width 176 height 23
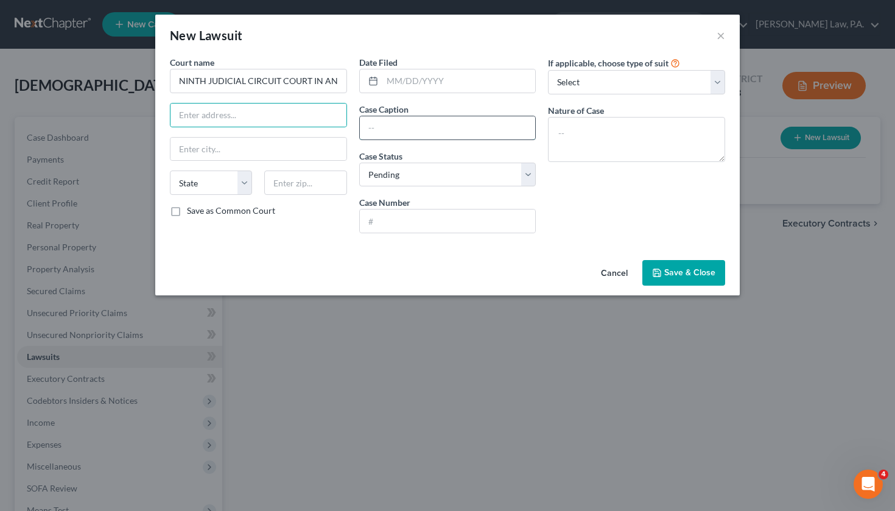
click at [403, 128] on input "text" at bounding box center [448, 127] width 176 height 23
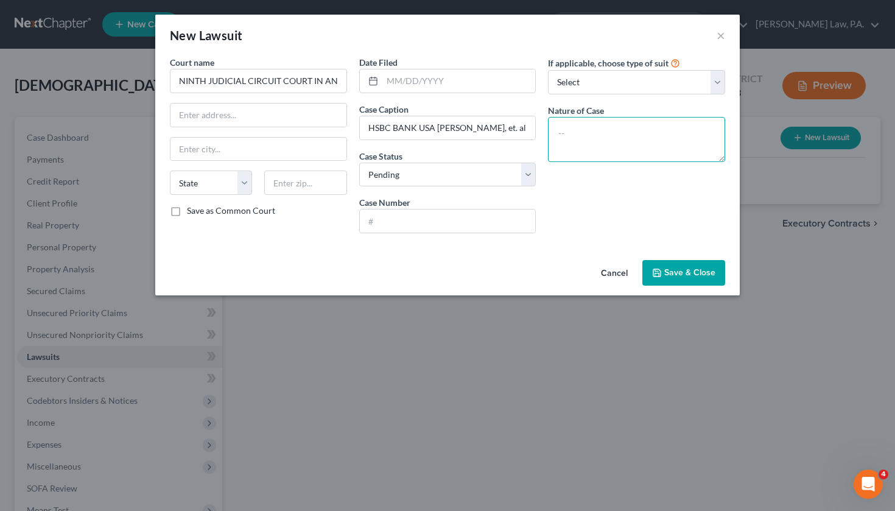
click at [626, 139] on textarea at bounding box center [636, 139] width 177 height 45
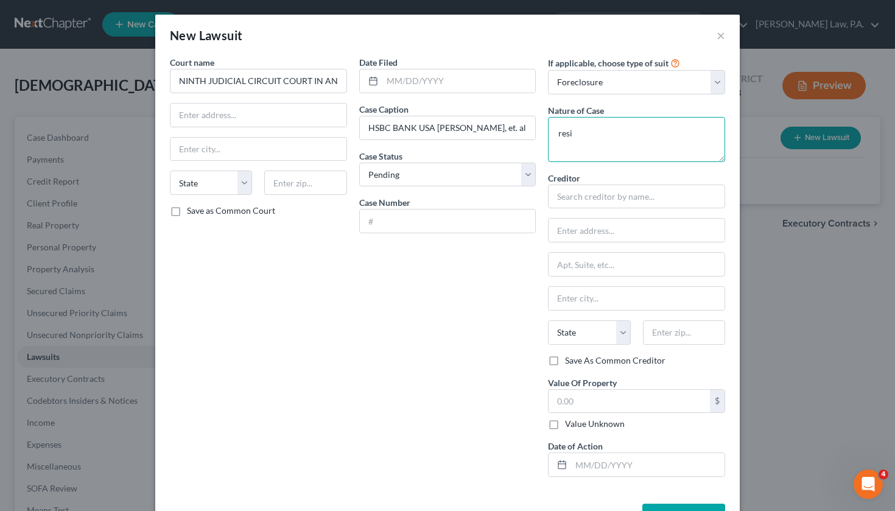
click at [619, 134] on textarea "resi" at bounding box center [636, 139] width 177 height 45
drag, startPoint x: 619, startPoint y: 134, endPoint x: 550, endPoint y: 134, distance: 68.2
click at [550, 134] on textarea "resi" at bounding box center [636, 139] width 177 height 45
click at [605, 192] on input "text" at bounding box center [636, 197] width 177 height 24
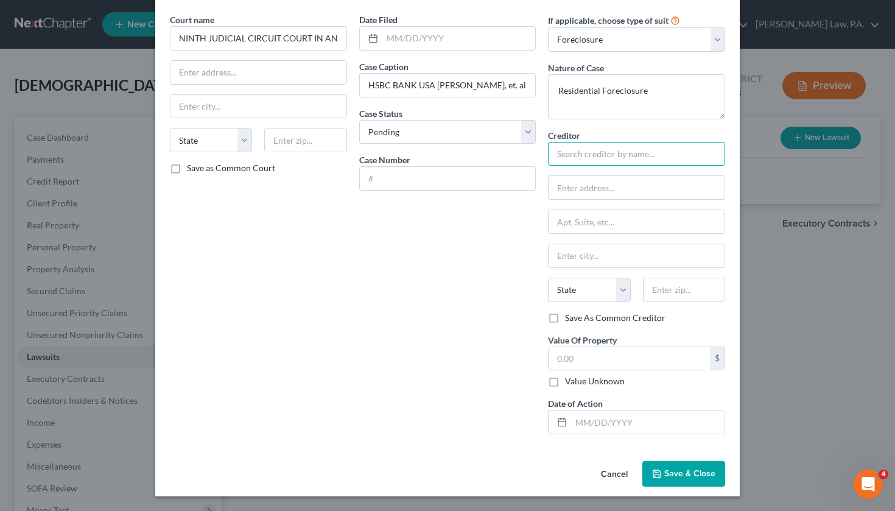
scroll to position [42, 0]
click at [565, 321] on label "Save As Common Creditor" at bounding box center [615, 318] width 100 height 12
click at [570, 320] on input "Save As Common Creditor" at bounding box center [574, 316] width 8 height 8
click at [494, 180] on input "text" at bounding box center [448, 178] width 176 height 23
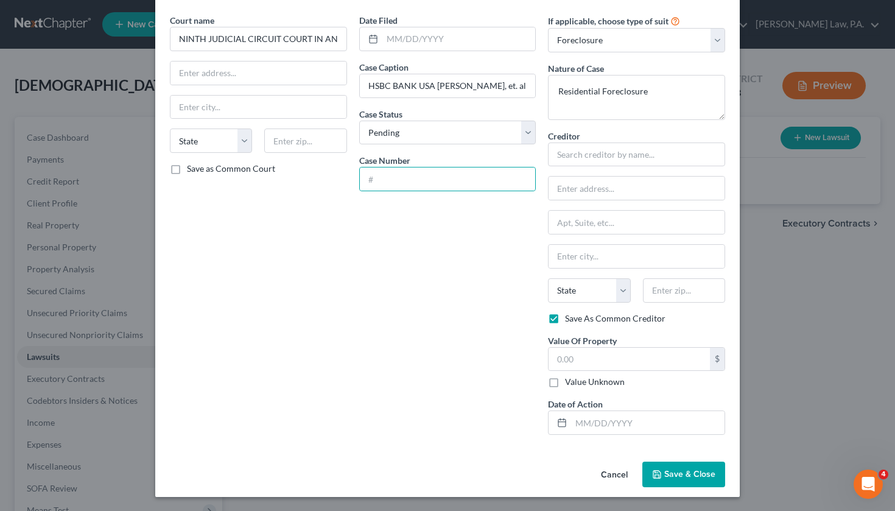
click at [565, 323] on label "Save As Common Creditor" at bounding box center [615, 318] width 100 height 12
click at [570, 320] on input "Save As Common Creditor" at bounding box center [574, 316] width 8 height 8
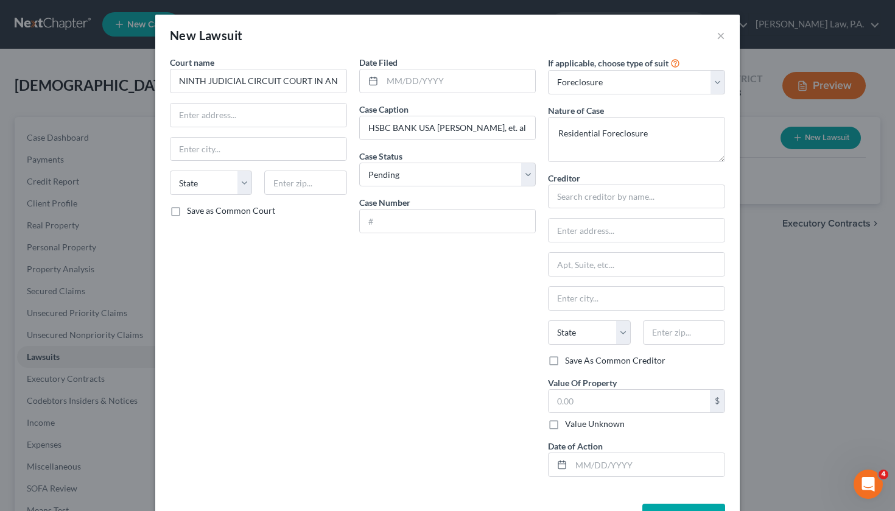
scroll to position [0, 0]
click at [720, 33] on button "×" at bounding box center [721, 35] width 9 height 15
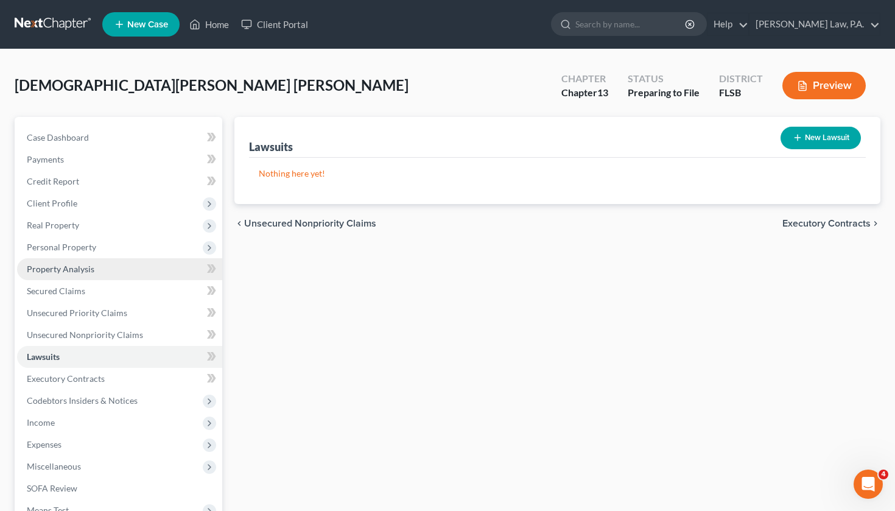
click at [84, 276] on link "Property Analysis" at bounding box center [119, 269] width 205 height 22
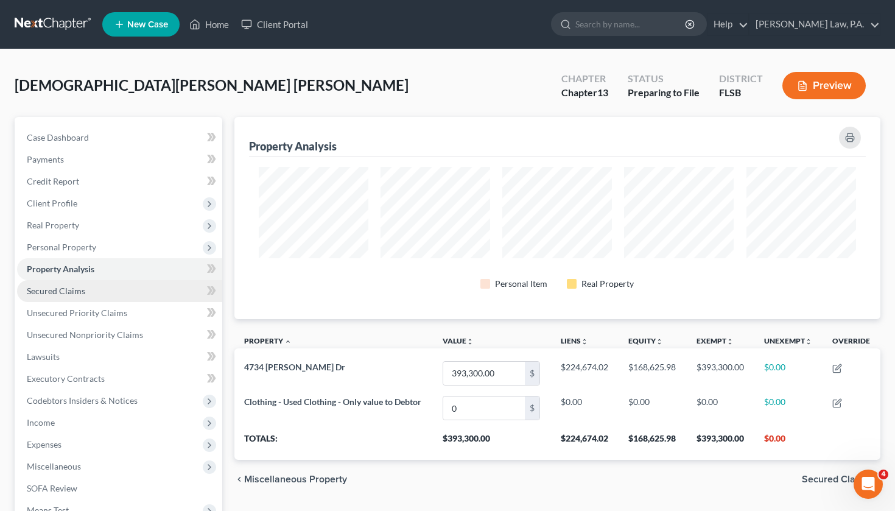
click at [82, 290] on span "Secured Claims" at bounding box center [56, 291] width 58 height 10
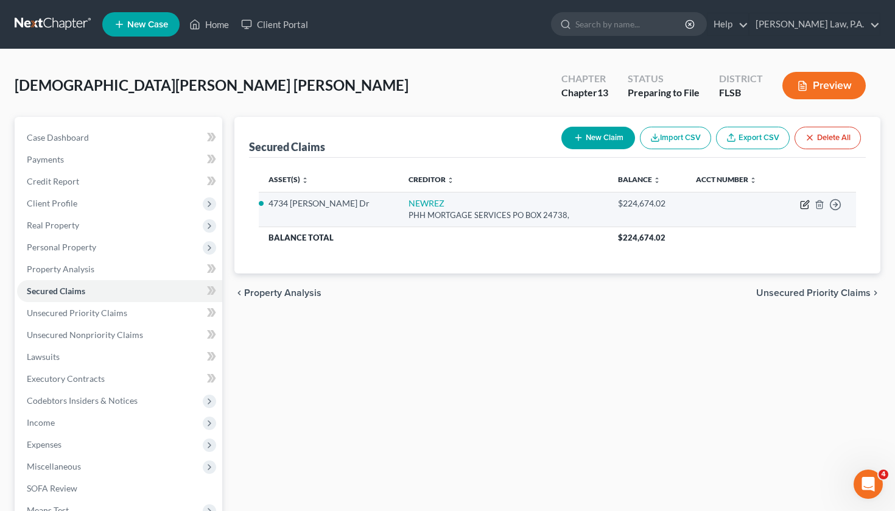
click at [802, 205] on icon "button" at bounding box center [805, 205] width 10 height 10
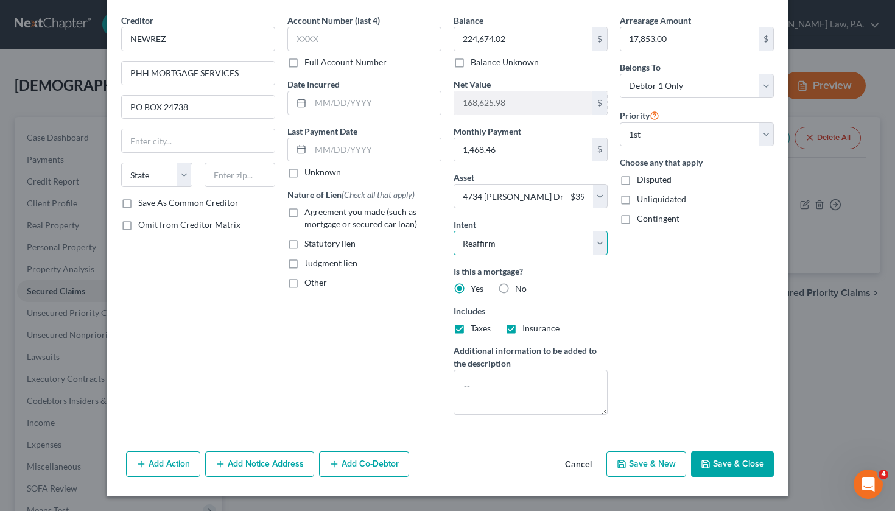
scroll to position [42, 0]
click at [169, 471] on button "Add Action" at bounding box center [163, 464] width 74 height 26
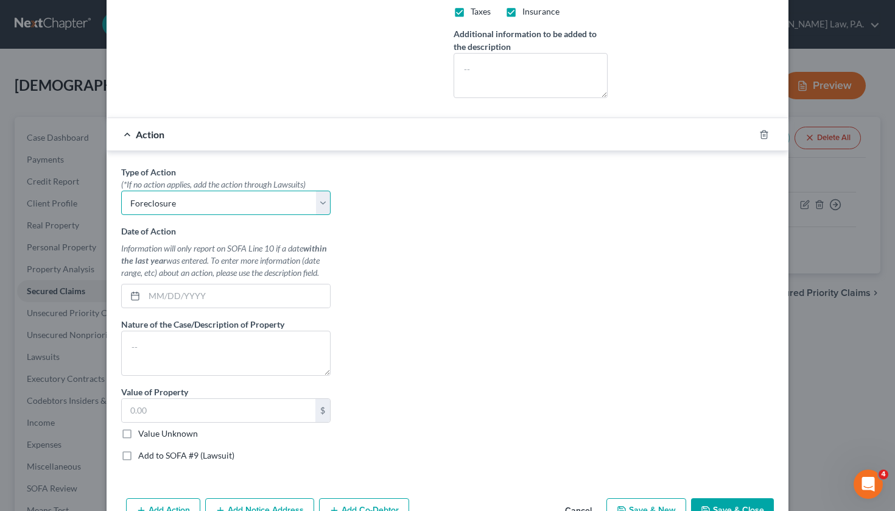
scroll to position [380, 0]
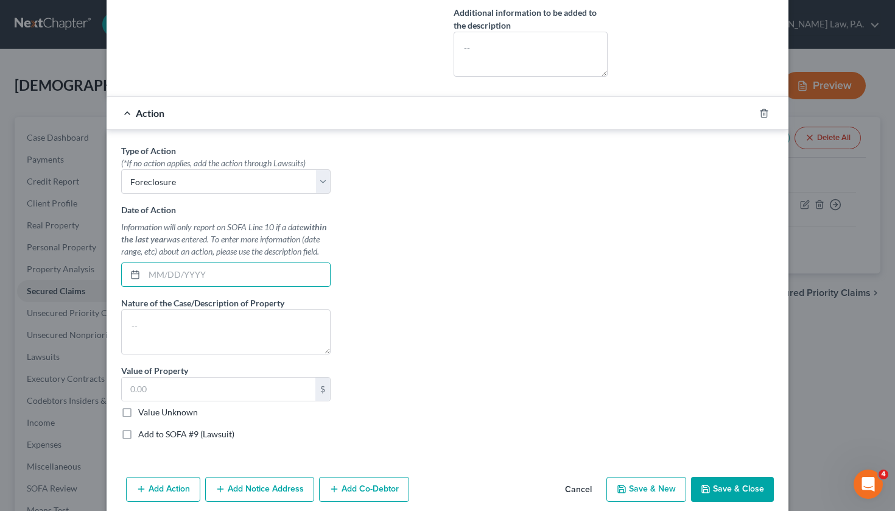
click at [138, 434] on label "Add to SOFA #9 (Lawsuit)" at bounding box center [186, 434] width 96 height 12
click at [143, 434] on input "Add to SOFA #9 (Lawsuit)" at bounding box center [147, 432] width 8 height 8
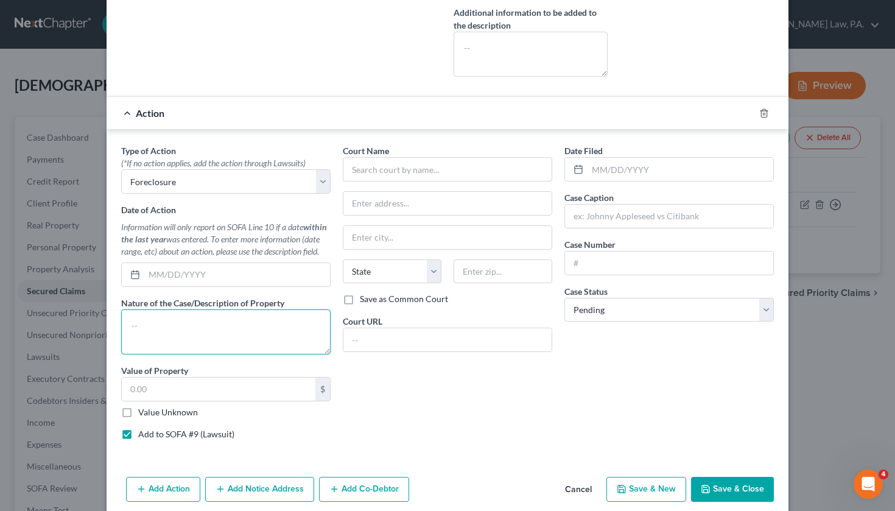
click at [211, 331] on textarea at bounding box center [225, 331] width 209 height 45
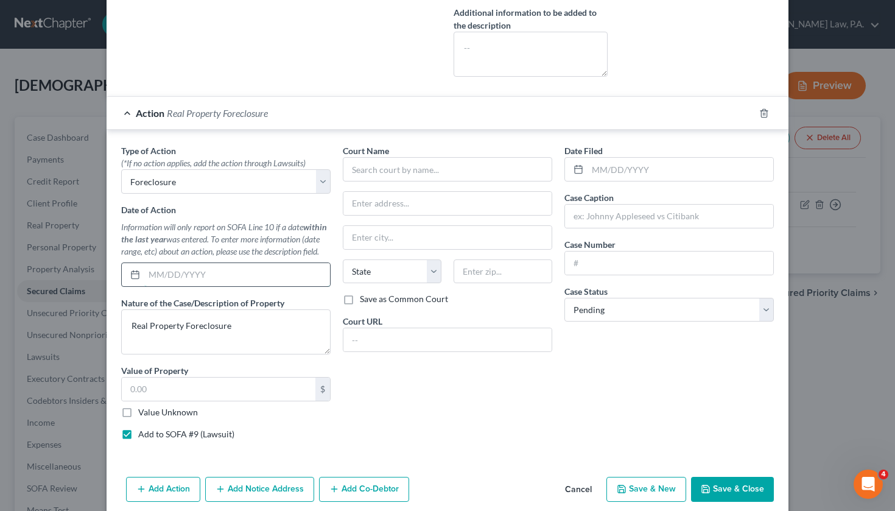
click at [201, 286] on input "text" at bounding box center [237, 274] width 186 height 23
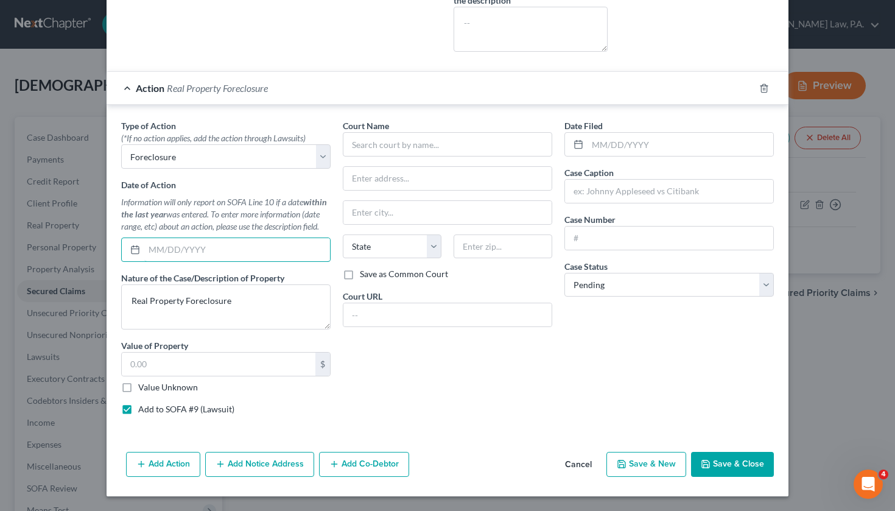
scroll to position [405, 0]
click at [243, 278] on label "Nature of the Case/Description of Property" at bounding box center [202, 278] width 163 height 13
click at [222, 367] on input "text" at bounding box center [219, 364] width 194 height 23
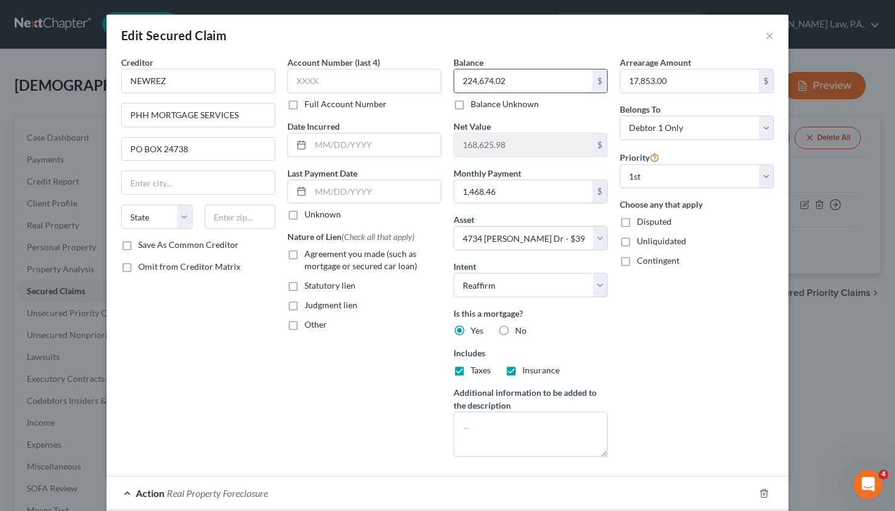
scroll to position [0, 0]
drag, startPoint x: 532, startPoint y: 88, endPoint x: 451, endPoint y: 77, distance: 81.6
click at [451, 76] on div "Balance 224,674.02 $ Balance Unknown Balance Undetermined 224,674.02 $ Balance …" at bounding box center [531, 261] width 166 height 410
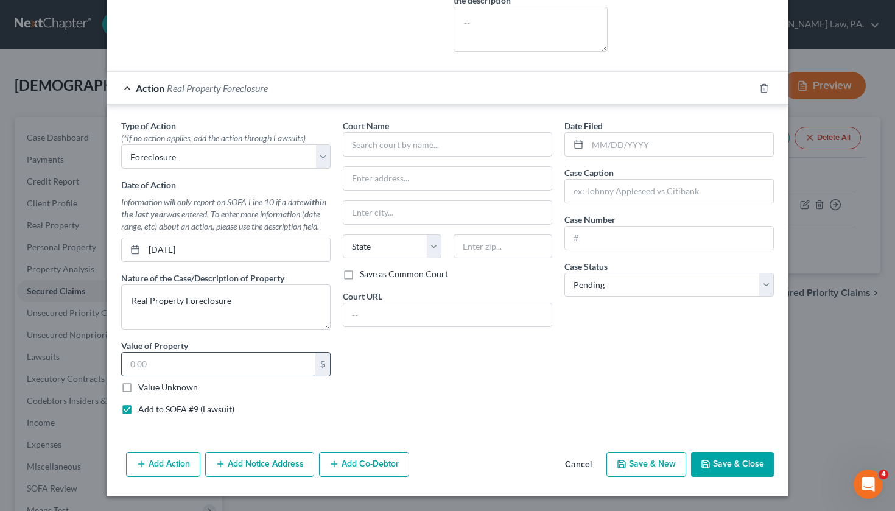
click at [181, 361] on input "text" at bounding box center [219, 364] width 194 height 23
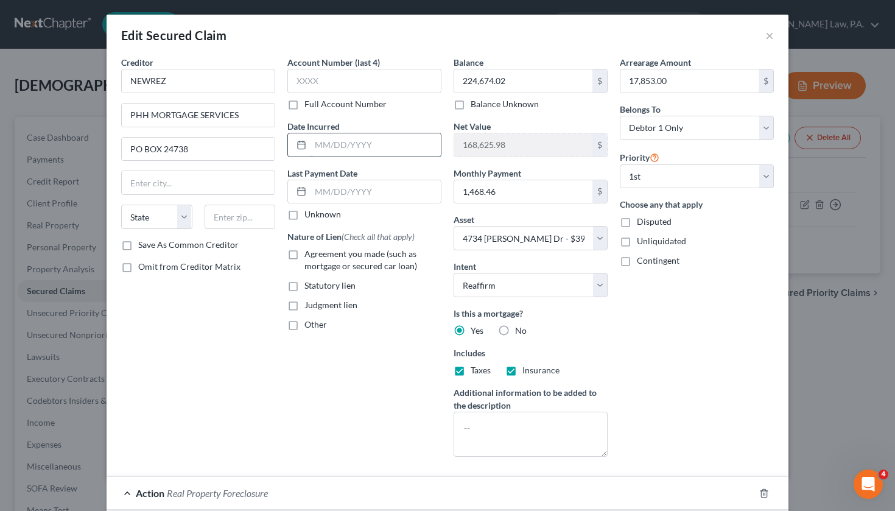
click at [340, 143] on input "text" at bounding box center [376, 144] width 130 height 23
click at [304, 254] on label "Agreement you made (such as mortgage or secured car loan)" at bounding box center [372, 260] width 137 height 24
click at [309, 254] on input "Agreement you made (such as mortgage or secured car loan)" at bounding box center [313, 252] width 8 height 8
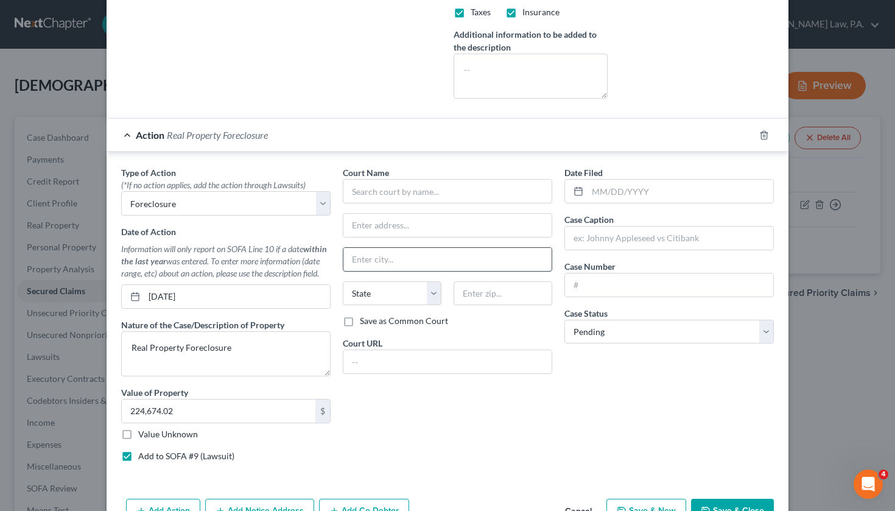
scroll to position [359, 0]
click at [613, 279] on input "text" at bounding box center [669, 284] width 208 height 23
click at [610, 239] on input "text" at bounding box center [669, 237] width 208 height 23
drag, startPoint x: 731, startPoint y: 239, endPoint x: 687, endPoint y: 238, distance: 44.5
click at [687, 238] on input "HSBC BANK USA vs. [PERSON_NAME]" at bounding box center [669, 237] width 208 height 23
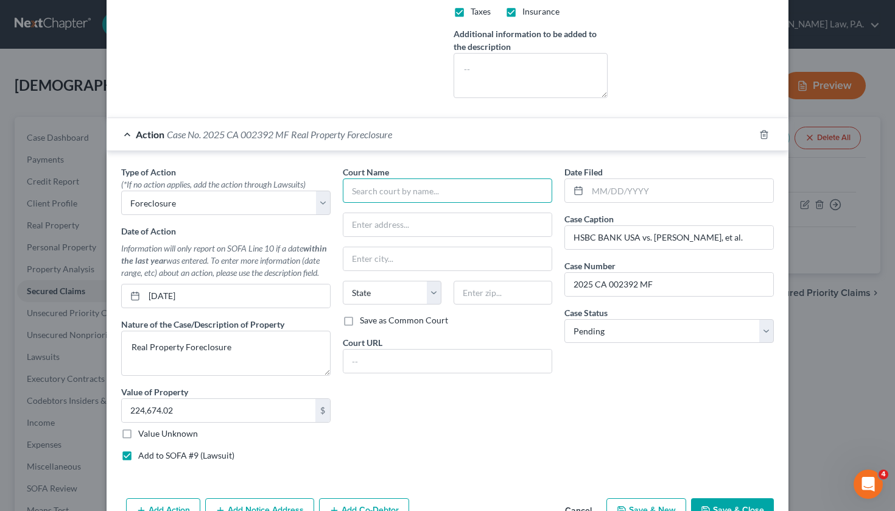
click at [472, 192] on input "text" at bounding box center [447, 190] width 209 height 24
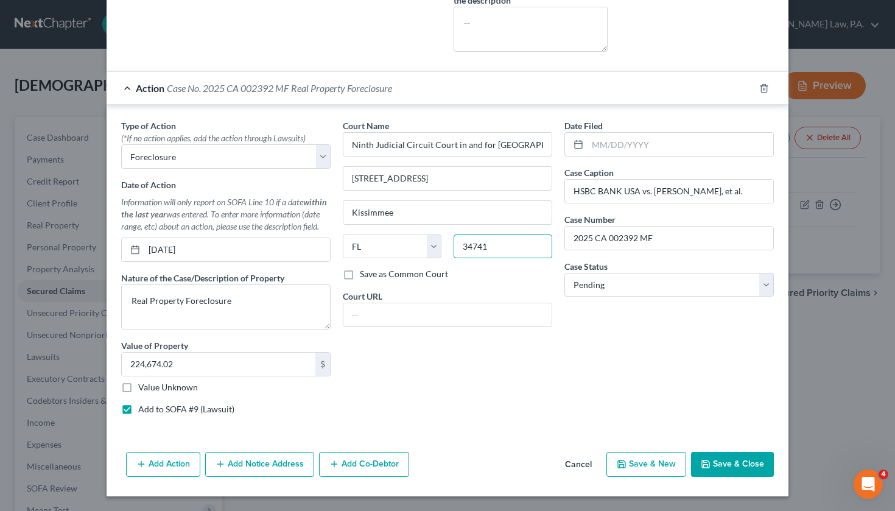
scroll to position [405, 0]
click at [360, 275] on label "Save as Common Court" at bounding box center [404, 274] width 88 height 12
click at [365, 275] on input "Save as Common Court" at bounding box center [369, 272] width 8 height 8
click at [622, 147] on input "text" at bounding box center [681, 144] width 186 height 23
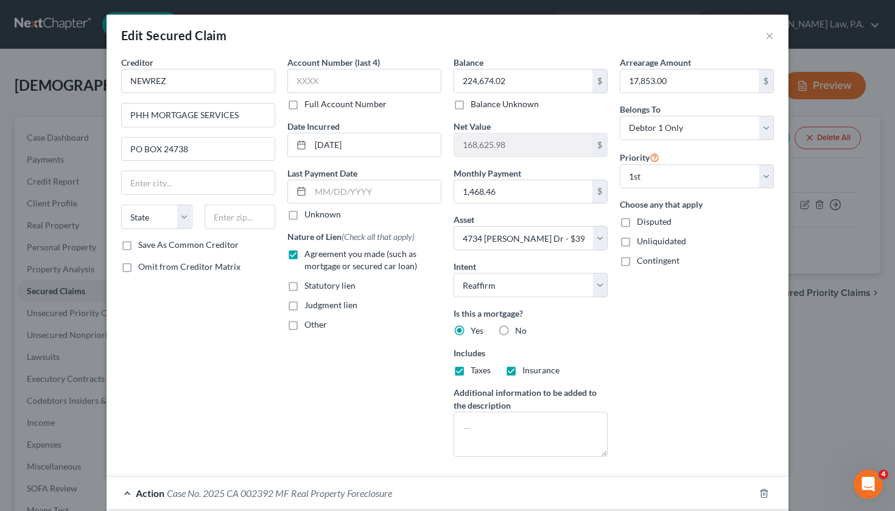
scroll to position [0, 0]
click at [240, 164] on div "Creditor * NEWREZ PHH MORTGAGE SERVICES PO BOX 24738 State [US_STATE] AK AR AZ …" at bounding box center [198, 147] width 154 height 183
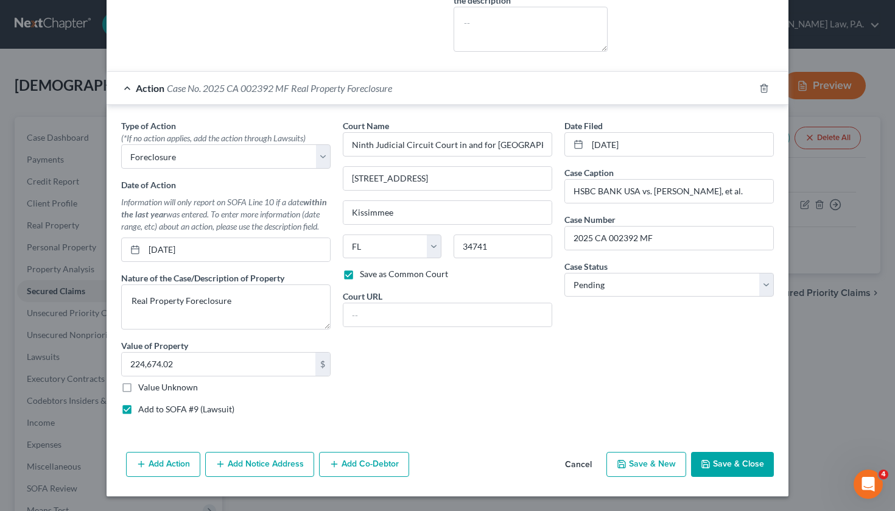
scroll to position [405, 0]
click at [717, 461] on button "Save & Close" at bounding box center [732, 465] width 83 height 26
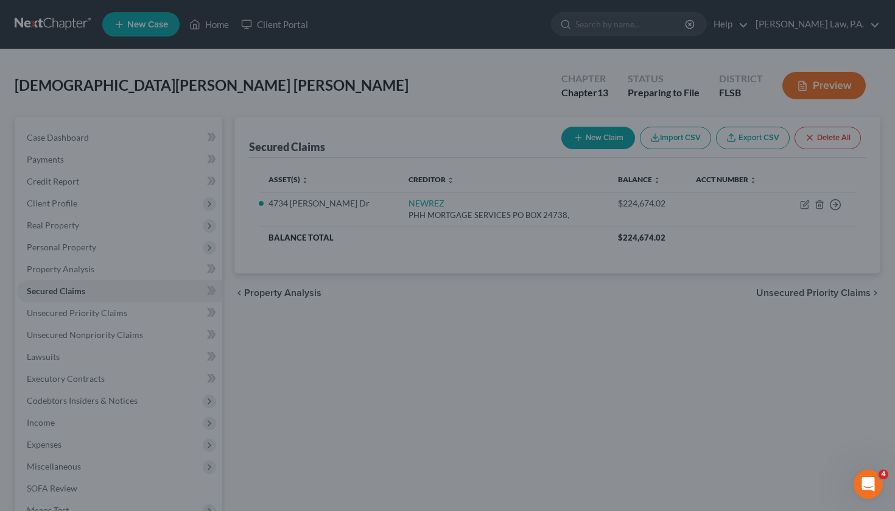
scroll to position [0, 0]
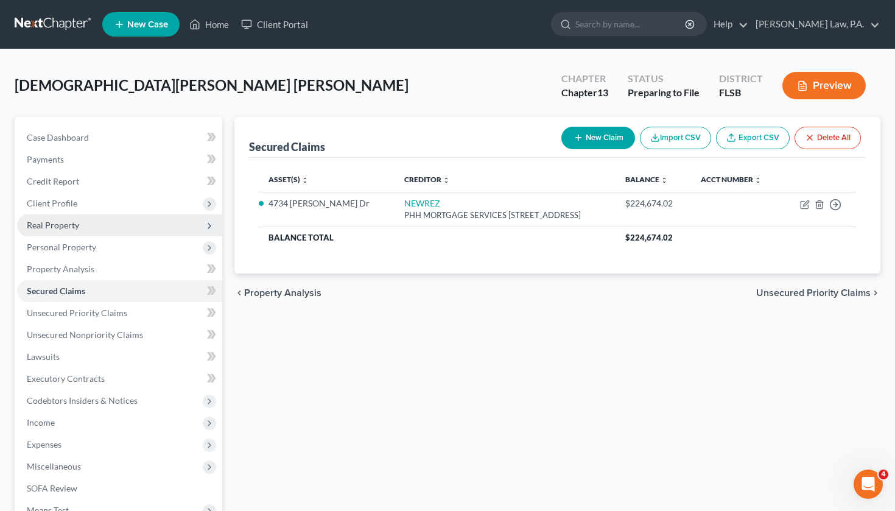
click at [119, 228] on span "Real Property" at bounding box center [119, 225] width 205 height 22
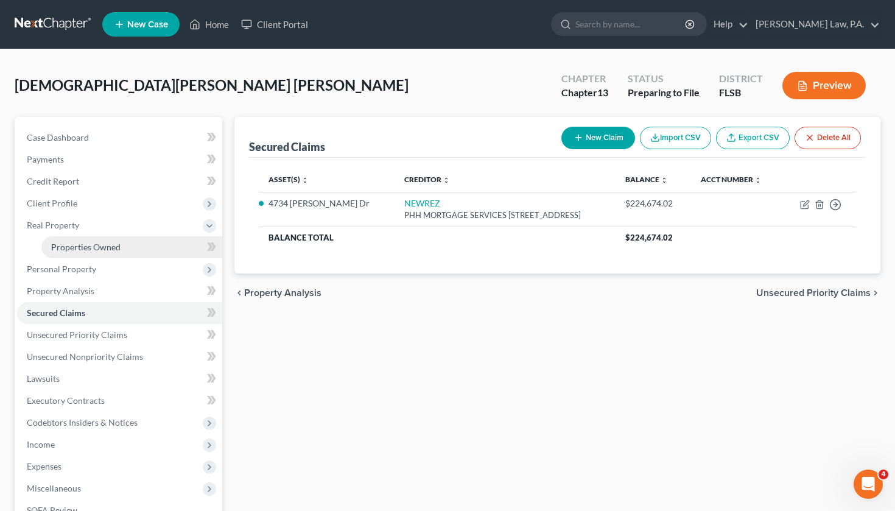
click at [150, 243] on link "Properties Owned" at bounding box center [131, 247] width 181 height 22
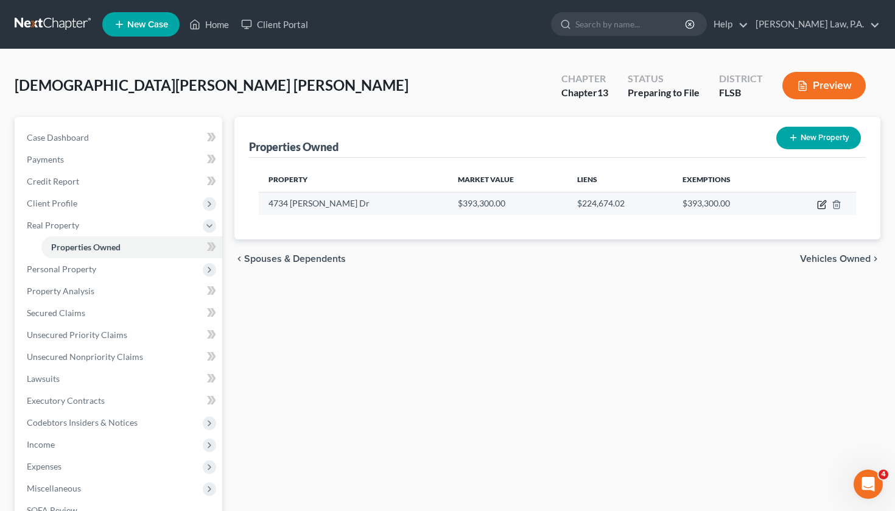
click at [825, 202] on icon "button" at bounding box center [822, 205] width 10 height 10
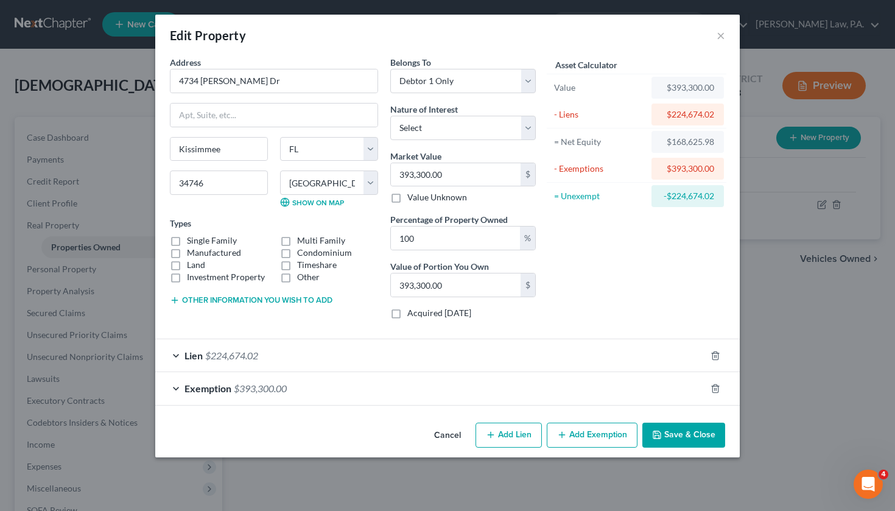
click at [440, 356] on div "Lien $224,674.02" at bounding box center [430, 355] width 550 height 32
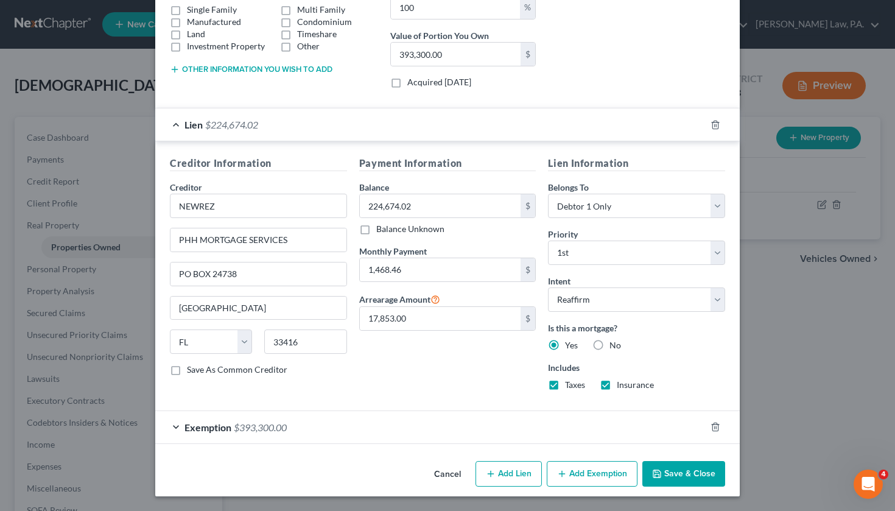
scroll to position [230, 0]
click at [514, 471] on button "Add Lien" at bounding box center [509, 475] width 66 height 26
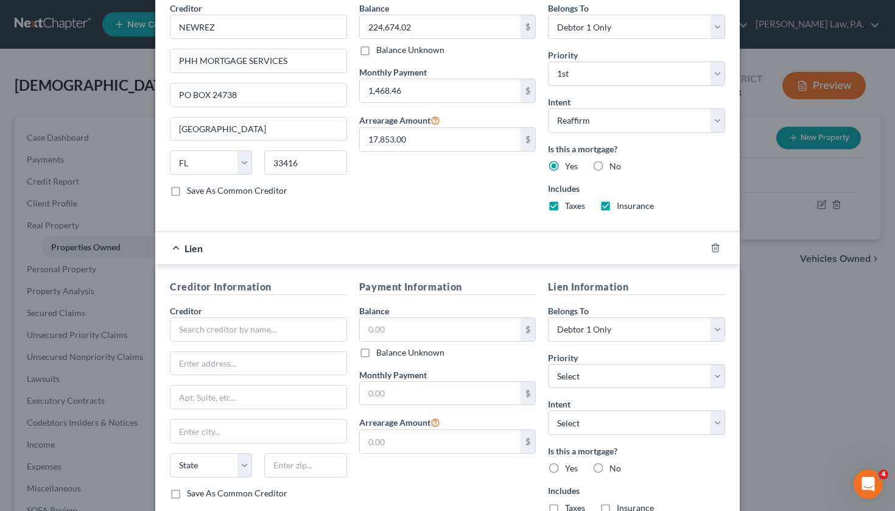
scroll to position [504, 0]
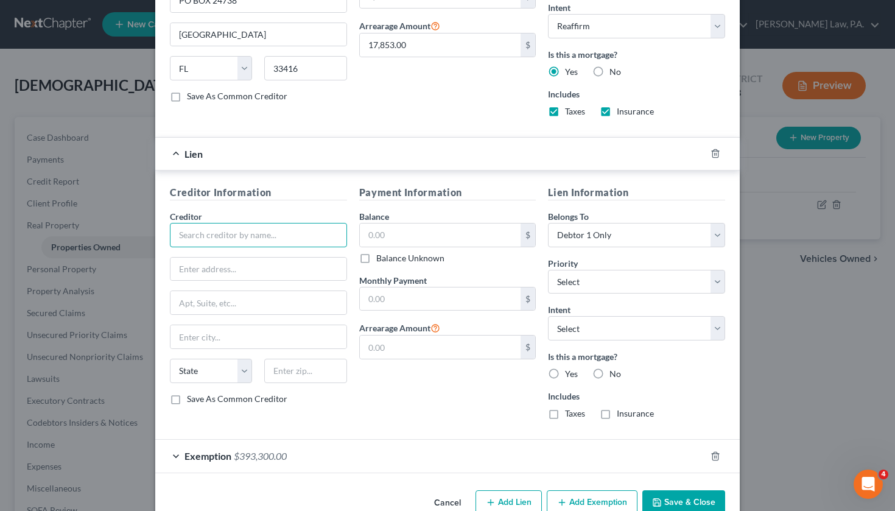
click at [256, 244] on input "text" at bounding box center [258, 235] width 177 height 24
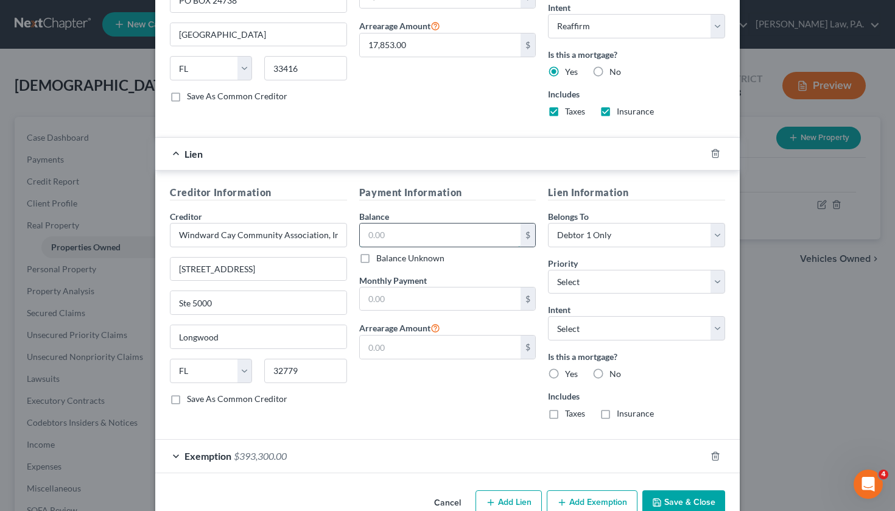
click at [412, 236] on input "text" at bounding box center [440, 234] width 161 height 23
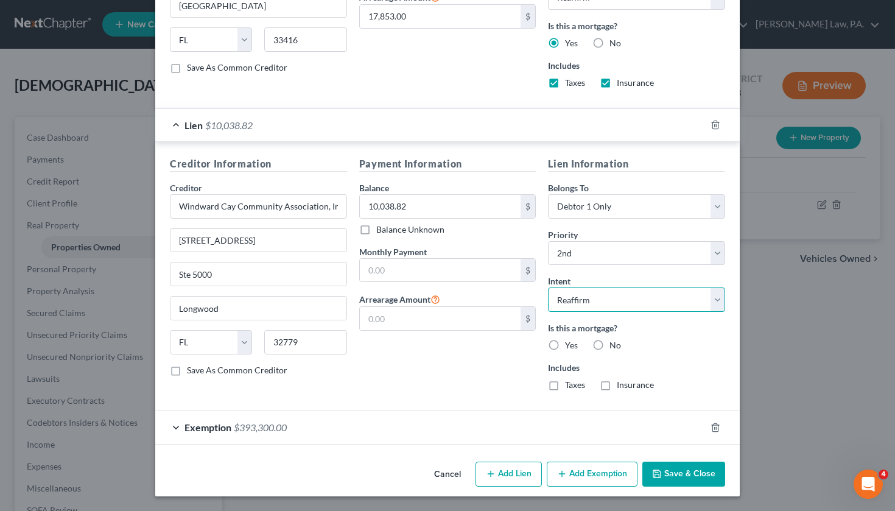
scroll to position [532, 0]
click at [610, 348] on label "No" at bounding box center [616, 346] width 12 height 12
click at [614, 348] on input "No" at bounding box center [618, 344] width 8 height 8
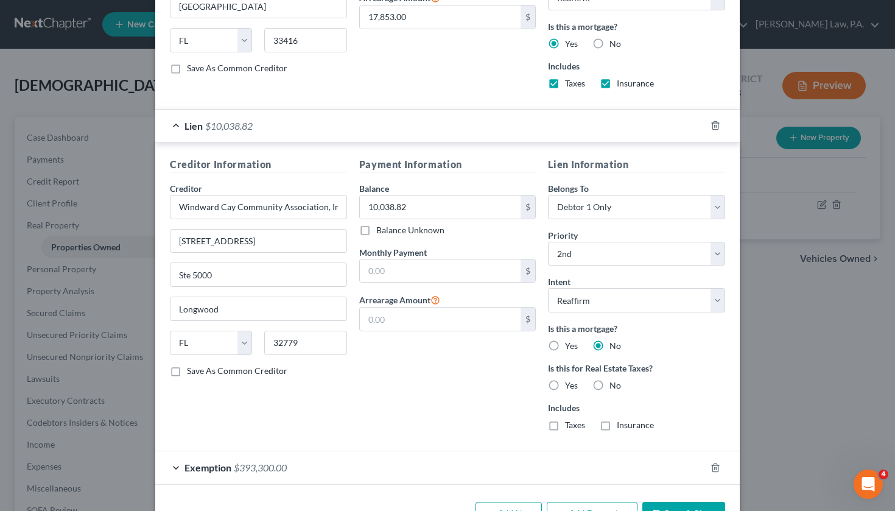
click at [610, 383] on label "No" at bounding box center [616, 385] width 12 height 12
click at [614, 383] on input "No" at bounding box center [618, 383] width 8 height 8
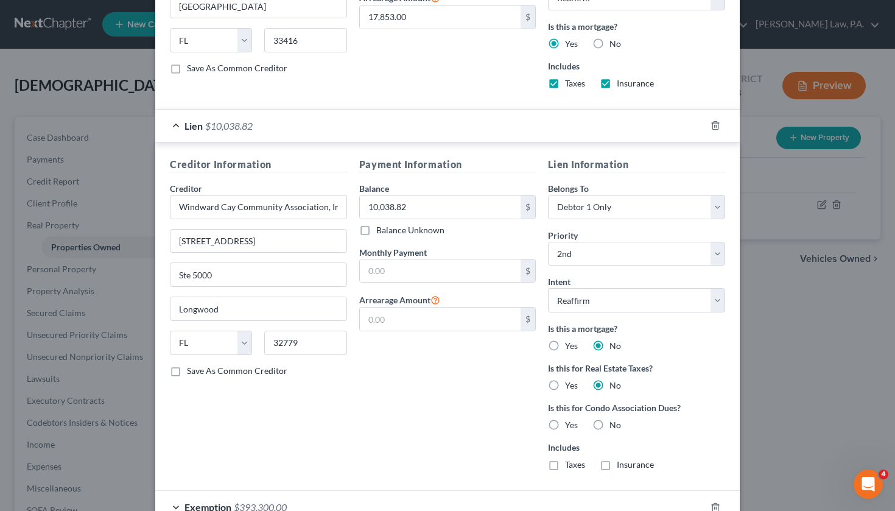
click at [565, 426] on label "Yes" at bounding box center [571, 425] width 13 height 12
click at [570, 426] on input "Yes" at bounding box center [574, 423] width 8 height 8
click at [610, 423] on label "No" at bounding box center [616, 425] width 12 height 12
click at [614, 423] on input "No" at bounding box center [618, 423] width 8 height 8
click at [565, 427] on label "Yes" at bounding box center [571, 425] width 13 height 12
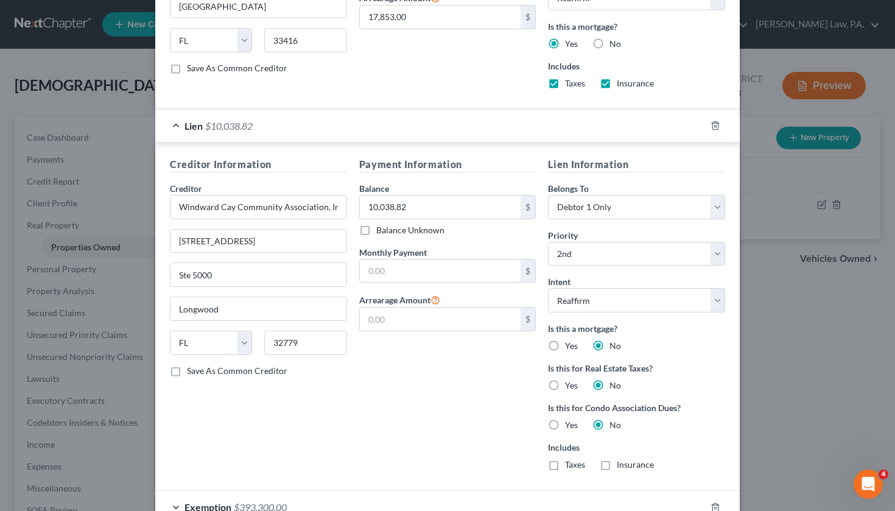
click at [570, 427] on input "Yes" at bounding box center [574, 423] width 8 height 8
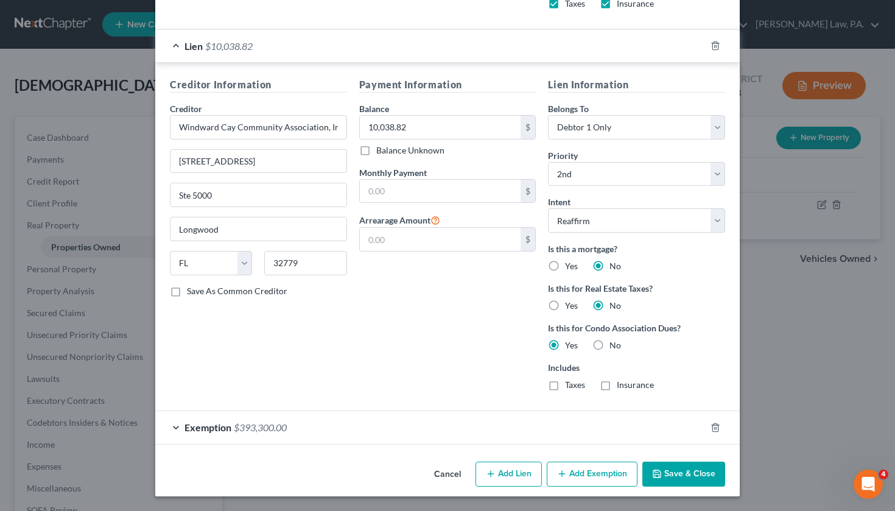
scroll to position [611, 0]
click at [667, 479] on button "Save & Close" at bounding box center [683, 475] width 83 height 26
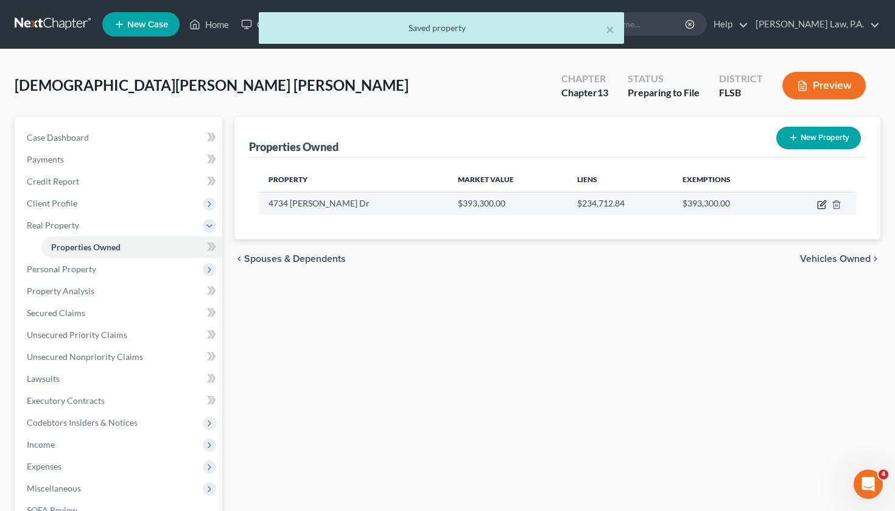
click at [821, 205] on icon "button" at bounding box center [822, 202] width 5 height 5
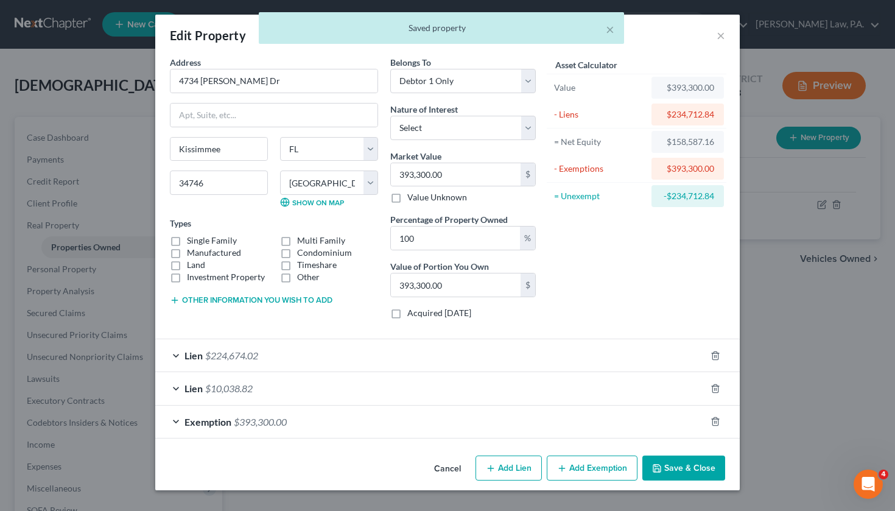
click at [354, 379] on div "Lien $10,038.82" at bounding box center [430, 388] width 550 height 32
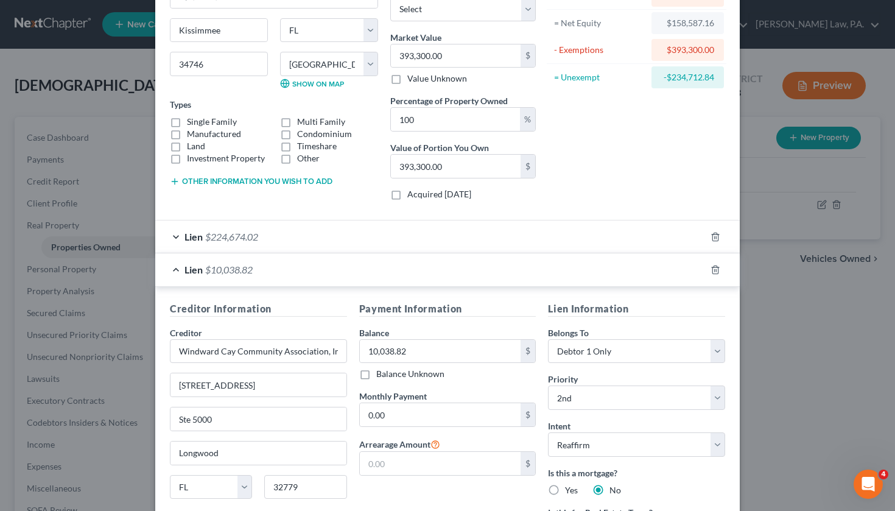
scroll to position [118, 0]
click at [300, 270] on div "Lien $10,038.82" at bounding box center [430, 271] width 550 height 32
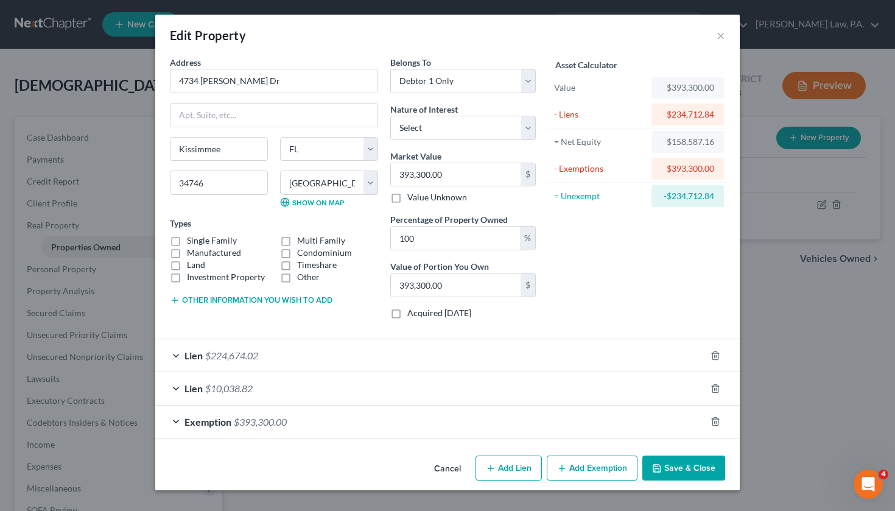
scroll to position [0, 0]
click at [273, 392] on div "Lien $10,038.82" at bounding box center [430, 388] width 550 height 32
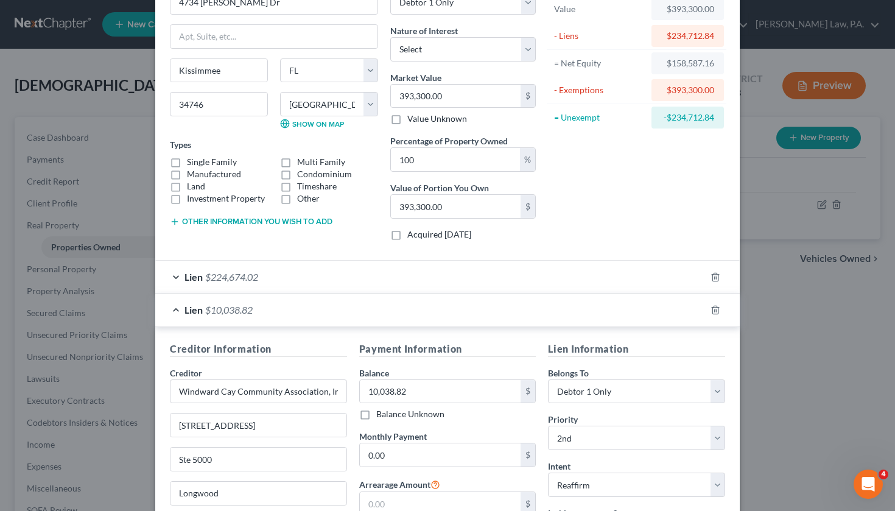
scroll to position [102, 0]
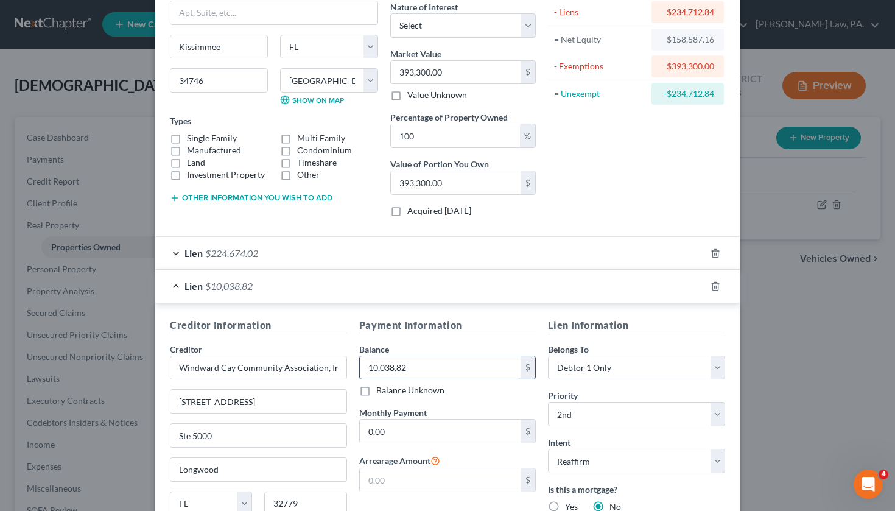
drag, startPoint x: 423, startPoint y: 362, endPoint x: 366, endPoint y: 362, distance: 56.6
click at [366, 362] on input "10,038.82" at bounding box center [440, 367] width 161 height 23
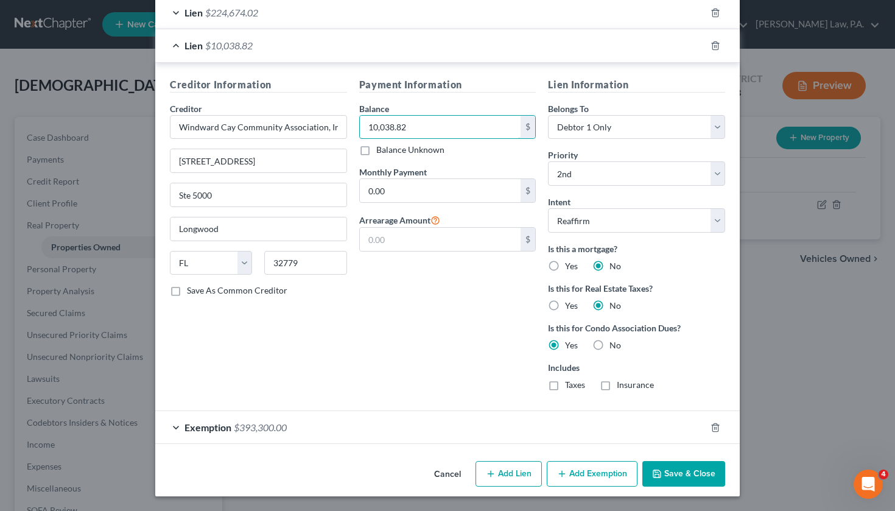
scroll to position [342, 0]
click at [698, 475] on button "Save & Close" at bounding box center [683, 475] width 83 height 26
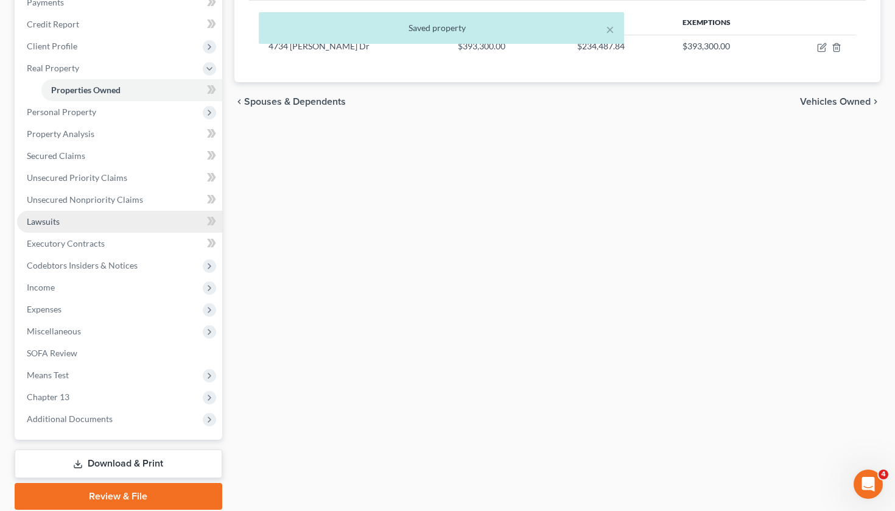
scroll to position [167, 0]
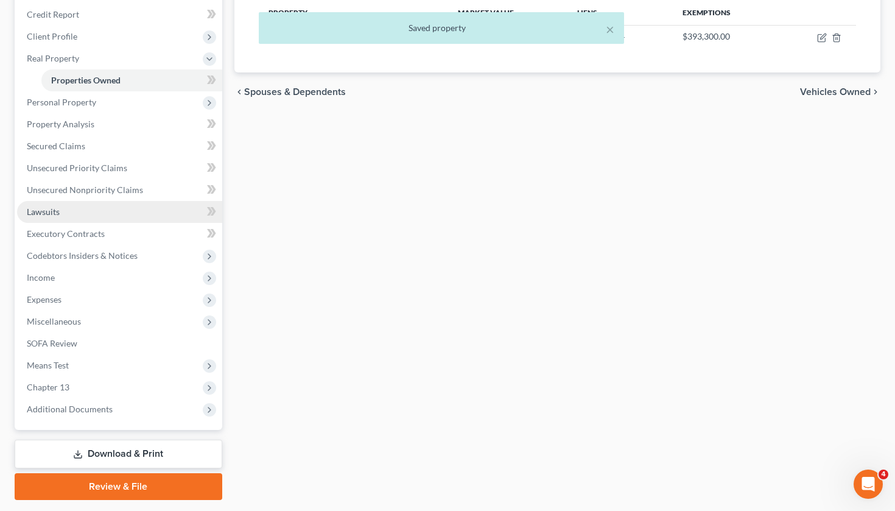
click at [103, 206] on link "Lawsuits" at bounding box center [119, 212] width 205 height 22
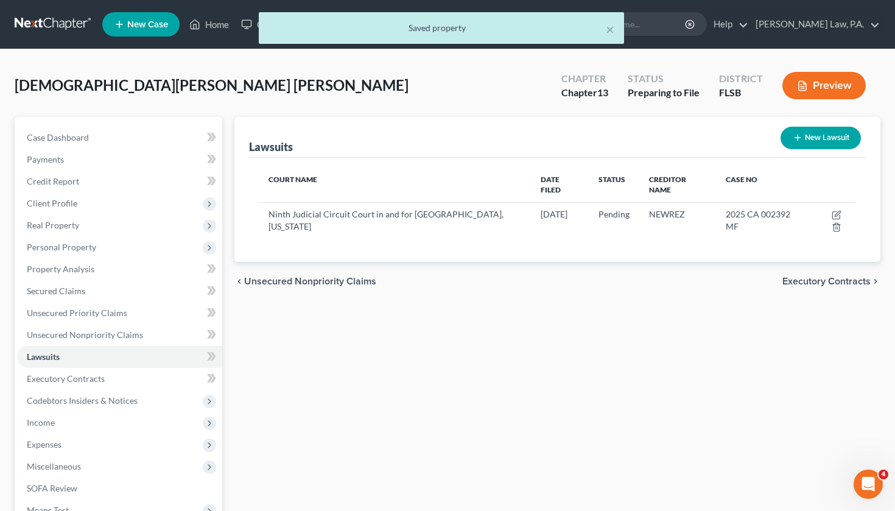
click at [792, 143] on button "New Lawsuit" at bounding box center [821, 138] width 80 height 23
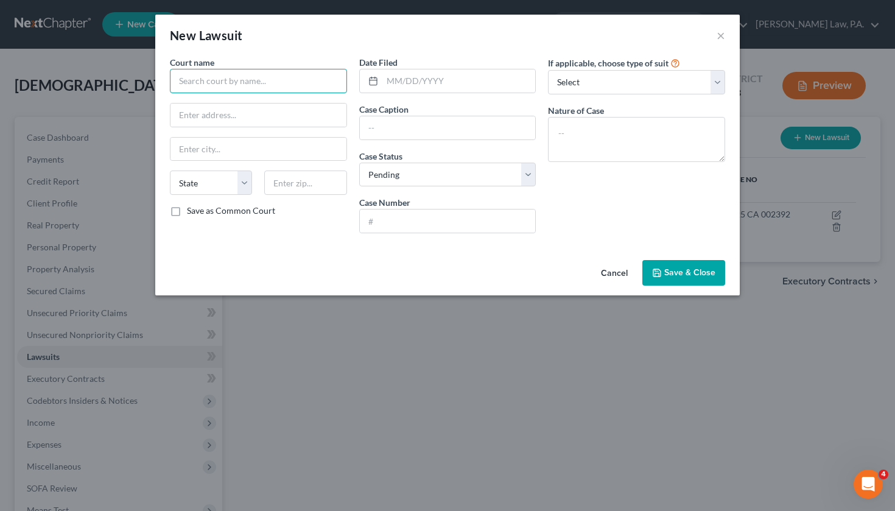
click at [294, 85] on input "text" at bounding box center [258, 81] width 177 height 24
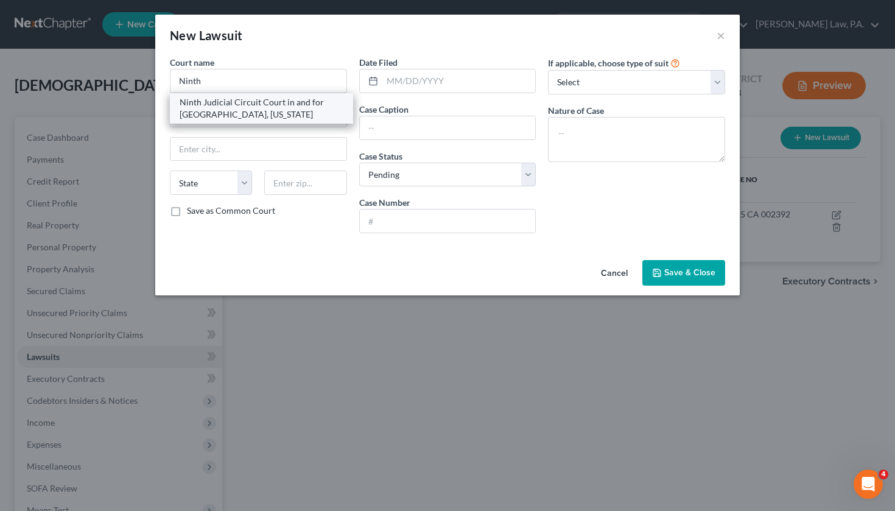
click at [218, 104] on div "Ninth Judicial Circuit Court in and for [GEOGRAPHIC_DATA], [US_STATE]" at bounding box center [262, 108] width 164 height 24
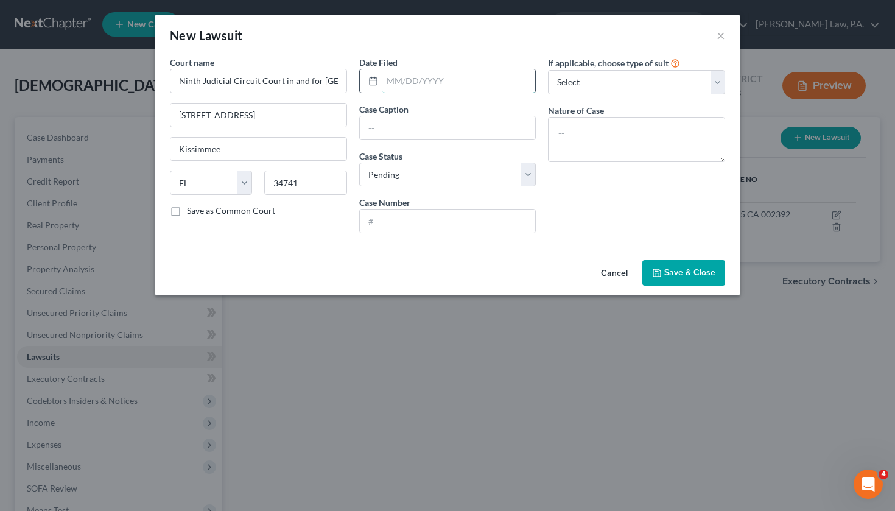
click at [425, 77] on input "text" at bounding box center [458, 80] width 153 height 23
click at [411, 131] on input "text" at bounding box center [448, 127] width 176 height 23
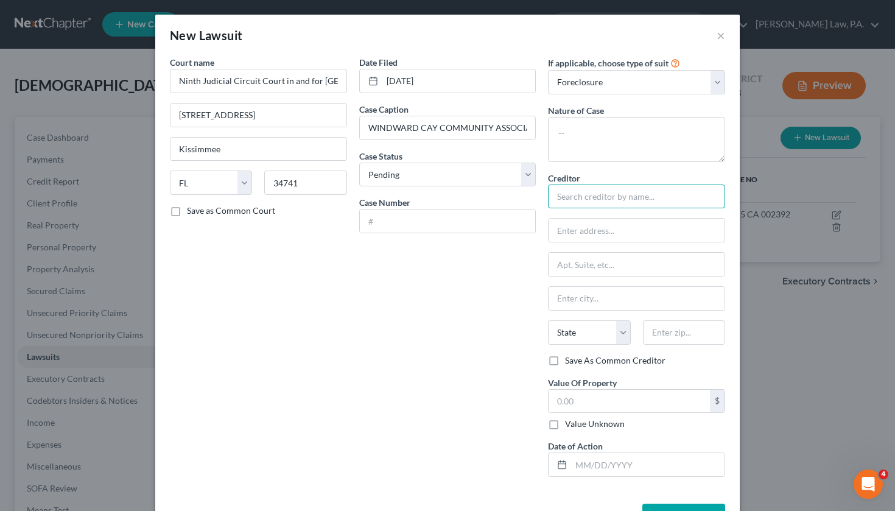
click at [595, 201] on input "text" at bounding box center [636, 197] width 177 height 24
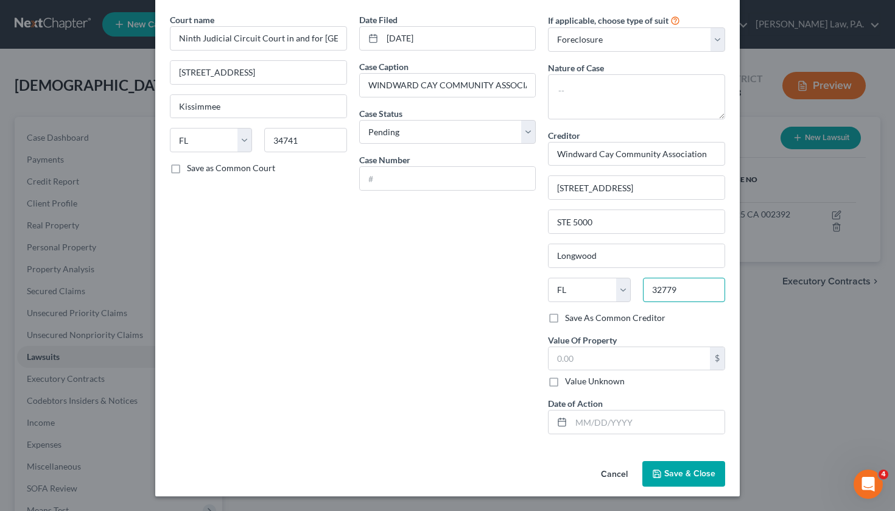
scroll to position [42, 0]
click at [565, 318] on label "Save As Common Creditor" at bounding box center [615, 318] width 100 height 12
click at [570, 318] on input "Save As Common Creditor" at bounding box center [574, 316] width 8 height 8
click at [588, 371] on div "$ Value Unknown" at bounding box center [636, 367] width 177 height 41
click at [588, 364] on input "text" at bounding box center [629, 359] width 161 height 23
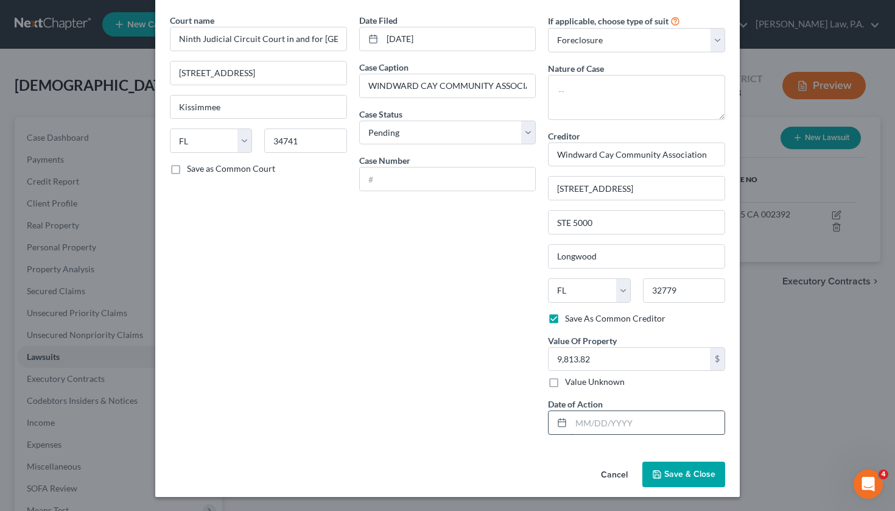
click at [585, 424] on input "text" at bounding box center [647, 422] width 153 height 23
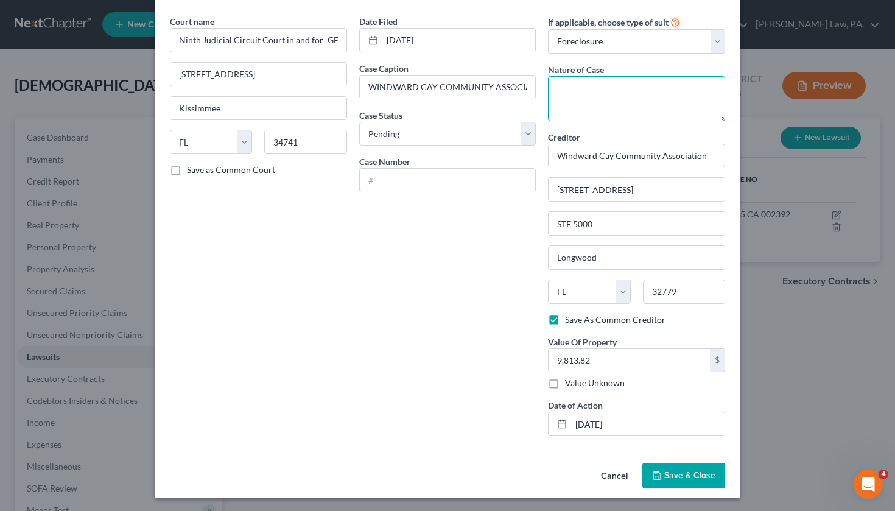
click at [570, 97] on textarea at bounding box center [636, 98] width 177 height 45
click at [421, 198] on div "Date Filed [DATE] Case Caption WINDWARD CAY COMMUNITY ASSOCIATION INC vs. ANSAR…" at bounding box center [447, 230] width 189 height 431
click at [422, 185] on input "text" at bounding box center [448, 180] width 176 height 23
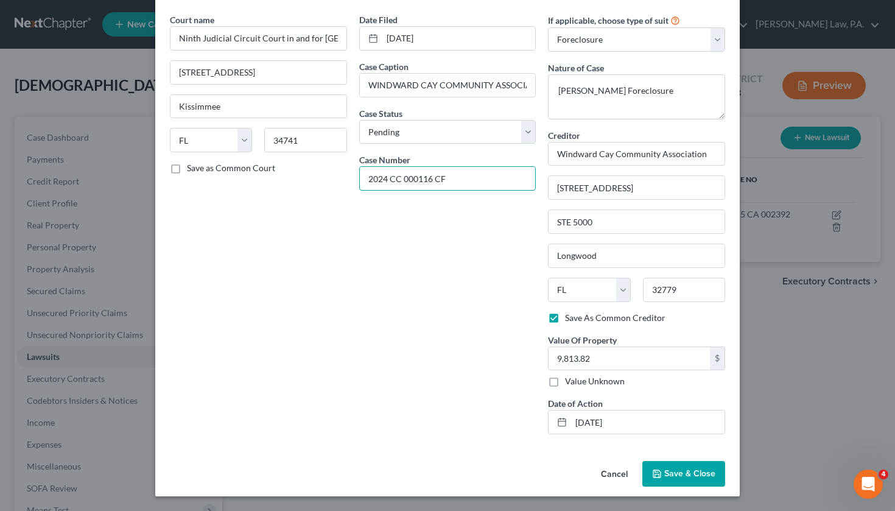
scroll to position [42, 0]
click at [681, 476] on span "Save & Close" at bounding box center [689, 474] width 51 height 10
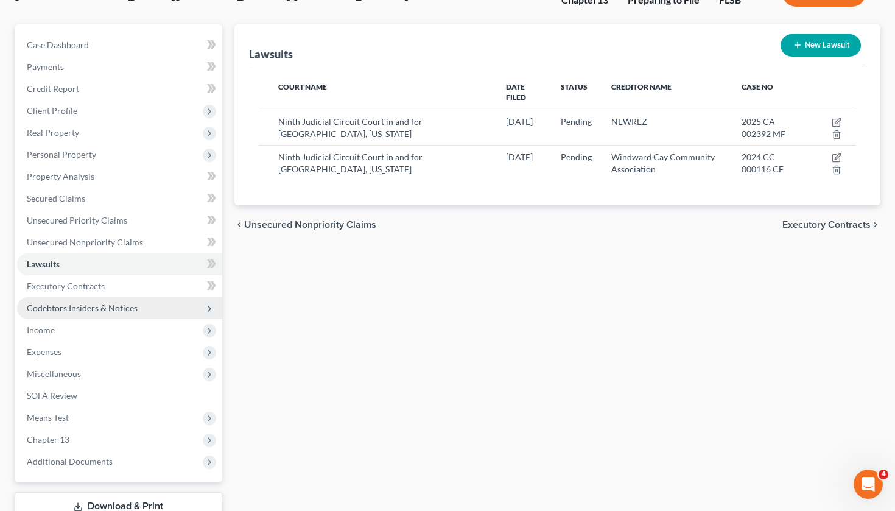
scroll to position [88, 0]
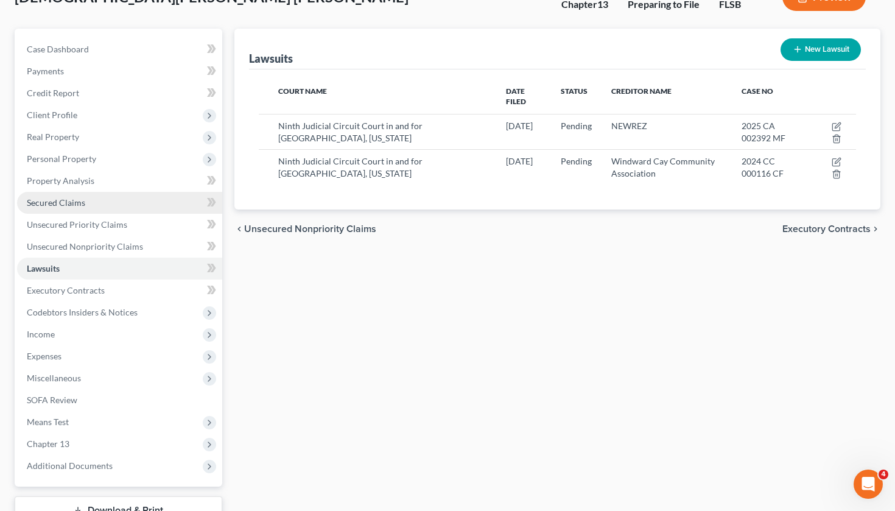
click at [132, 200] on link "Secured Claims" at bounding box center [119, 203] width 205 height 22
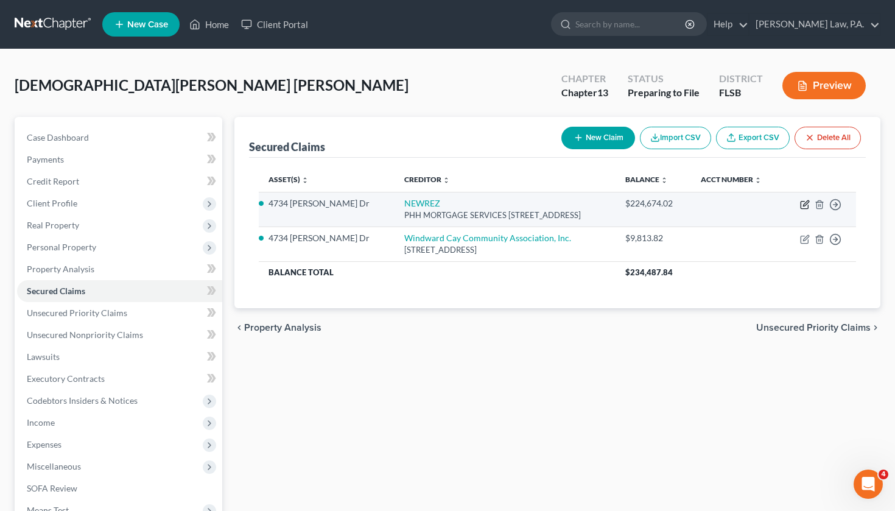
click at [803, 206] on icon "button" at bounding box center [805, 202] width 5 height 5
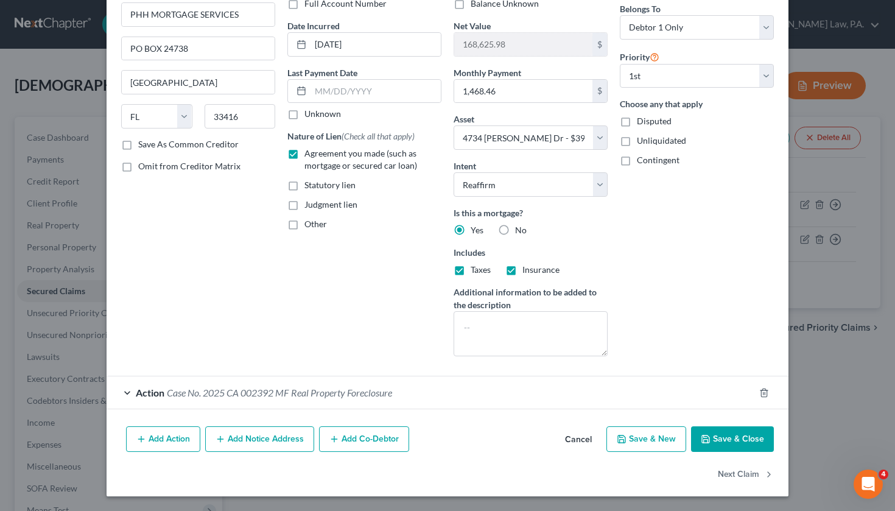
scroll to position [100, 0]
click at [272, 446] on button "Add Notice Address" at bounding box center [259, 439] width 109 height 26
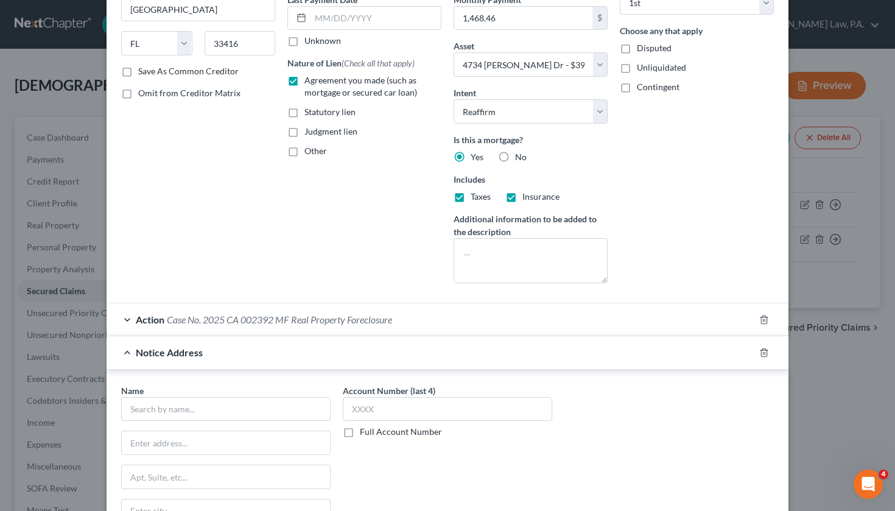
scroll to position [222, 0]
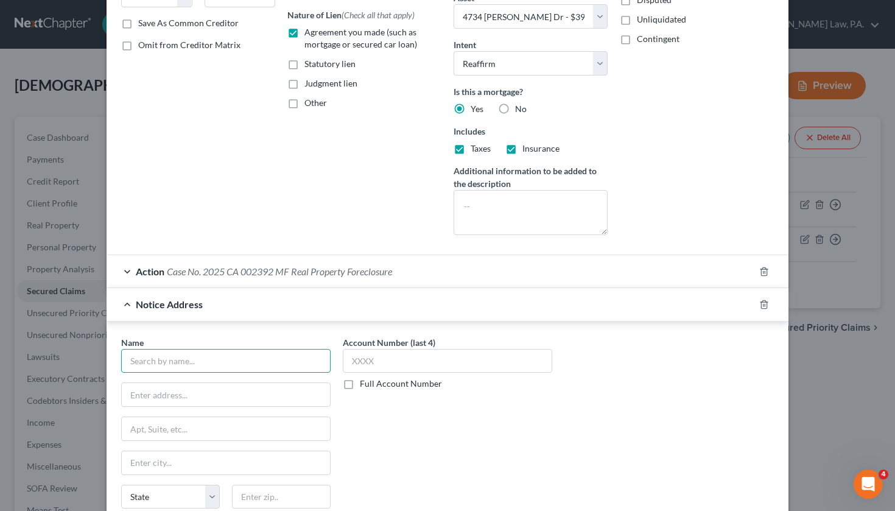
click at [255, 350] on input "text" at bounding box center [225, 361] width 209 height 24
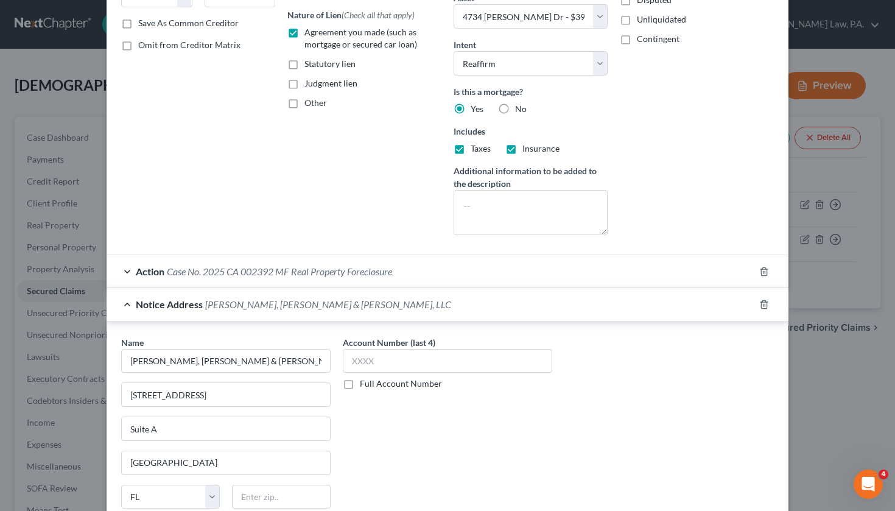
click at [281, 510] on div "State [US_STATE] AK AR AZ CA CO CT DE DC [GEOGRAPHIC_DATA] [GEOGRAPHIC_DATA] GU…" at bounding box center [226, 502] width 222 height 34
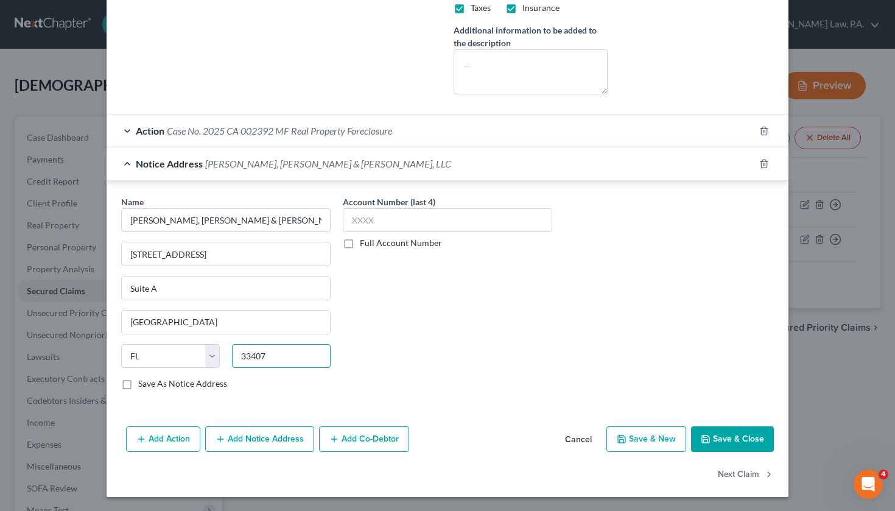
scroll to position [362, 0]
click at [138, 387] on label "Save As Notice Address" at bounding box center [182, 384] width 89 height 12
click at [143, 385] on input "Save As Notice Address" at bounding box center [147, 382] width 8 height 8
click at [138, 387] on label "Save As Notice Address" at bounding box center [182, 384] width 89 height 12
click at [143, 385] on input "Save As Notice Address" at bounding box center [147, 382] width 8 height 8
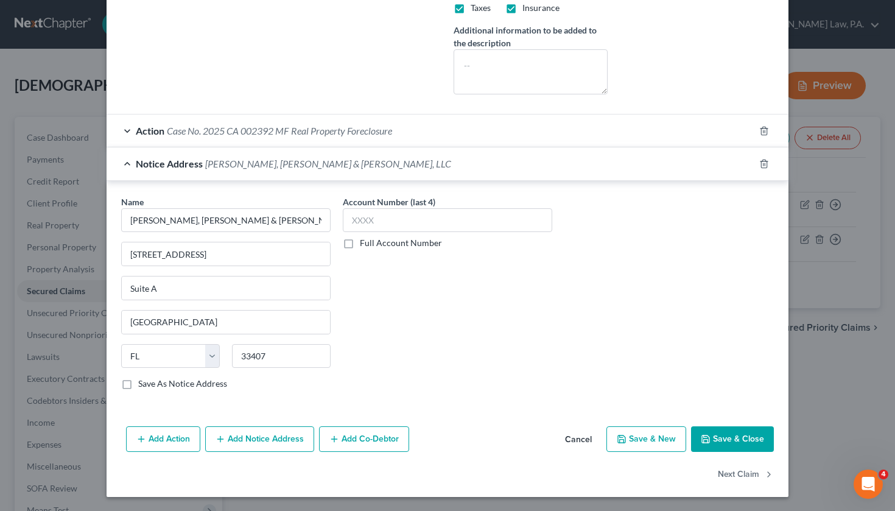
click at [742, 443] on button "Save & Close" at bounding box center [732, 439] width 83 height 26
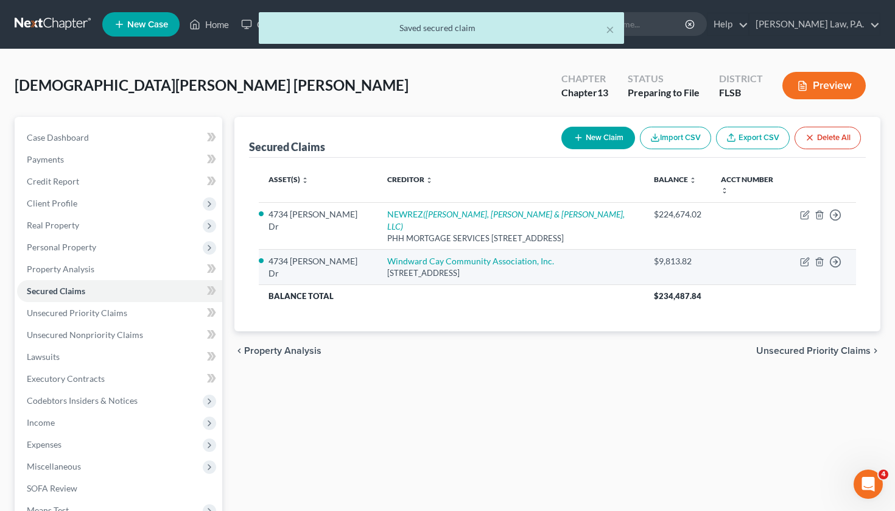
click at [801, 249] on td "Move to E Move to F Move to G Move to Notice Only" at bounding box center [823, 266] width 66 height 35
click at [801, 259] on icon "button" at bounding box center [804, 262] width 7 height 7
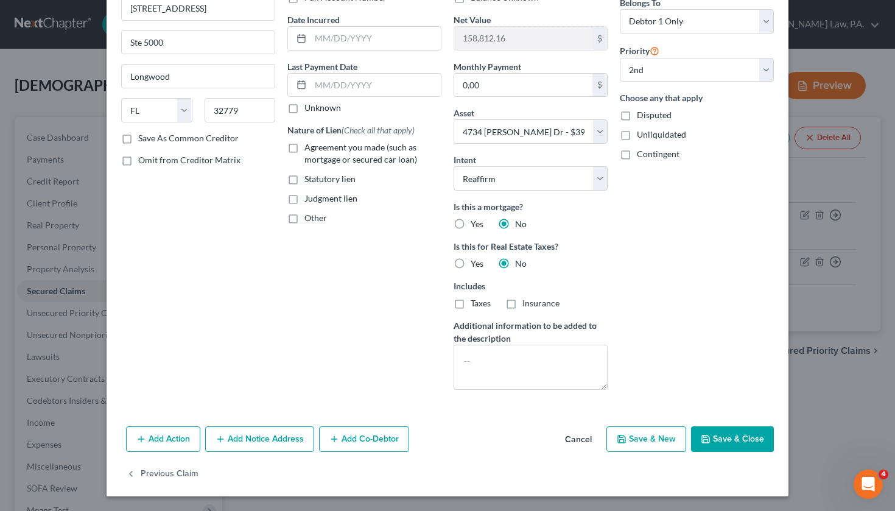
scroll to position [107, 0]
click at [261, 441] on button "Add Notice Address" at bounding box center [259, 439] width 109 height 26
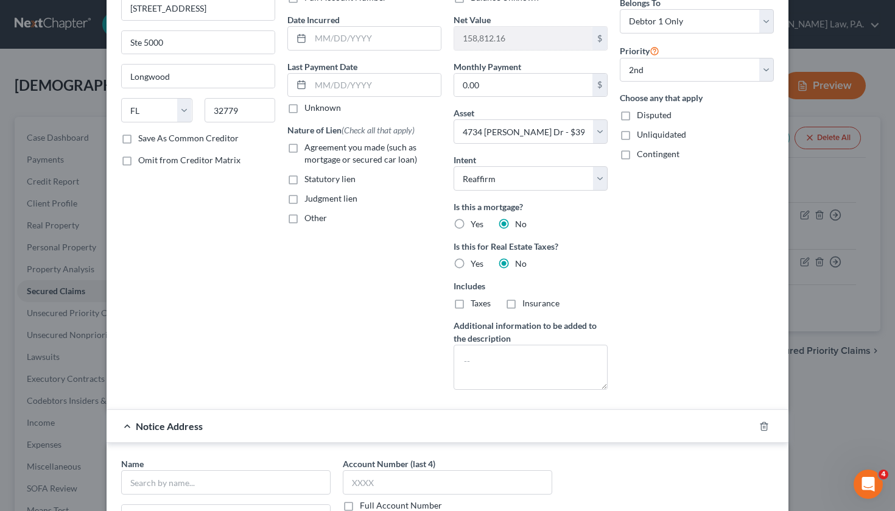
click at [818, 1] on div "Edit Secured Claim × Creditor * Windward Cay Community Association, Inc. [STREE…" at bounding box center [447, 255] width 895 height 511
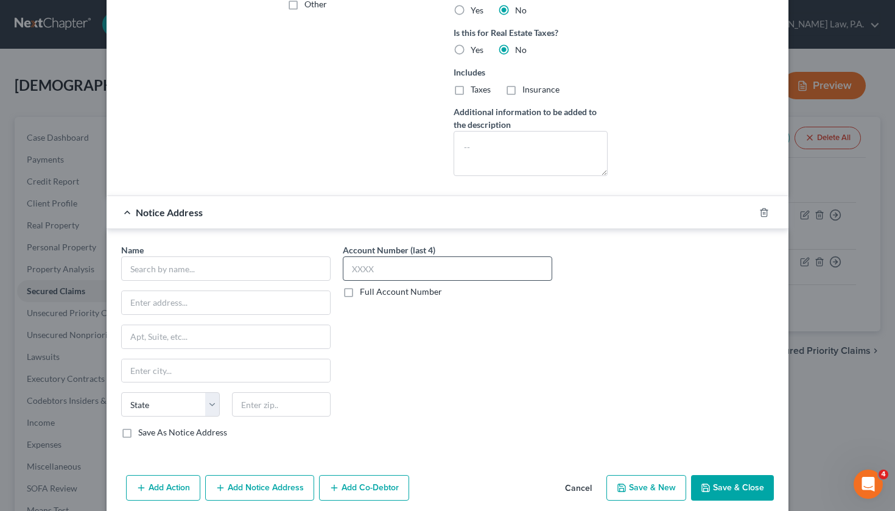
scroll to position [351, 0]
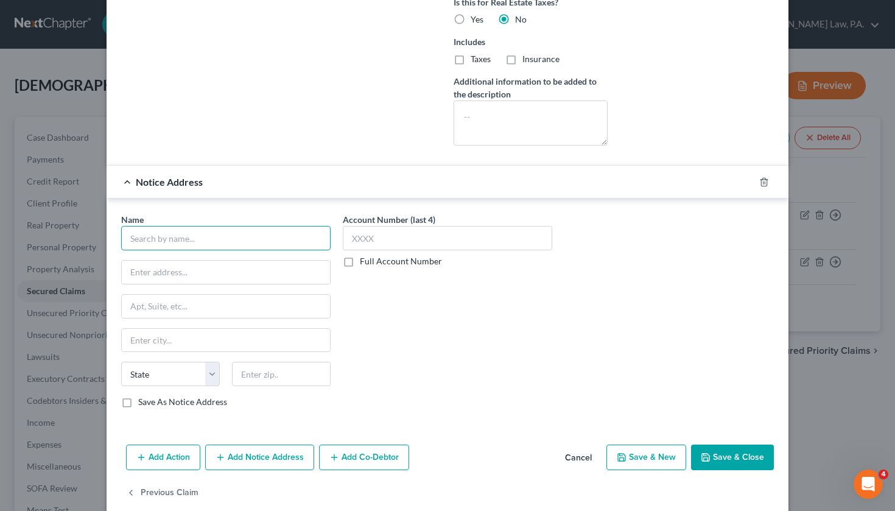
click at [266, 233] on input "text" at bounding box center [225, 238] width 209 height 24
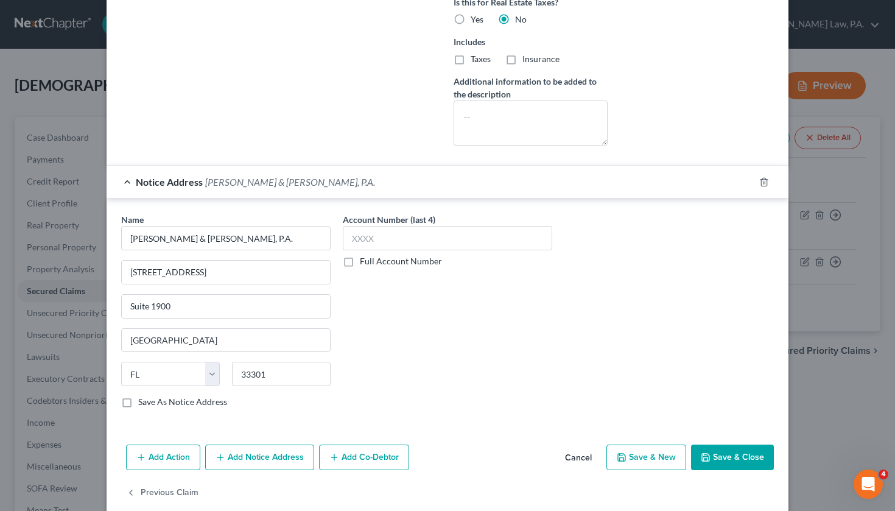
click at [751, 456] on button "Save & Close" at bounding box center [732, 458] width 83 height 26
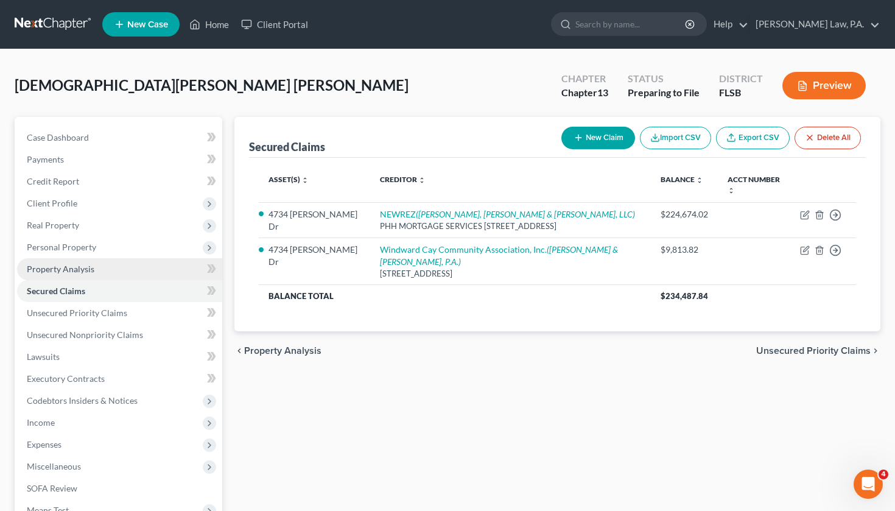
click at [90, 270] on span "Property Analysis" at bounding box center [61, 269] width 68 height 10
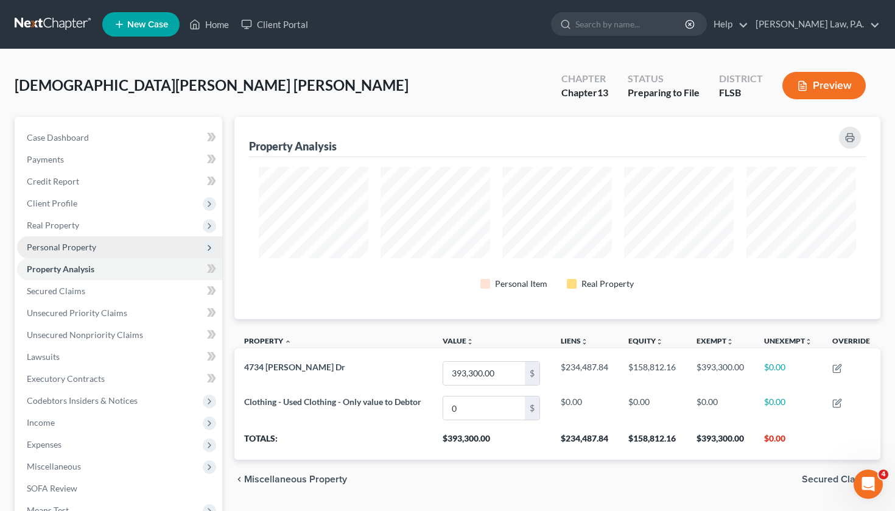
scroll to position [202, 646]
click at [104, 246] on span "Personal Property" at bounding box center [119, 247] width 205 height 22
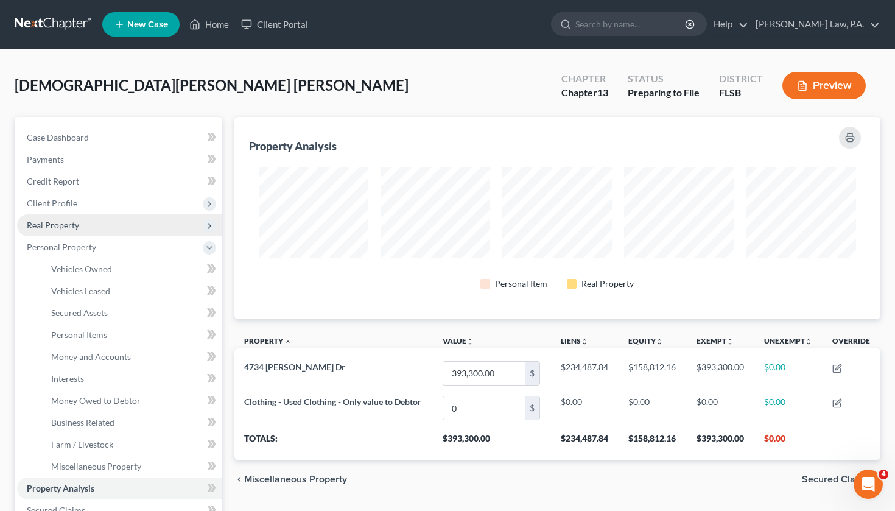
click at [91, 220] on span "Real Property" at bounding box center [119, 225] width 205 height 22
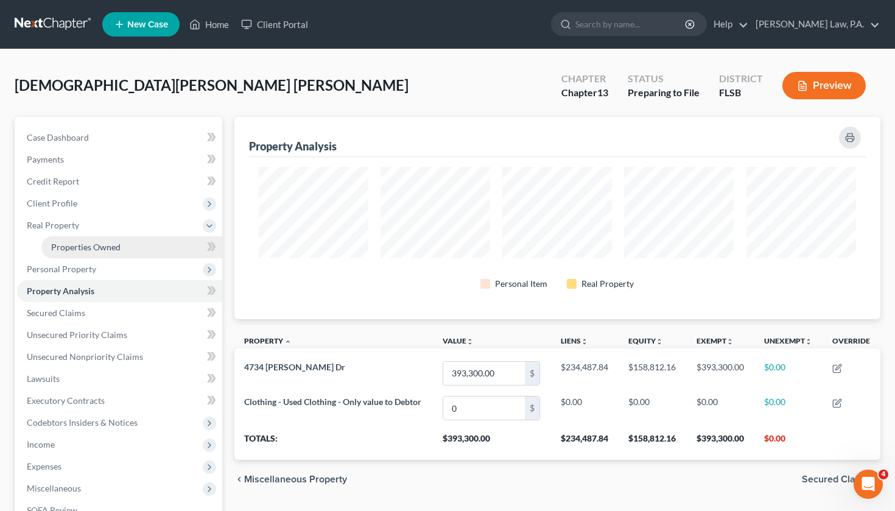
click at [101, 250] on span "Properties Owned" at bounding box center [85, 247] width 69 height 10
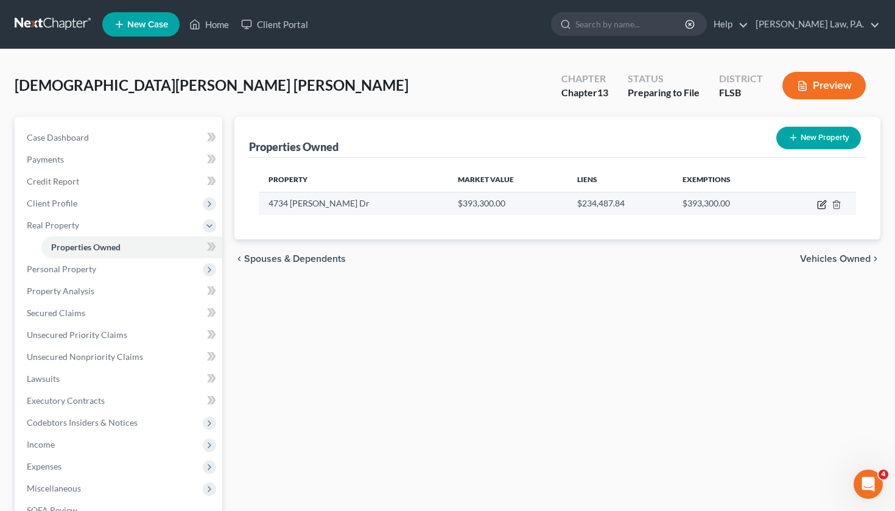
click at [818, 205] on icon "button" at bounding box center [821, 205] width 7 height 7
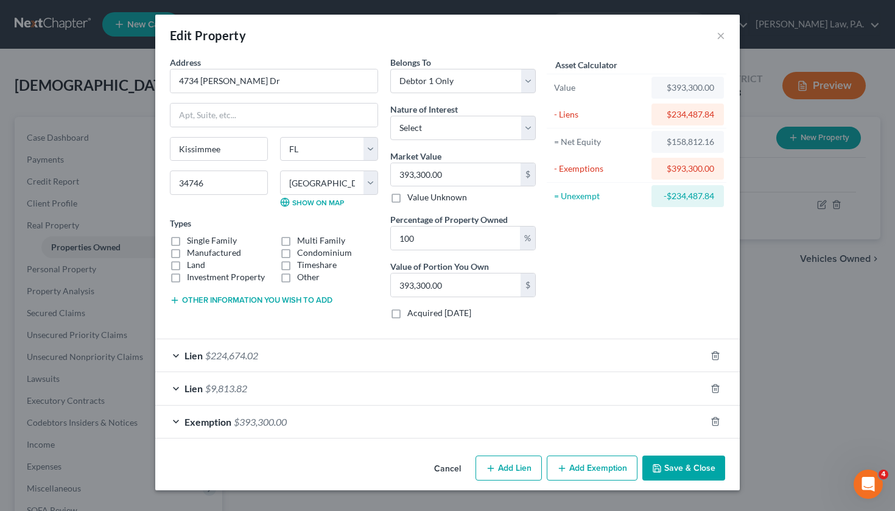
click at [451, 466] on button "Cancel" at bounding box center [447, 469] width 46 height 24
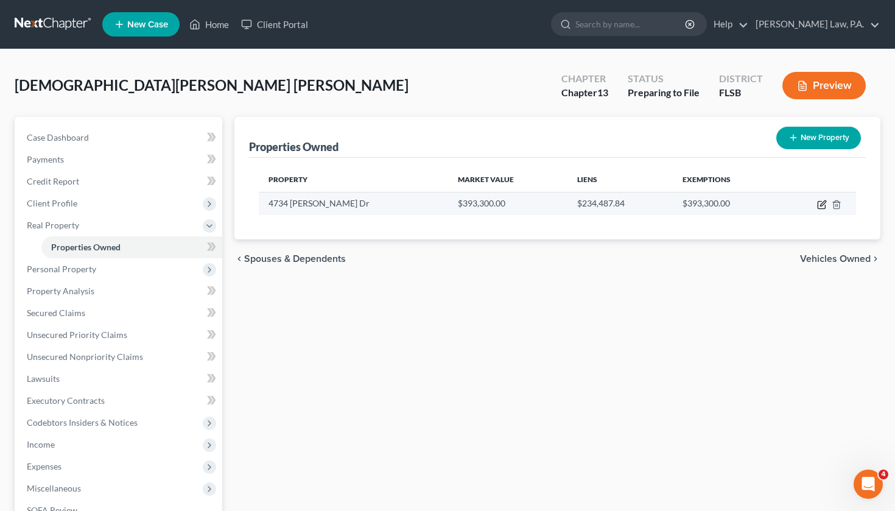
click at [824, 205] on icon "button" at bounding box center [822, 205] width 10 height 10
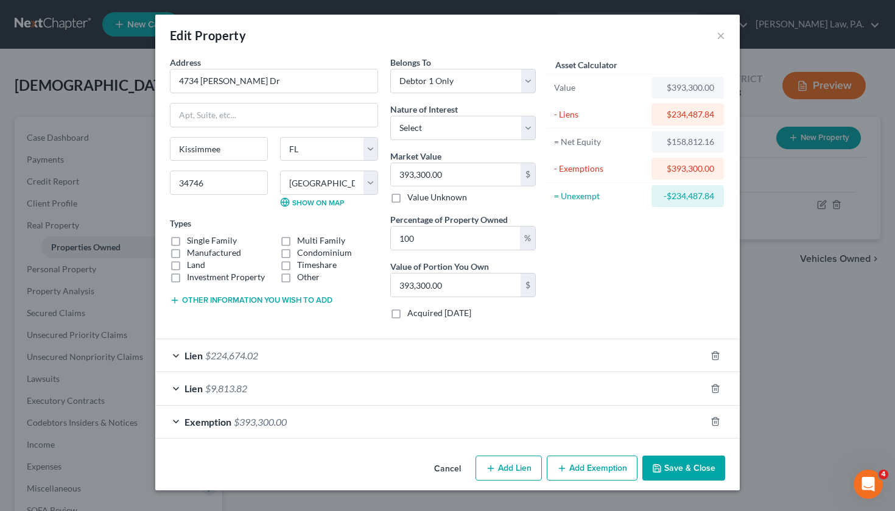
click at [360, 420] on div "Exemption $393,300.00" at bounding box center [430, 422] width 550 height 32
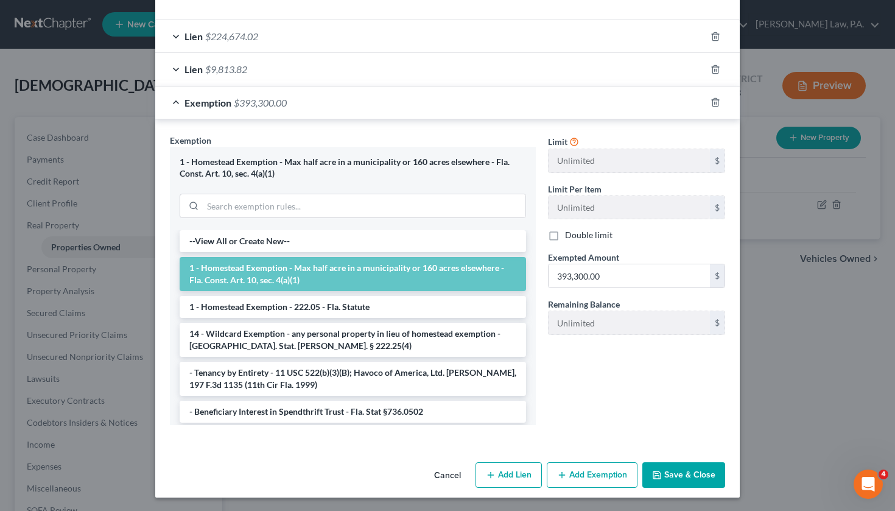
scroll to position [318, 0]
click at [352, 269] on li "1 - Homestead Exemption - Max half acre in a municipality or 160 acres elsewher…" at bounding box center [353, 275] width 346 height 34
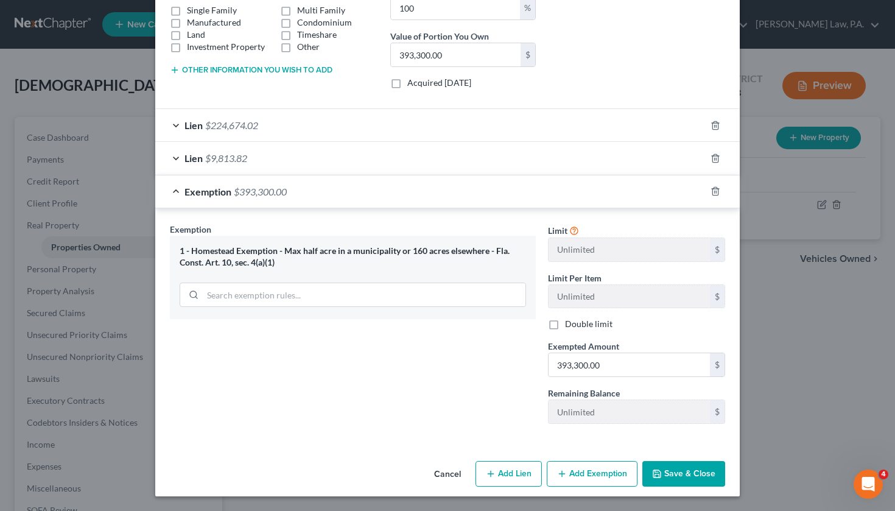
scroll to position [230, 0]
click at [713, 194] on icon "button" at bounding box center [714, 192] width 5 height 8
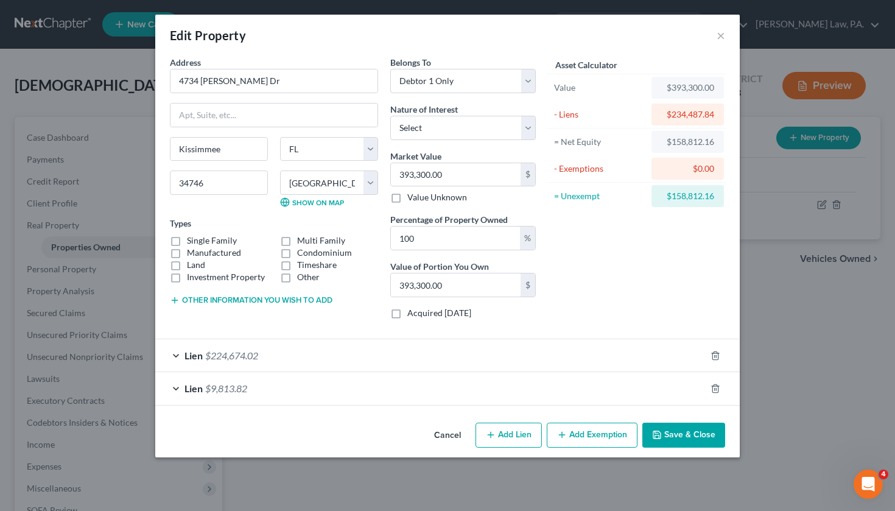
click at [597, 436] on button "Add Exemption" at bounding box center [592, 436] width 91 height 26
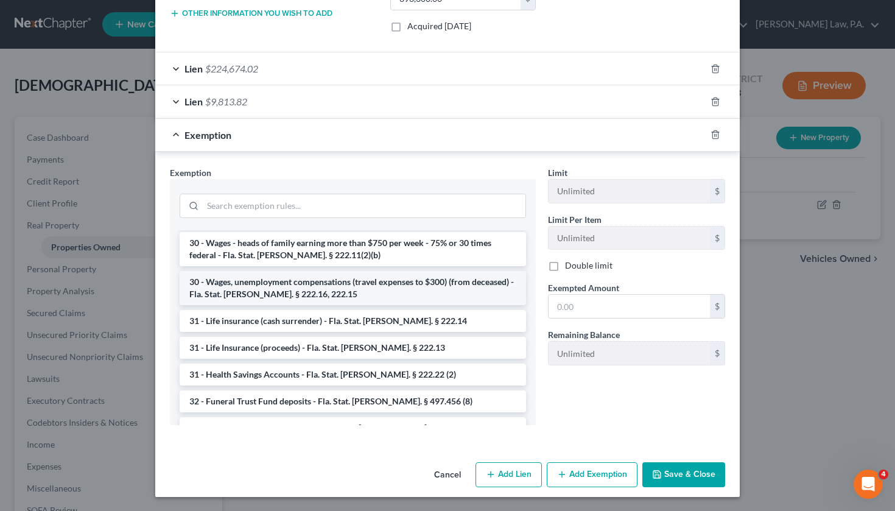
scroll to position [1033, 0]
click at [440, 475] on button "Cancel" at bounding box center [447, 475] width 46 height 24
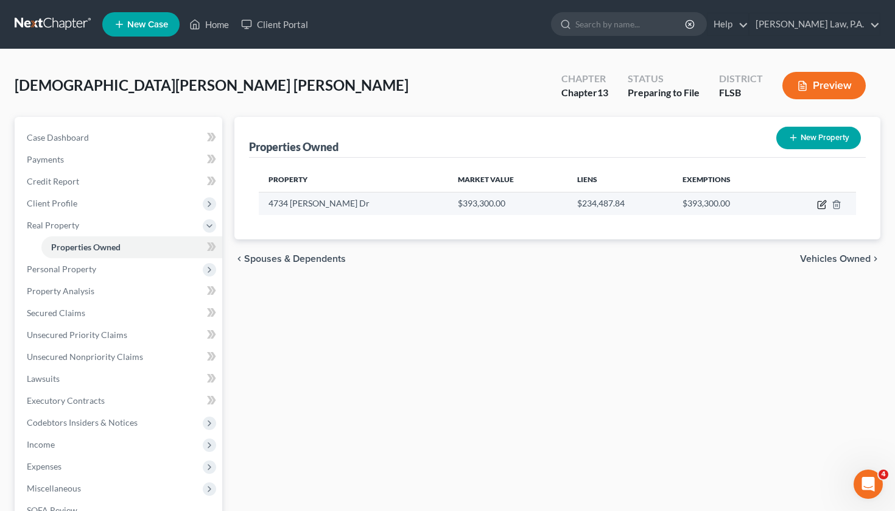
click at [817, 204] on icon "button" at bounding box center [822, 205] width 10 height 10
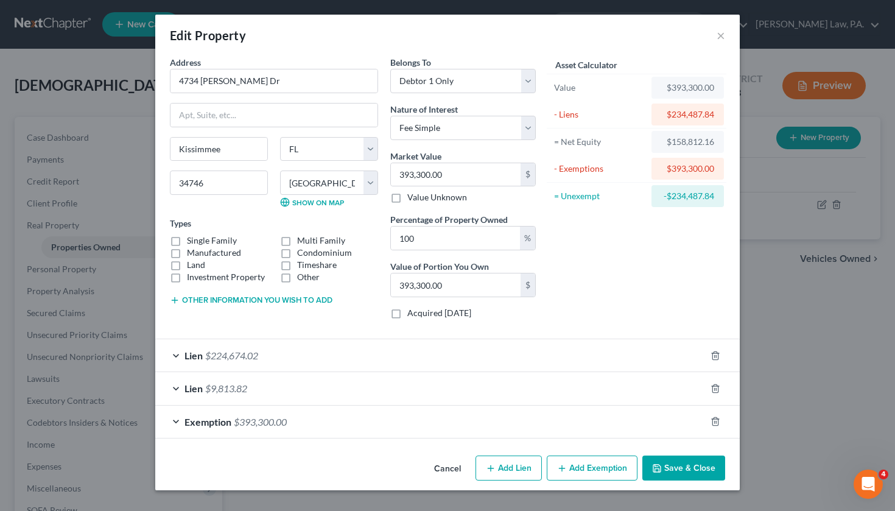
click at [187, 241] on label "Single Family" at bounding box center [212, 240] width 50 height 12
click at [192, 241] on input "Single Family" at bounding box center [196, 238] width 8 height 8
click at [473, 415] on div "Exemption $393,300.00" at bounding box center [430, 422] width 550 height 32
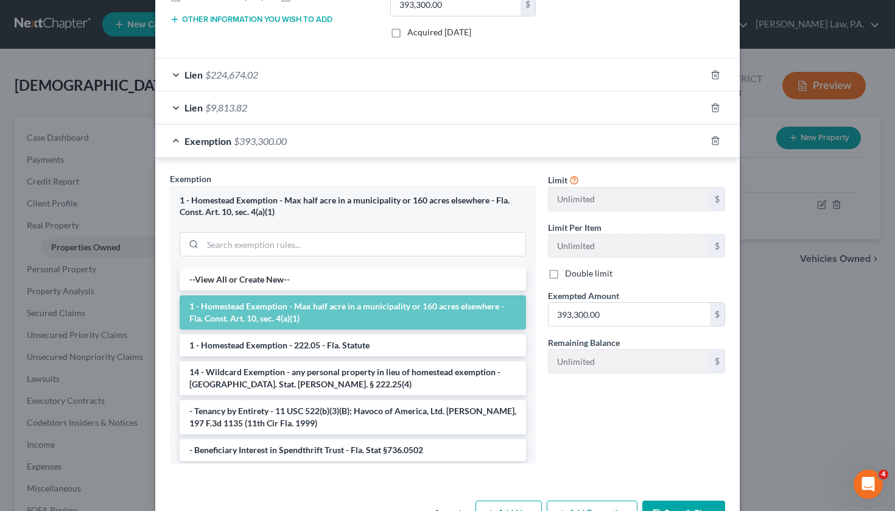
scroll to position [282, 0]
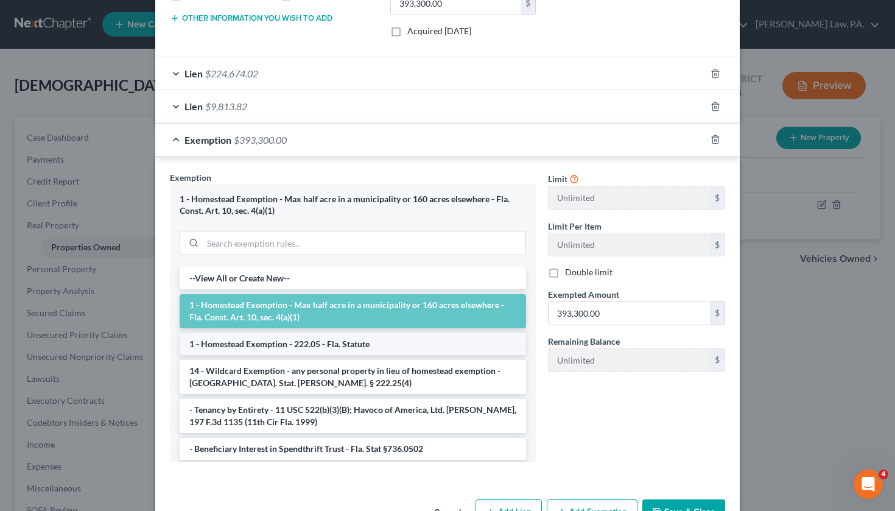
click at [435, 348] on li "1 - Homestead Exemption - 222.05 - Fla. Statute" at bounding box center [353, 344] width 346 height 22
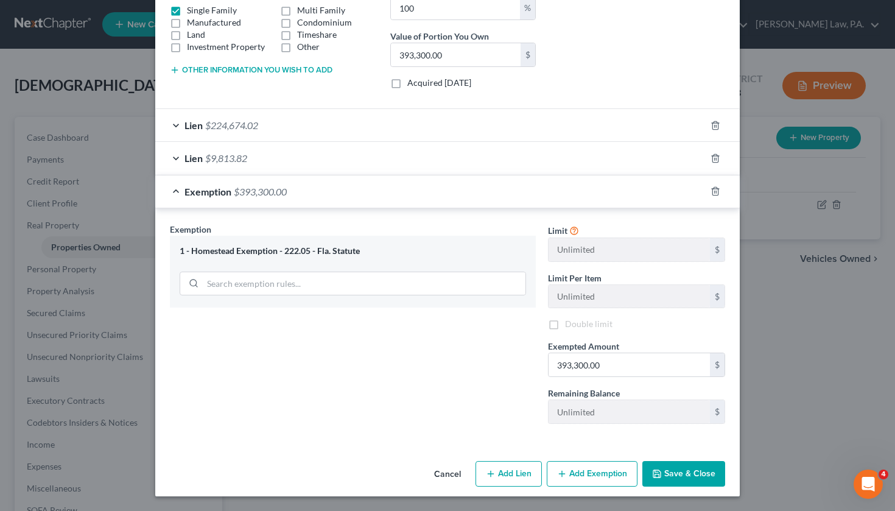
scroll to position [230, 0]
click at [708, 197] on div at bounding box center [723, 191] width 34 height 19
click at [713, 193] on icon "button" at bounding box center [714, 192] width 5 height 8
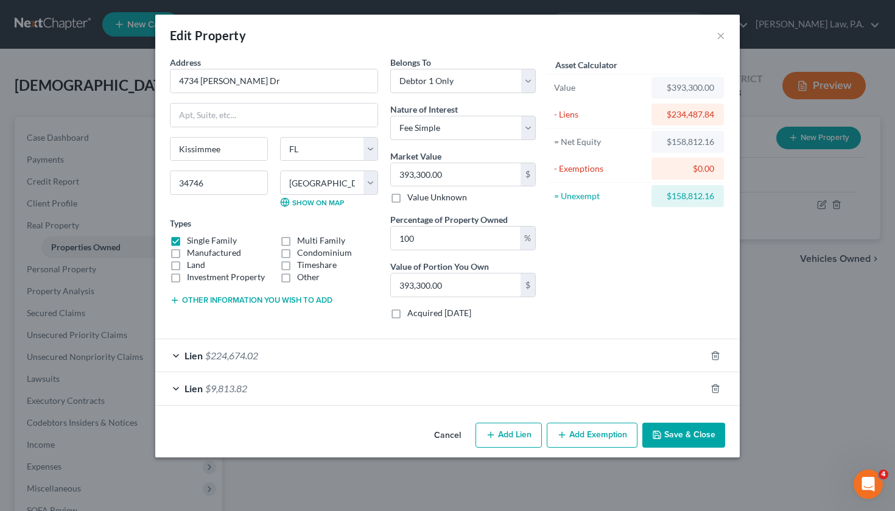
click at [589, 447] on button "Add Exemption" at bounding box center [592, 436] width 91 height 26
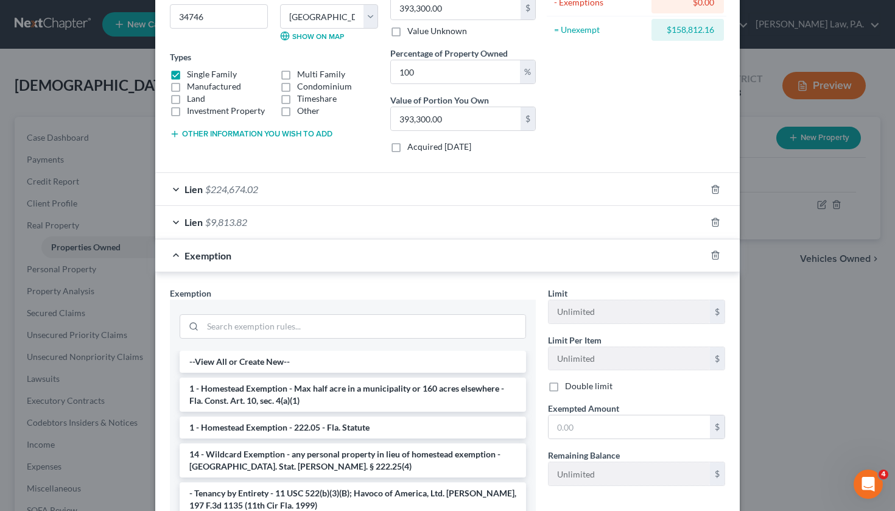
scroll to position [231, 0]
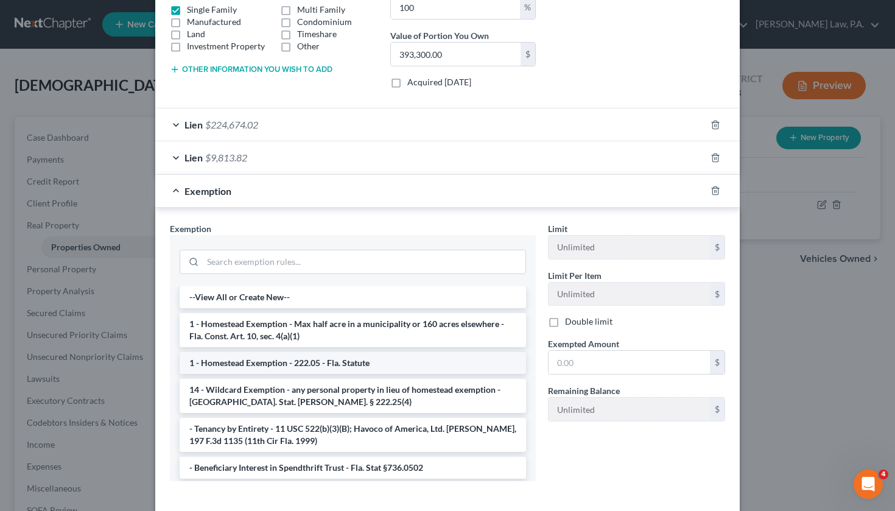
click at [329, 364] on li "1 - Homestead Exemption - 222.05 - Fla. Statute" at bounding box center [353, 363] width 346 height 22
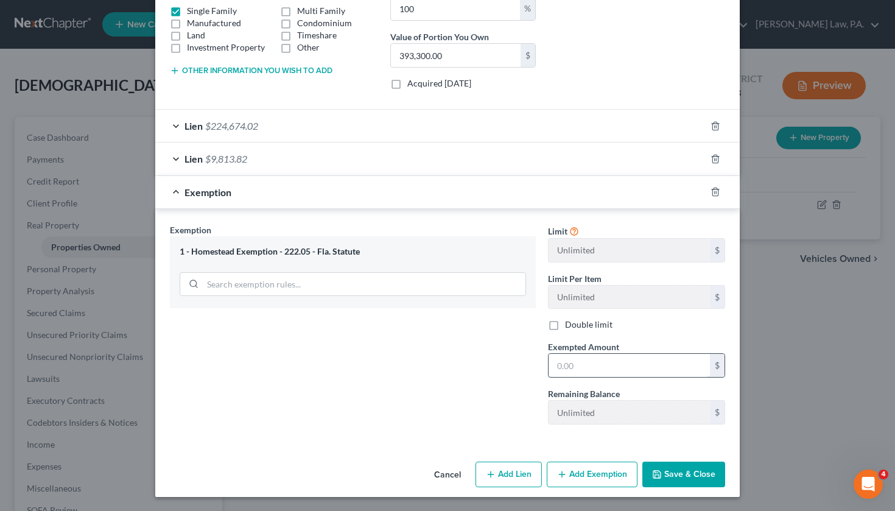
click at [588, 368] on input "text" at bounding box center [629, 365] width 161 height 23
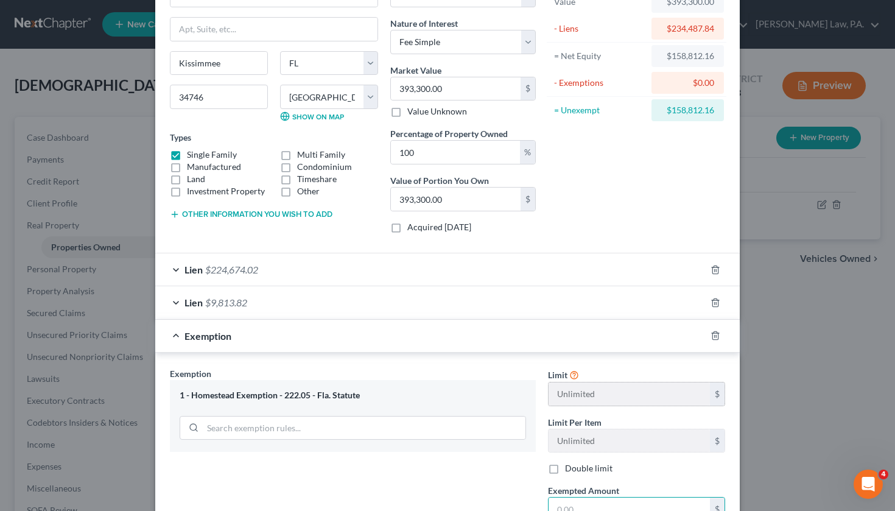
scroll to position [85, 0]
click at [427, 391] on div "1 - Homestead Exemption - 222.05 - Fla. Statute" at bounding box center [353, 396] width 346 height 12
click at [373, 439] on div at bounding box center [353, 429] width 346 height 24
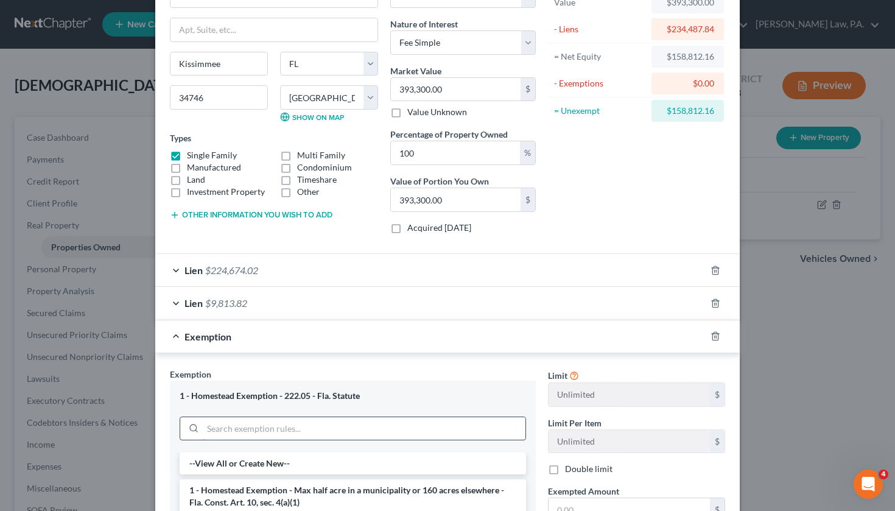
click at [373, 430] on input "search" at bounding box center [364, 428] width 323 height 23
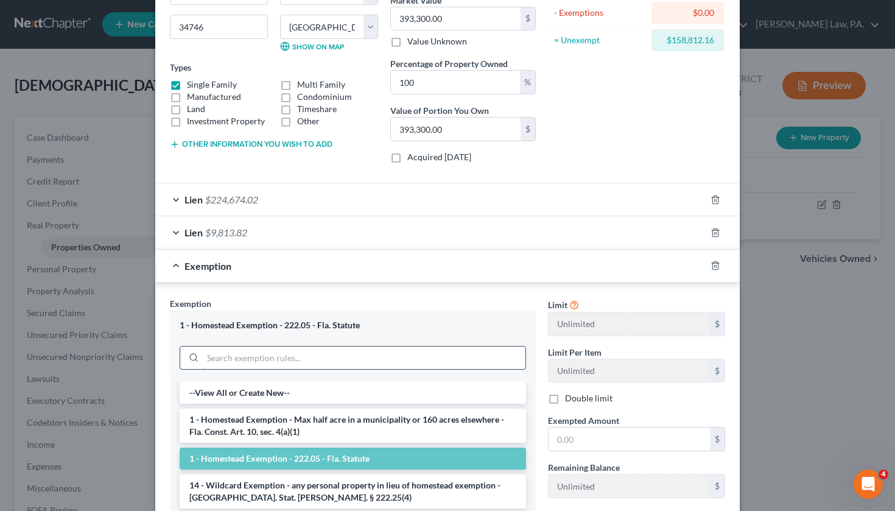
scroll to position [183, 0]
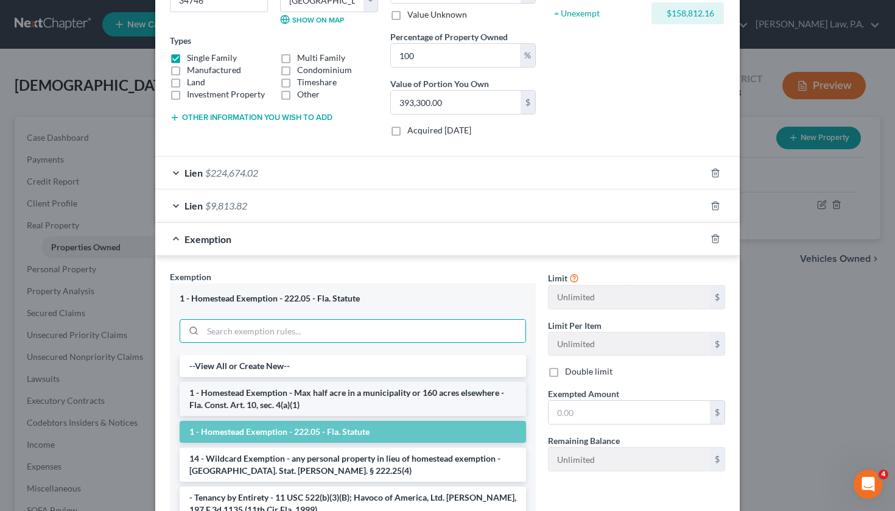
click at [385, 395] on li "1 - Homestead Exemption - Max half acre in a municipality or 160 acres elsewher…" at bounding box center [353, 399] width 346 height 34
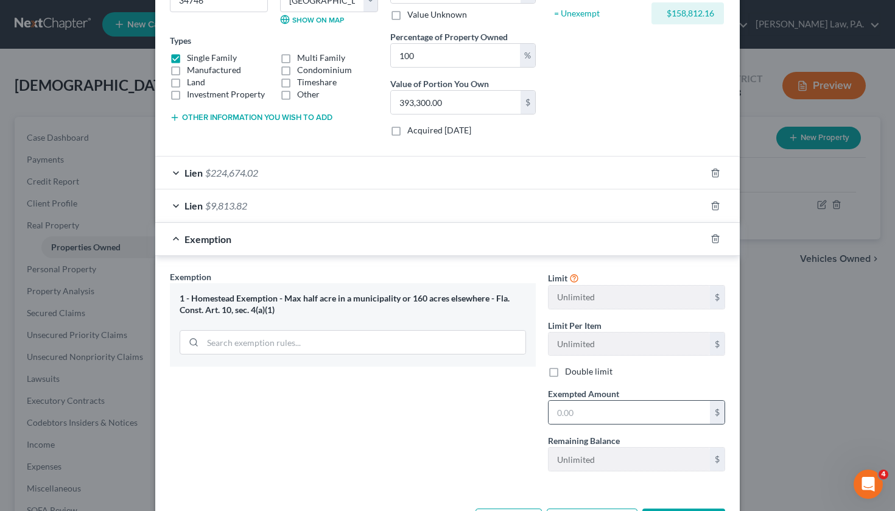
click at [584, 400] on div "$" at bounding box center [636, 412] width 177 height 24
click at [582, 415] on input "text" at bounding box center [629, 412] width 161 height 23
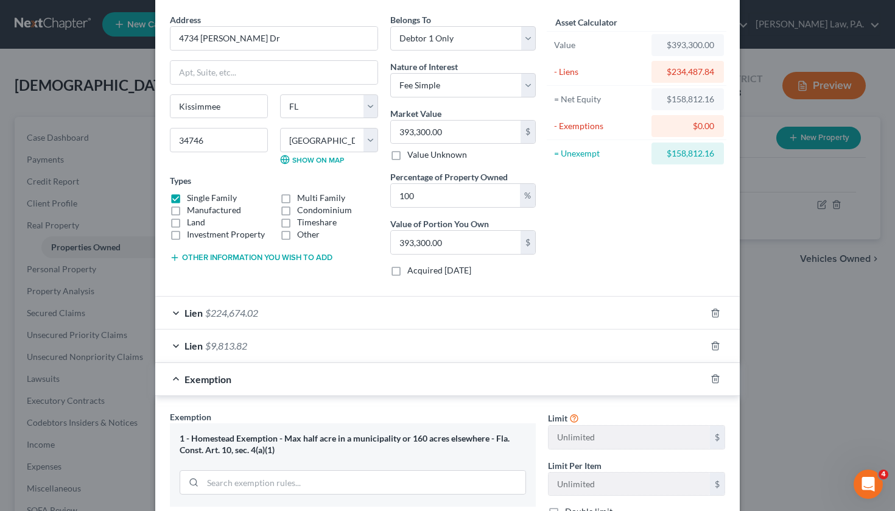
scroll to position [46, 0]
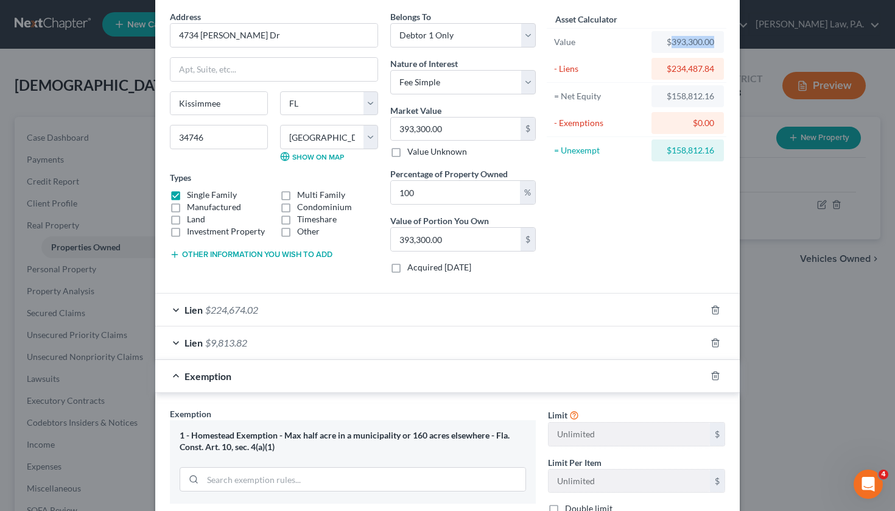
drag, startPoint x: 672, startPoint y: 43, endPoint x: 716, endPoint y: 41, distance: 44.5
click at [716, 41] on div "$393,300.00" at bounding box center [688, 42] width 72 height 22
copy div "393,300.00"
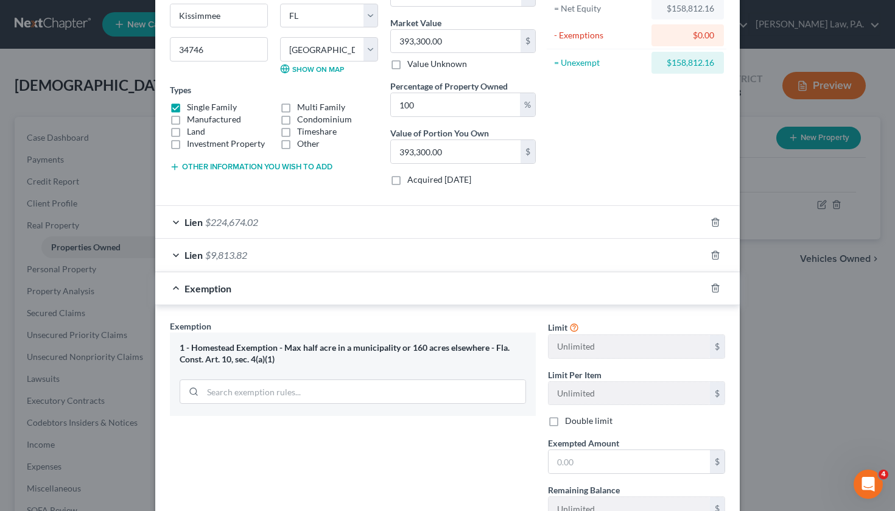
scroll to position [217, 0]
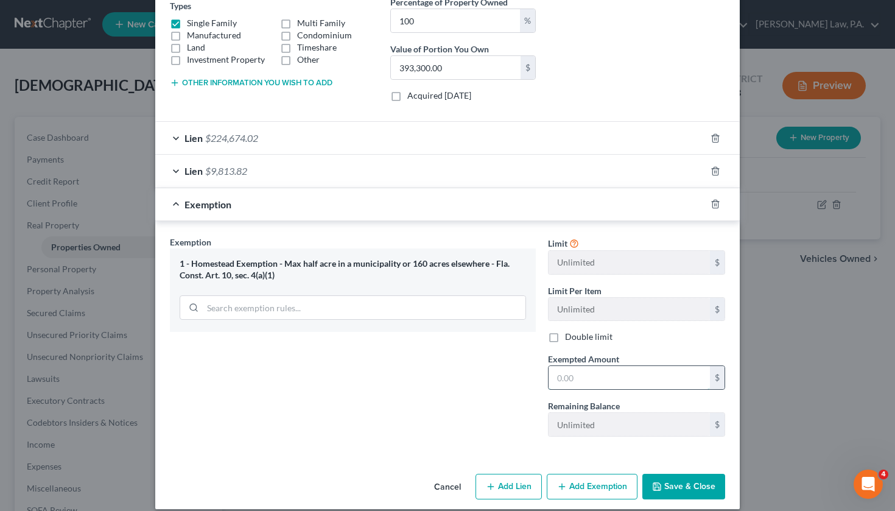
click at [585, 385] on input "text" at bounding box center [629, 377] width 161 height 23
click at [670, 490] on button "Save & Close" at bounding box center [683, 487] width 83 height 26
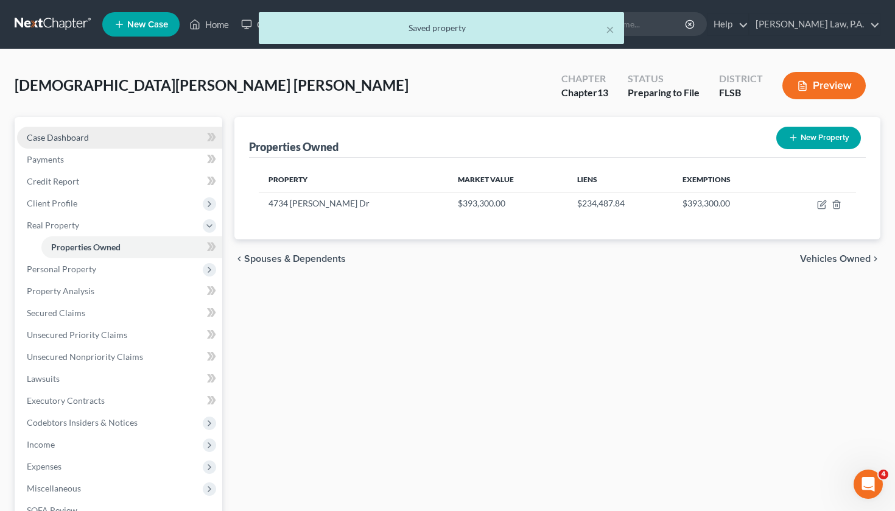
click at [139, 129] on link "Case Dashboard" at bounding box center [119, 138] width 205 height 22
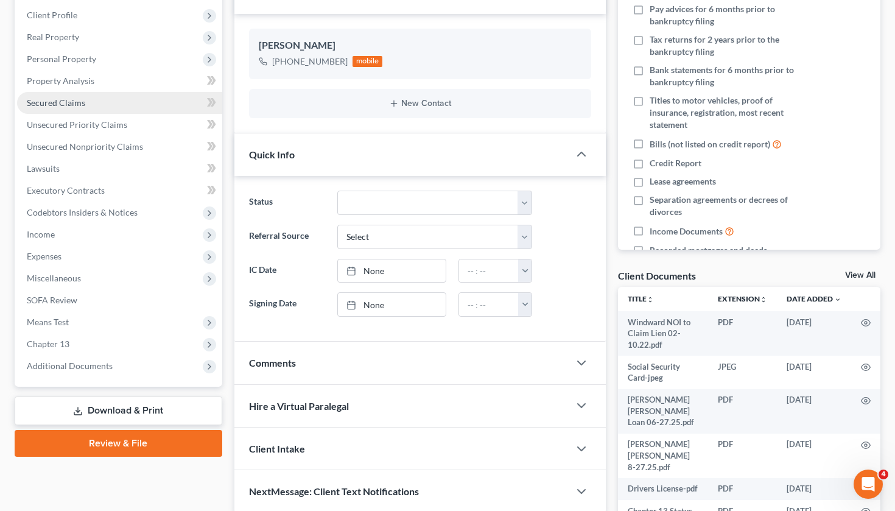
scroll to position [223, 0]
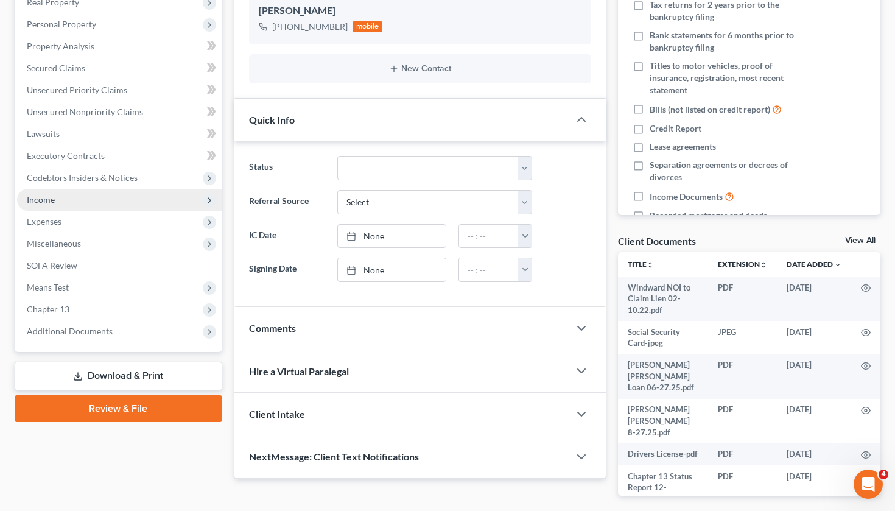
click at [135, 195] on span "Income" at bounding box center [119, 200] width 205 height 22
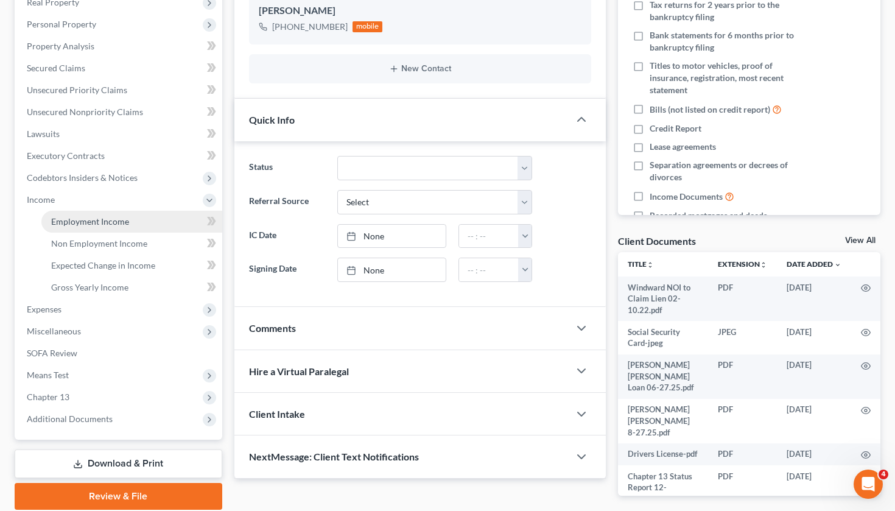
click at [142, 219] on link "Employment Income" at bounding box center [131, 222] width 181 height 22
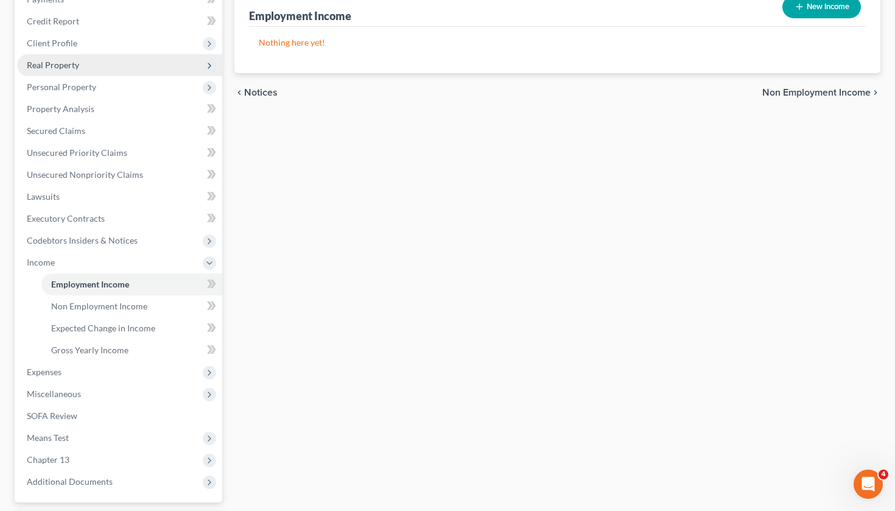
scroll to position [181, 0]
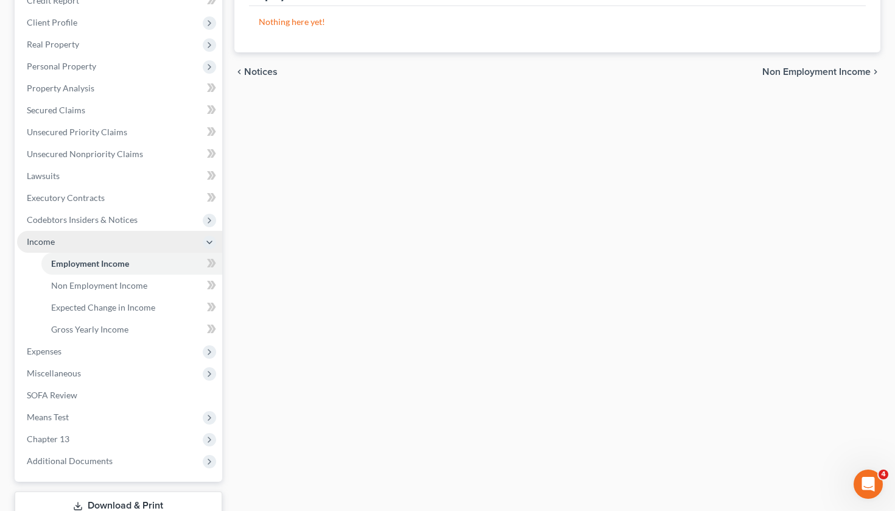
click at [116, 245] on span "Income" at bounding box center [119, 242] width 205 height 22
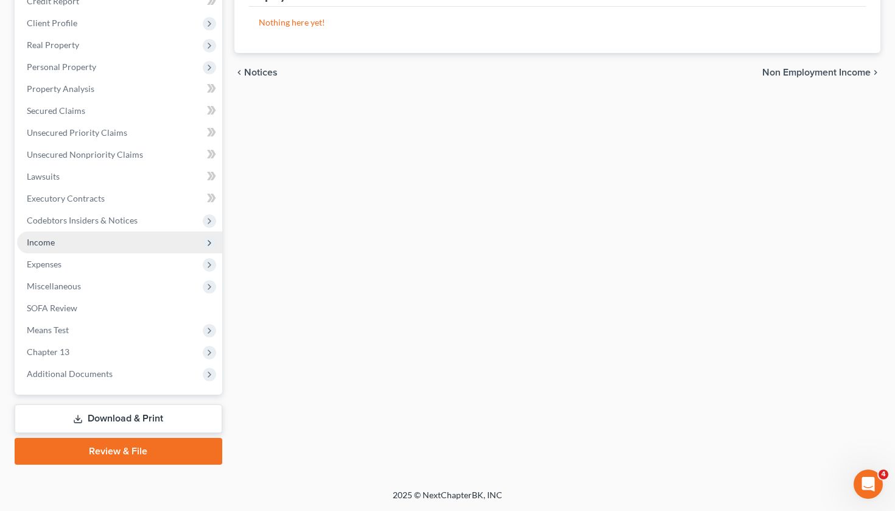
scroll to position [180, 0]
click at [142, 241] on span "Income" at bounding box center [119, 242] width 205 height 22
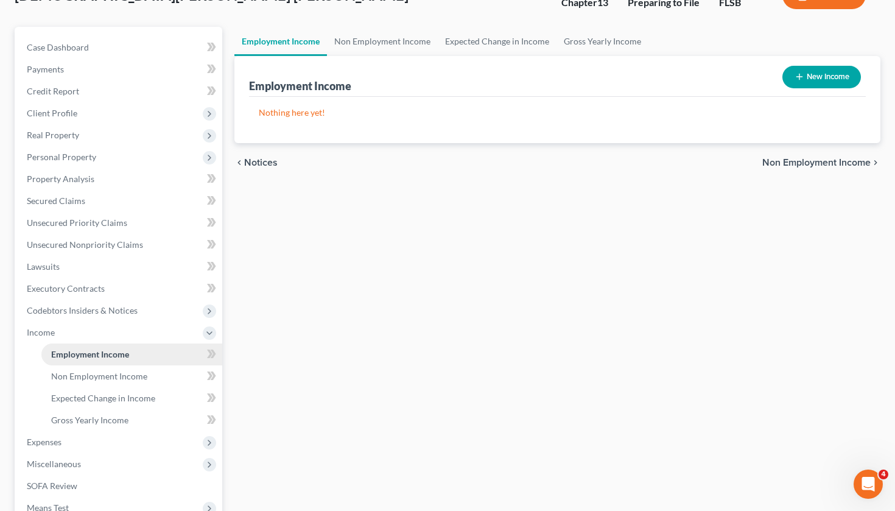
scroll to position [44, 0]
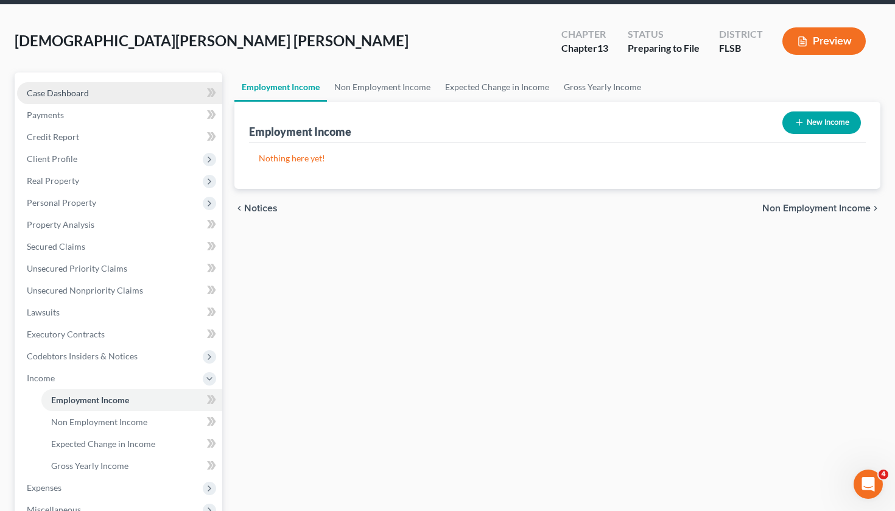
click at [144, 90] on link "Case Dashboard" at bounding box center [119, 93] width 205 height 22
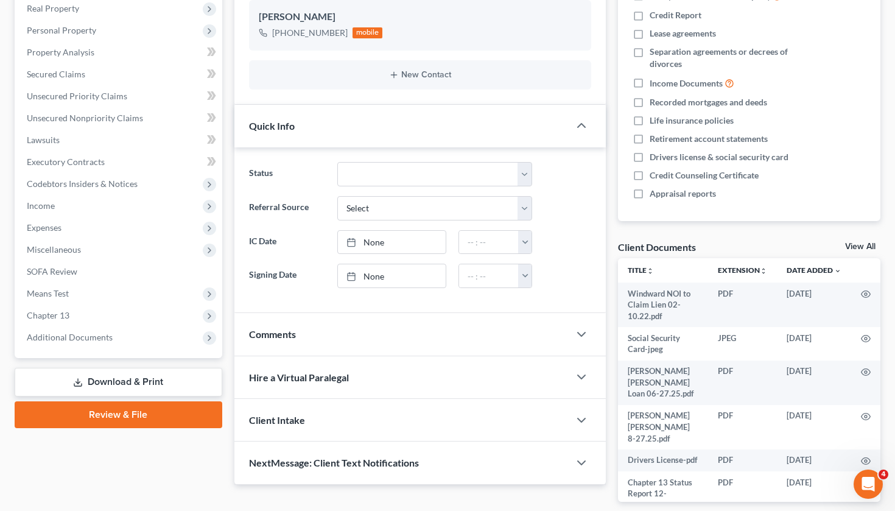
scroll to position [216, 0]
click at [129, 385] on link "Download & Print" at bounding box center [119, 382] width 208 height 29
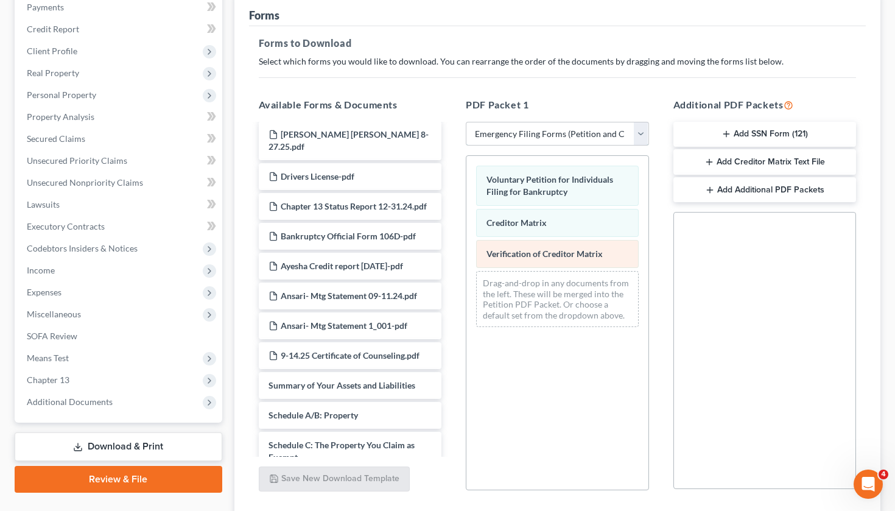
scroll to position [155, 0]
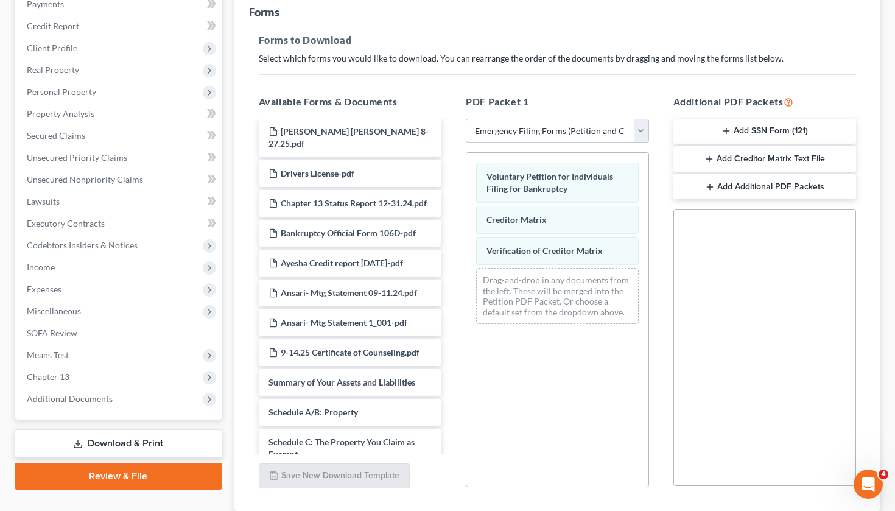
click at [703, 133] on button "Add SSN Form (121)" at bounding box center [764, 132] width 183 height 26
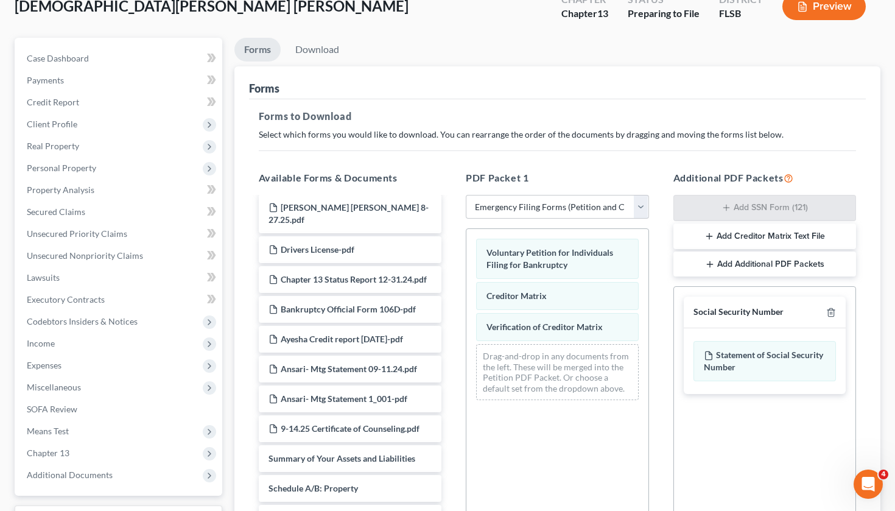
scroll to position [110, 0]
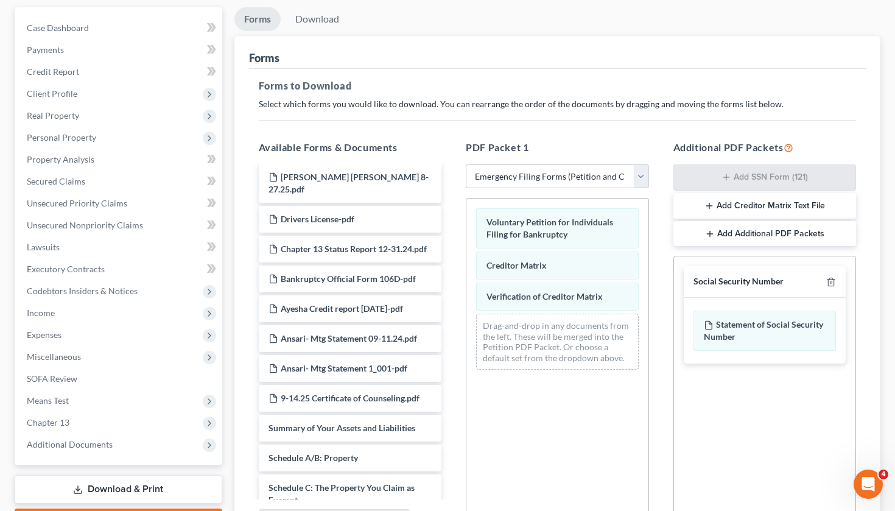
click at [749, 208] on button "Add Creditor Matrix Text File" at bounding box center [764, 206] width 183 height 26
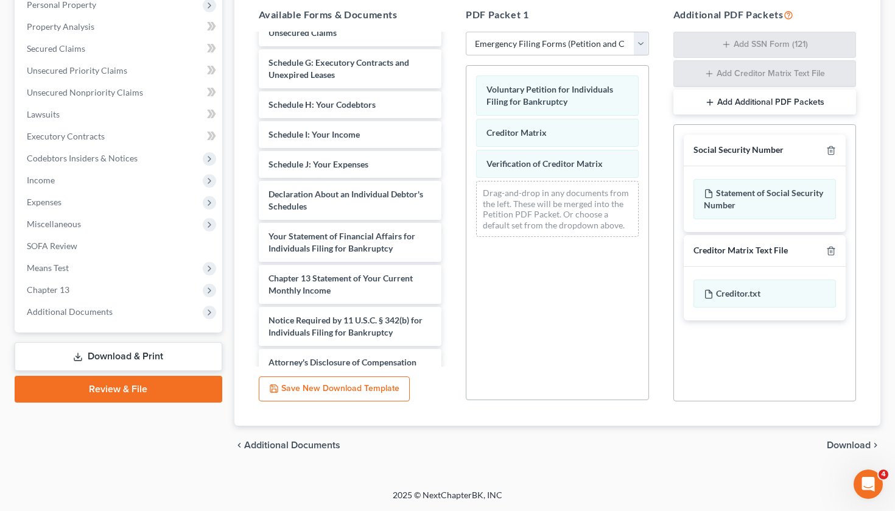
scroll to position [242, 0]
click at [861, 443] on span "Download" at bounding box center [849, 445] width 44 height 10
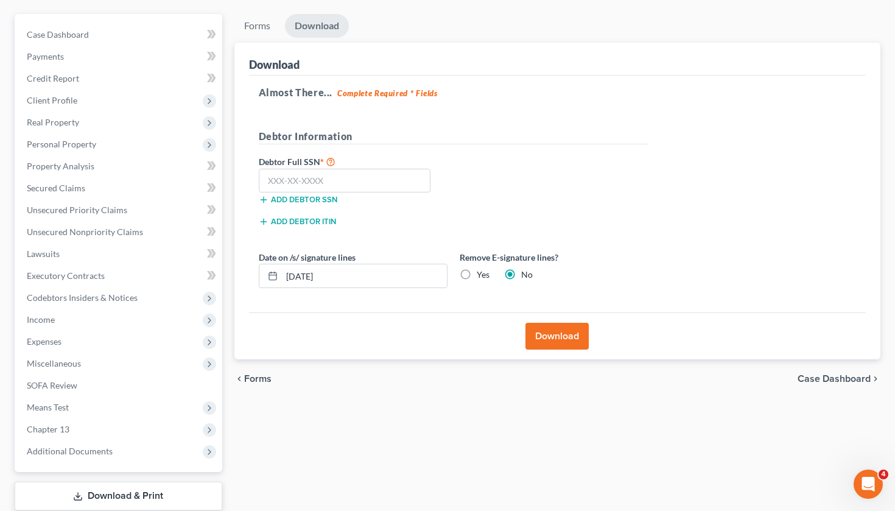
scroll to position [96, 0]
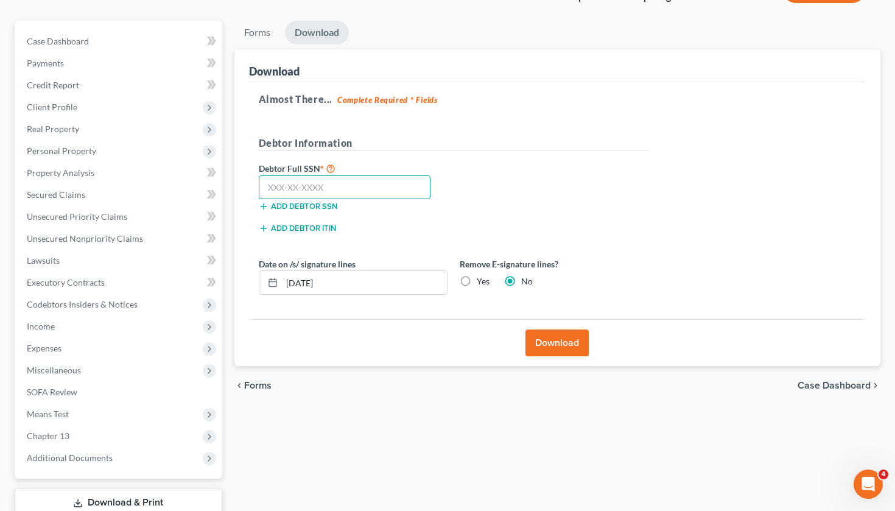
click at [339, 186] on input "text" at bounding box center [345, 187] width 172 height 24
click at [477, 281] on label "Yes" at bounding box center [483, 281] width 13 height 12
click at [482, 281] on input "Yes" at bounding box center [486, 279] width 8 height 8
click at [568, 346] on button "Download" at bounding box center [557, 342] width 63 height 27
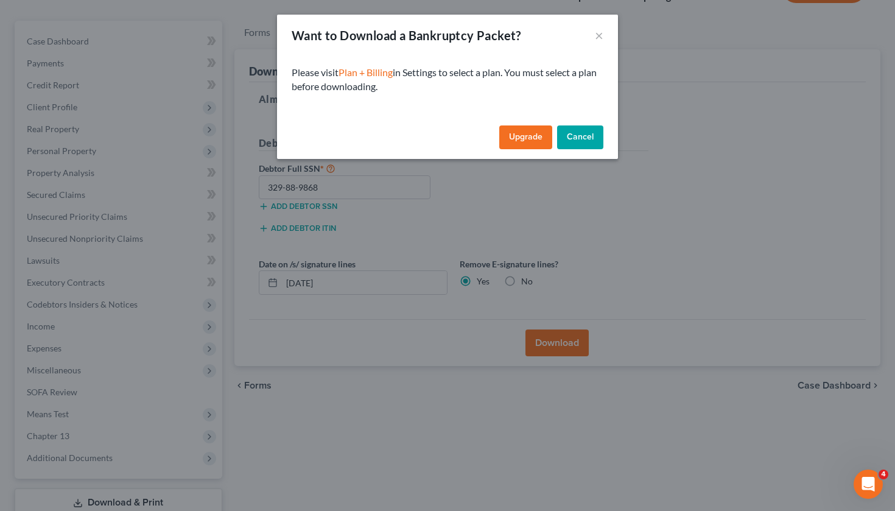
click at [530, 138] on link "Upgrade" at bounding box center [525, 137] width 53 height 24
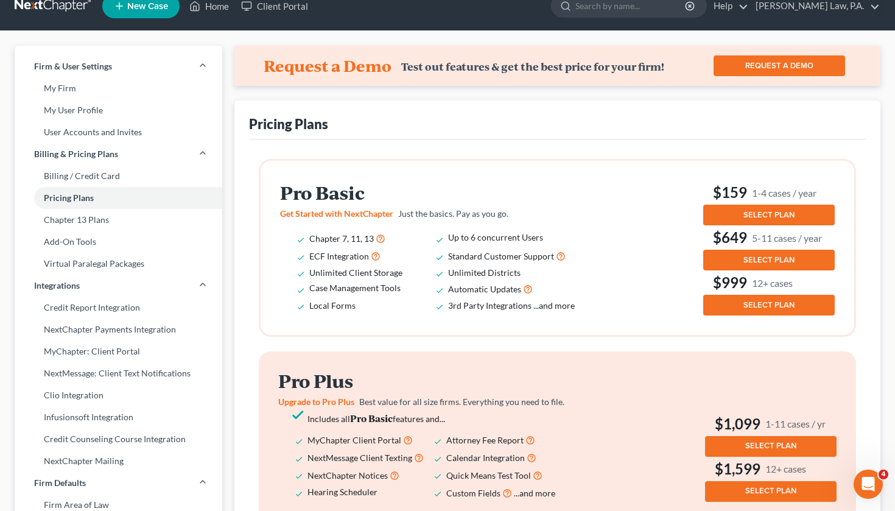
scroll to position [27, 0]
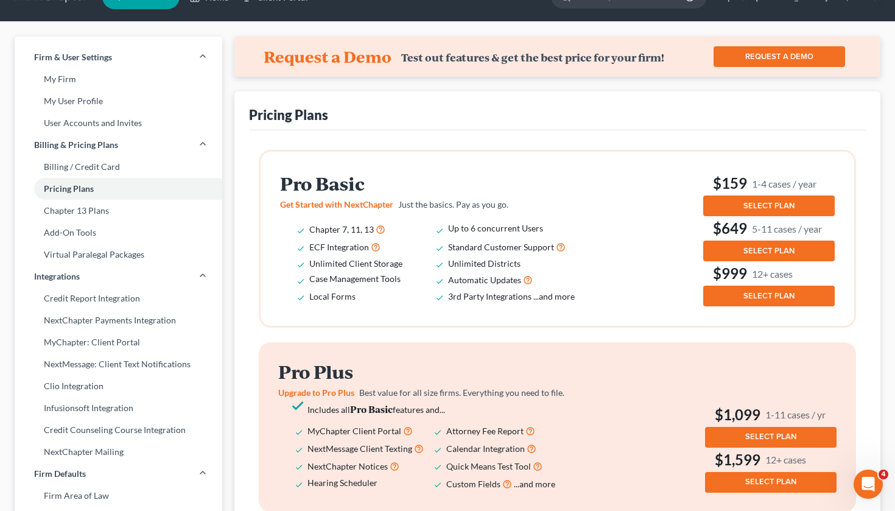
click at [772, 204] on span "SELECT PLAN" at bounding box center [769, 206] width 51 height 10
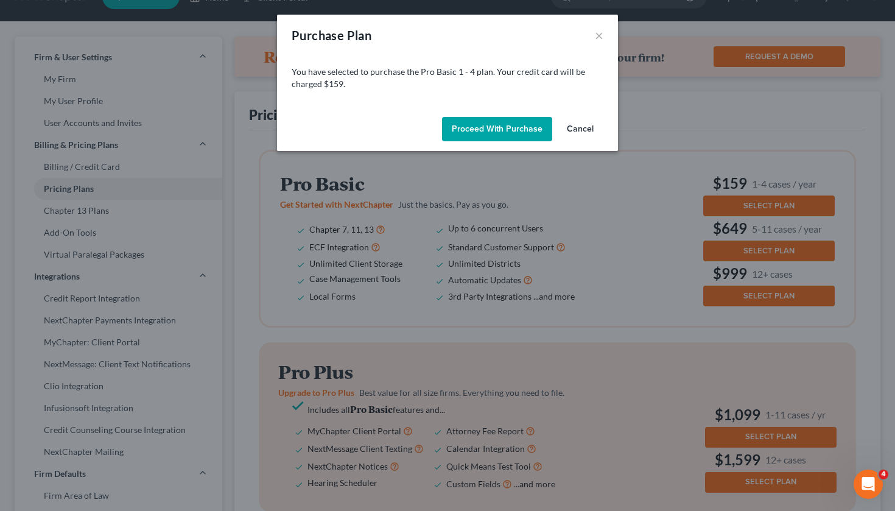
click at [480, 129] on button "Proceed with Purchase" at bounding box center [497, 129] width 110 height 24
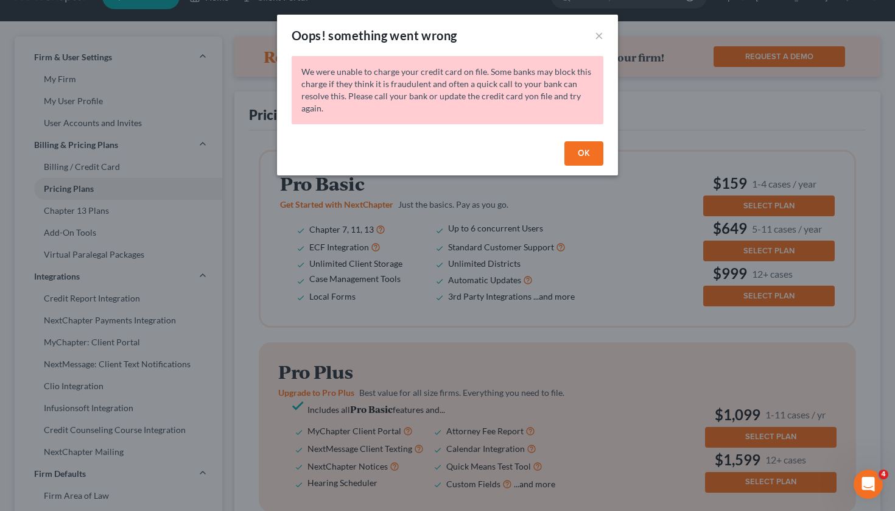
click at [573, 156] on button "OK" at bounding box center [583, 153] width 39 height 24
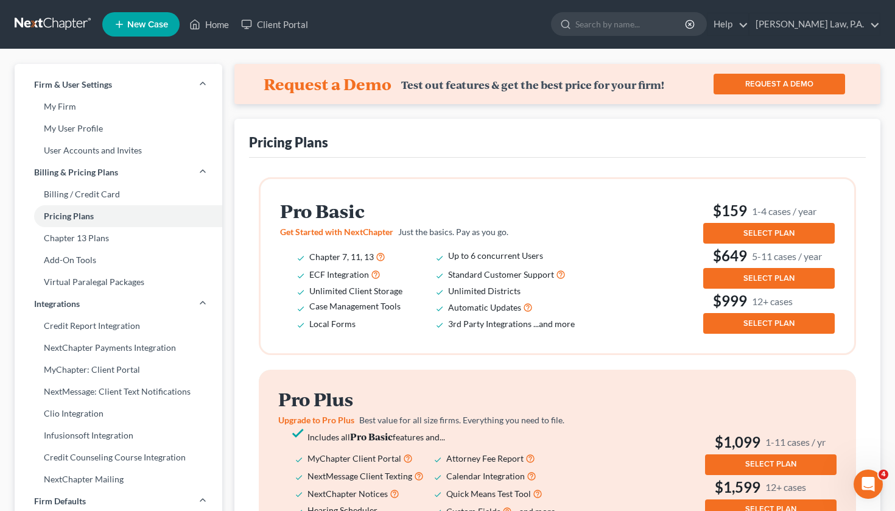
scroll to position [0, 0]
click at [856, 24] on link "[PERSON_NAME] Law, P.A." at bounding box center [815, 24] width 130 height 22
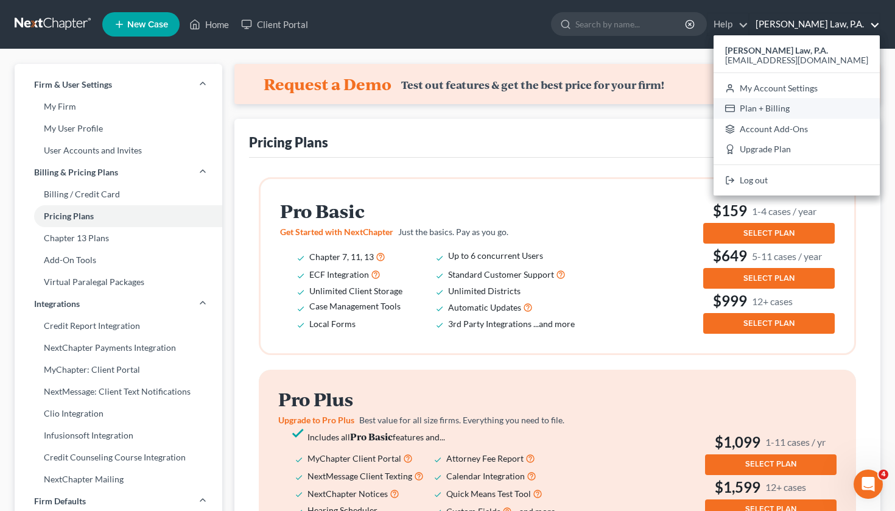
click at [823, 105] on link "Plan + Billing" at bounding box center [797, 108] width 166 height 21
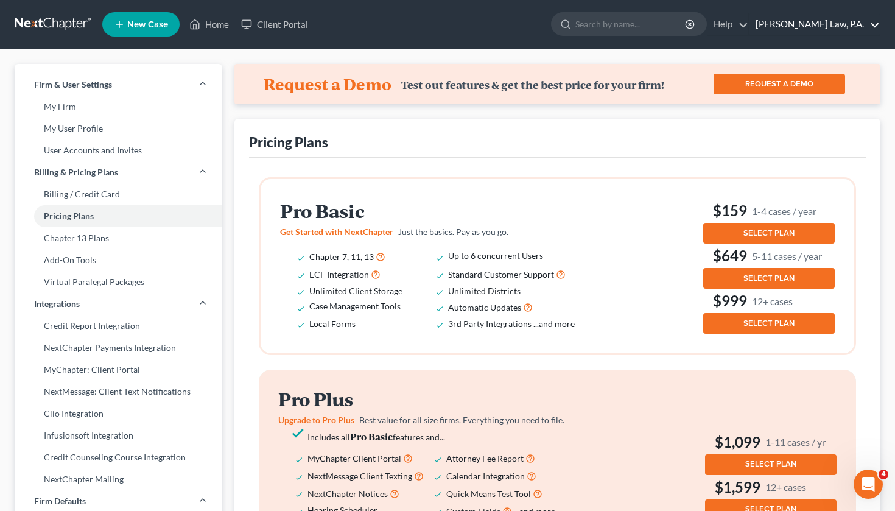
click at [787, 28] on link "[PERSON_NAME] Law, P.A." at bounding box center [815, 24] width 130 height 22
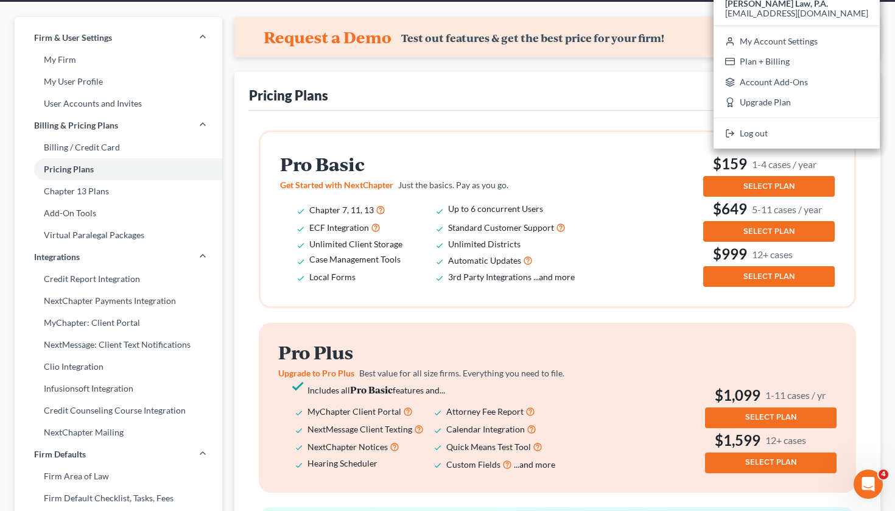
scroll to position [29, 0]
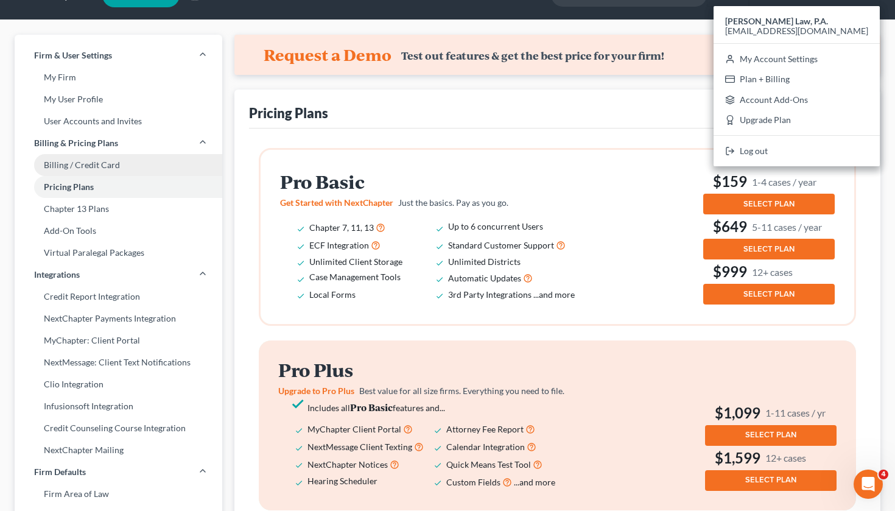
click at [124, 169] on link "Billing / Credit Card" at bounding box center [119, 165] width 208 height 22
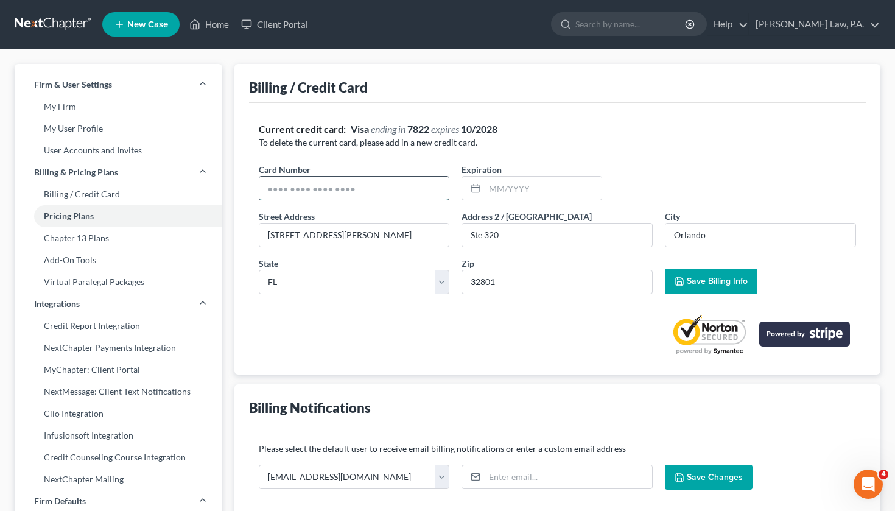
click at [423, 197] on input "text" at bounding box center [354, 188] width 190 height 23
click at [689, 276] on span "Save Billing Info" at bounding box center [717, 281] width 61 height 10
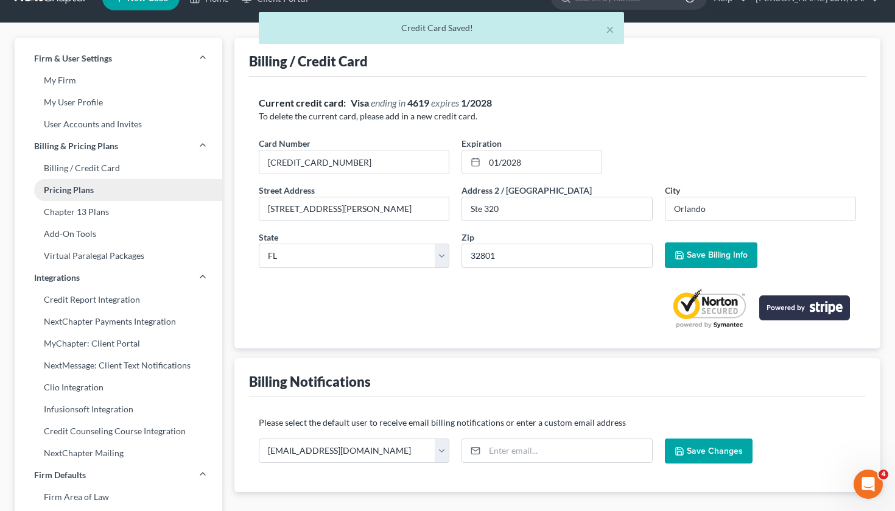
scroll to position [30, 0]
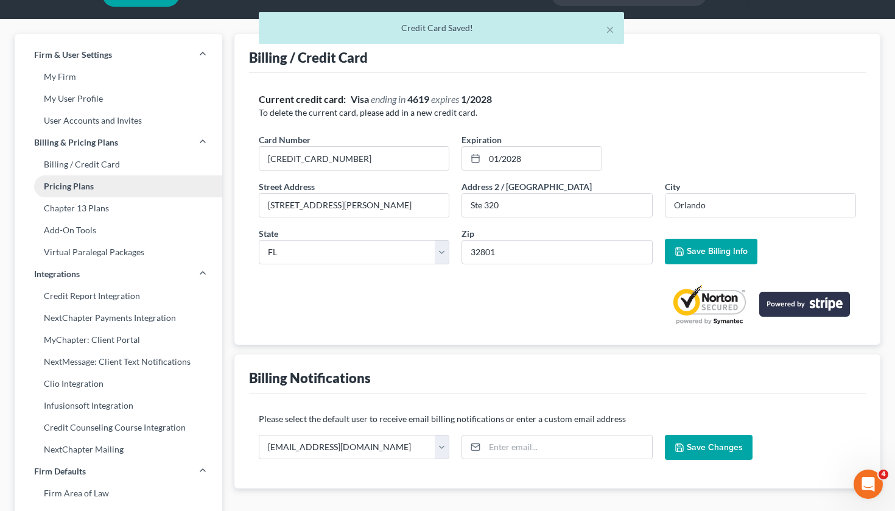
click at [111, 192] on link "Pricing Plans" at bounding box center [119, 186] width 208 height 22
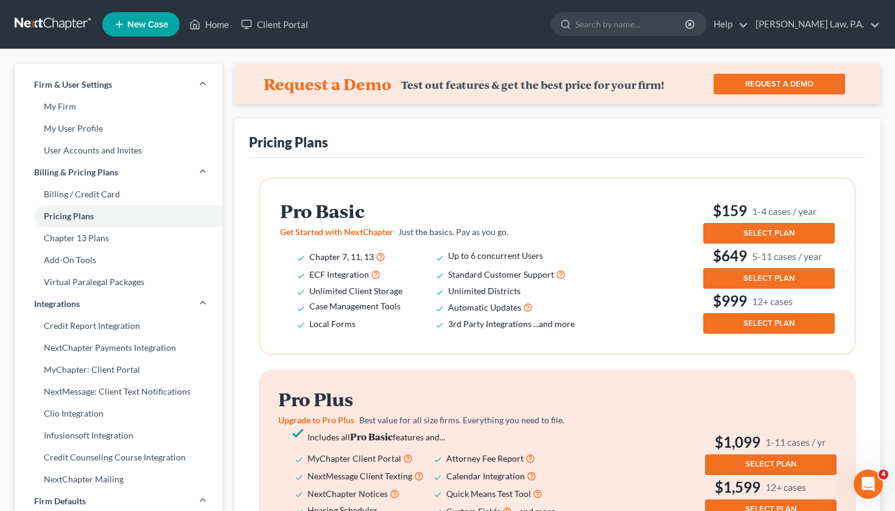
click at [807, 229] on button "SELECT PLAN" at bounding box center [769, 233] width 132 height 21
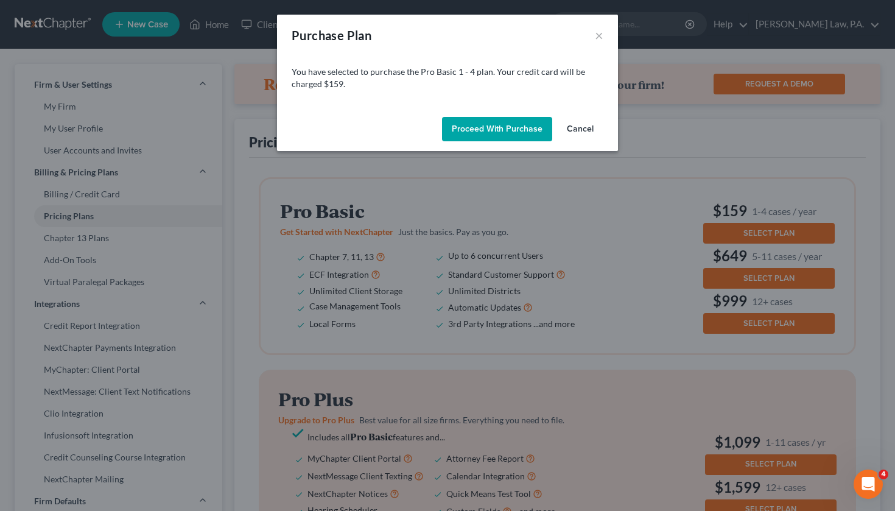
click at [580, 122] on button "Cancel" at bounding box center [580, 129] width 46 height 24
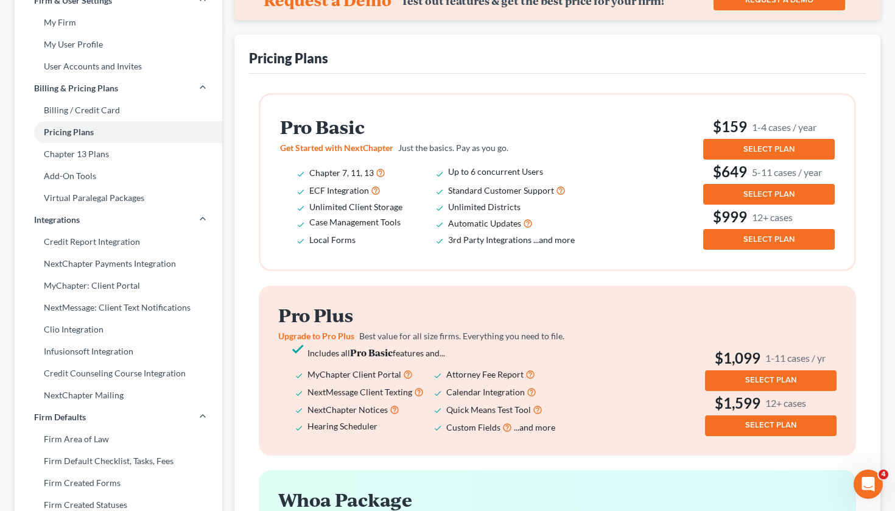
scroll to position [83, 0]
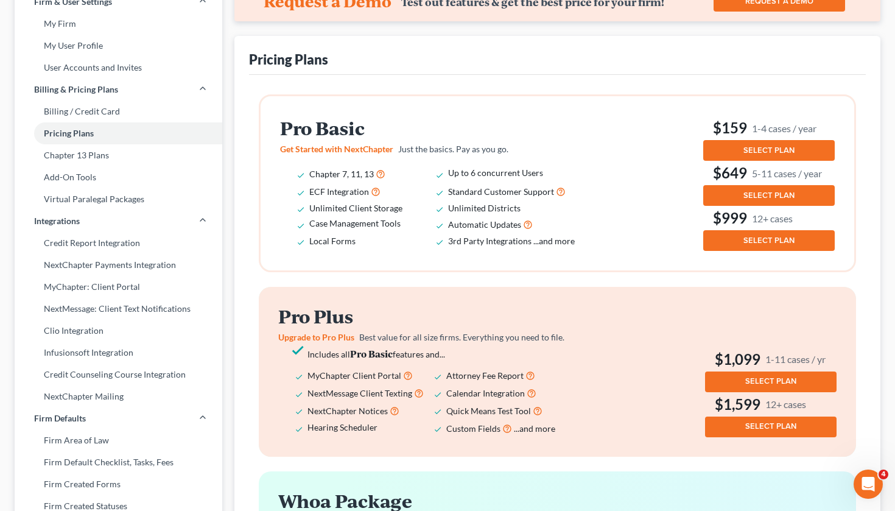
click at [773, 147] on span "SELECT PLAN" at bounding box center [769, 151] width 51 height 10
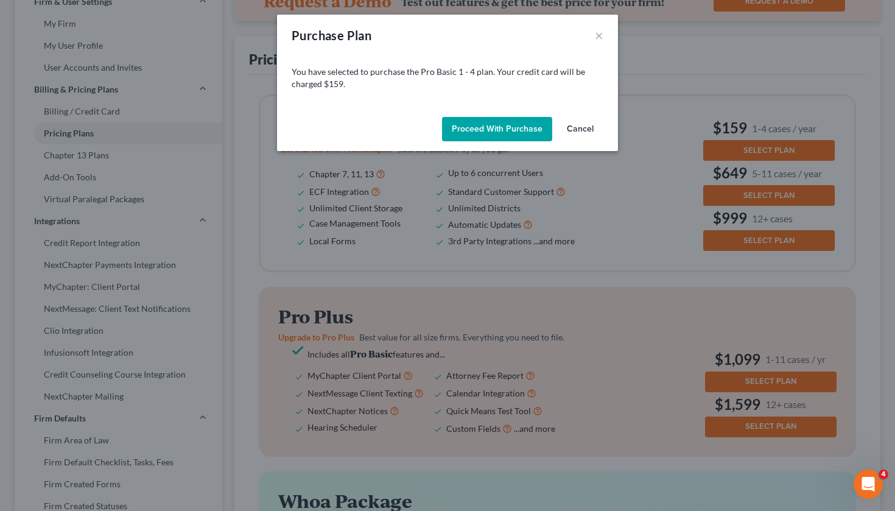
click at [526, 131] on button "Proceed with Purchase" at bounding box center [497, 129] width 110 height 24
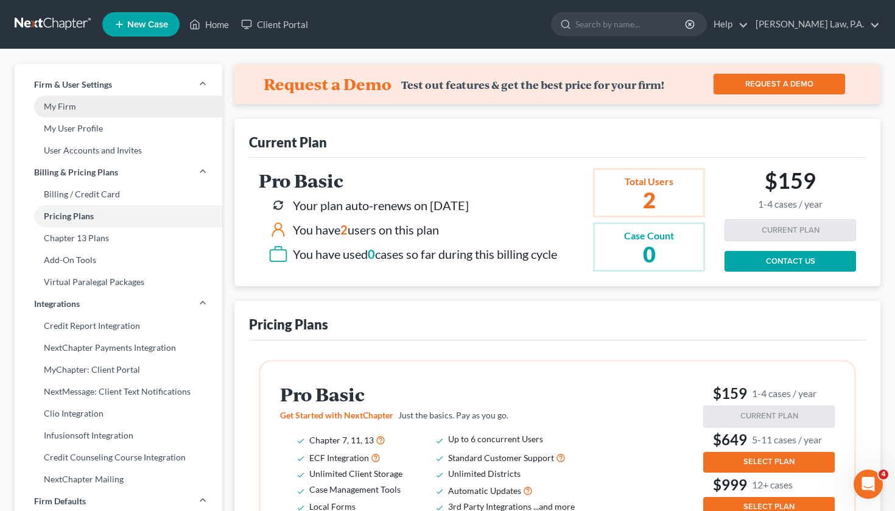
scroll to position [0, 0]
click at [225, 20] on link "Home" at bounding box center [209, 24] width 52 height 22
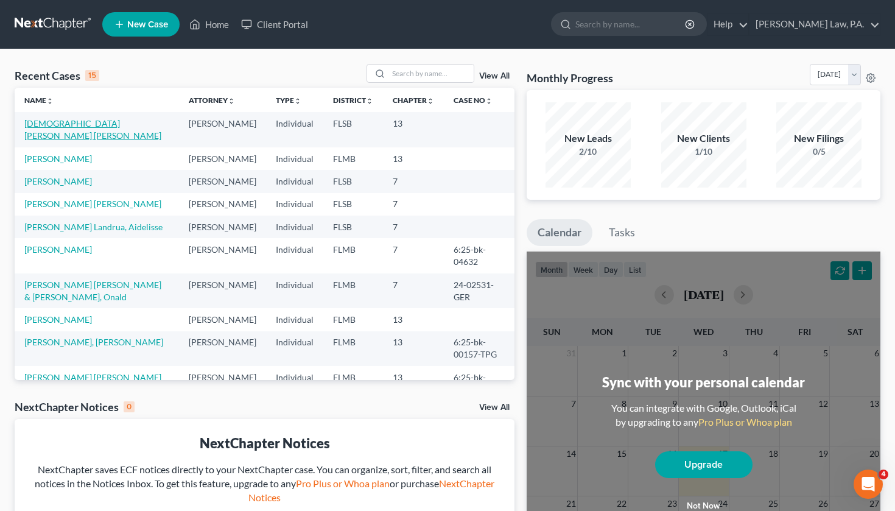
click at [94, 122] on link "[DEMOGRAPHIC_DATA][PERSON_NAME] [PERSON_NAME]" at bounding box center [92, 129] width 137 height 23
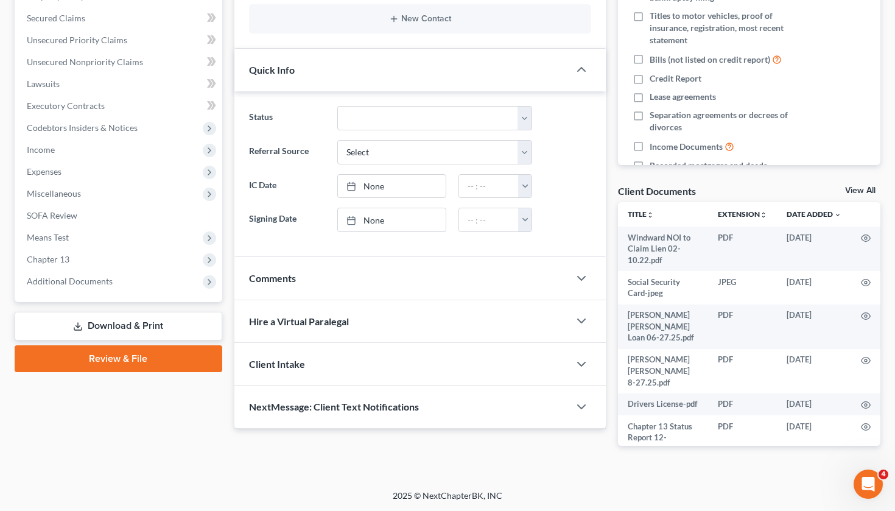
click at [162, 330] on link "Download & Print" at bounding box center [119, 326] width 208 height 29
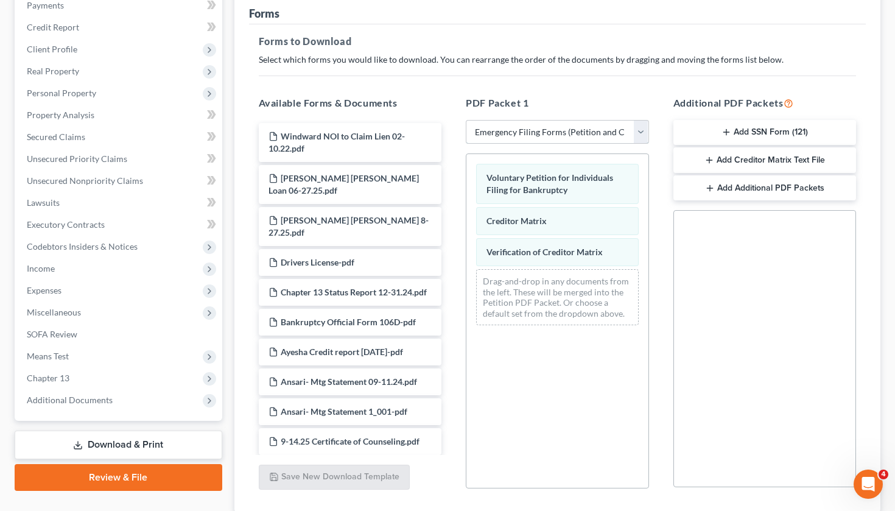
scroll to position [156, 0]
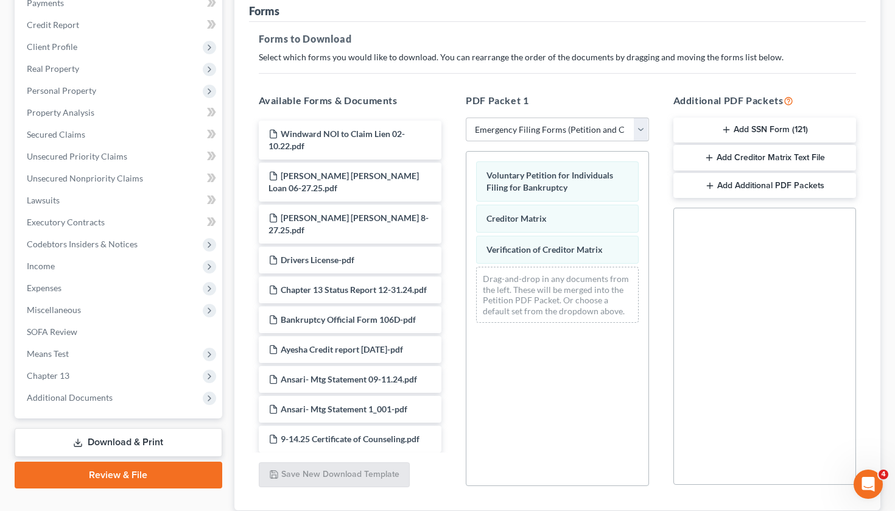
click at [825, 125] on button "Add SSN Form (121)" at bounding box center [764, 131] width 183 height 26
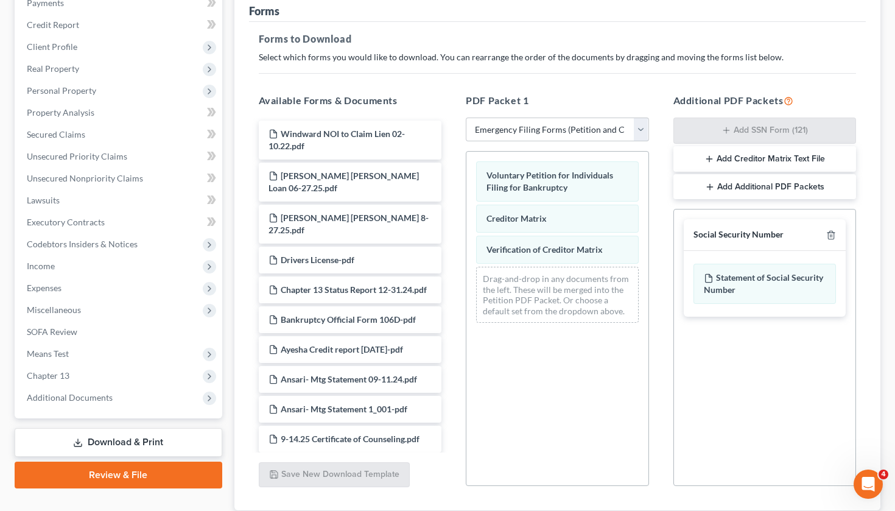
click at [796, 155] on button "Add Creditor Matrix Text File" at bounding box center [764, 159] width 183 height 26
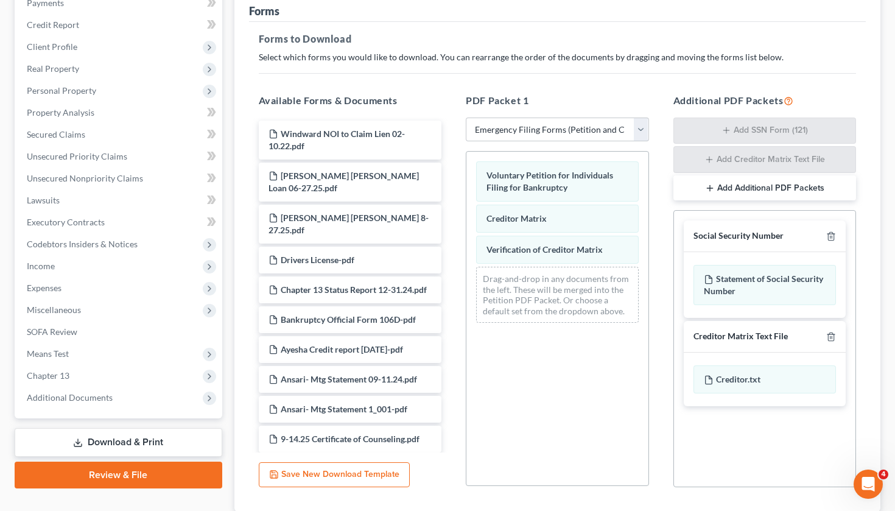
click at [778, 185] on button "Add Additional PDF Packets" at bounding box center [764, 188] width 183 height 26
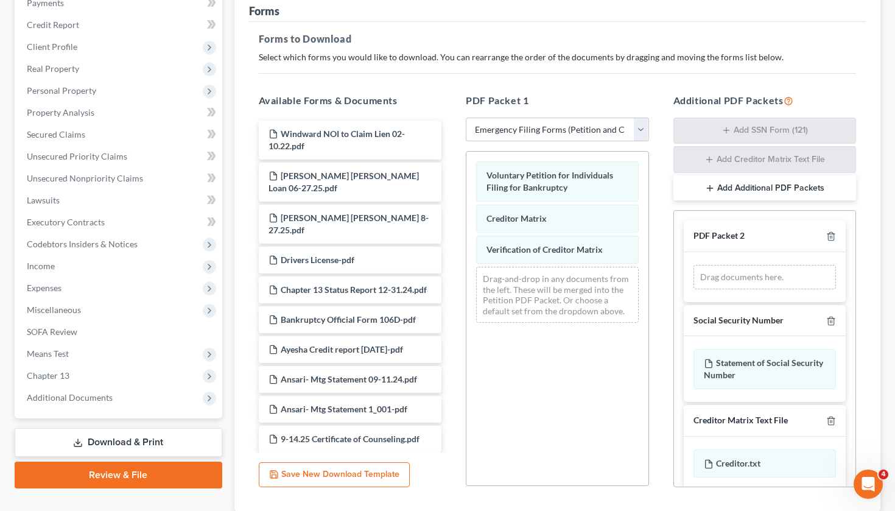
scroll to position [0, 0]
click at [829, 237] on icon "button" at bounding box center [830, 237] width 5 height 8
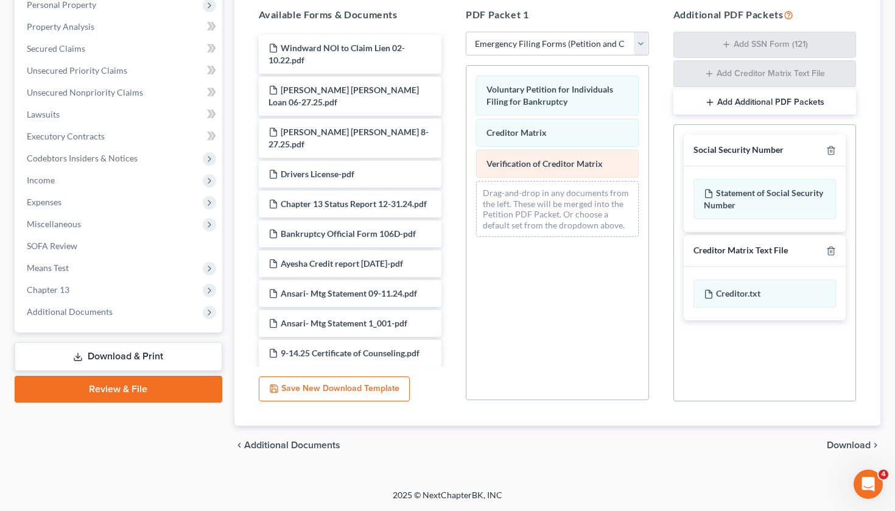
scroll to position [242, 0]
click at [838, 443] on span "Download" at bounding box center [849, 445] width 44 height 10
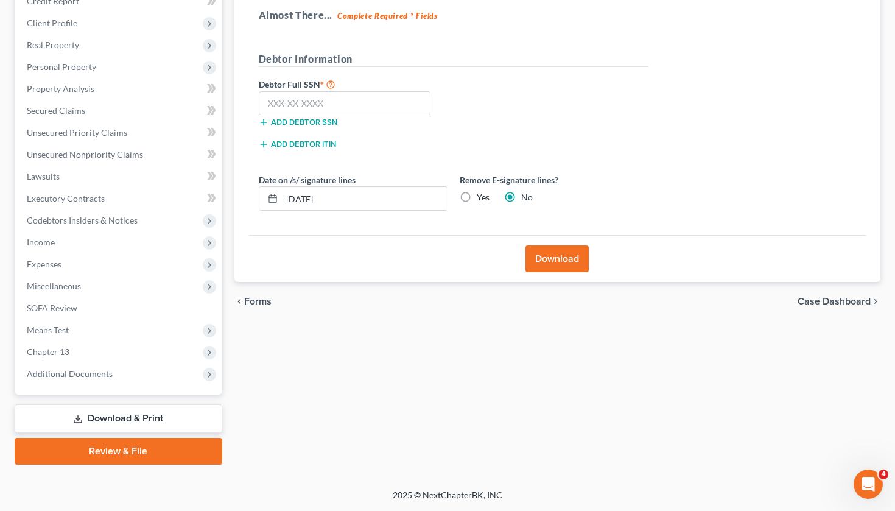
scroll to position [180, 0]
click at [344, 101] on input "text" at bounding box center [345, 103] width 172 height 24
click at [477, 199] on label "Yes" at bounding box center [483, 197] width 13 height 12
click at [482, 199] on input "Yes" at bounding box center [486, 195] width 8 height 8
click at [571, 259] on button "Download" at bounding box center [557, 258] width 63 height 27
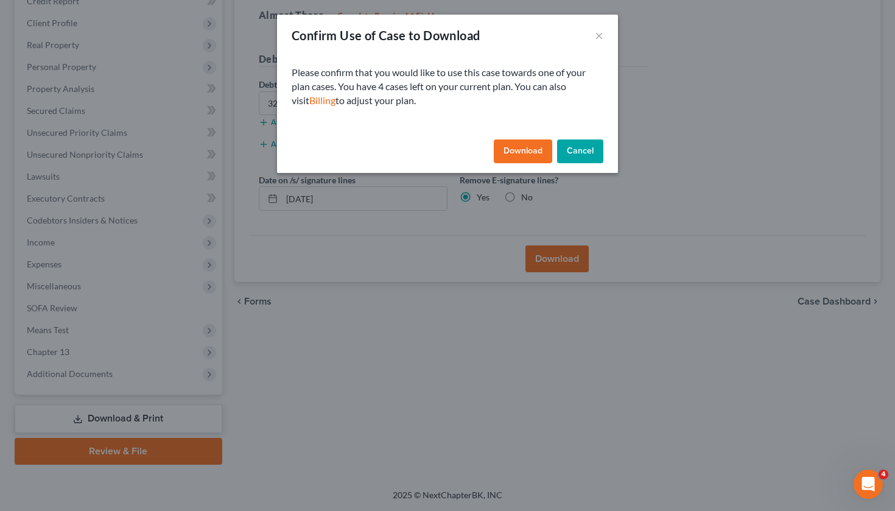
click at [530, 148] on button "Download" at bounding box center [523, 151] width 58 height 24
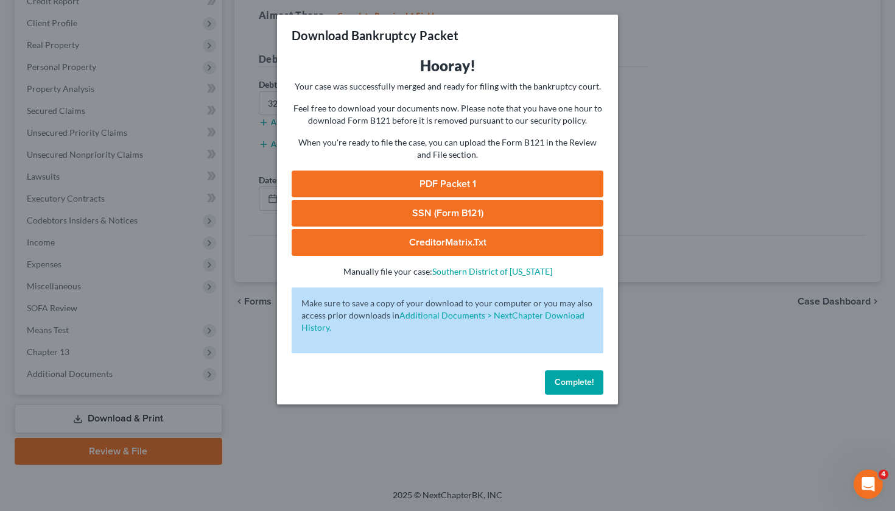
click at [500, 183] on link "PDF Packet 1" at bounding box center [448, 184] width 312 height 27
click at [583, 382] on span "Complete!" at bounding box center [574, 382] width 39 height 10
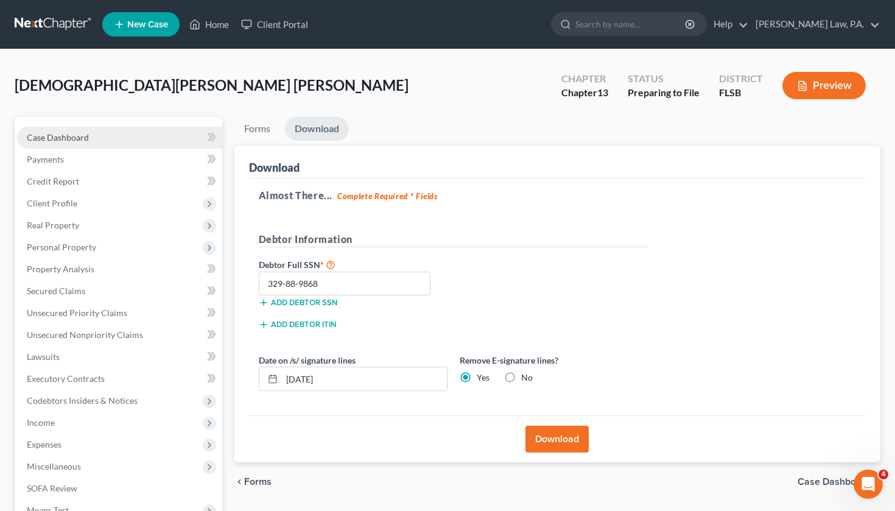
scroll to position [0, 0]
click at [118, 135] on link "Case Dashboard" at bounding box center [119, 138] width 205 height 22
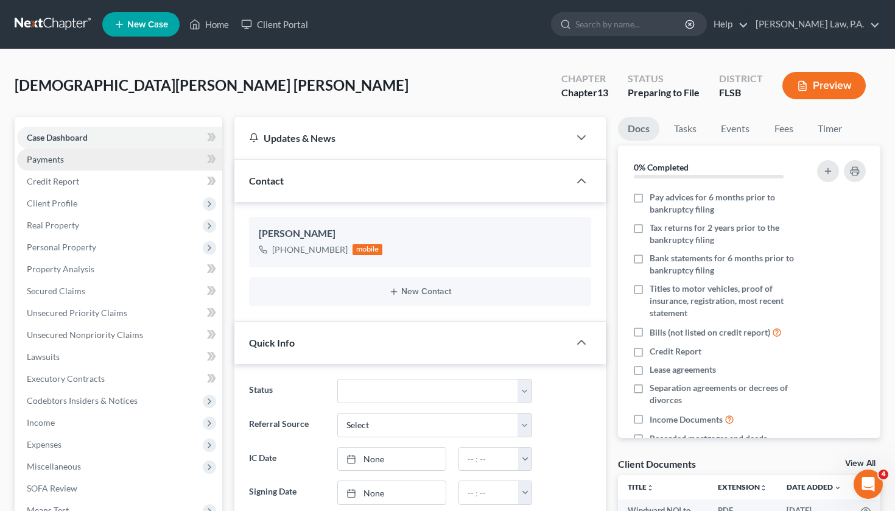
click at [107, 162] on link "Payments" at bounding box center [119, 160] width 205 height 22
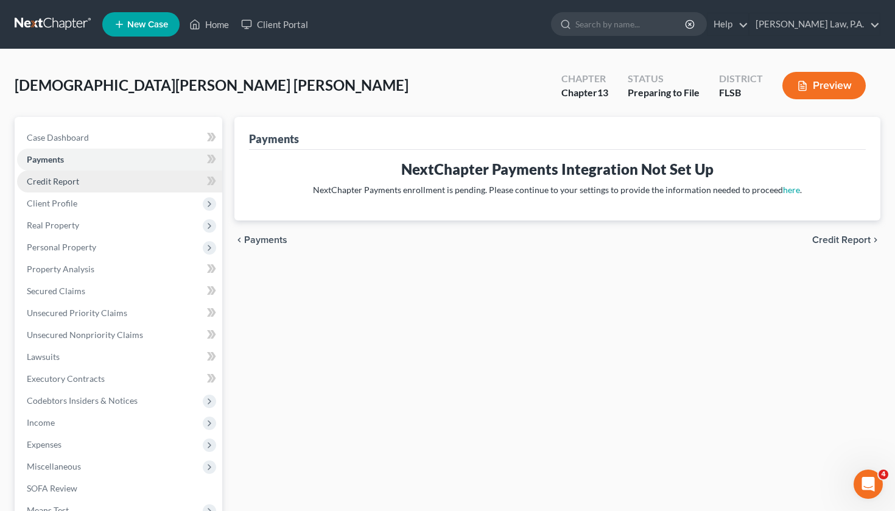
click at [102, 187] on link "Credit Report" at bounding box center [119, 182] width 205 height 22
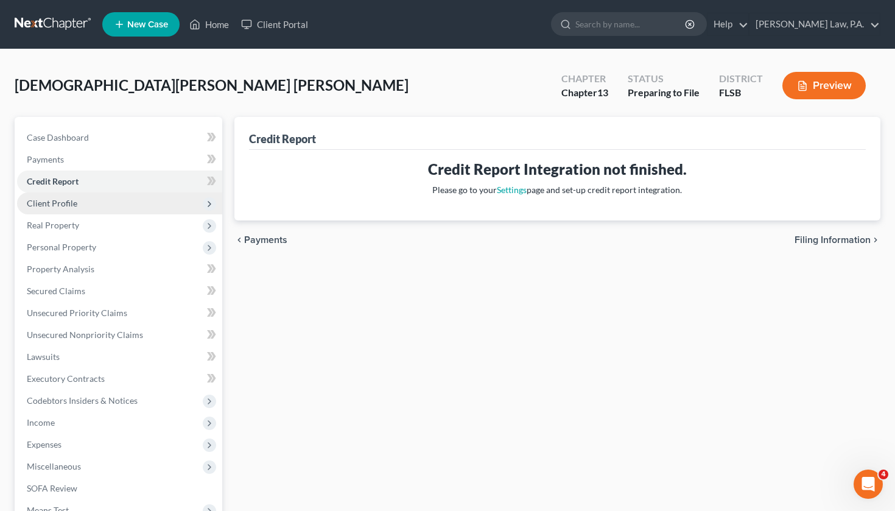
click at [108, 206] on span "Client Profile" at bounding box center [119, 203] width 205 height 22
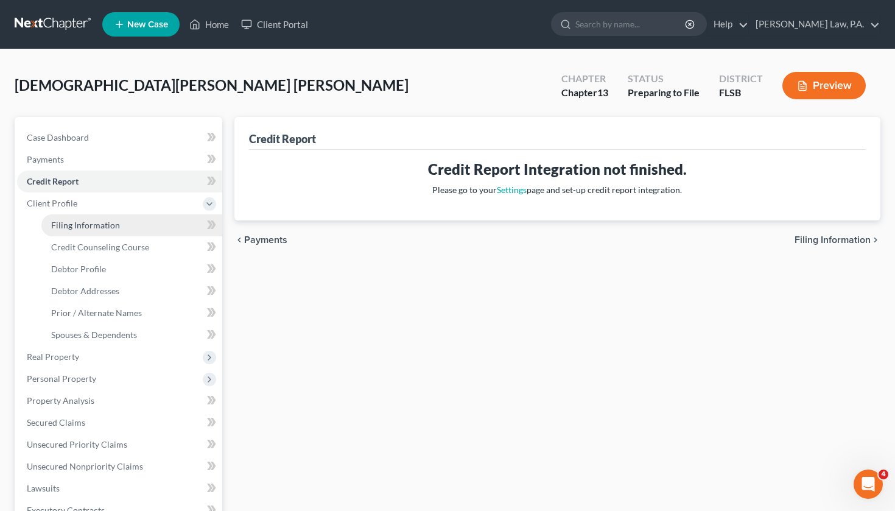
click at [108, 222] on span "Filing Information" at bounding box center [85, 225] width 69 height 10
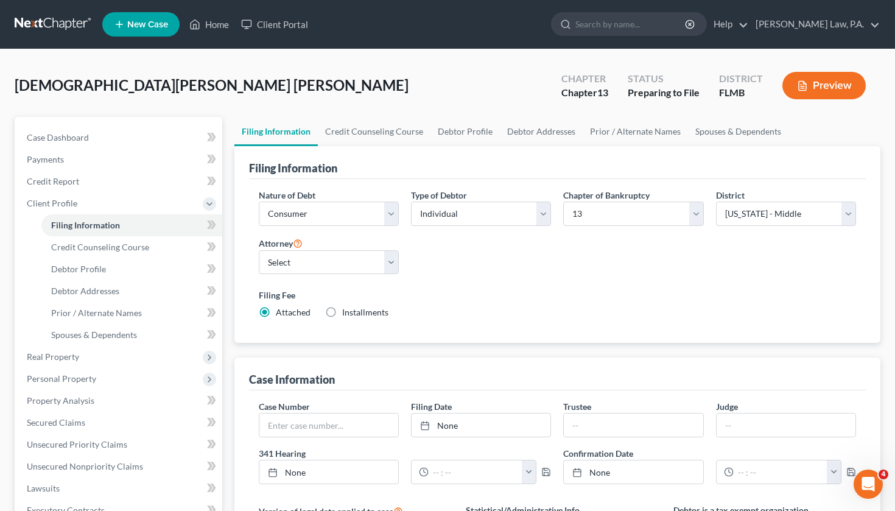
click at [502, 240] on div "Nature of Debt Select Business Consumer Other Nature of Business Select Clearin…" at bounding box center [558, 259] width 610 height 140
click at [359, 125] on link "Credit Counseling Course" at bounding box center [374, 131] width 113 height 29
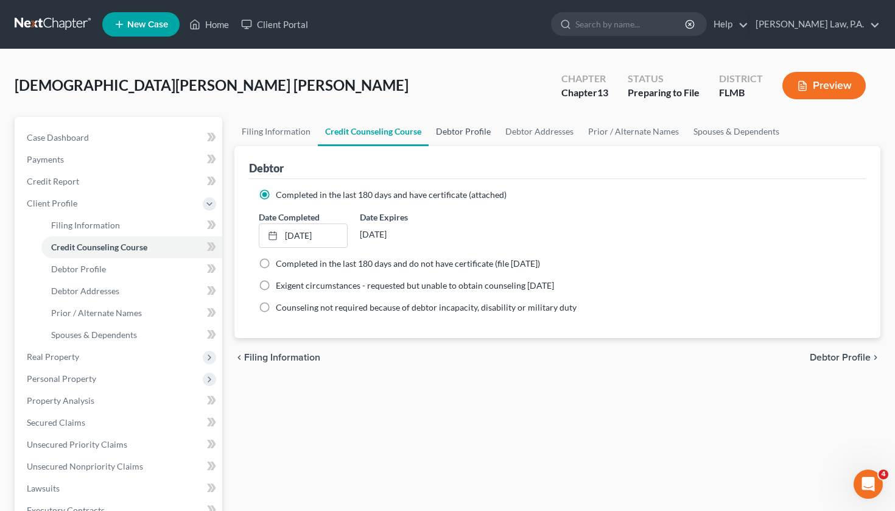
click at [493, 127] on link "Debtor Profile" at bounding box center [463, 131] width 69 height 29
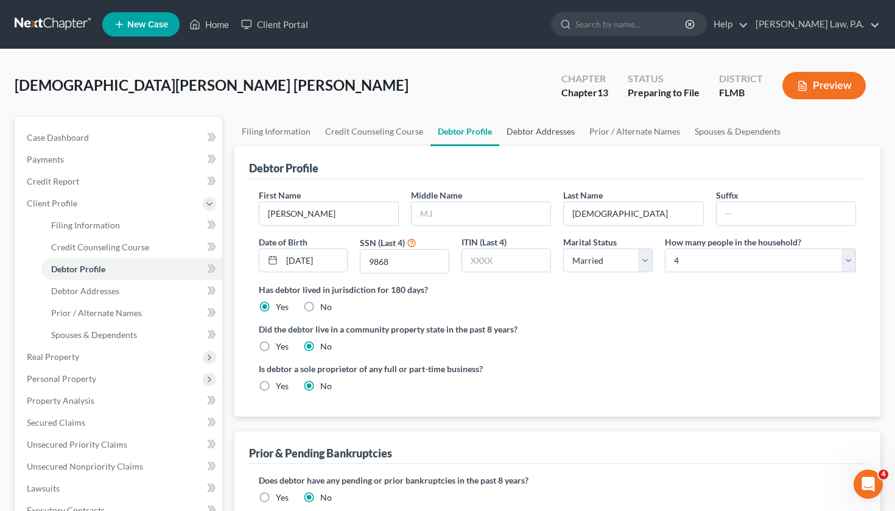
click at [530, 132] on link "Debtor Addresses" at bounding box center [540, 131] width 83 height 29
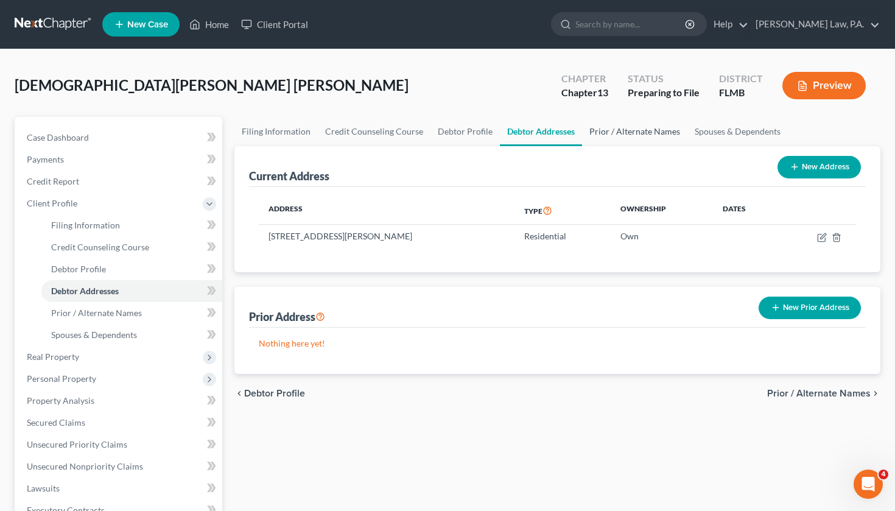
click at [620, 126] on link "Prior / Alternate Names" at bounding box center [634, 131] width 105 height 29
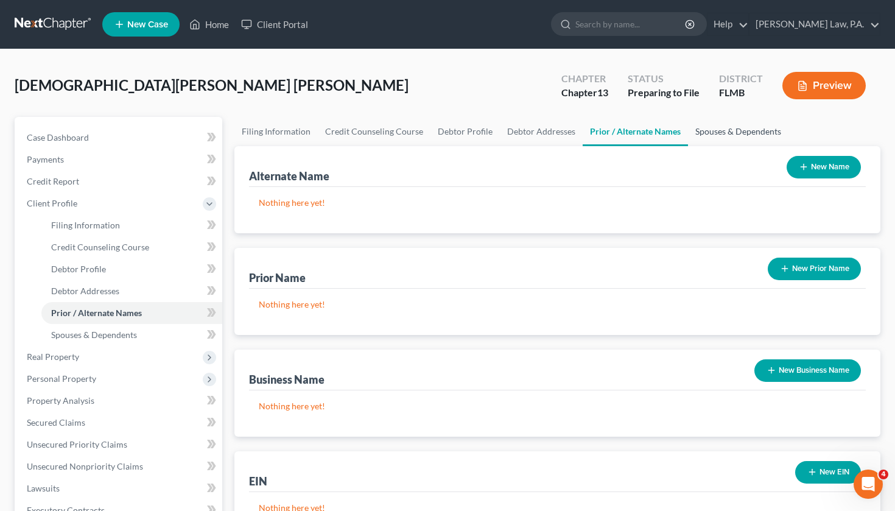
click at [726, 135] on link "Spouses & Dependents" at bounding box center [738, 131] width 100 height 29
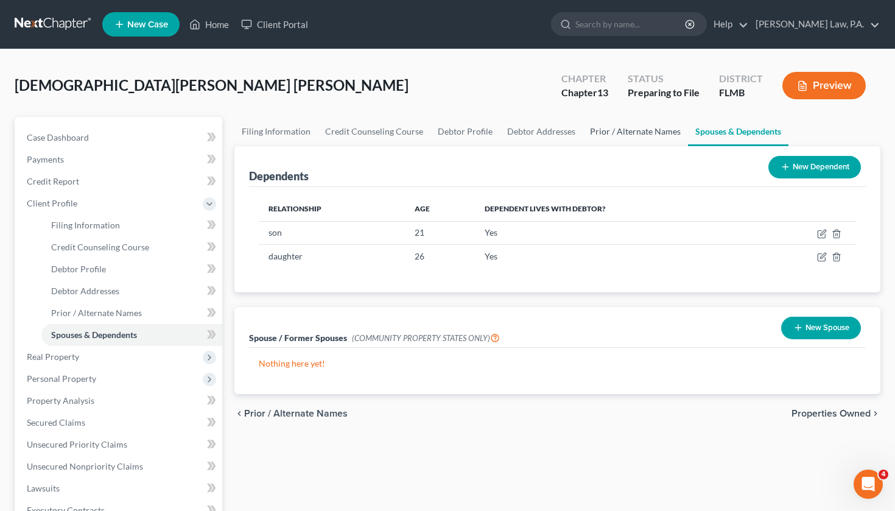
click at [646, 128] on link "Prior / Alternate Names" at bounding box center [635, 131] width 105 height 29
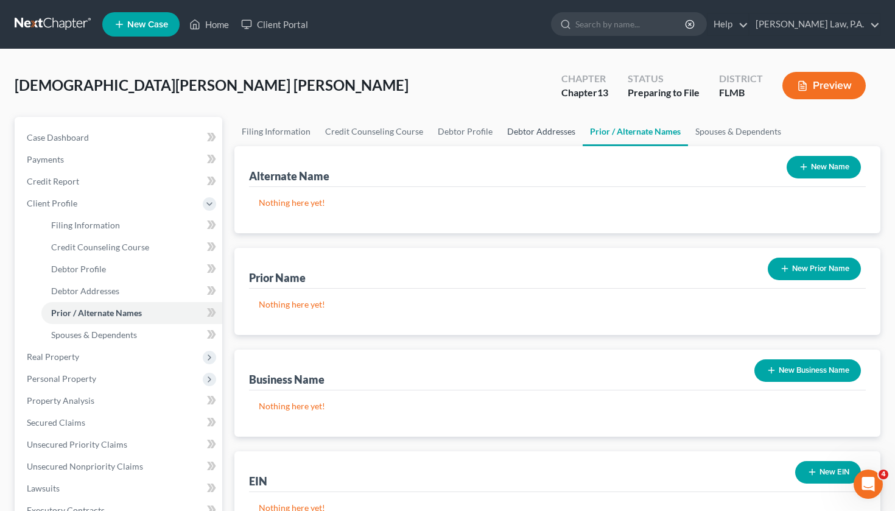
click at [530, 130] on link "Debtor Addresses" at bounding box center [541, 131] width 83 height 29
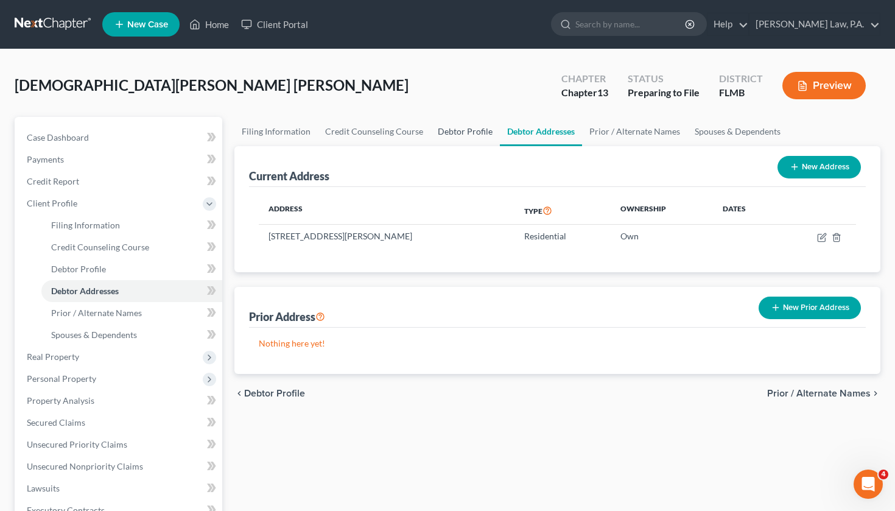
click at [477, 130] on link "Debtor Profile" at bounding box center [465, 131] width 69 height 29
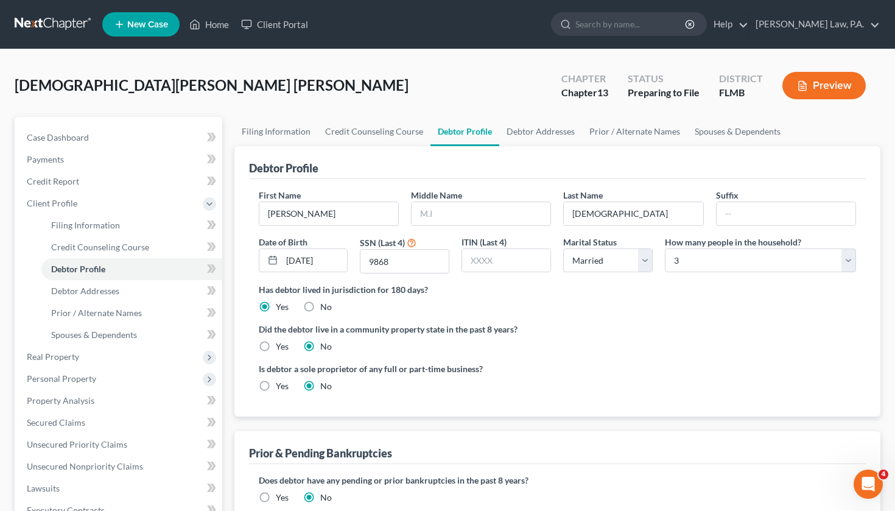
click at [742, 174] on div "Debtor Profile" at bounding box center [557, 162] width 617 height 33
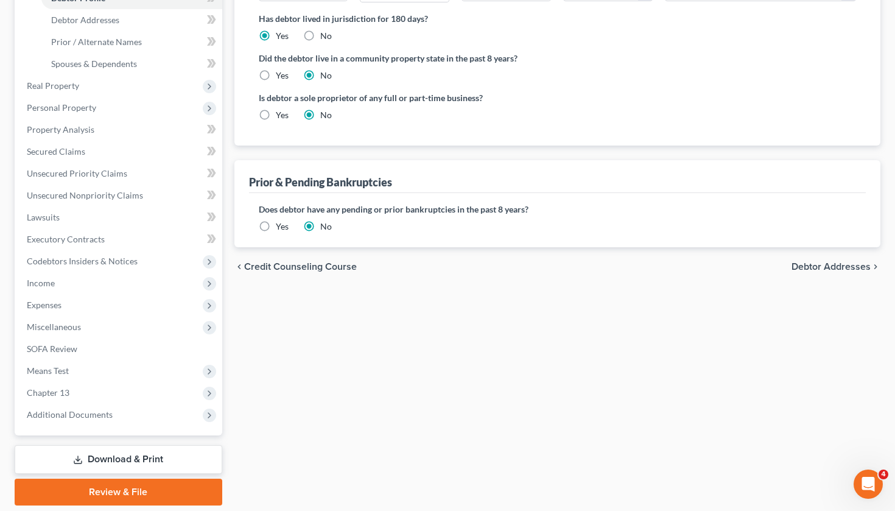
click at [834, 266] on span "Debtor Addresses" at bounding box center [831, 267] width 79 height 10
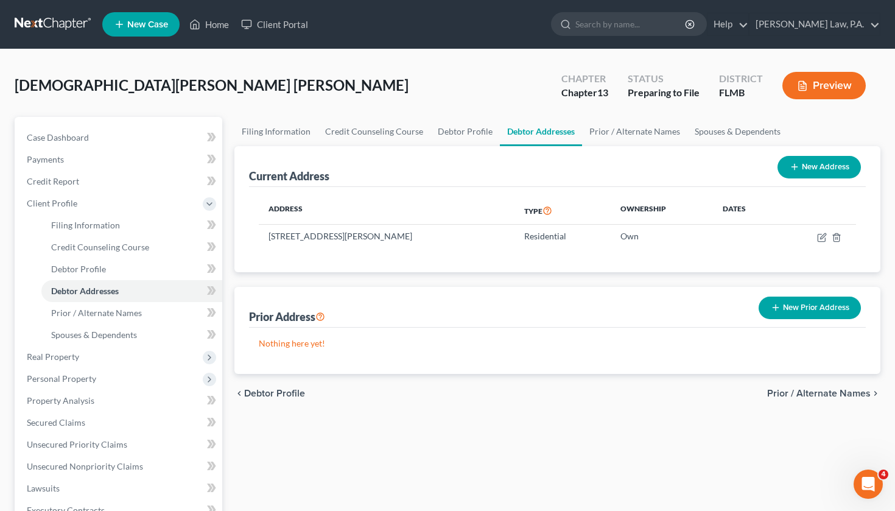
click at [824, 393] on span "Prior / Alternate Names" at bounding box center [819, 393] width 104 height 10
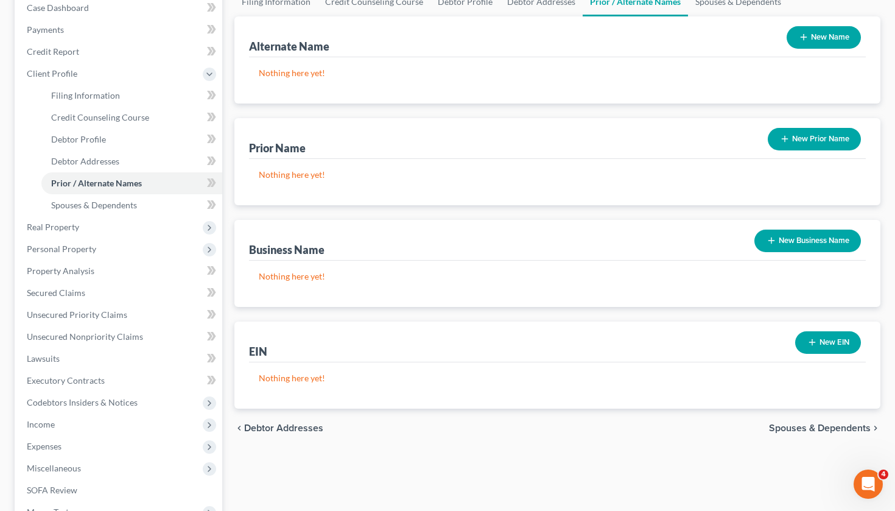
click at [826, 432] on span "Spouses & Dependents" at bounding box center [820, 428] width 102 height 10
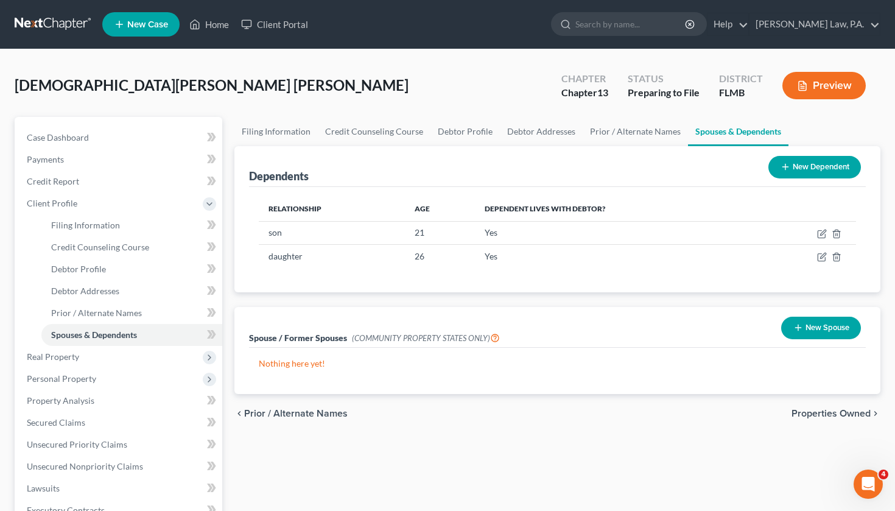
click at [816, 413] on span "Properties Owned" at bounding box center [831, 414] width 79 height 10
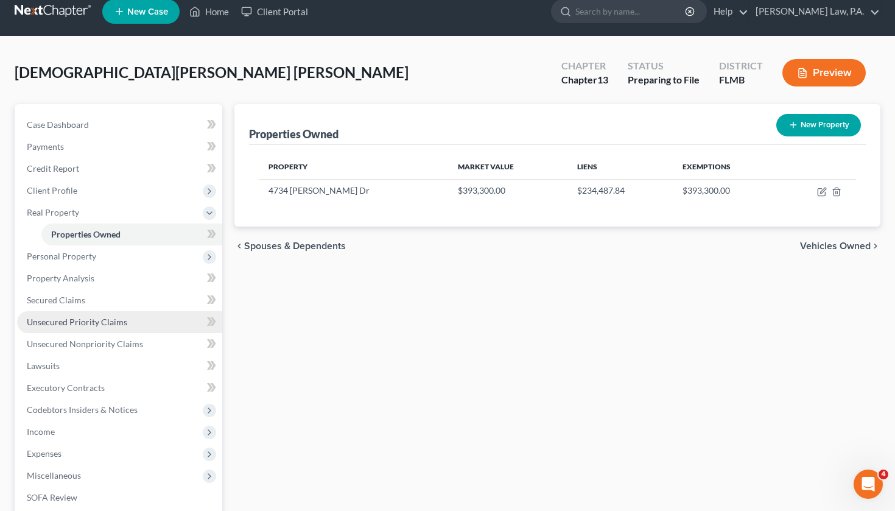
scroll to position [18, 0]
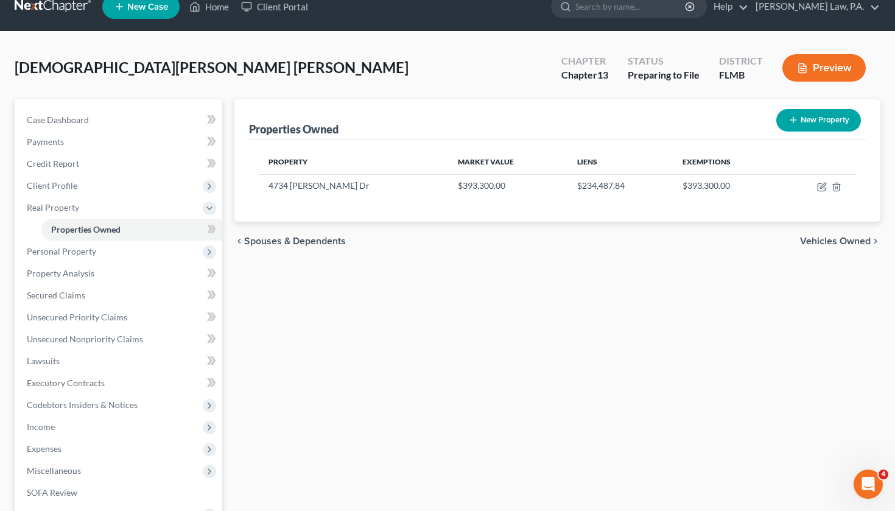
click at [271, 239] on span "Spouses & Dependents" at bounding box center [295, 241] width 102 height 10
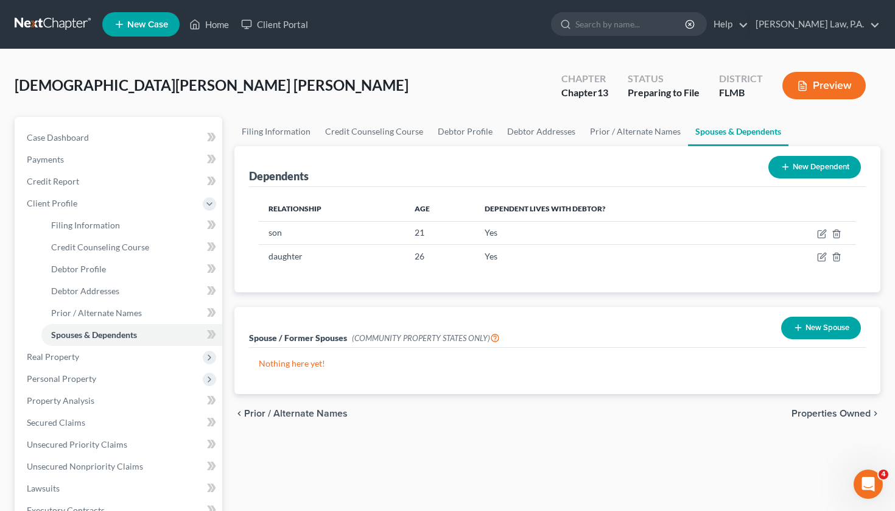
click at [821, 417] on span "Properties Owned" at bounding box center [831, 414] width 79 height 10
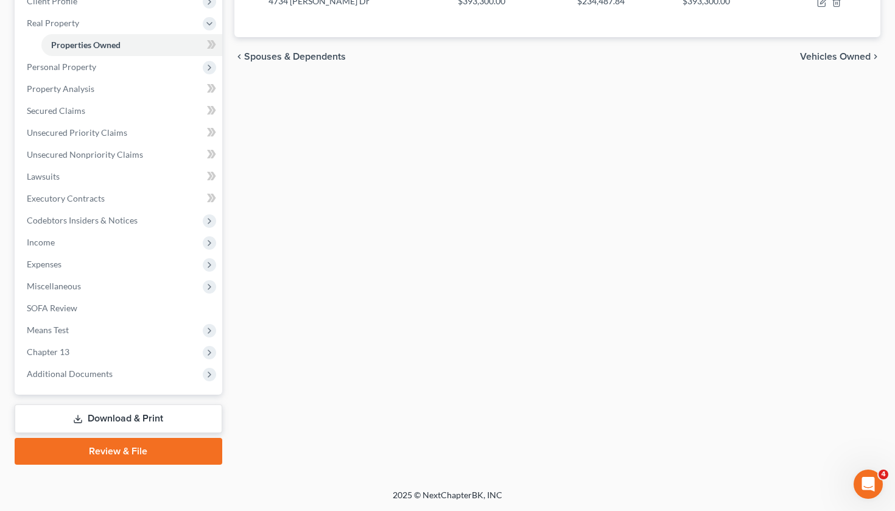
scroll to position [202, 0]
click at [144, 420] on link "Download & Print" at bounding box center [119, 418] width 208 height 29
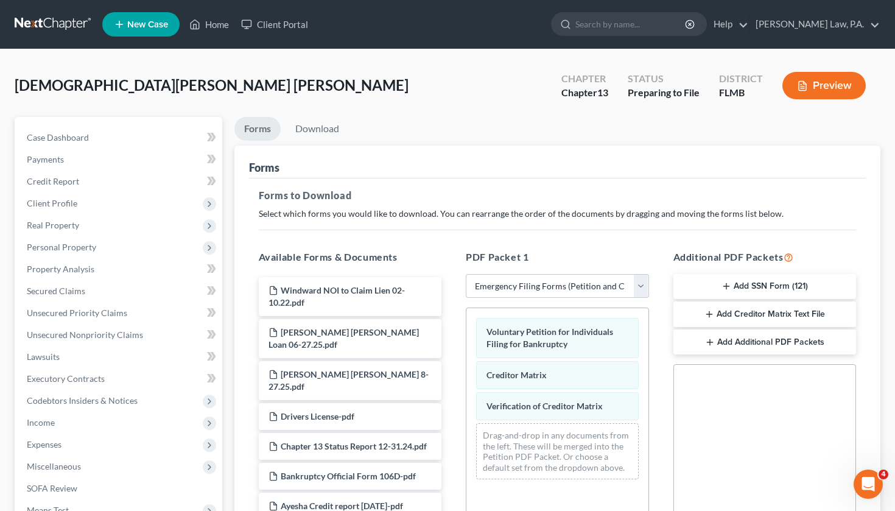
click at [782, 288] on button "Add SSN Form (121)" at bounding box center [764, 287] width 183 height 26
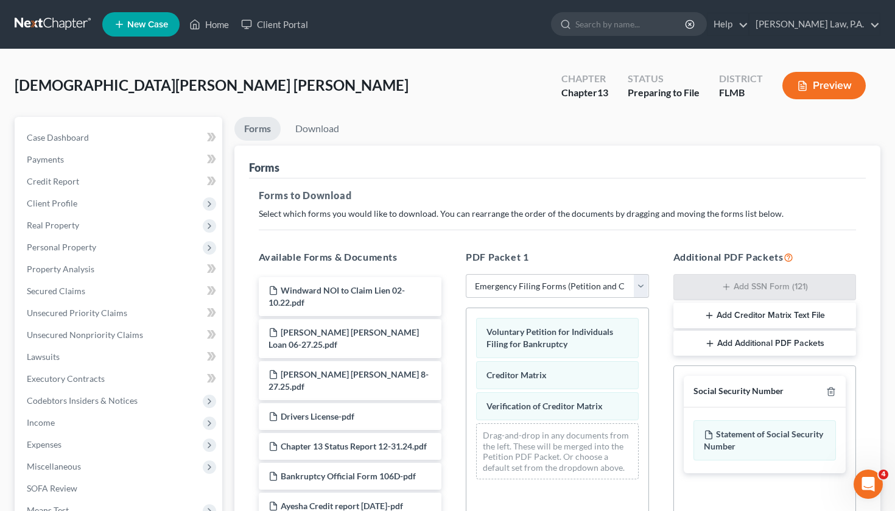
click at [775, 318] on button "Add Creditor Matrix Text File" at bounding box center [764, 316] width 183 height 26
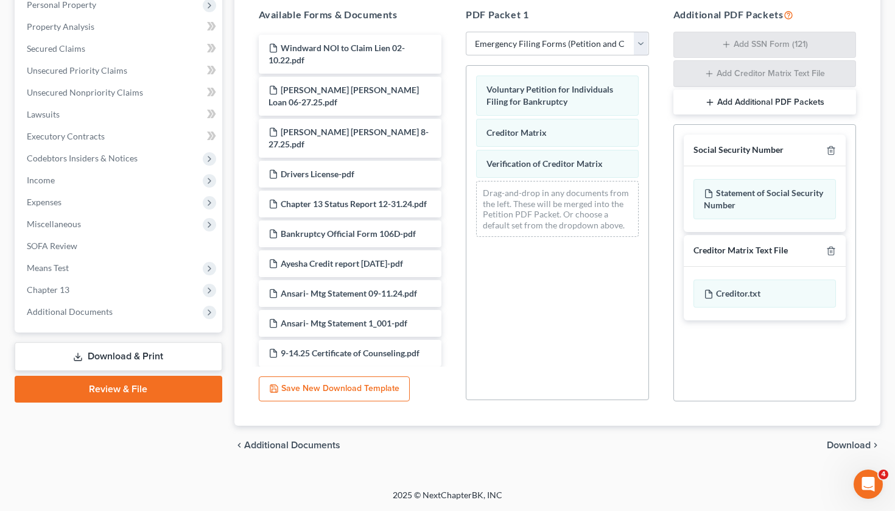
click at [835, 447] on span "Download" at bounding box center [849, 445] width 44 height 10
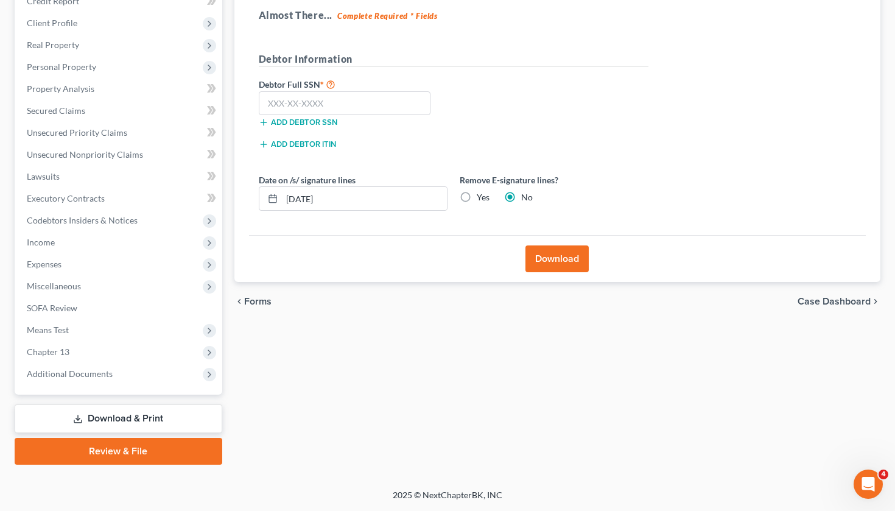
scroll to position [180, 0]
click at [352, 105] on input "text" at bounding box center [345, 103] width 172 height 24
click at [477, 197] on label "Yes" at bounding box center [483, 197] width 13 height 12
click at [482, 197] on input "Yes" at bounding box center [486, 195] width 8 height 8
click at [566, 241] on div "Download" at bounding box center [557, 258] width 617 height 47
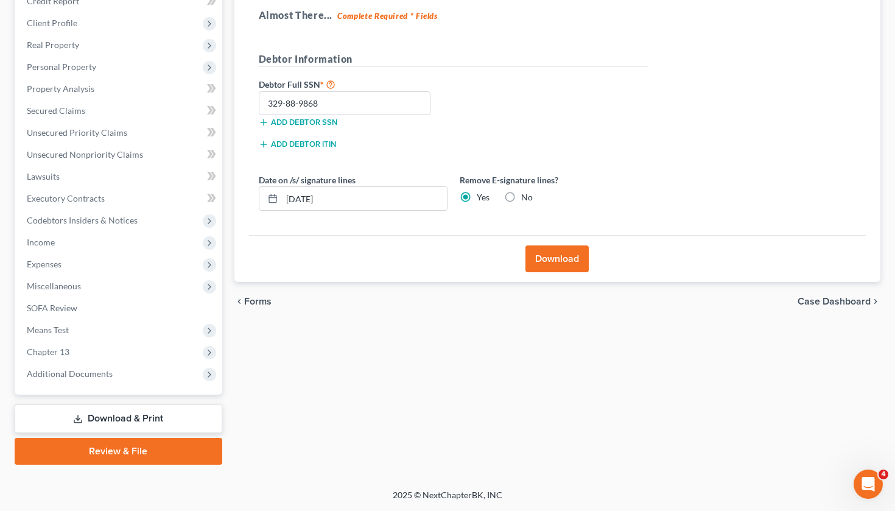
click at [566, 258] on button "Download" at bounding box center [557, 258] width 63 height 27
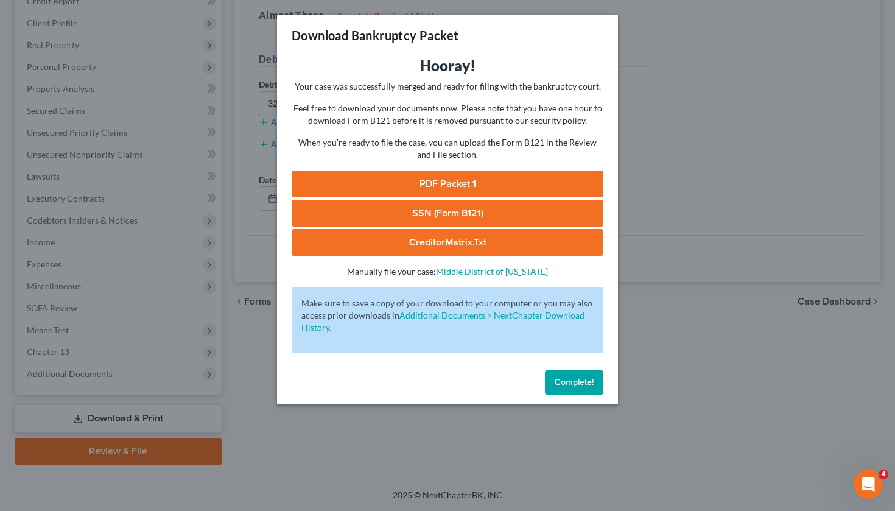
click at [485, 180] on link "PDF Packet 1" at bounding box center [448, 184] width 312 height 27
click at [579, 381] on span "Complete!" at bounding box center [574, 382] width 39 height 10
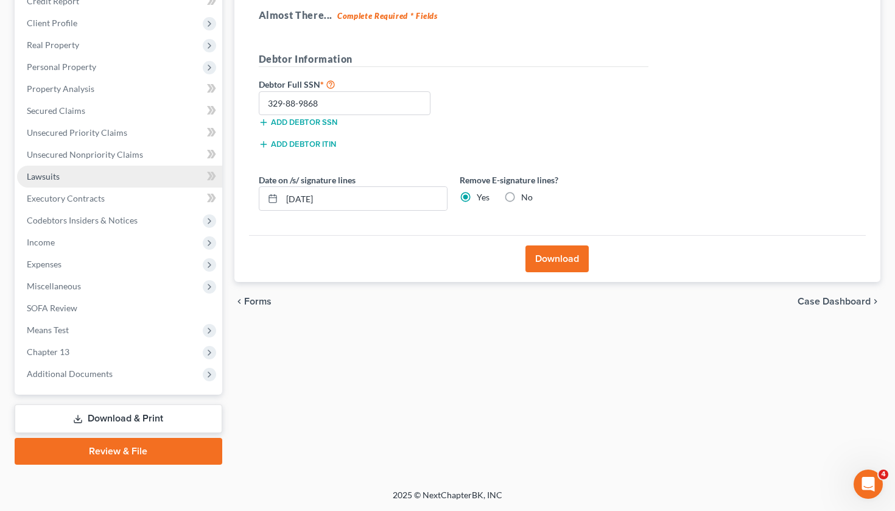
click at [111, 177] on link "Lawsuits" at bounding box center [119, 177] width 205 height 22
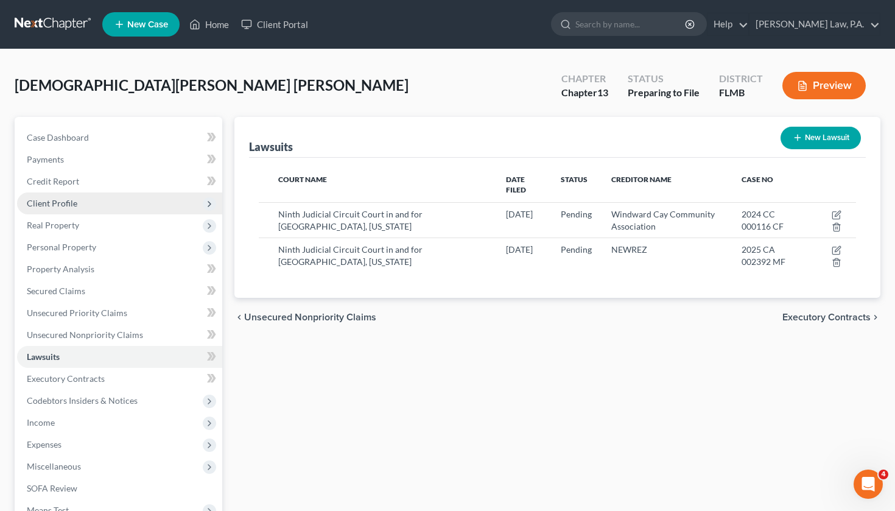
click at [120, 207] on span "Client Profile" at bounding box center [119, 203] width 205 height 22
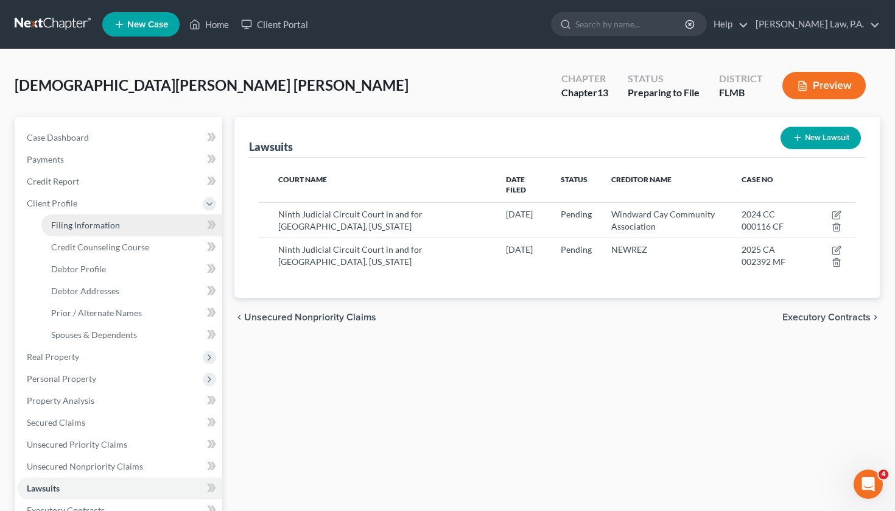
click at [130, 228] on link "Filing Information" at bounding box center [131, 225] width 181 height 22
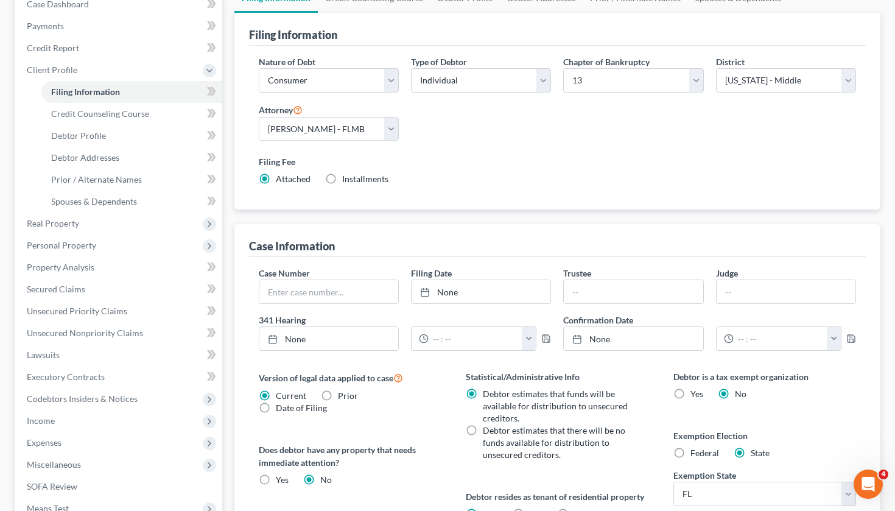
scroll to position [71, 0]
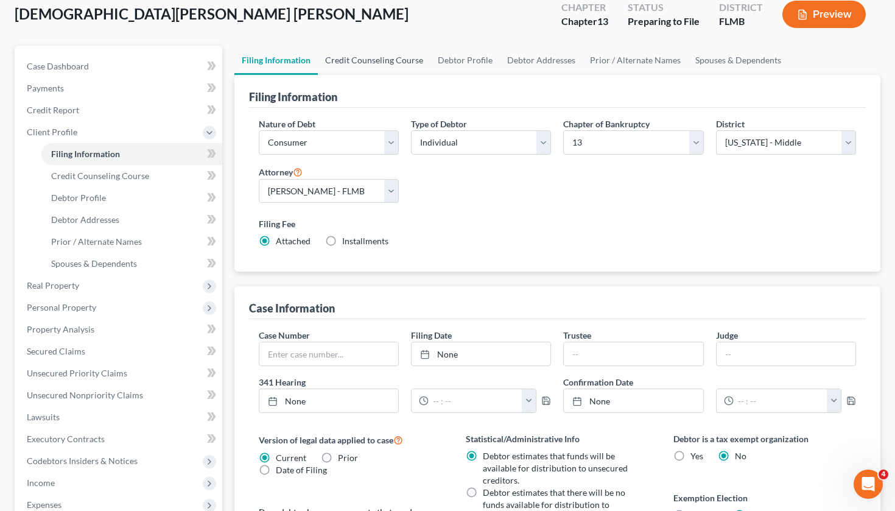
click at [376, 65] on link "Credit Counseling Course" at bounding box center [374, 60] width 113 height 29
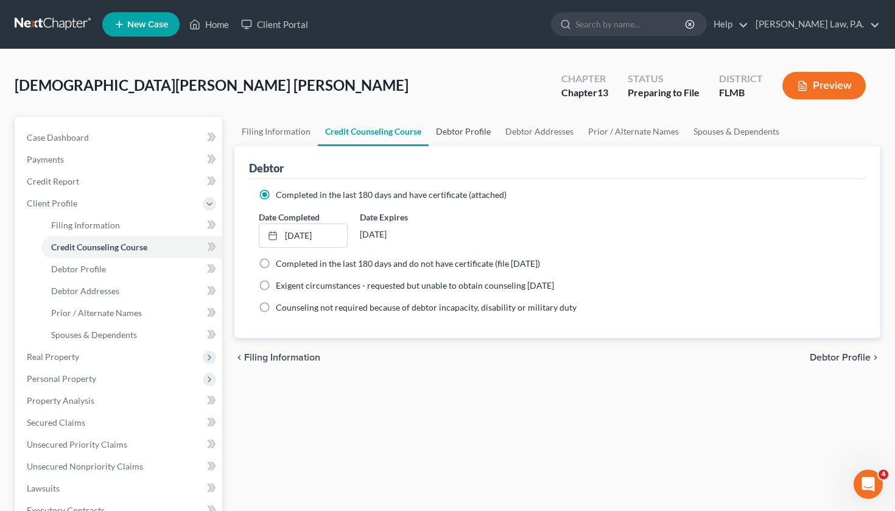
click at [477, 133] on link "Debtor Profile" at bounding box center [463, 131] width 69 height 29
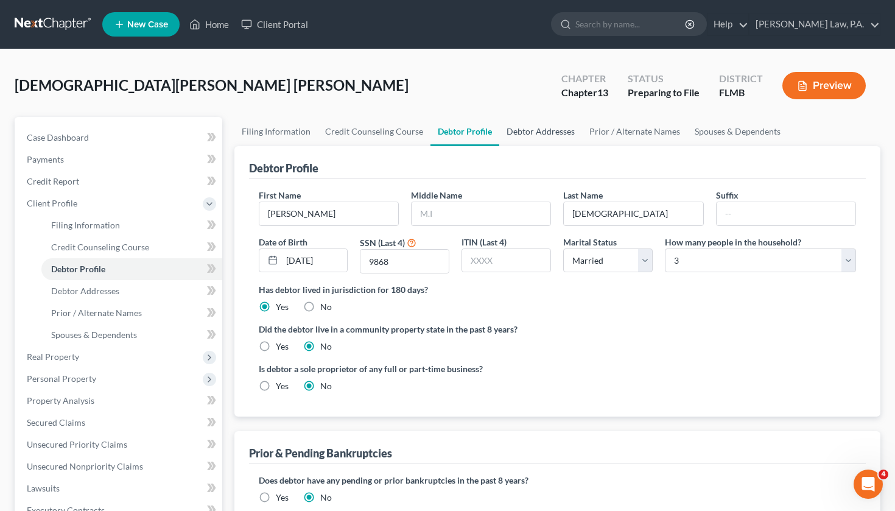
click at [530, 144] on link "Debtor Addresses" at bounding box center [540, 131] width 83 height 29
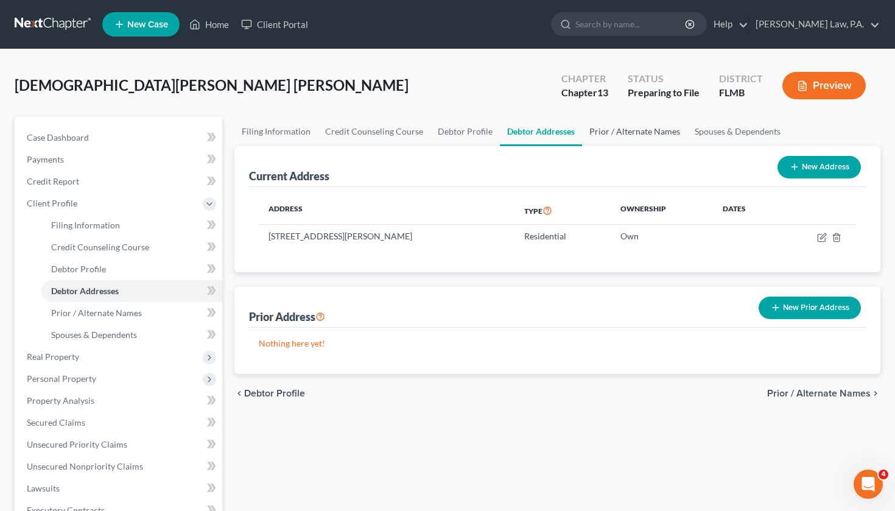
click at [624, 126] on link "Prior / Alternate Names" at bounding box center [634, 131] width 105 height 29
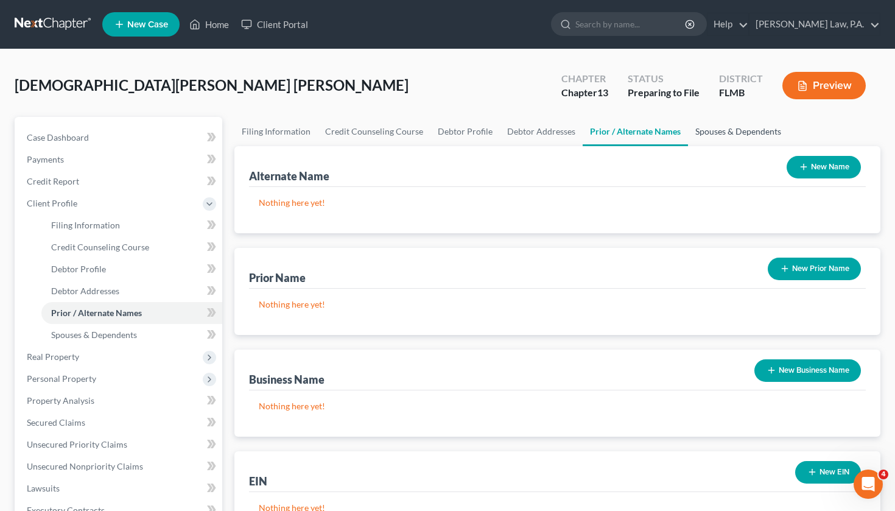
click at [728, 125] on link "Spouses & Dependents" at bounding box center [738, 131] width 100 height 29
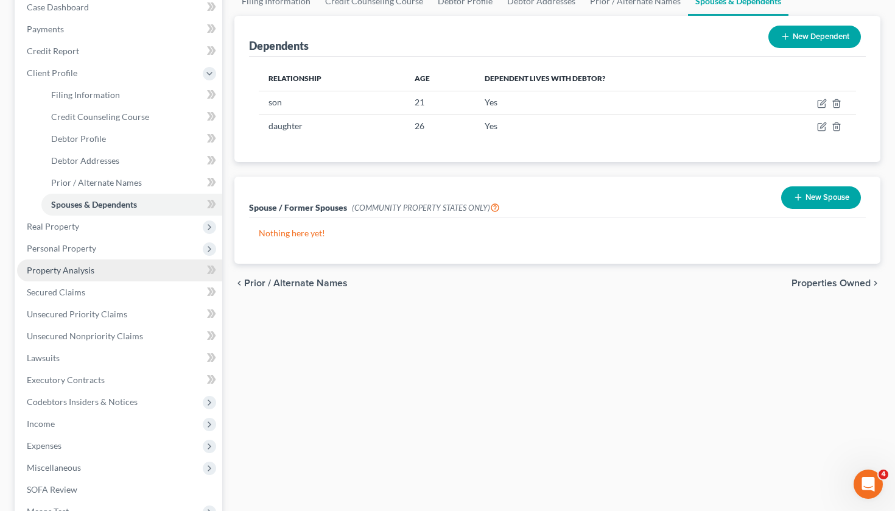
scroll to position [132, 0]
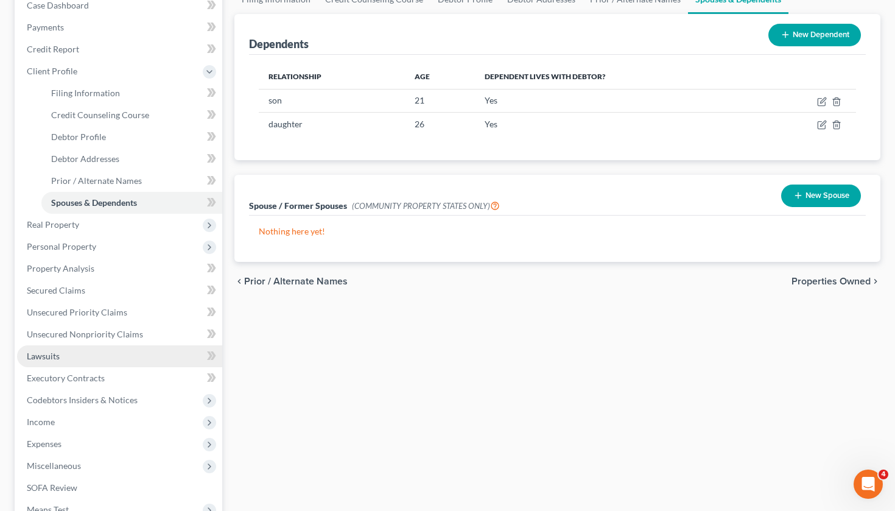
click at [104, 357] on link "Lawsuits" at bounding box center [119, 356] width 205 height 22
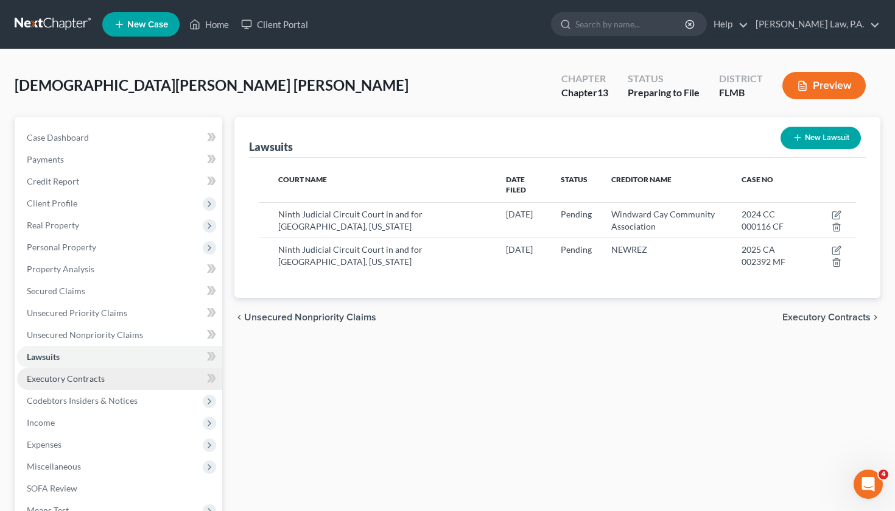
click at [98, 376] on span "Executory Contracts" at bounding box center [66, 378] width 78 height 10
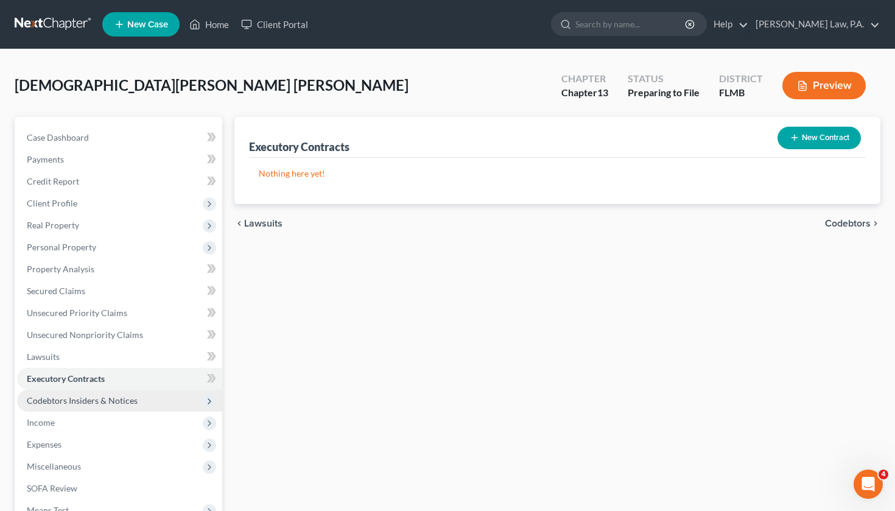
click at [97, 410] on span "Codebtors Insiders & Notices" at bounding box center [119, 401] width 205 height 22
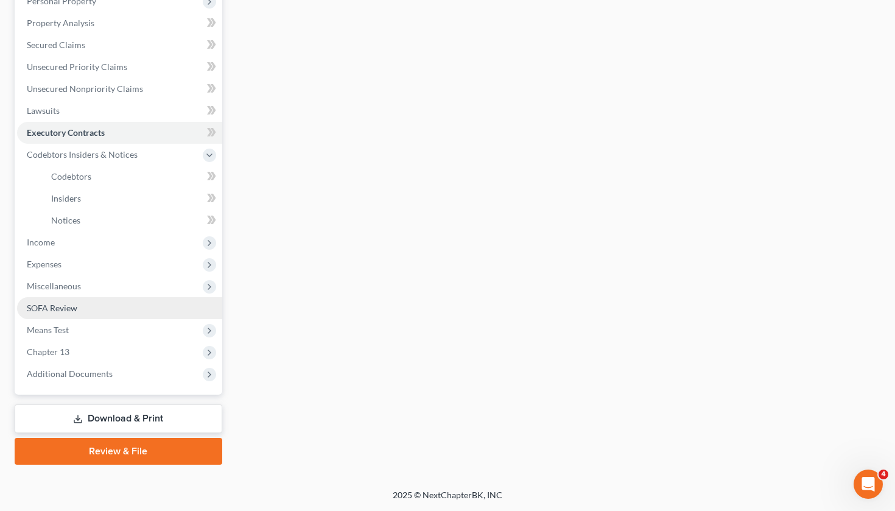
scroll to position [246, 0]
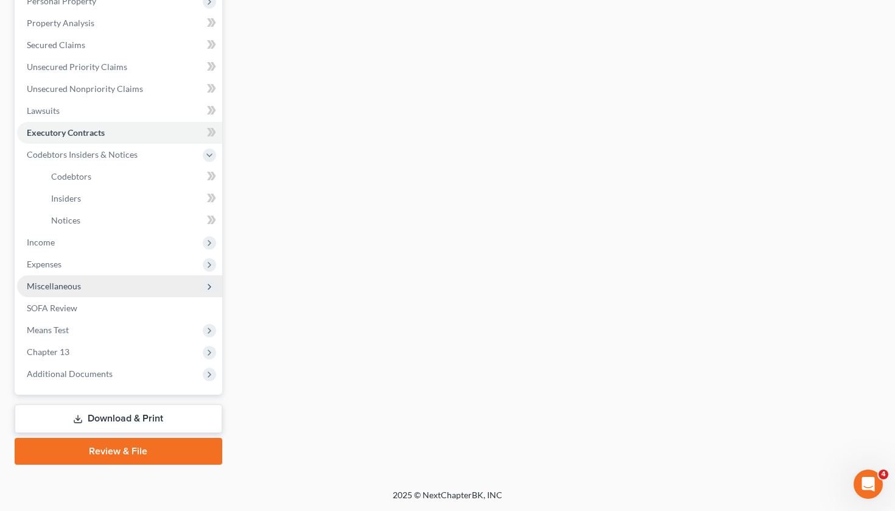
click at [102, 284] on span "Miscellaneous" at bounding box center [119, 286] width 205 height 22
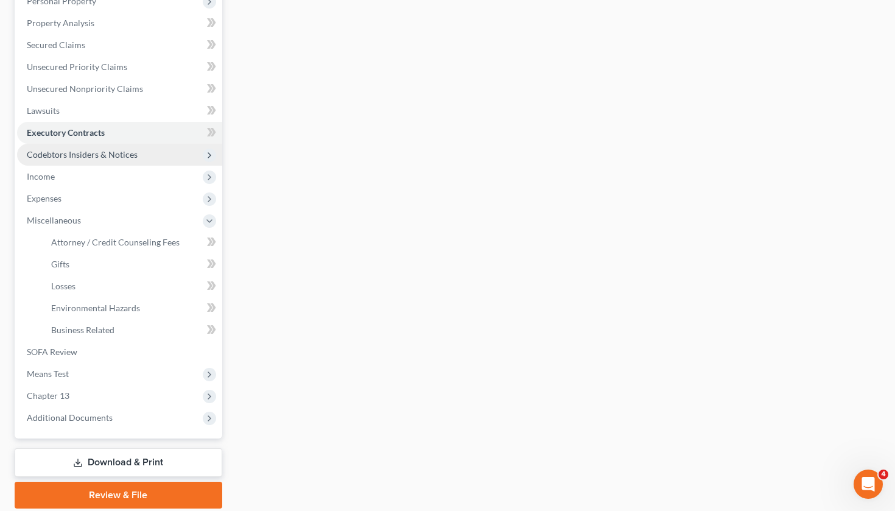
click at [117, 155] on span "Codebtors Insiders & Notices" at bounding box center [82, 154] width 111 height 10
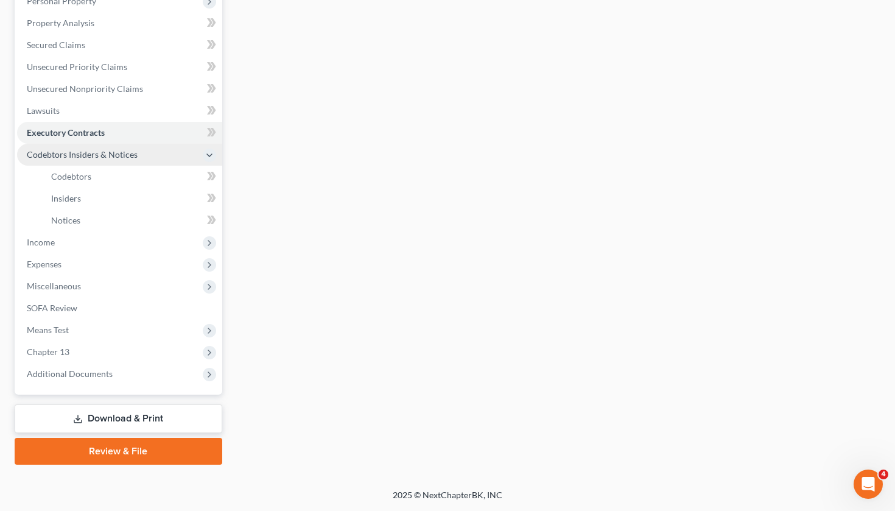
click at [117, 155] on span "Codebtors Insiders & Notices" at bounding box center [82, 154] width 111 height 10
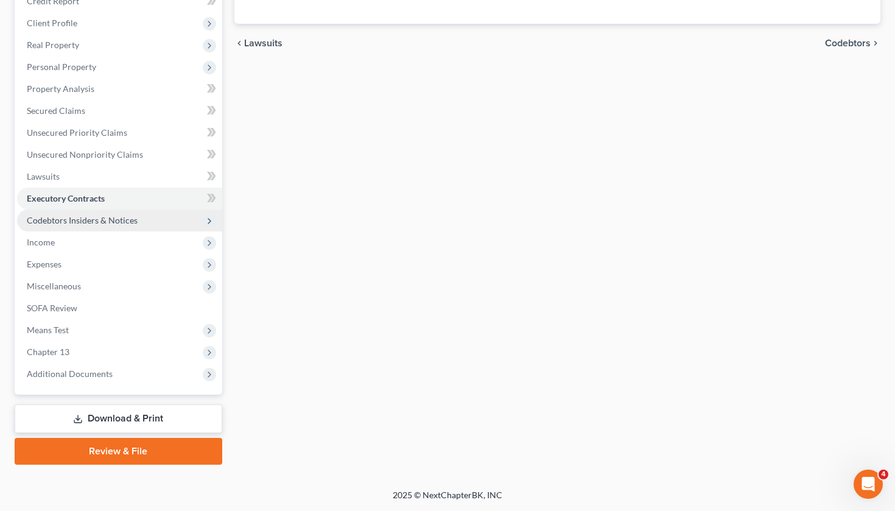
scroll to position [180, 0]
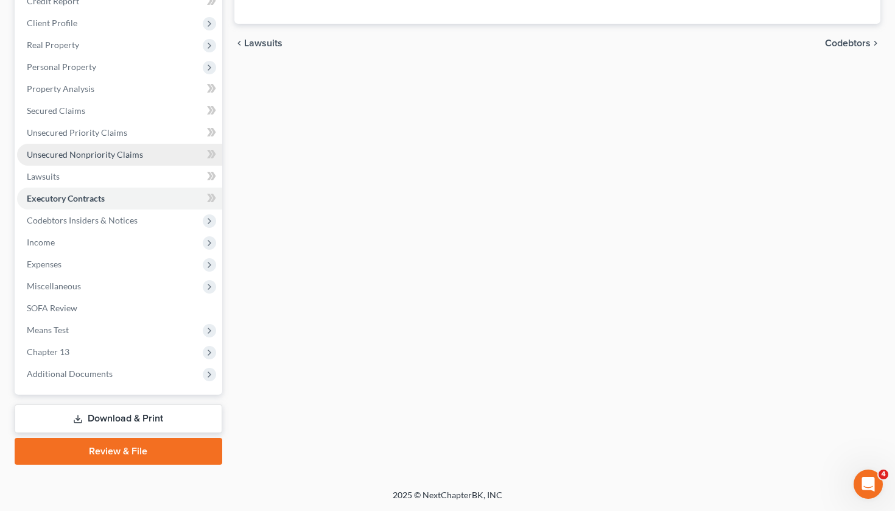
click at [115, 157] on span "Unsecured Nonpriority Claims" at bounding box center [85, 154] width 116 height 10
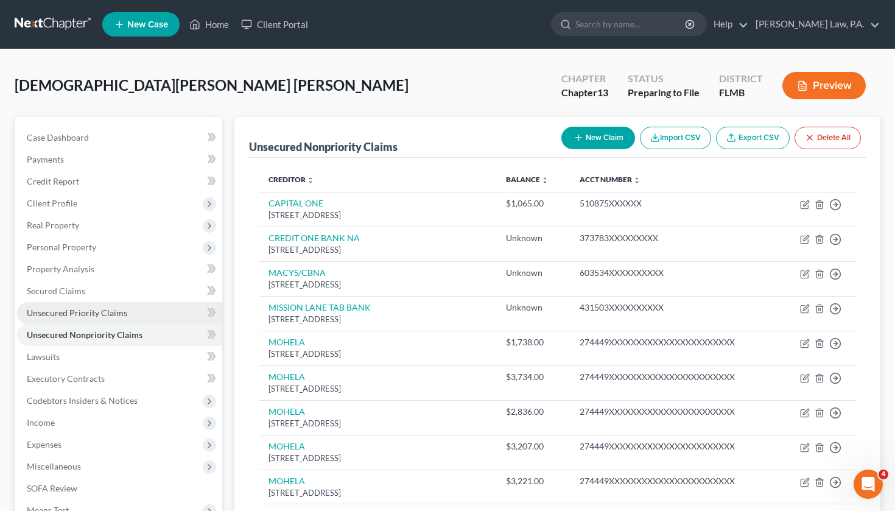
click at [110, 313] on span "Unsecured Priority Claims" at bounding box center [77, 313] width 100 height 10
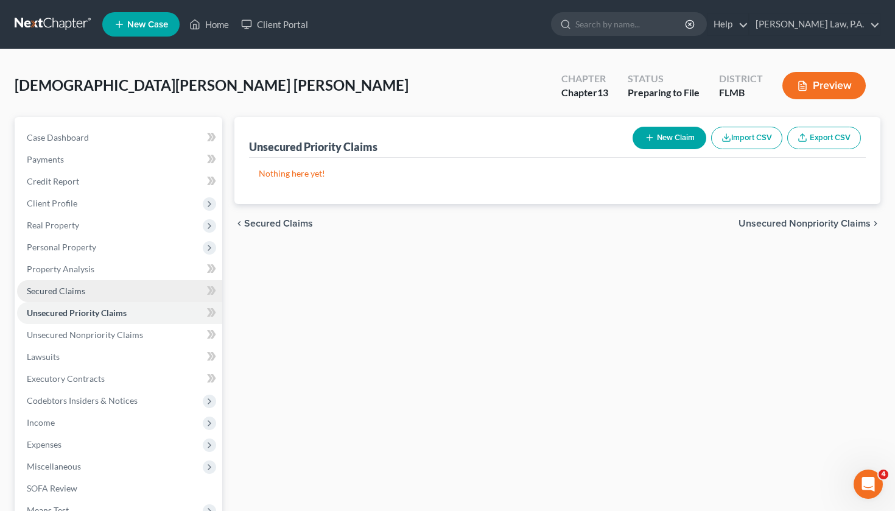
click at [112, 297] on link "Secured Claims" at bounding box center [119, 291] width 205 height 22
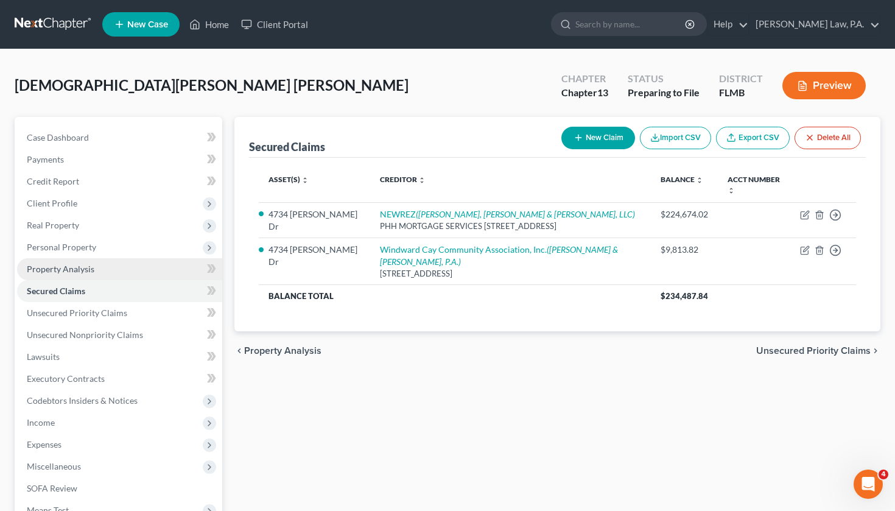
click at [119, 264] on link "Property Analysis" at bounding box center [119, 269] width 205 height 22
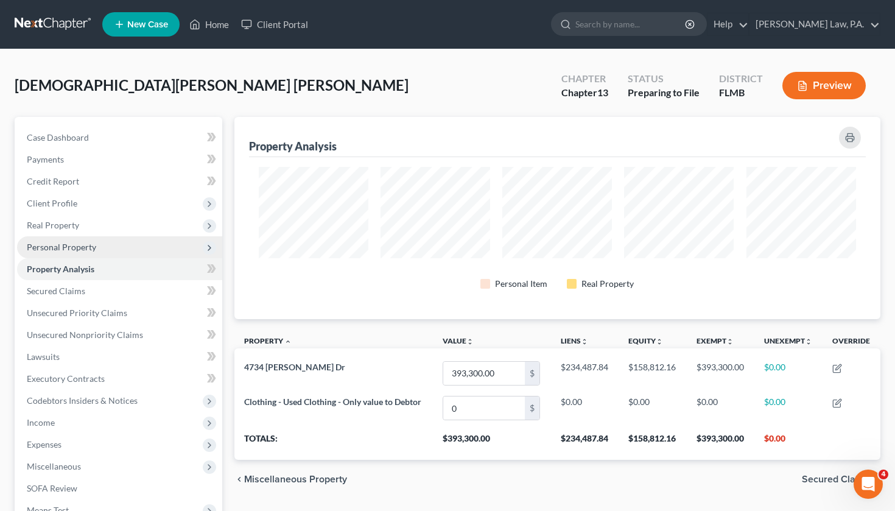
scroll to position [202, 646]
click at [124, 250] on span "Personal Property" at bounding box center [119, 247] width 205 height 22
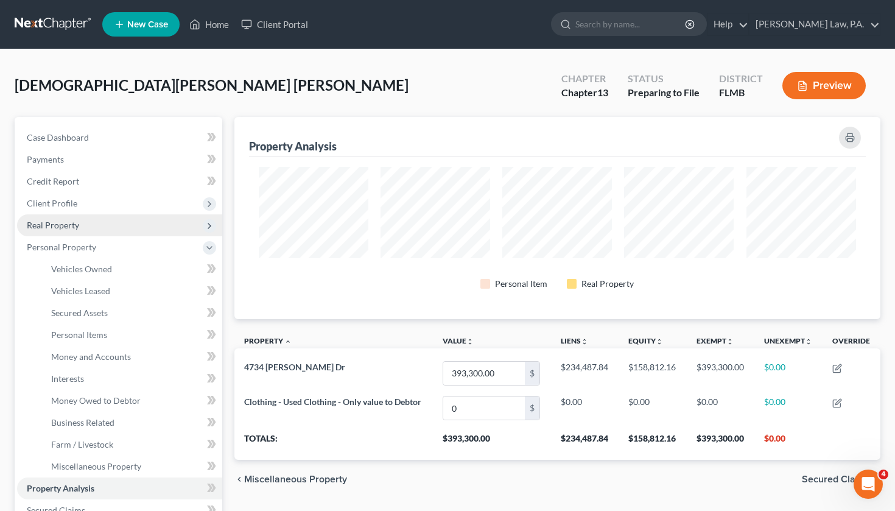
click at [116, 218] on span "Real Property" at bounding box center [119, 225] width 205 height 22
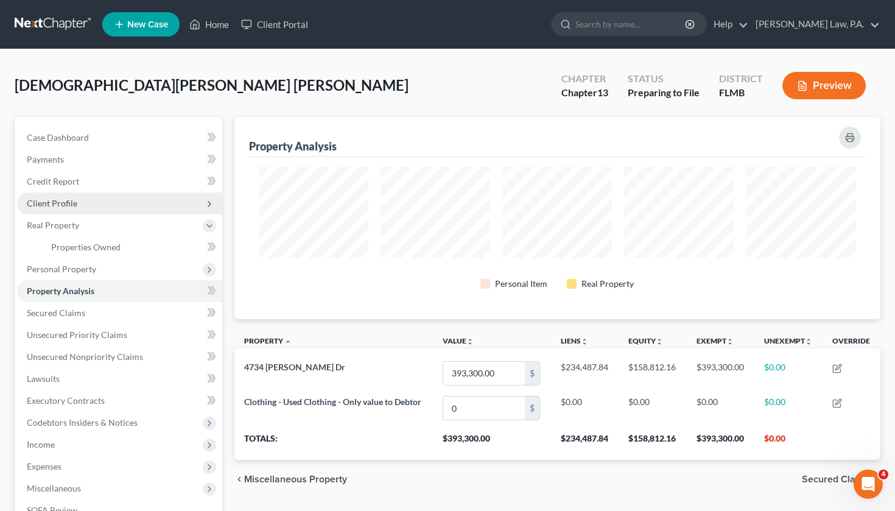
click at [128, 202] on span "Client Profile" at bounding box center [119, 203] width 205 height 22
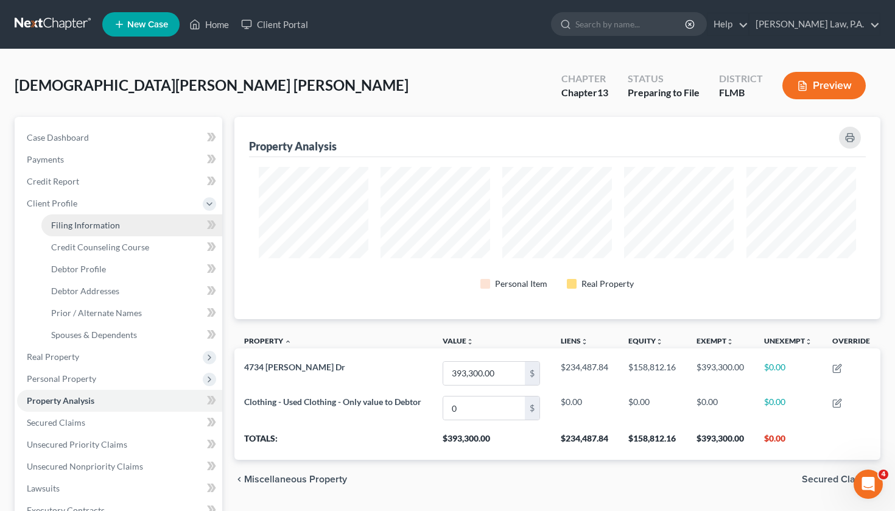
click at [121, 225] on link "Filing Information" at bounding box center [131, 225] width 181 height 22
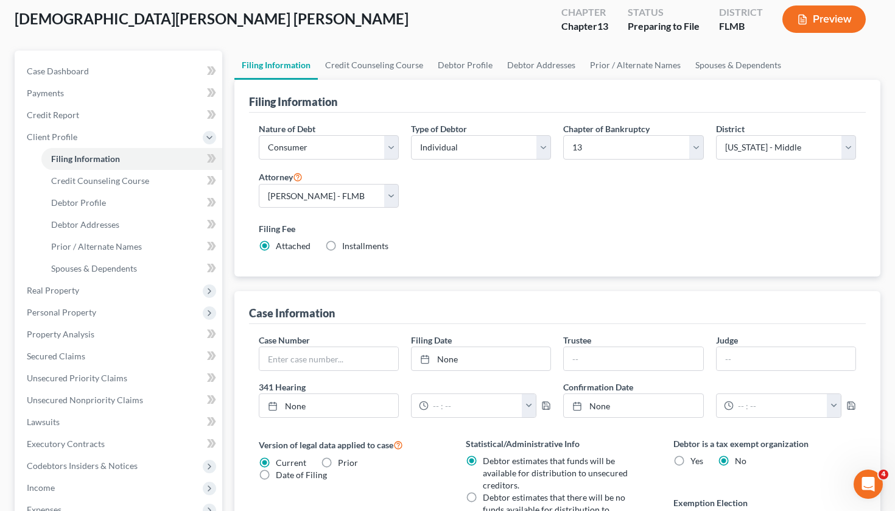
scroll to position [33, 0]
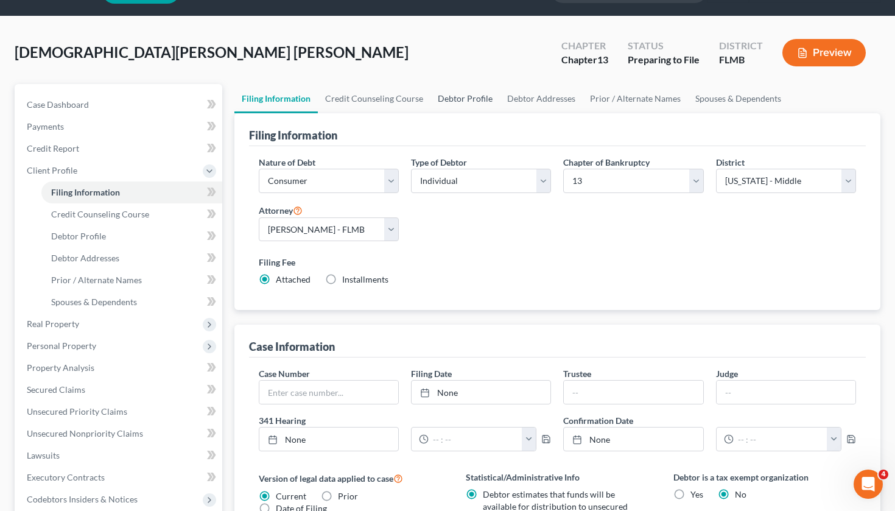
click at [460, 95] on link "Debtor Profile" at bounding box center [465, 98] width 69 height 29
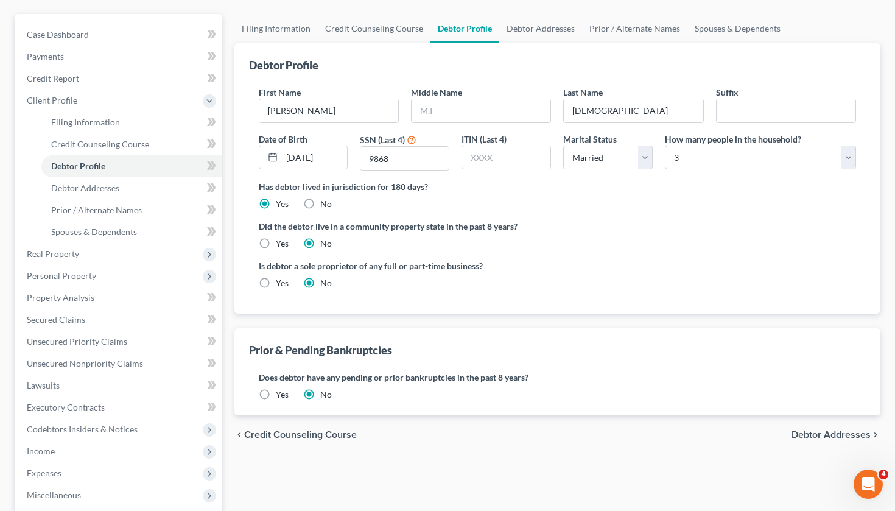
scroll to position [128, 0]
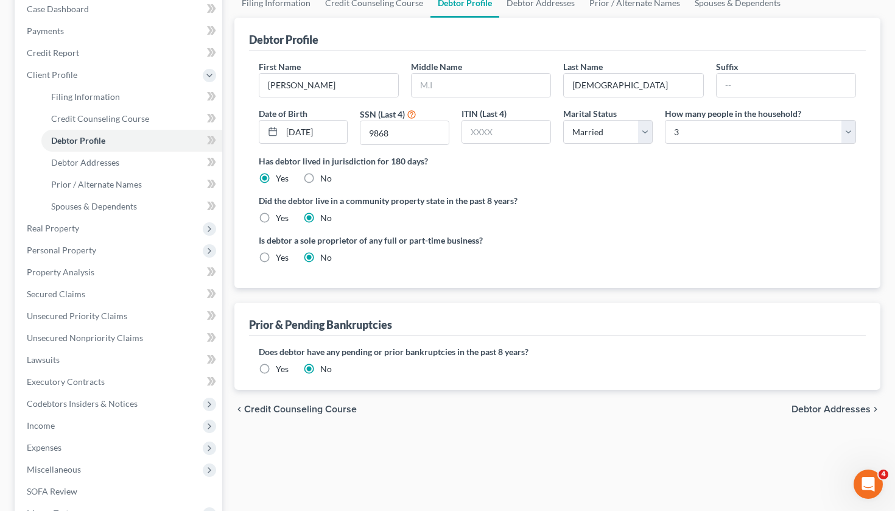
click at [276, 368] on label "Yes" at bounding box center [282, 369] width 13 height 12
click at [281, 368] on input "Yes" at bounding box center [285, 367] width 8 height 8
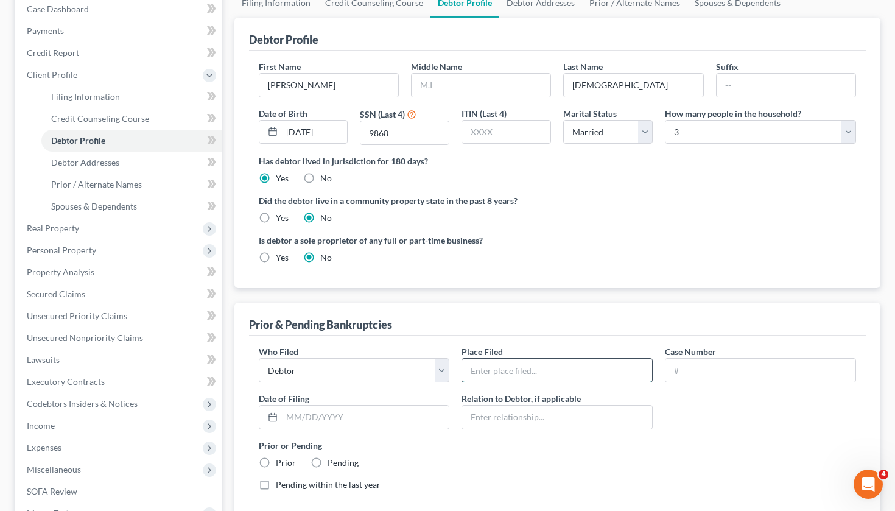
click at [513, 361] on input "text" at bounding box center [557, 370] width 190 height 23
click at [751, 379] on input "text" at bounding box center [761, 370] width 190 height 23
click at [404, 415] on input "text" at bounding box center [365, 417] width 167 height 23
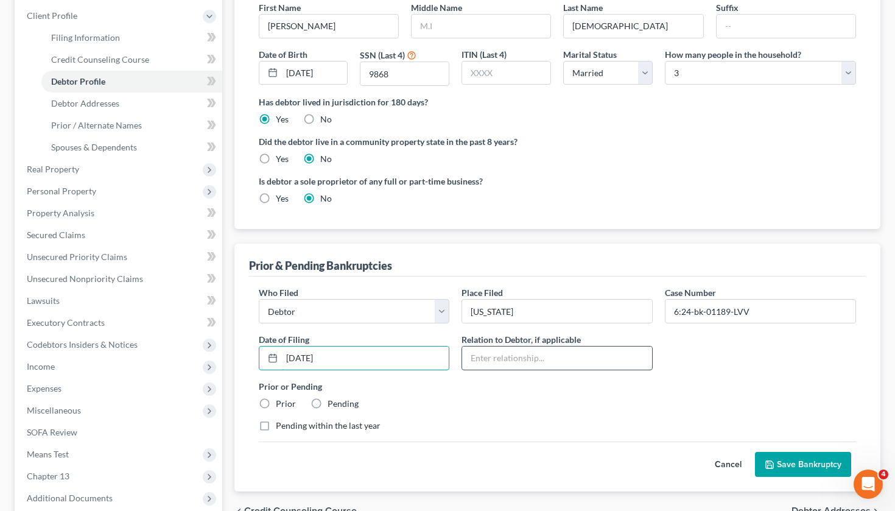
scroll to position [197, 0]
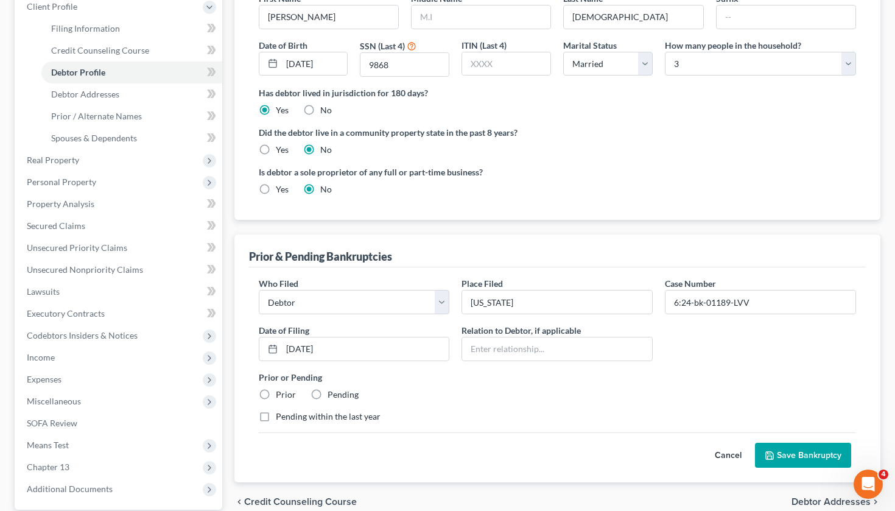
click at [276, 392] on label "Prior" at bounding box center [286, 394] width 20 height 12
click at [281, 392] on input "Prior" at bounding box center [285, 392] width 8 height 8
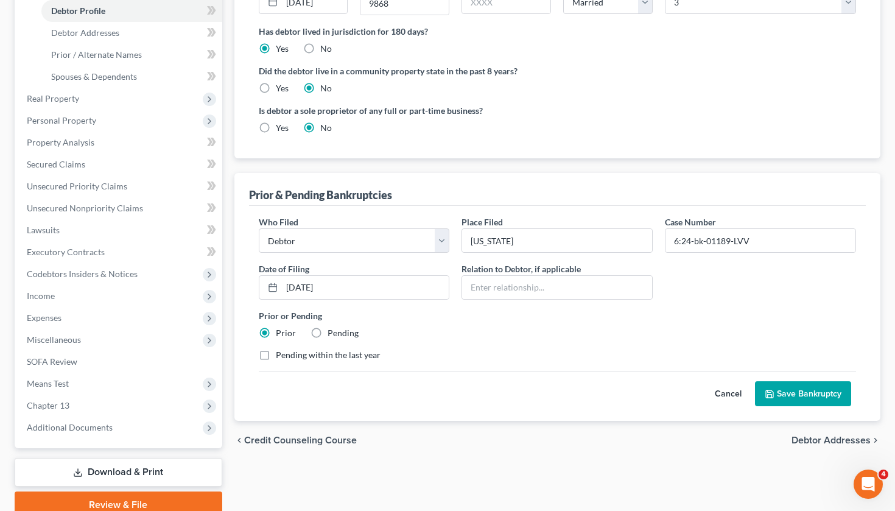
scroll to position [278, 0]
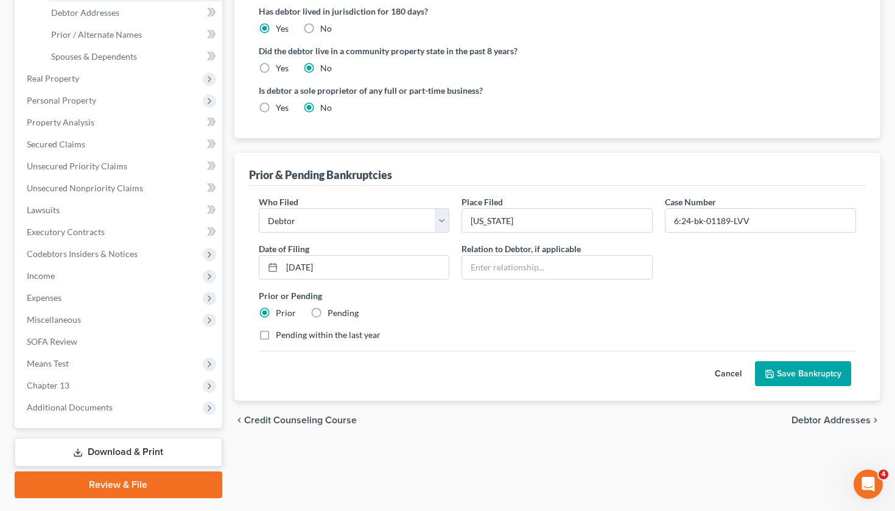
click at [276, 332] on label "Pending within the last year" at bounding box center [328, 335] width 105 height 12
click at [281, 332] on input "Pending within the last year" at bounding box center [285, 333] width 8 height 8
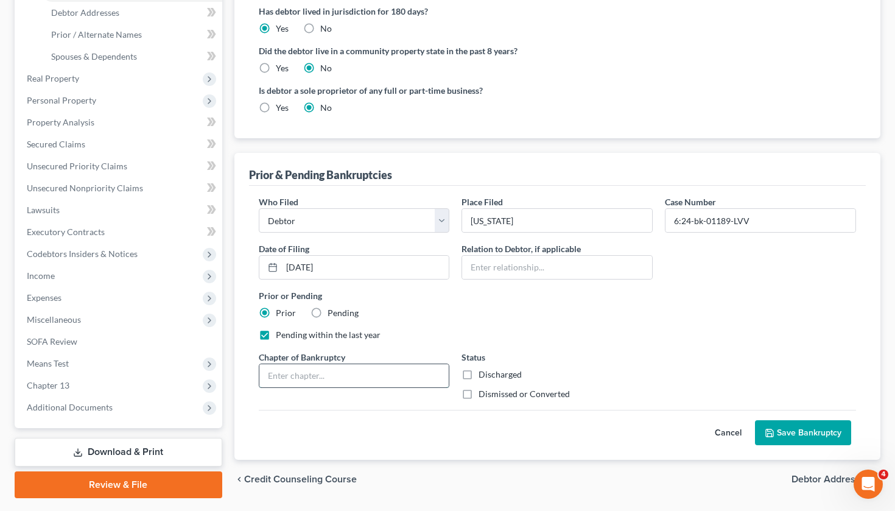
click at [377, 384] on input "text" at bounding box center [354, 375] width 190 height 23
drag, startPoint x: 366, startPoint y: 375, endPoint x: 251, endPoint y: 374, distance: 114.5
click at [251, 374] on div "Who Filed * Debtor Other Place Filed * [US_STATE] Case Number 6:24-bk-01189-LVV…" at bounding box center [557, 323] width 617 height 274
click at [479, 395] on label "Dismissed or Converted" at bounding box center [524, 394] width 91 height 12
click at [483, 395] on input "Dismissed or Converted" at bounding box center [487, 392] width 8 height 8
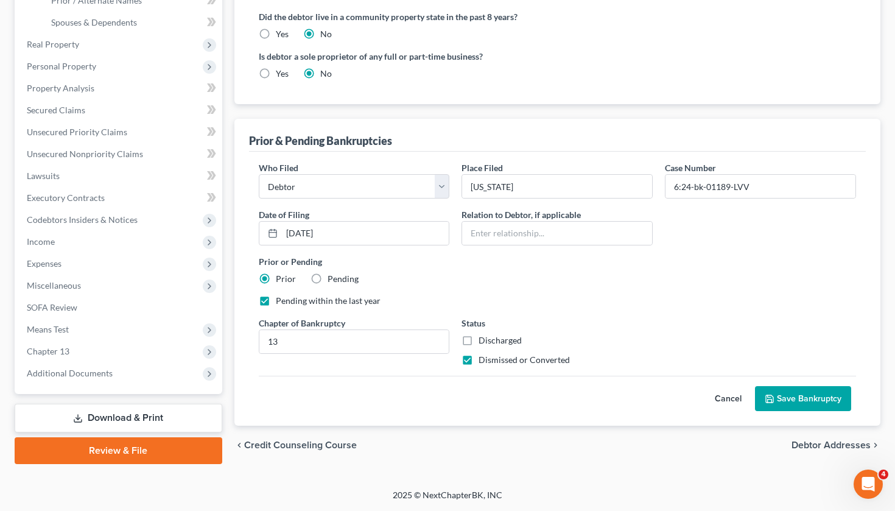
scroll to position [312, 0]
click at [815, 401] on button "Save Bankruptcy" at bounding box center [803, 399] width 96 height 26
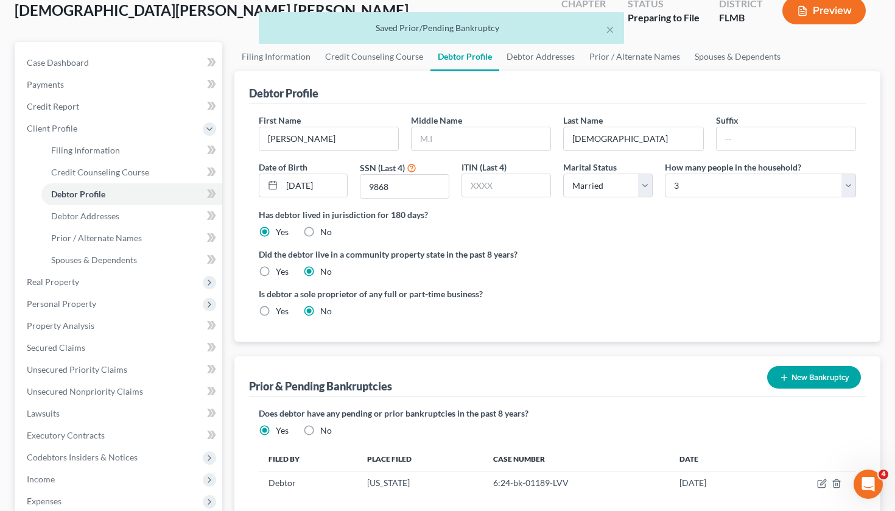
scroll to position [67, 0]
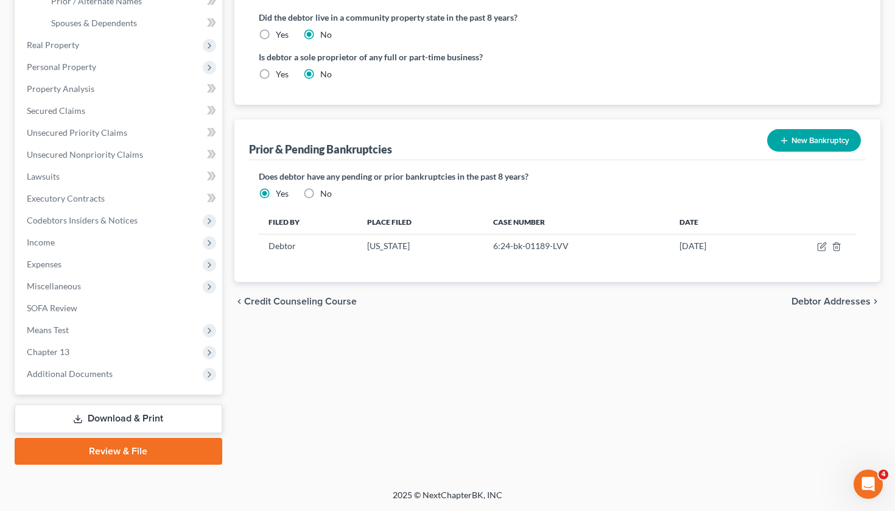
click at [842, 299] on span "Debtor Addresses" at bounding box center [831, 302] width 79 height 10
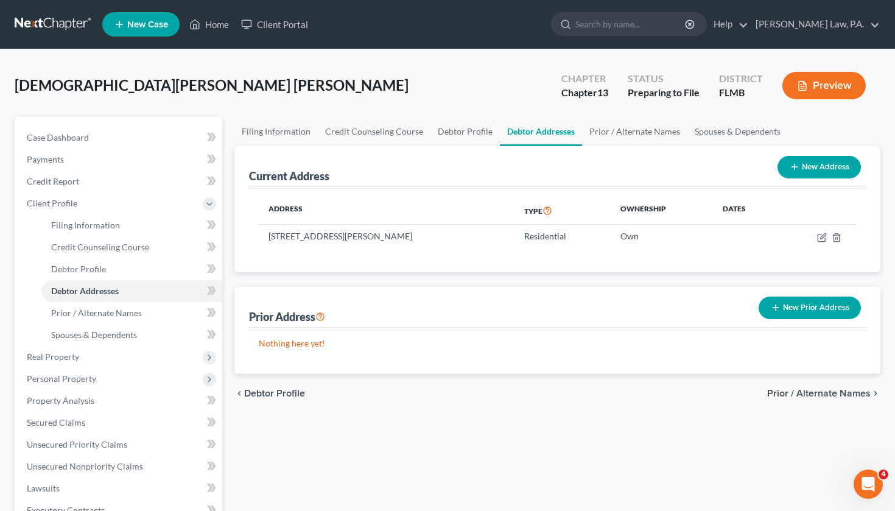
click at [838, 392] on span "Prior / Alternate Names" at bounding box center [819, 393] width 104 height 10
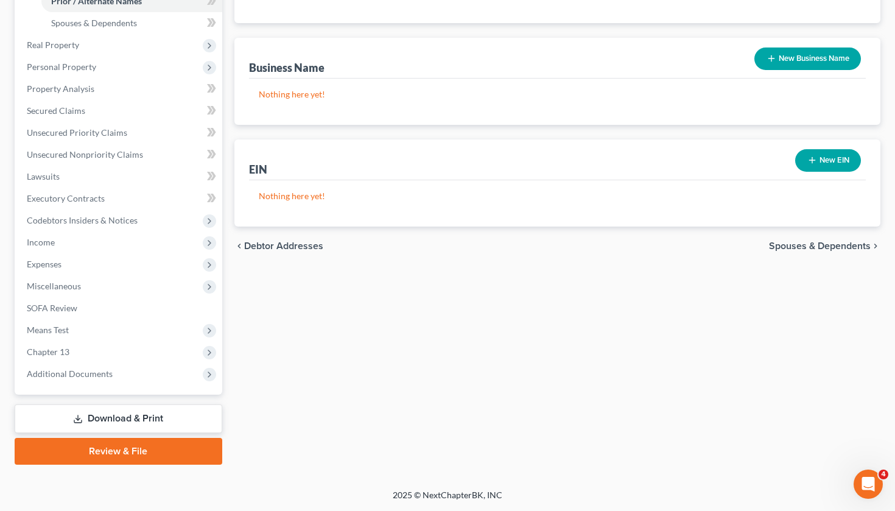
click at [841, 244] on span "Spouses & Dependents" at bounding box center [820, 246] width 102 height 10
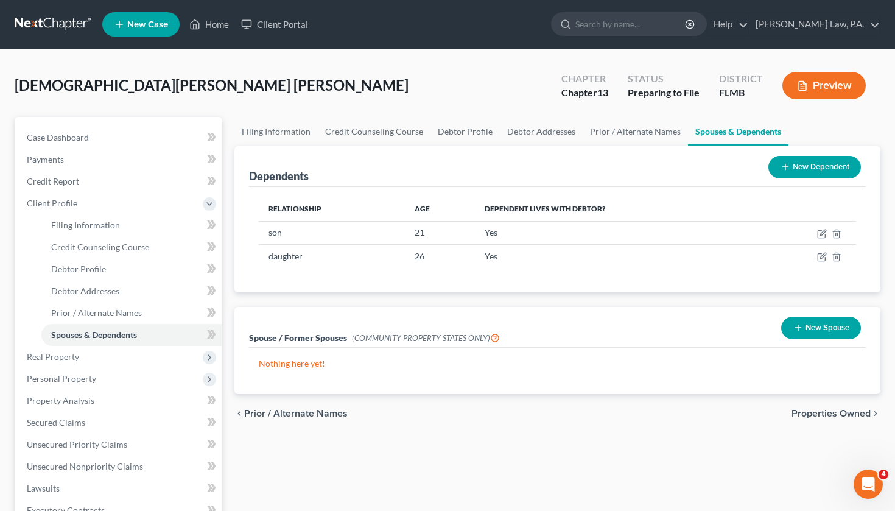
click at [829, 413] on span "Properties Owned" at bounding box center [831, 414] width 79 height 10
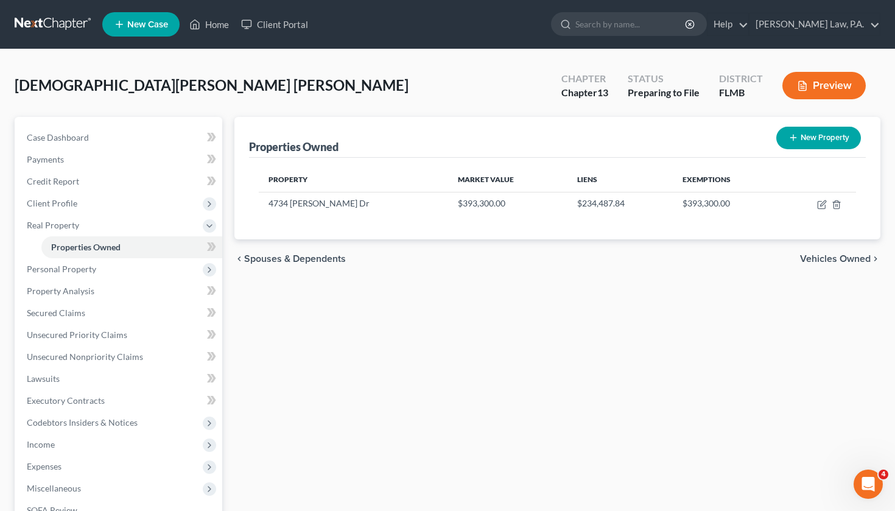
click at [829, 260] on span "Vehicles Owned" at bounding box center [835, 259] width 71 height 10
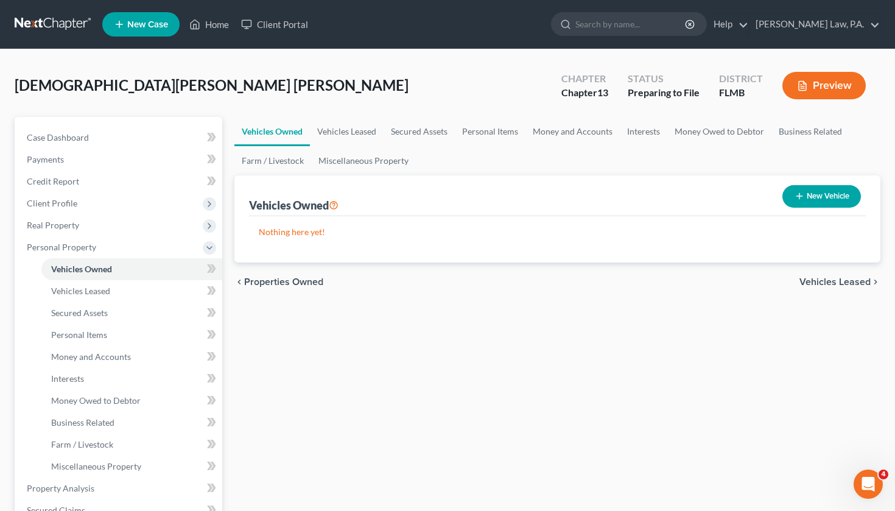
scroll to position [9, 0]
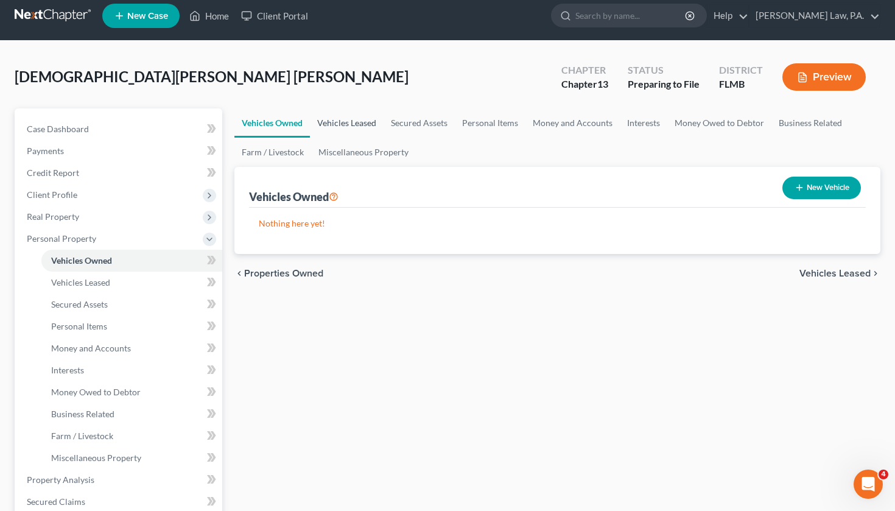
click at [368, 124] on link "Vehicles Leased" at bounding box center [347, 122] width 74 height 29
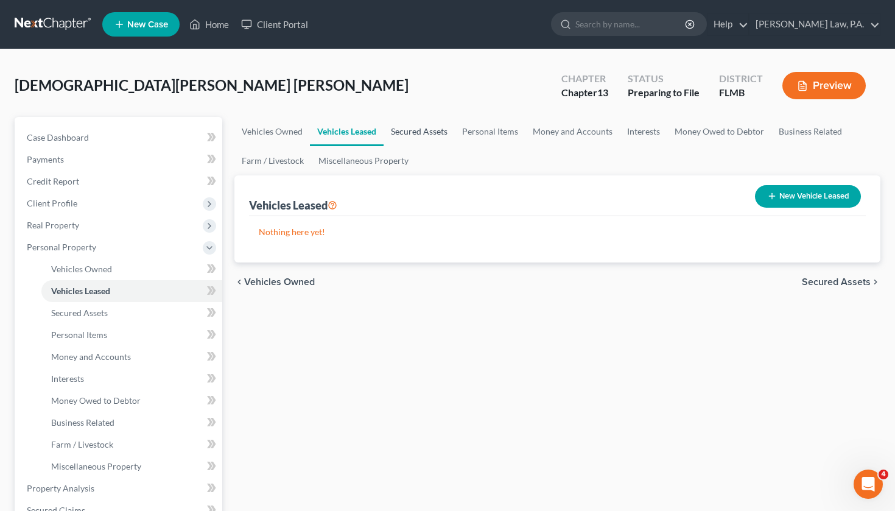
click at [420, 136] on link "Secured Assets" at bounding box center [419, 131] width 71 height 29
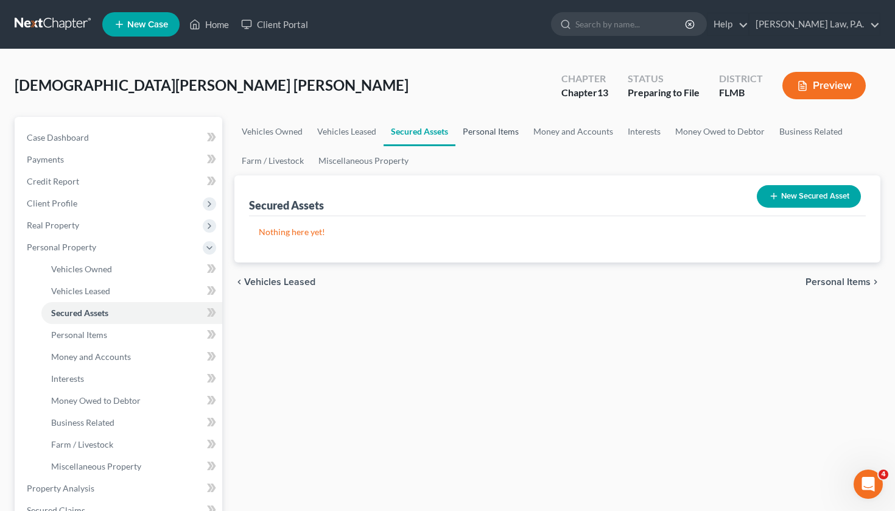
click at [480, 125] on link "Personal Items" at bounding box center [490, 131] width 71 height 29
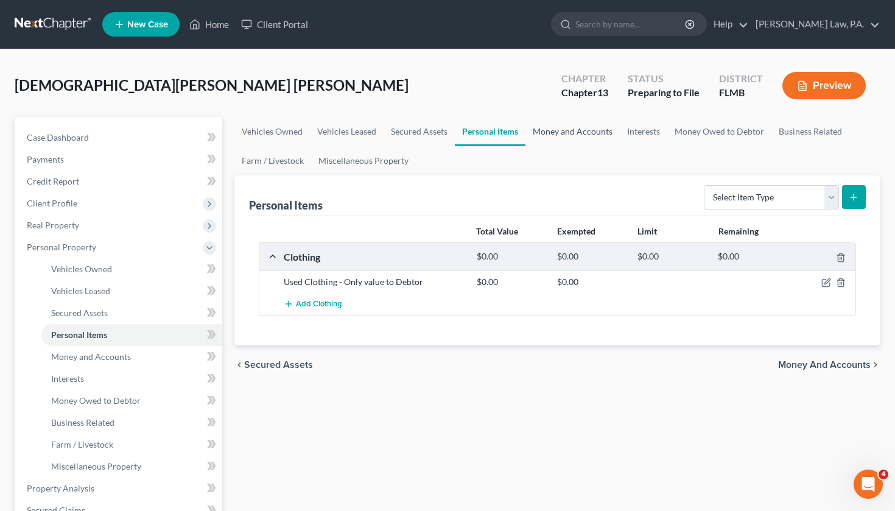
click at [546, 130] on link "Money and Accounts" at bounding box center [573, 131] width 94 height 29
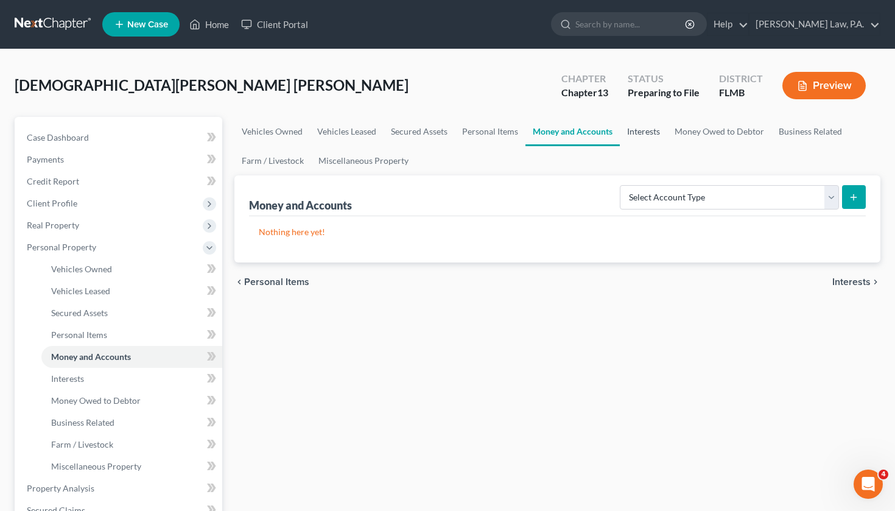
click at [641, 130] on link "Interests" at bounding box center [643, 131] width 47 height 29
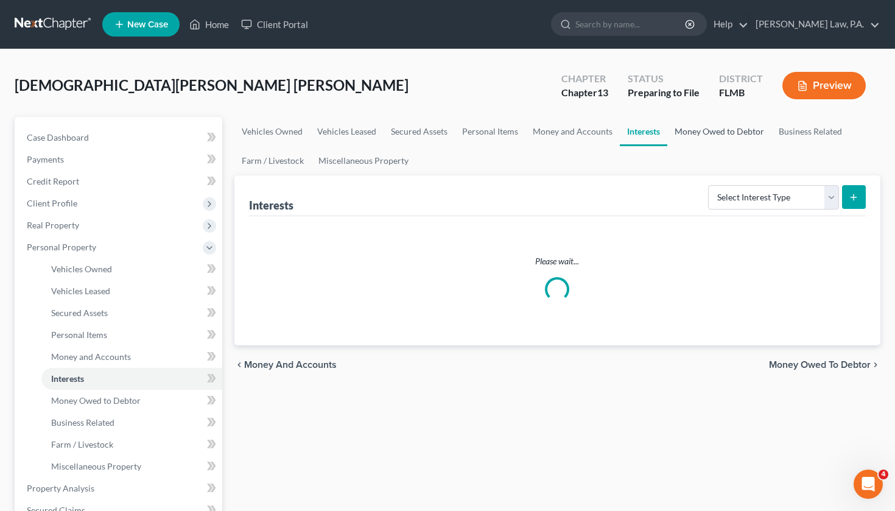
click at [715, 128] on link "Money Owed to Debtor" at bounding box center [719, 131] width 104 height 29
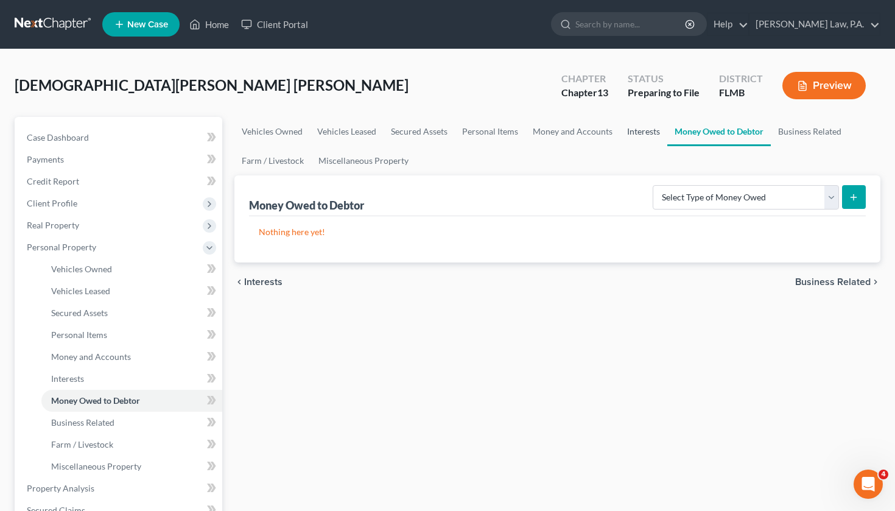
click at [647, 135] on link "Interests" at bounding box center [643, 131] width 47 height 29
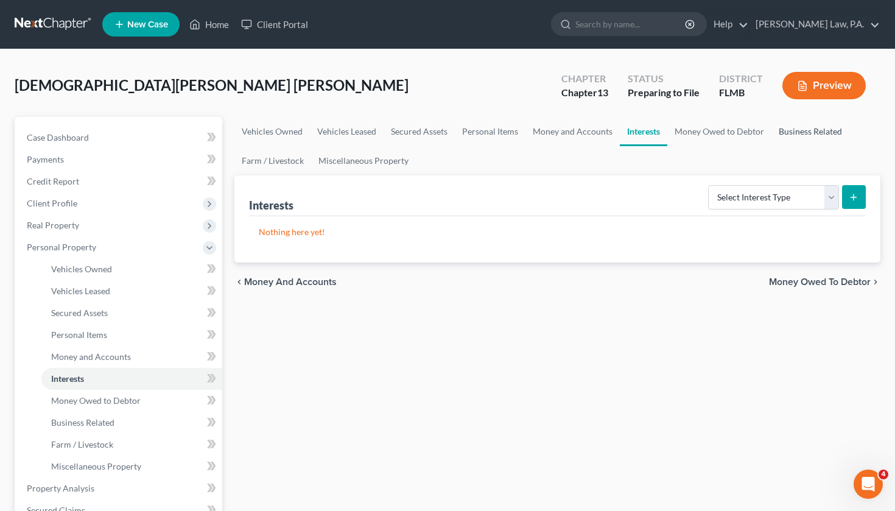
click at [807, 133] on link "Business Related" at bounding box center [811, 131] width 78 height 29
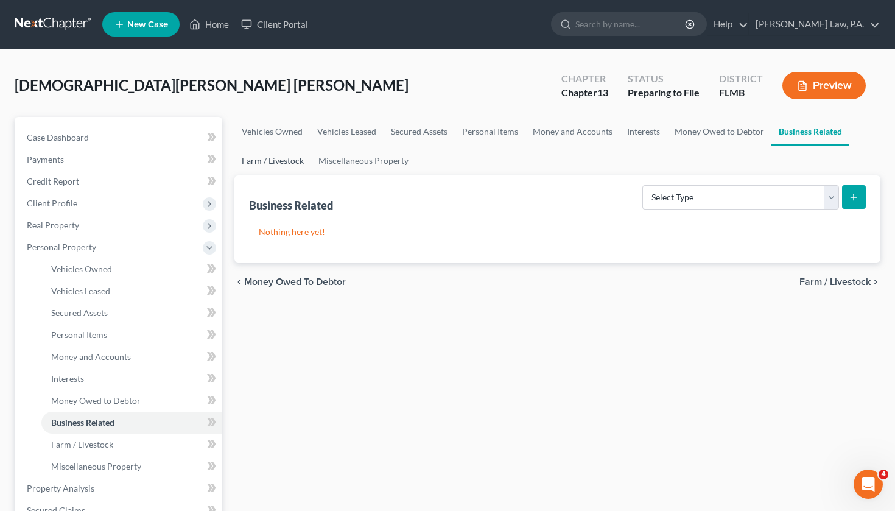
click at [274, 168] on link "Farm / Livestock" at bounding box center [272, 160] width 77 height 29
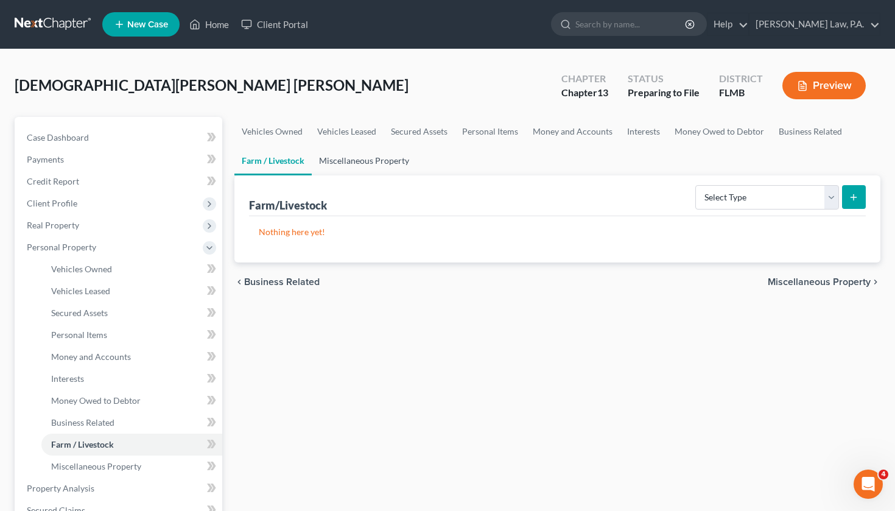
click at [369, 169] on link "Miscellaneous Property" at bounding box center [364, 160] width 105 height 29
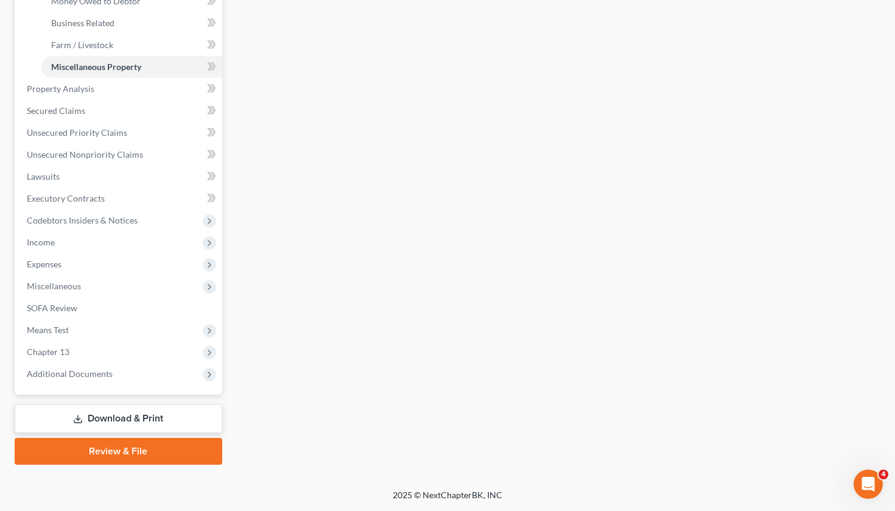
scroll to position [399, 0]
click at [160, 417] on link "Download & Print" at bounding box center [119, 418] width 208 height 29
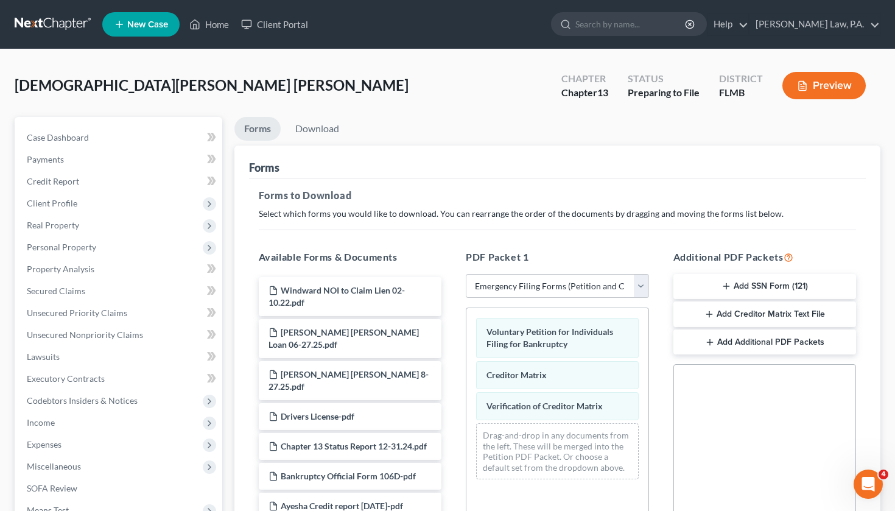
click at [764, 312] on button "Add Creditor Matrix Text File" at bounding box center [764, 314] width 183 height 26
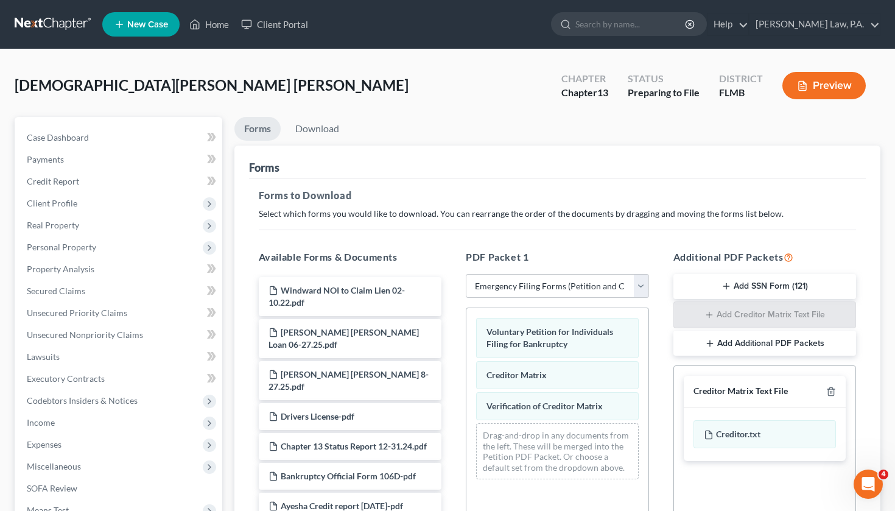
click at [772, 292] on button "Add SSN Form (121)" at bounding box center [764, 287] width 183 height 26
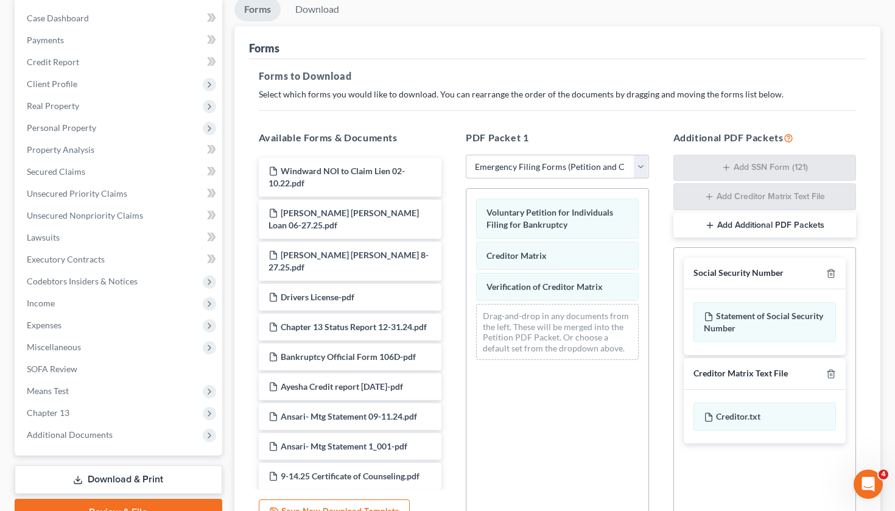
scroll to position [189, 0]
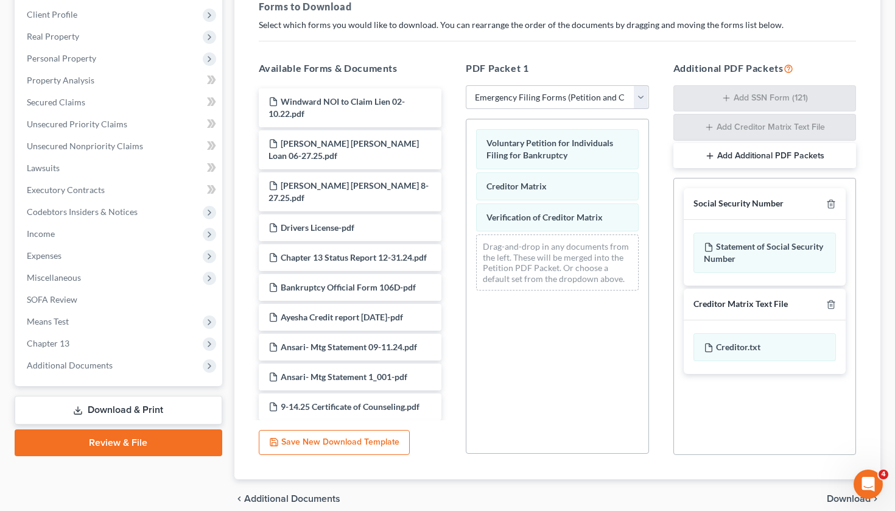
click at [834, 500] on span "Download" at bounding box center [849, 499] width 44 height 10
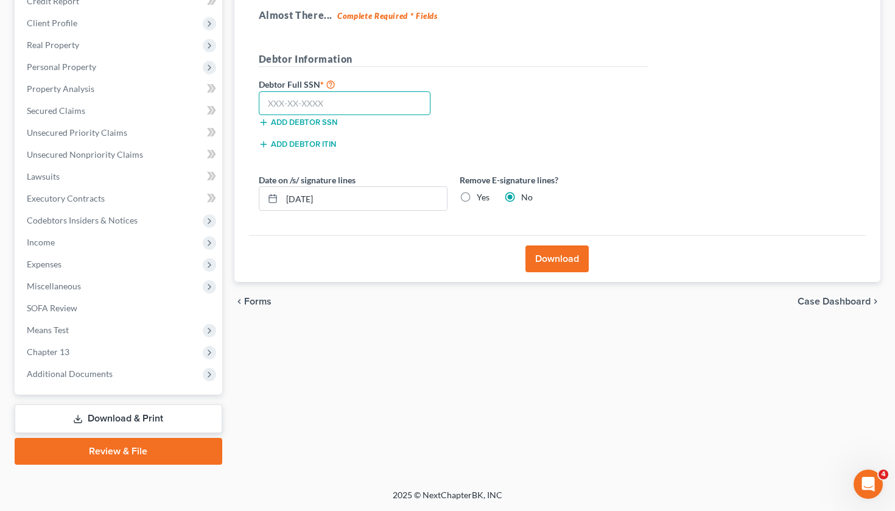
click at [338, 111] on input "text" at bounding box center [345, 103] width 172 height 24
click at [477, 194] on label "Yes" at bounding box center [483, 197] width 13 height 12
click at [482, 194] on input "Yes" at bounding box center [486, 195] width 8 height 8
click at [569, 260] on button "Download" at bounding box center [557, 258] width 63 height 27
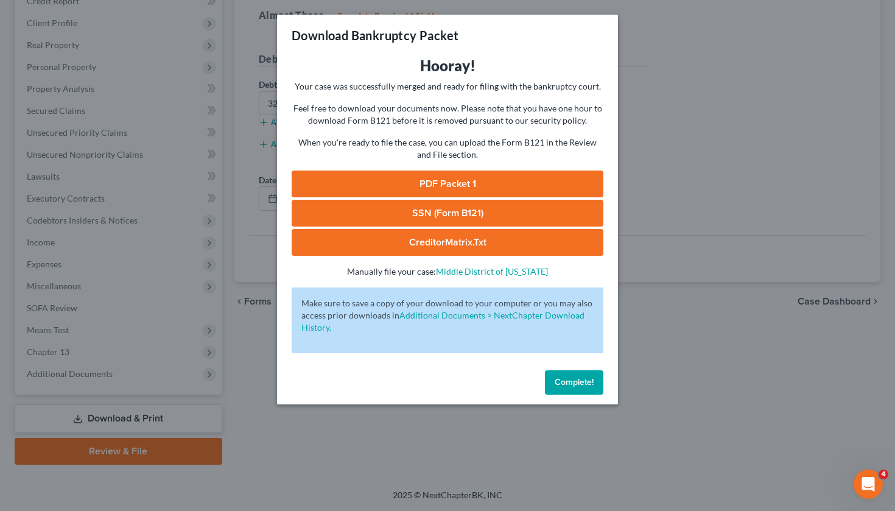
click at [476, 191] on link "PDF Packet 1" at bounding box center [448, 184] width 312 height 27
click at [443, 212] on link "SSN (Form B121)" at bounding box center [448, 213] width 312 height 27
click at [469, 241] on link "CreditorMatrix.txt" at bounding box center [448, 242] width 312 height 27
click at [549, 373] on button "Complete!" at bounding box center [574, 382] width 58 height 24
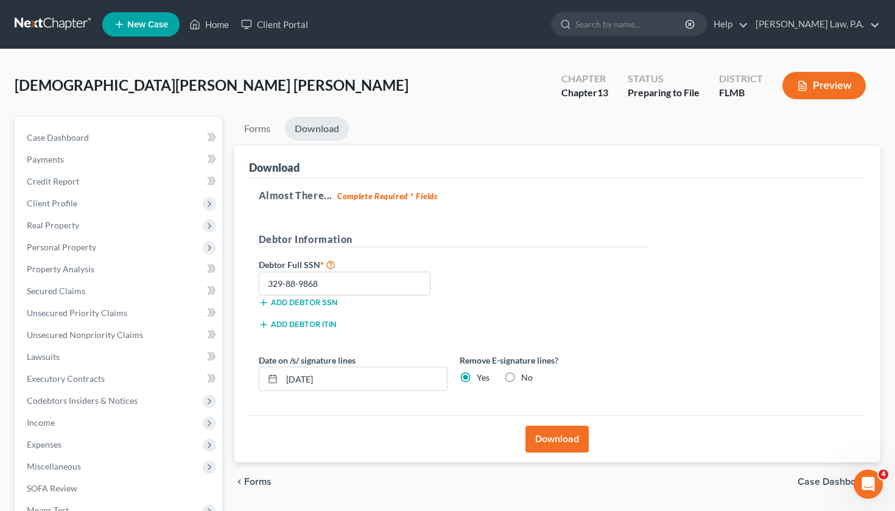
scroll to position [0, 0]
click at [221, 23] on link "Home" at bounding box center [209, 24] width 52 height 22
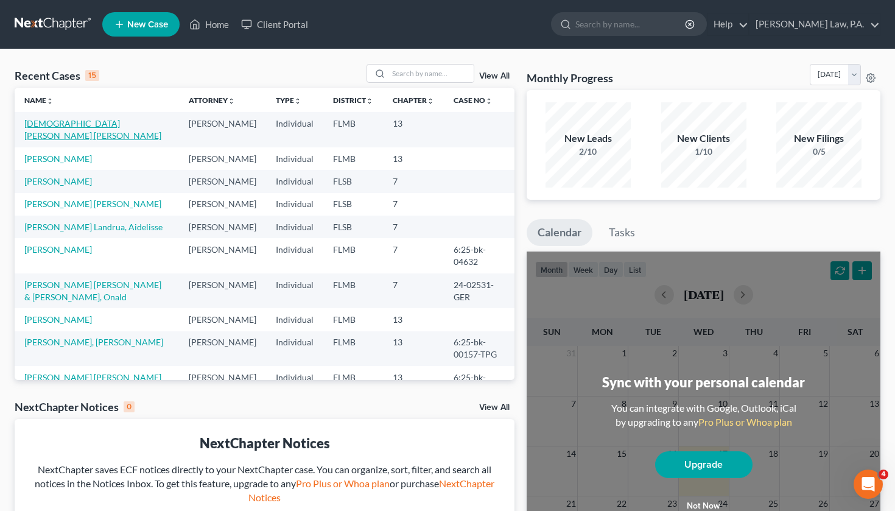
click at [80, 125] on link "[DEMOGRAPHIC_DATA][PERSON_NAME] [PERSON_NAME]" at bounding box center [92, 129] width 137 height 23
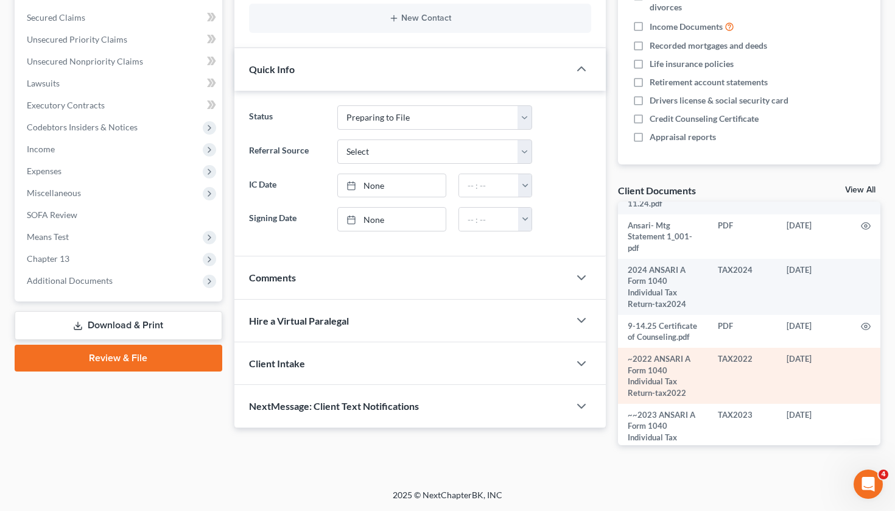
scroll to position [273, 0]
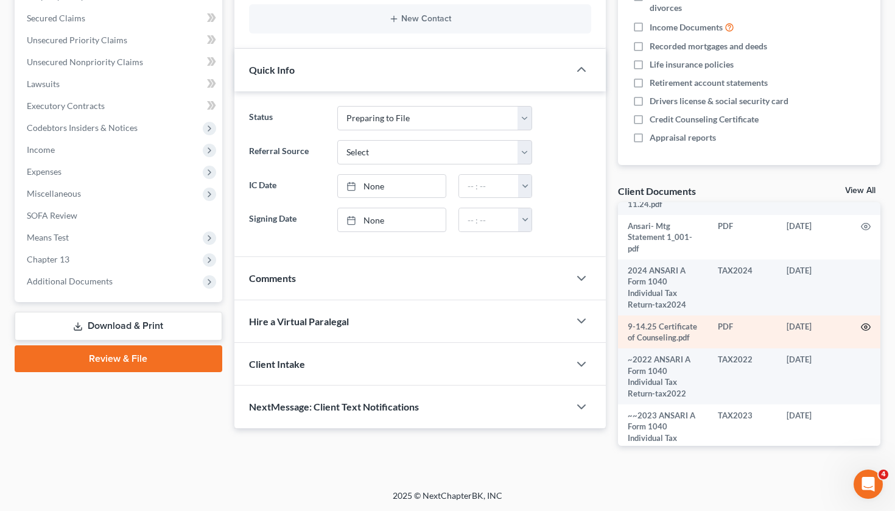
click at [867, 322] on icon "button" at bounding box center [866, 327] width 10 height 10
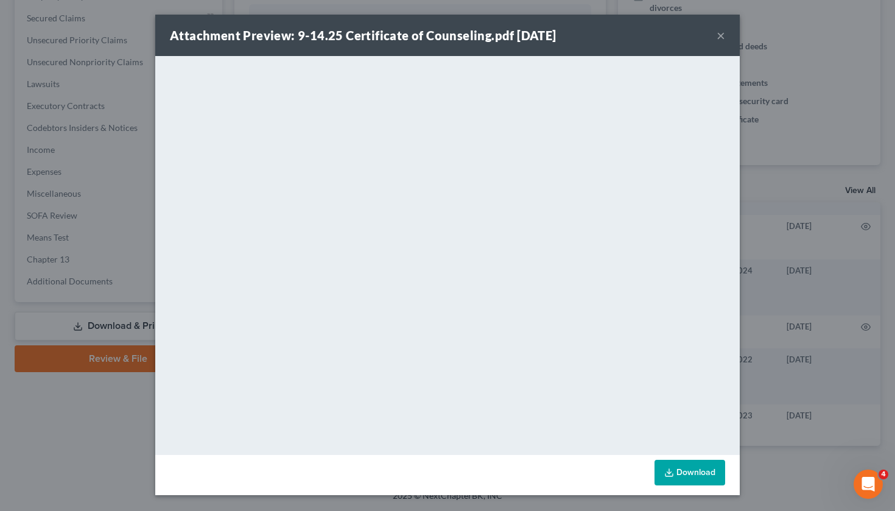
click at [689, 467] on link "Download" at bounding box center [690, 473] width 71 height 26
click at [719, 41] on button "×" at bounding box center [721, 35] width 9 height 15
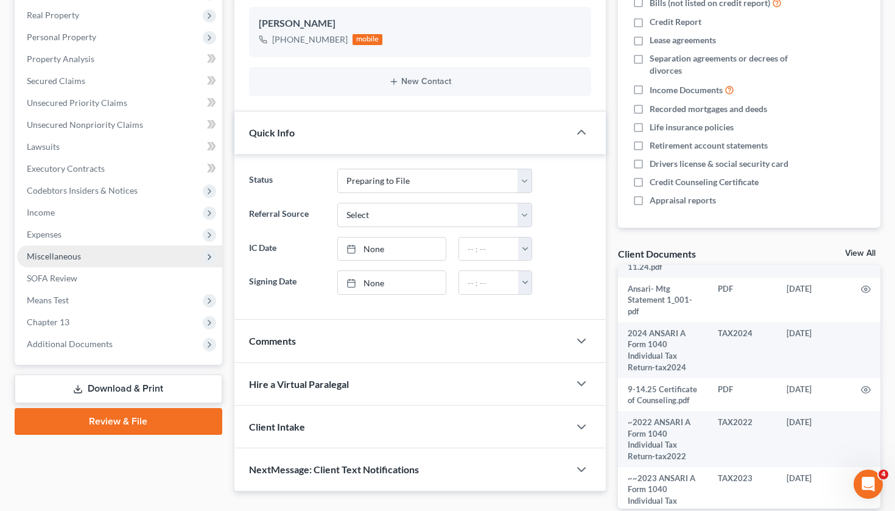
scroll to position [202, 0]
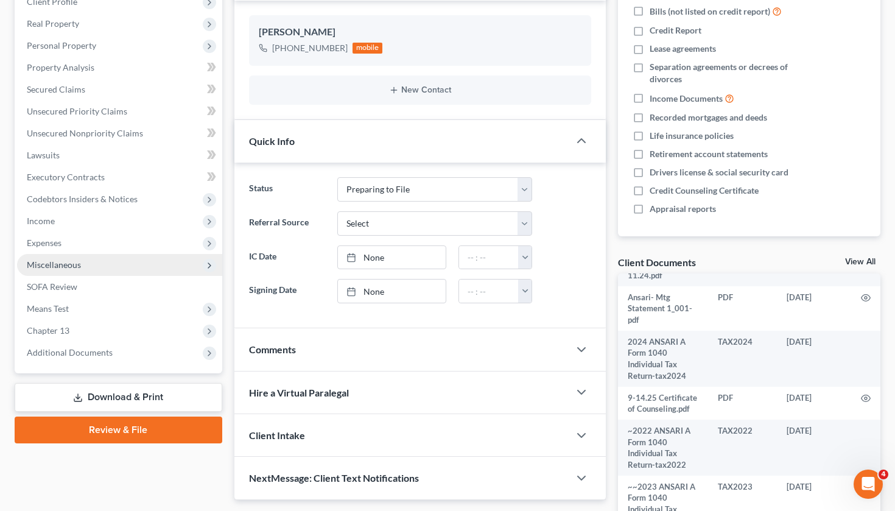
click at [89, 266] on span "Miscellaneous" at bounding box center [119, 265] width 205 height 22
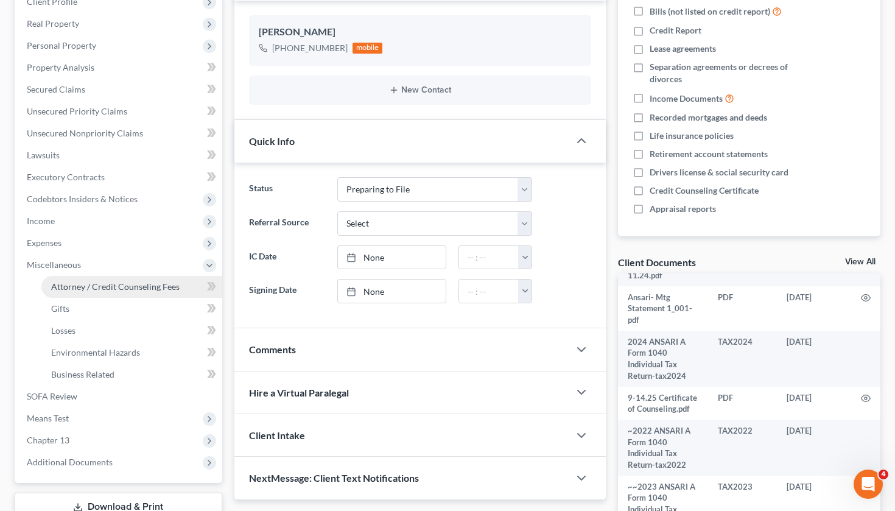
click at [96, 286] on span "Attorney / Credit Counseling Fees" at bounding box center [115, 286] width 128 height 10
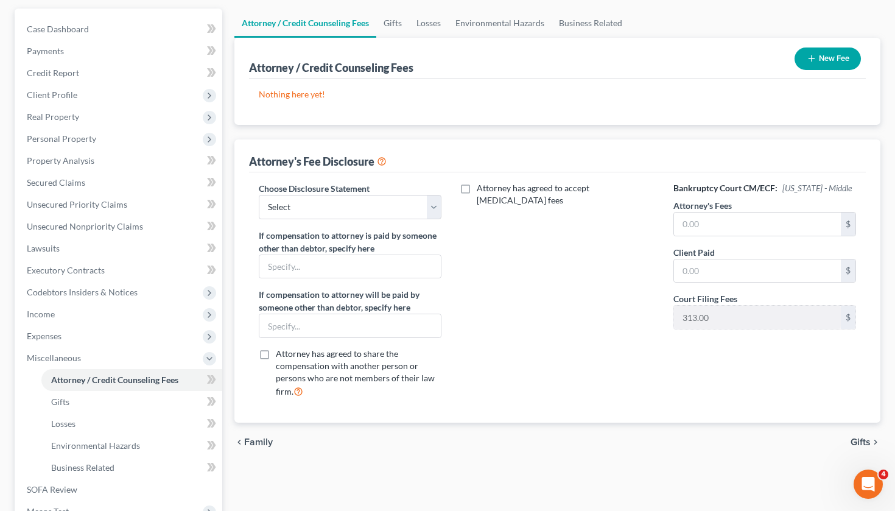
scroll to position [108, 0]
click at [370, 267] on input "text" at bounding box center [350, 267] width 182 height 23
click at [721, 204] on label "Attorney's Fees" at bounding box center [702, 206] width 58 height 13
click at [715, 228] on input "text" at bounding box center [757, 224] width 167 height 23
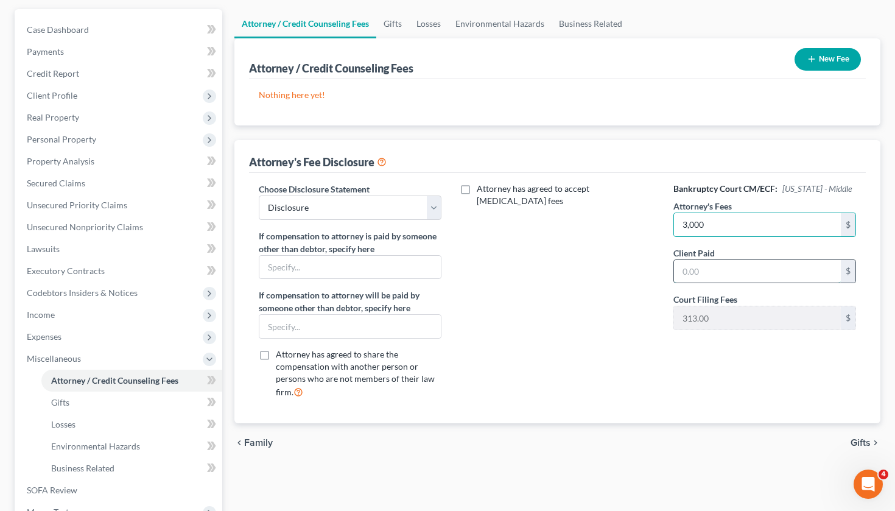
click at [686, 272] on input "text" at bounding box center [757, 271] width 167 height 23
click at [568, 333] on div "Attorney has agreed to accept [MEDICAL_DATA] fees" at bounding box center [558, 296] width 208 height 226
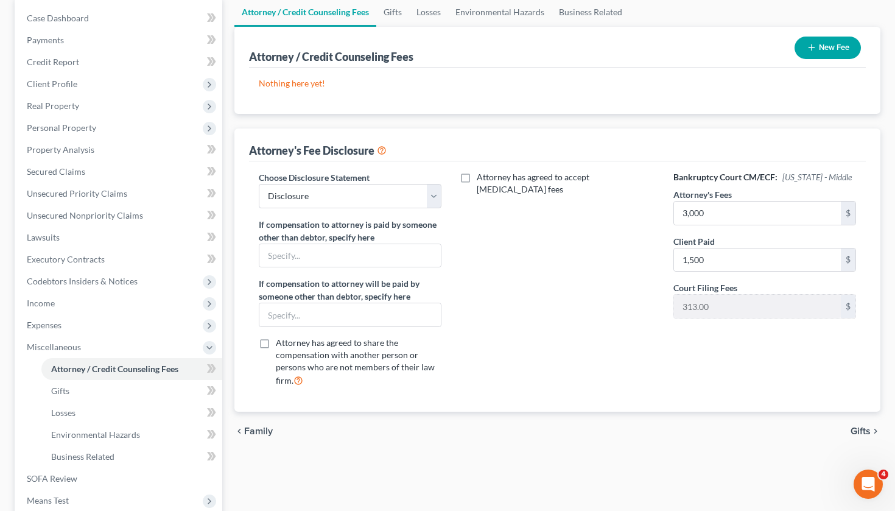
scroll to position [111, 0]
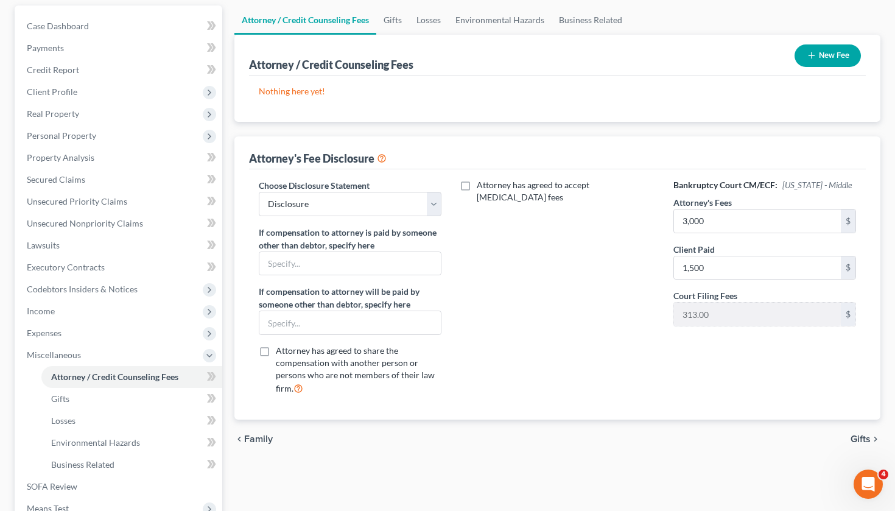
click at [817, 54] on button "New Fee" at bounding box center [828, 55] width 66 height 23
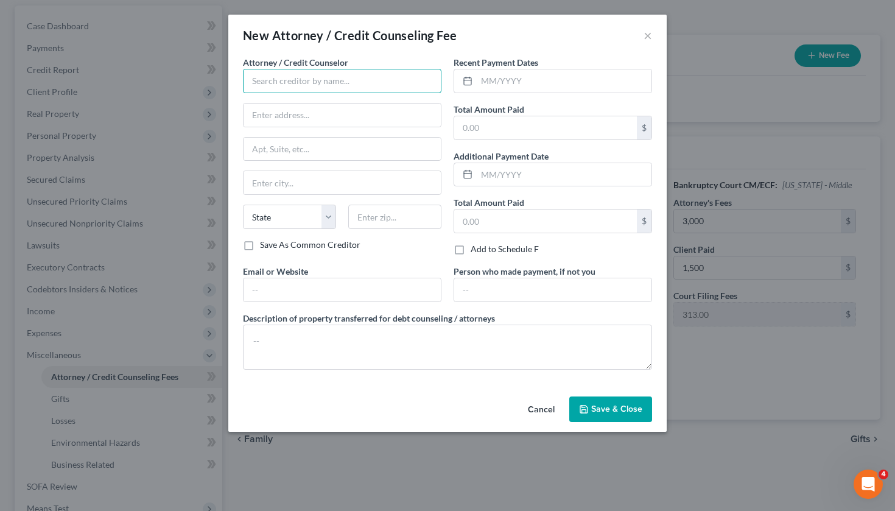
click at [390, 86] on input "text" at bounding box center [342, 81] width 199 height 24
click at [543, 407] on button "Cancel" at bounding box center [541, 410] width 46 height 24
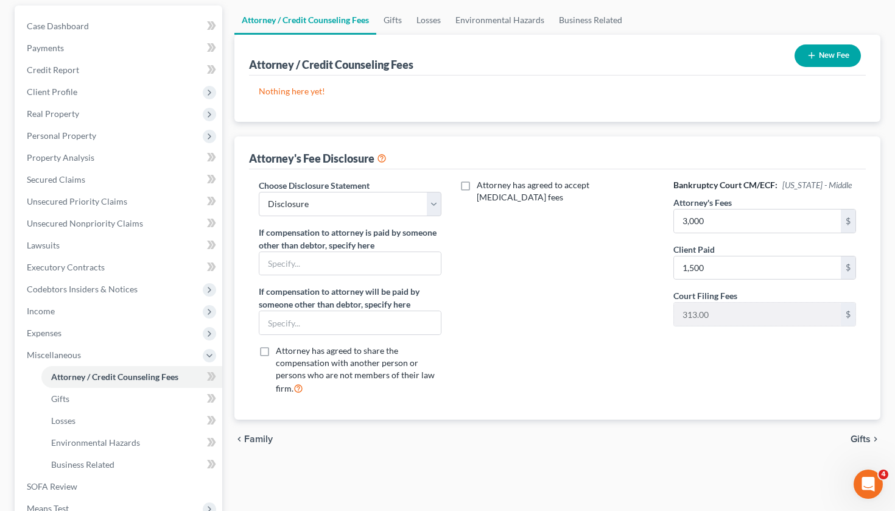
click at [853, 434] on span "Gifts" at bounding box center [861, 439] width 20 height 10
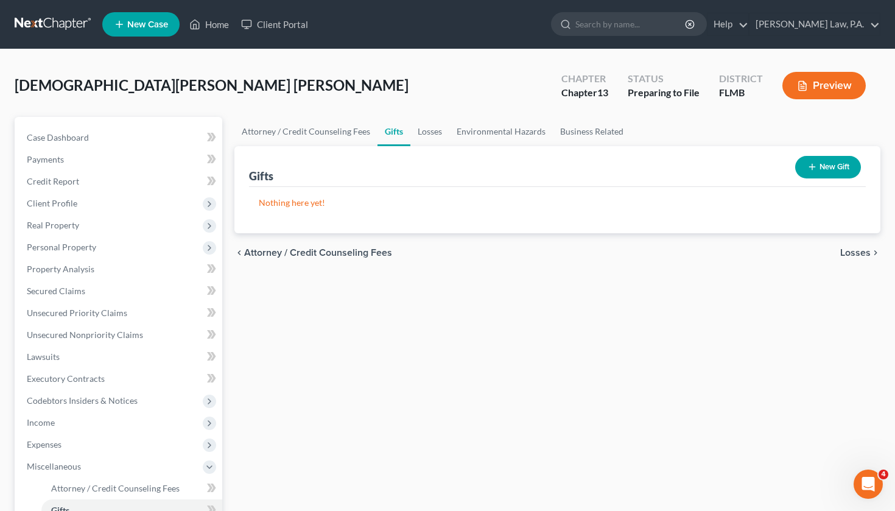
click at [845, 255] on span "Losses" at bounding box center [855, 253] width 30 height 10
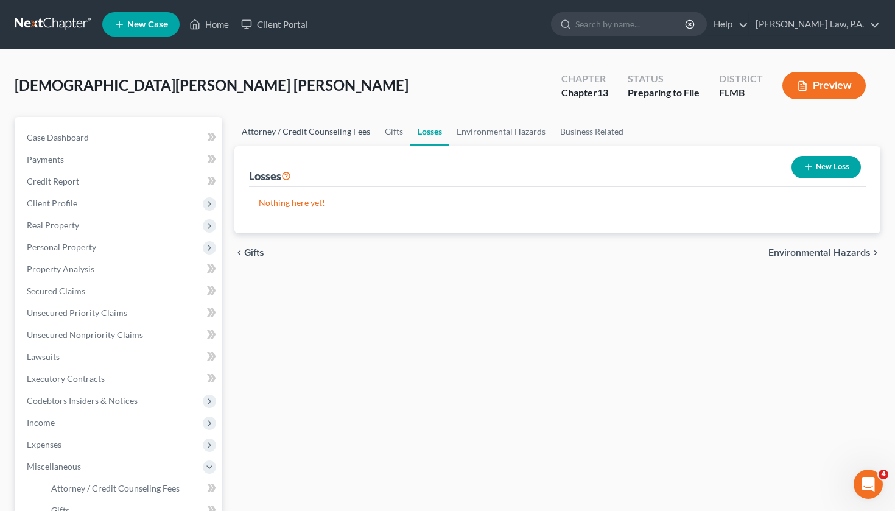
click at [287, 128] on link "Attorney / Credit Counseling Fees" at bounding box center [305, 131] width 143 height 29
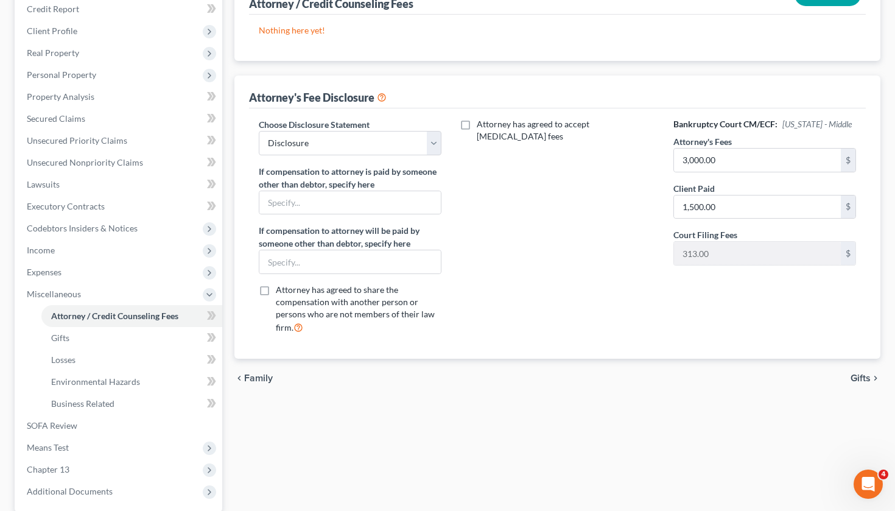
scroll to position [166, 0]
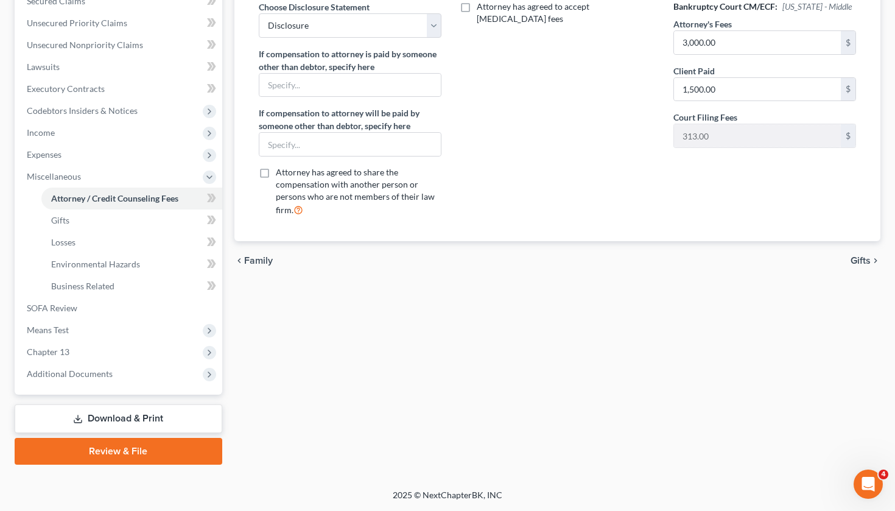
click at [119, 421] on link "Download & Print" at bounding box center [119, 418] width 208 height 29
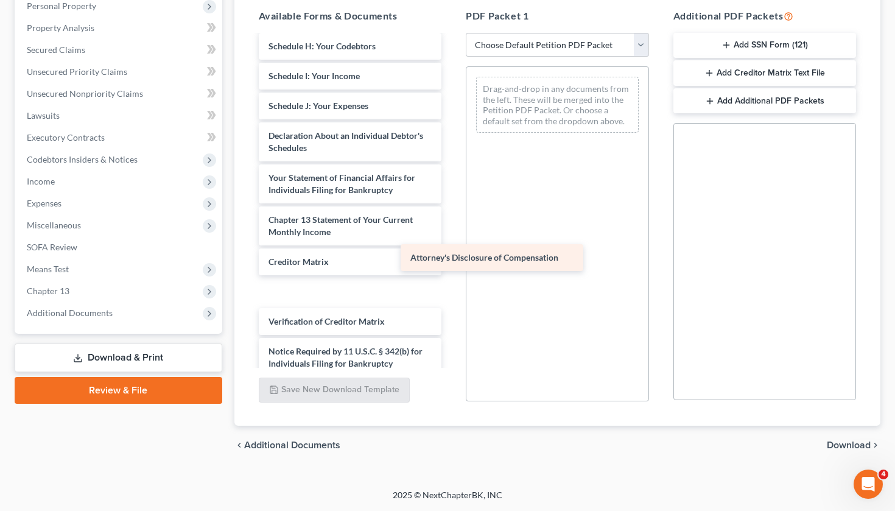
scroll to position [578, 0]
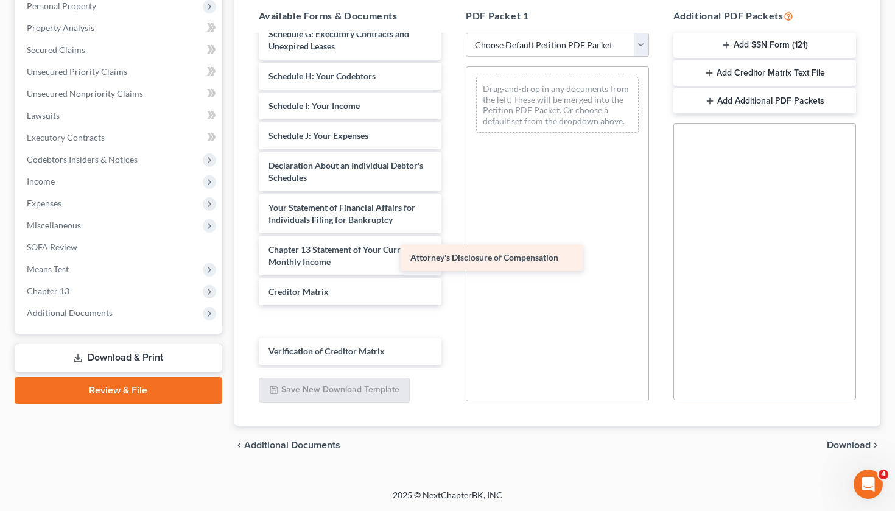
drag, startPoint x: 358, startPoint y: 348, endPoint x: 524, endPoint y: 224, distance: 207.0
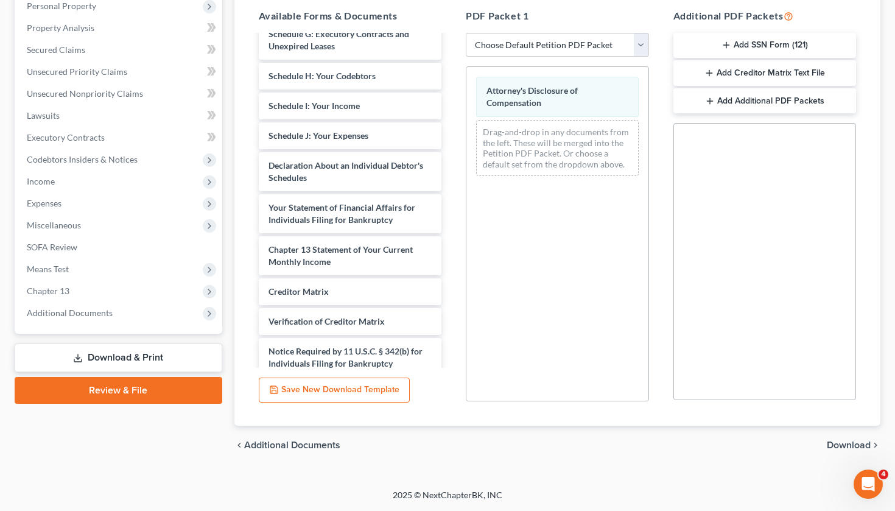
click at [842, 445] on span "Download" at bounding box center [849, 445] width 44 height 10
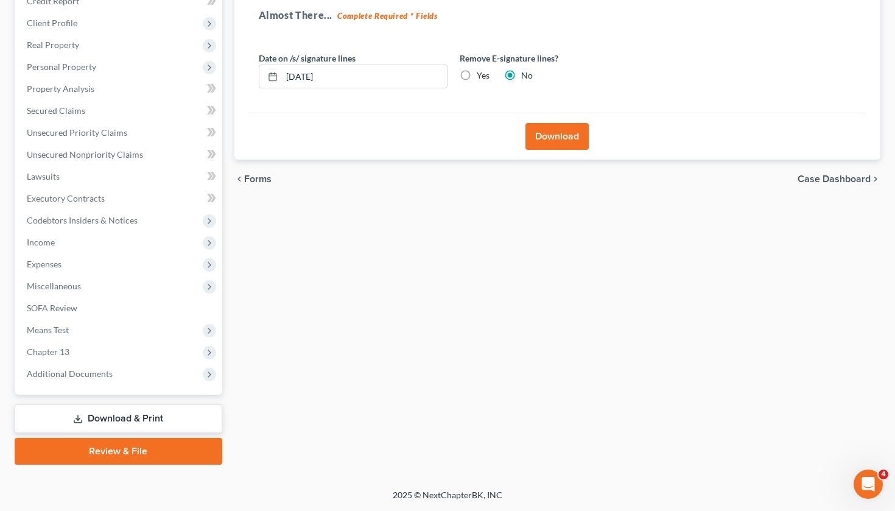
scroll to position [180, 0]
click at [477, 77] on label "Yes" at bounding box center [483, 75] width 13 height 12
click at [482, 77] on input "Yes" at bounding box center [486, 73] width 8 height 8
click at [554, 134] on button "Download" at bounding box center [557, 136] width 63 height 27
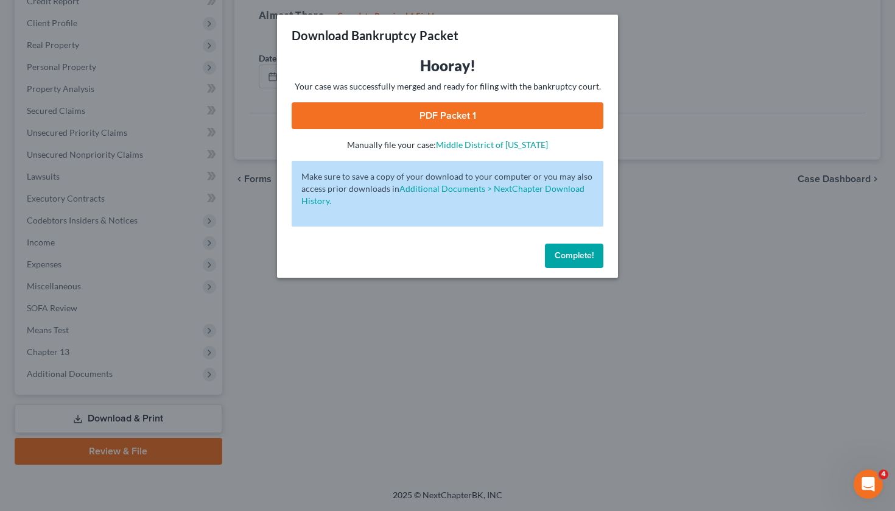
click at [491, 119] on link "PDF Packet 1" at bounding box center [448, 115] width 312 height 27
click at [570, 263] on button "Complete!" at bounding box center [574, 256] width 58 height 24
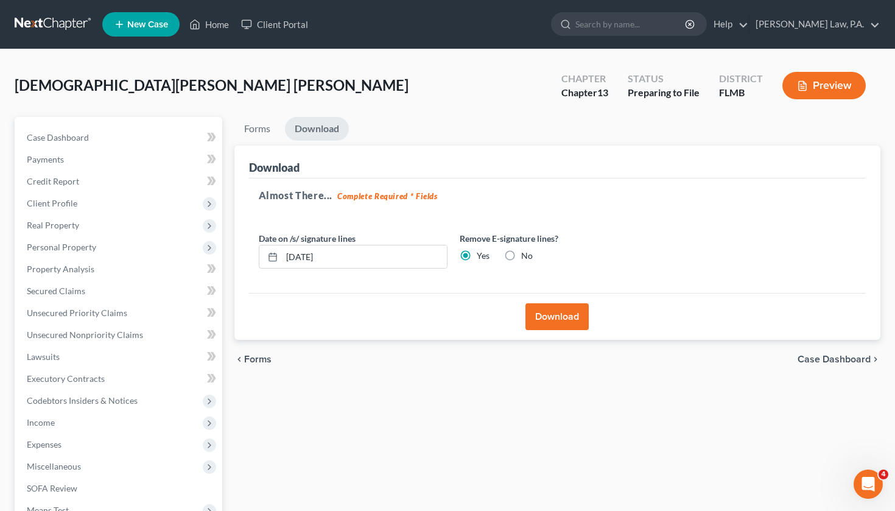
scroll to position [0, 0]
click at [96, 138] on link "Case Dashboard" at bounding box center [119, 138] width 205 height 22
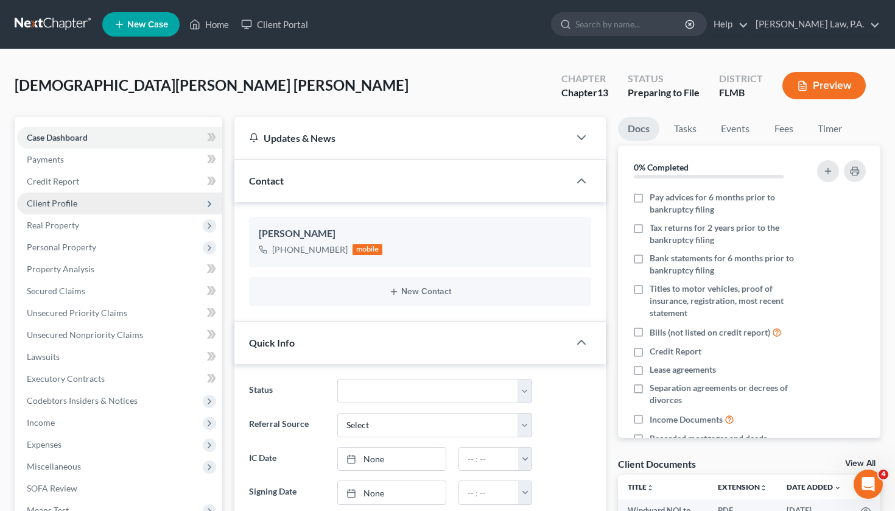
click at [85, 203] on span "Client Profile" at bounding box center [119, 203] width 205 height 22
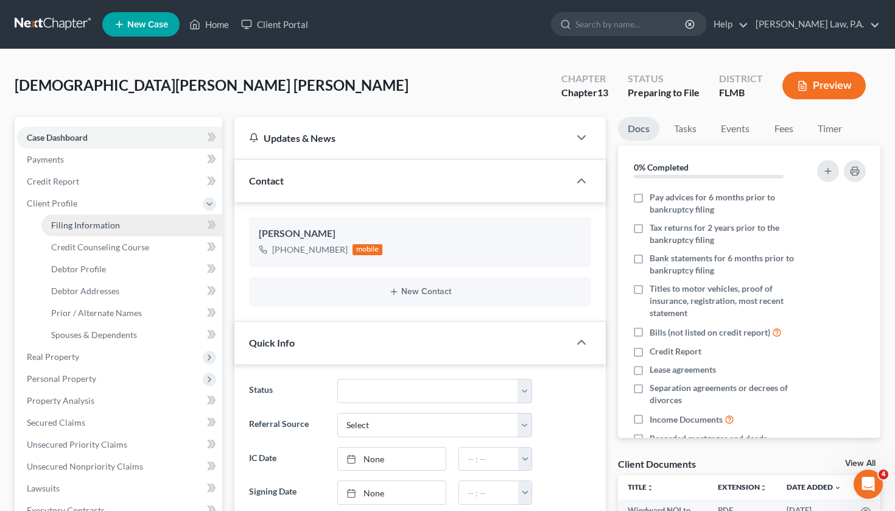
click at [129, 223] on link "Filing Information" at bounding box center [131, 225] width 181 height 22
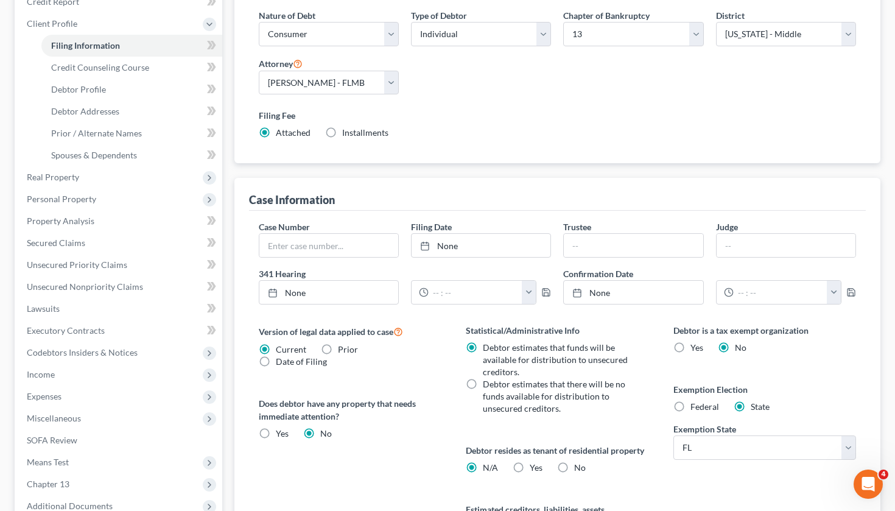
scroll to position [46, 0]
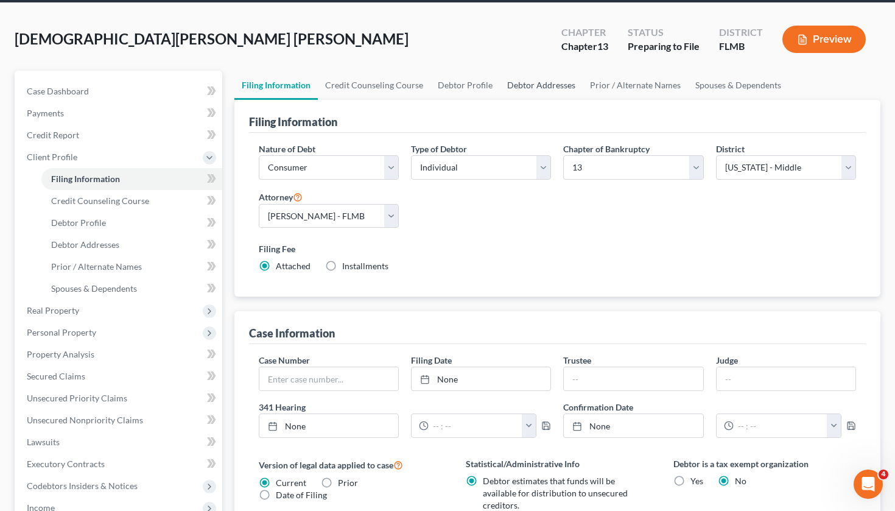
click at [520, 91] on link "Debtor Addresses" at bounding box center [541, 85] width 83 height 29
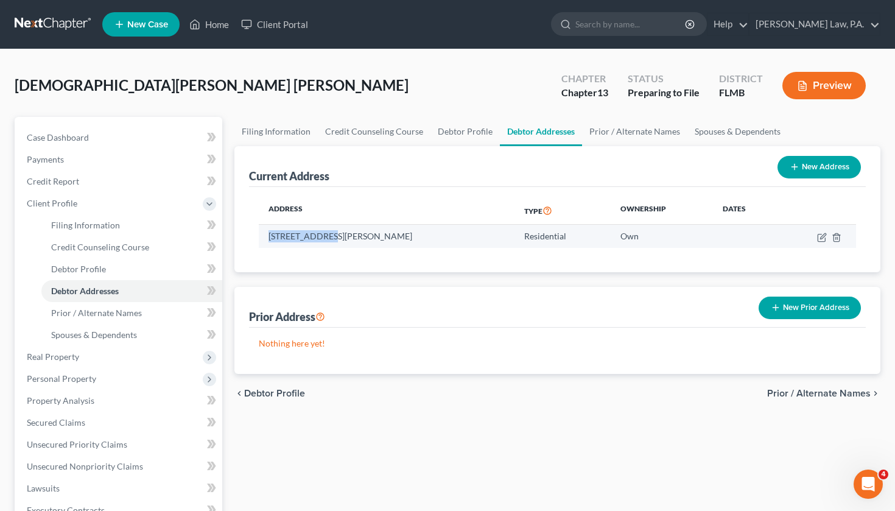
drag, startPoint x: 269, startPoint y: 236, endPoint x: 323, endPoint y: 235, distance: 54.8
click at [323, 235] on td "[STREET_ADDRESS][PERSON_NAME]" at bounding box center [387, 236] width 256 height 23
copy td "4734 [PERSON_NAME] Dr"
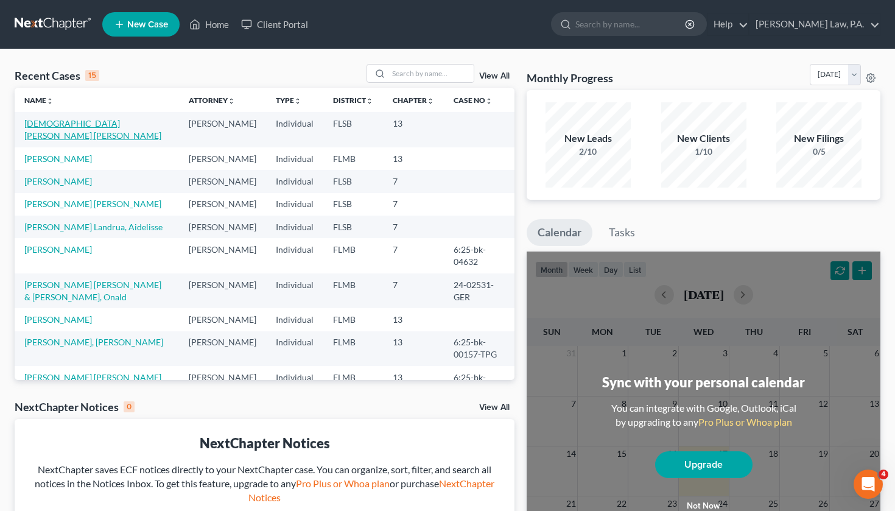
click at [57, 126] on link "[DEMOGRAPHIC_DATA][PERSON_NAME] [PERSON_NAME]" at bounding box center [92, 129] width 137 height 23
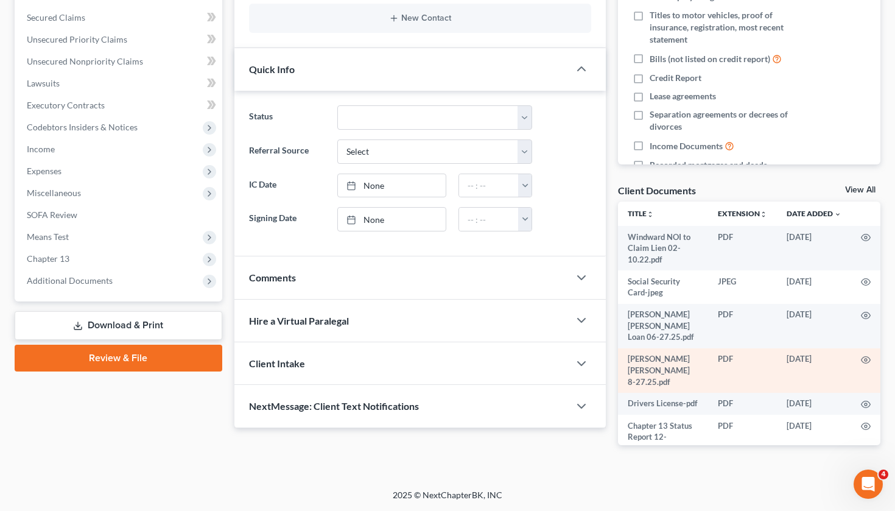
scroll to position [273, 0]
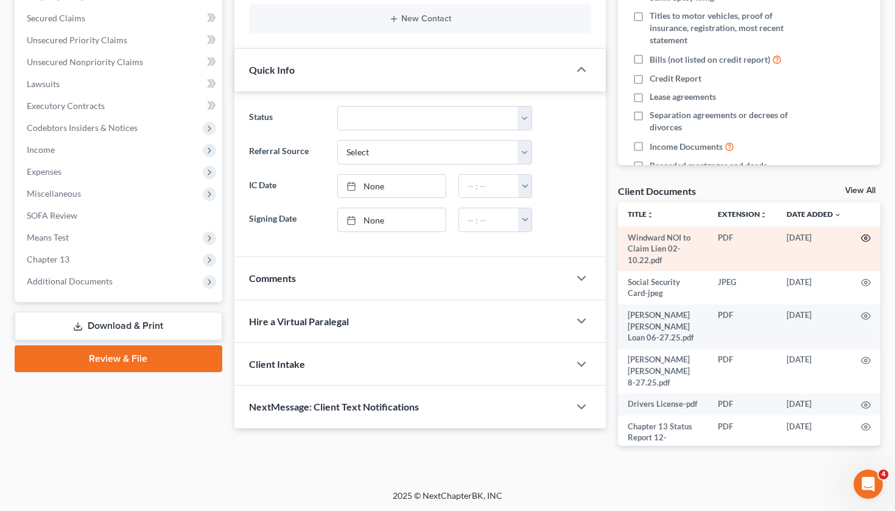
click at [864, 235] on icon "button" at bounding box center [866, 238] width 9 height 7
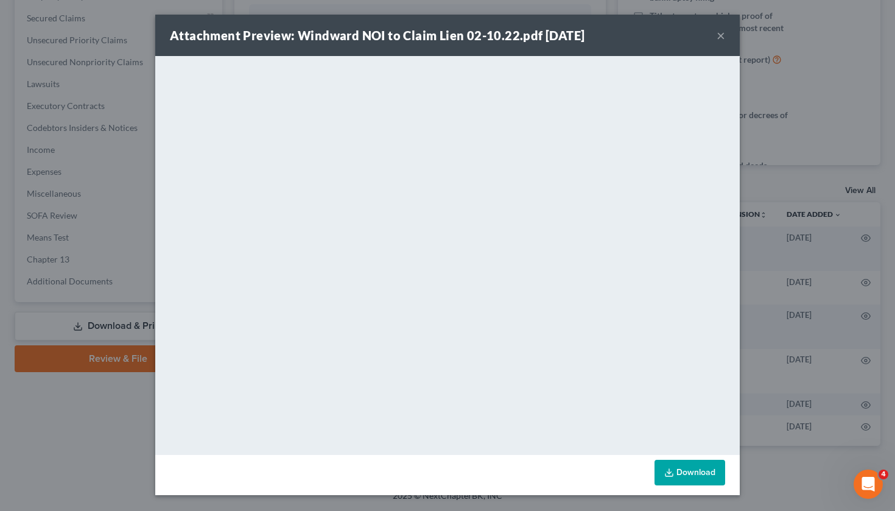
click at [720, 35] on button "×" at bounding box center [721, 35] width 9 height 15
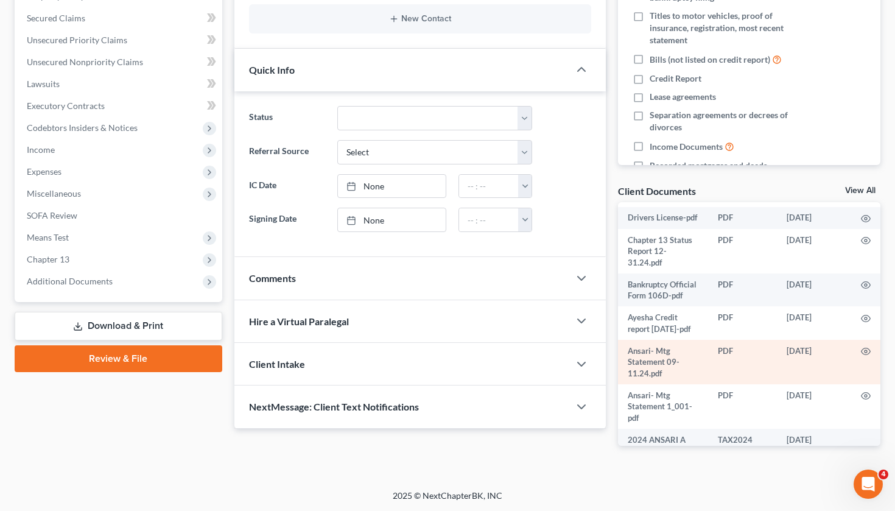
scroll to position [190, 0]
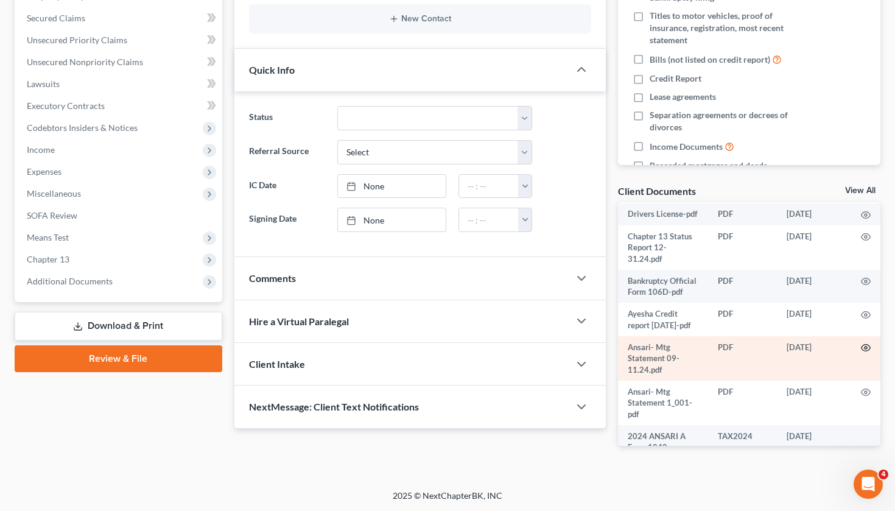
click at [863, 343] on icon "button" at bounding box center [866, 348] width 10 height 10
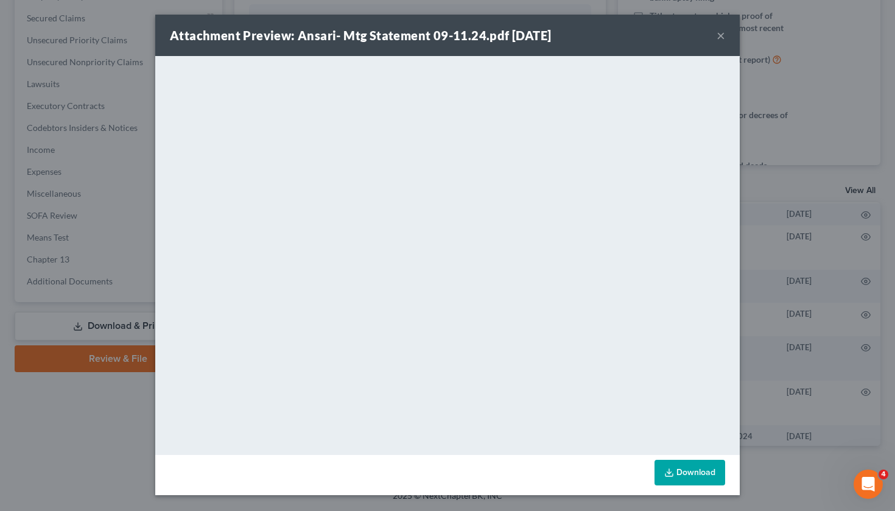
click at [722, 30] on button "×" at bounding box center [721, 35] width 9 height 15
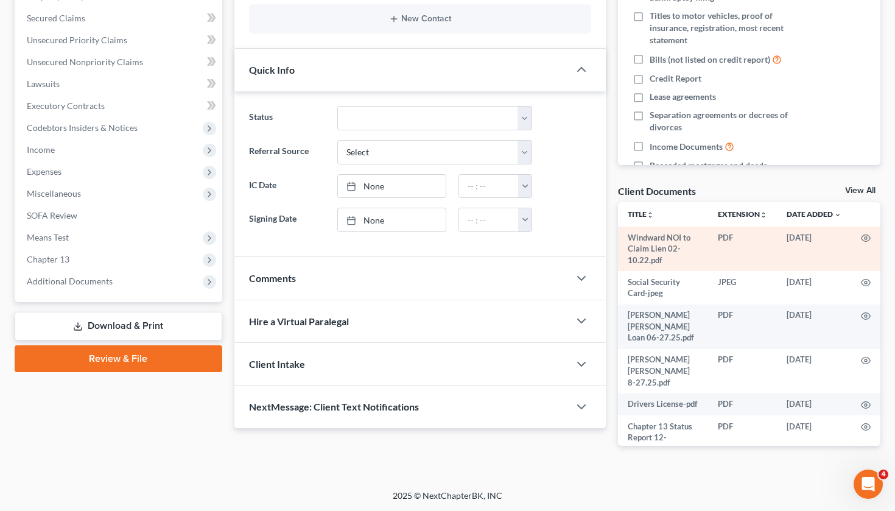
scroll to position [0, 0]
click at [862, 237] on icon "button" at bounding box center [866, 238] width 10 height 10
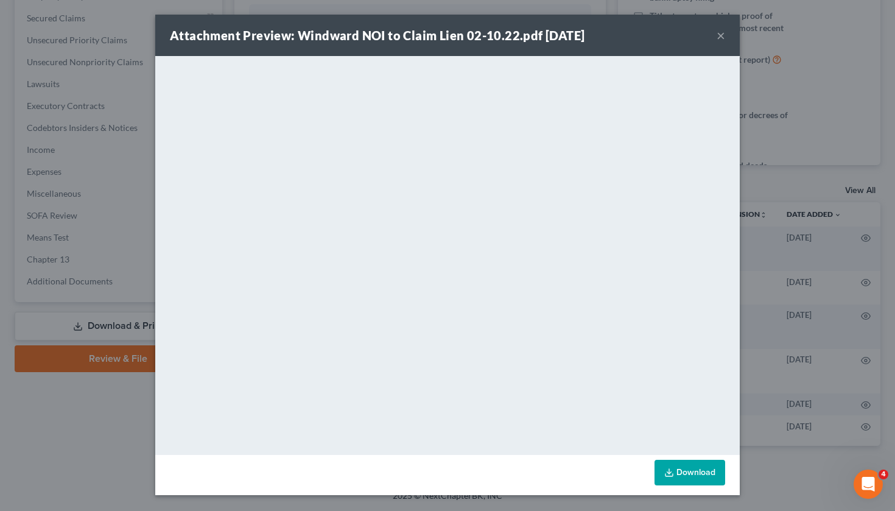
click at [75, 3] on div "Attachment Preview: Windward NOI to Claim Lien 02-10.22.pdf 09/16/2025 × <objec…" at bounding box center [447, 255] width 895 height 511
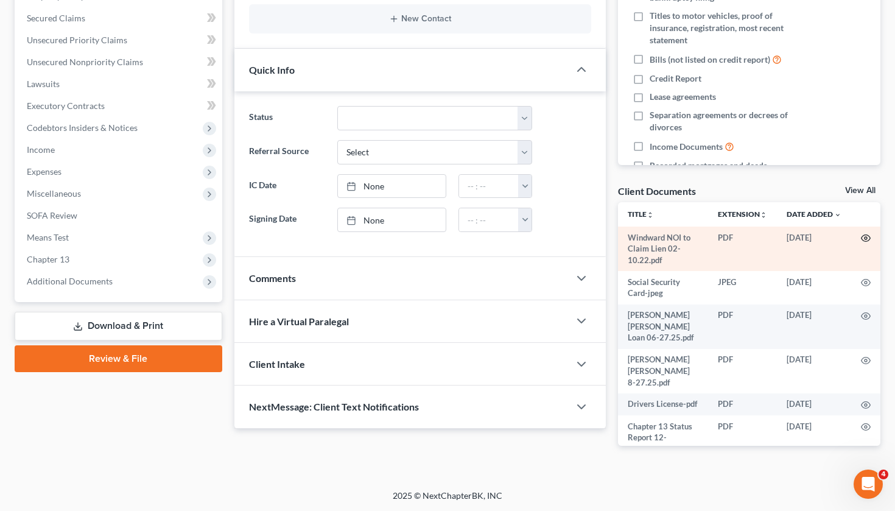
click at [867, 234] on icon "button" at bounding box center [866, 238] width 10 height 10
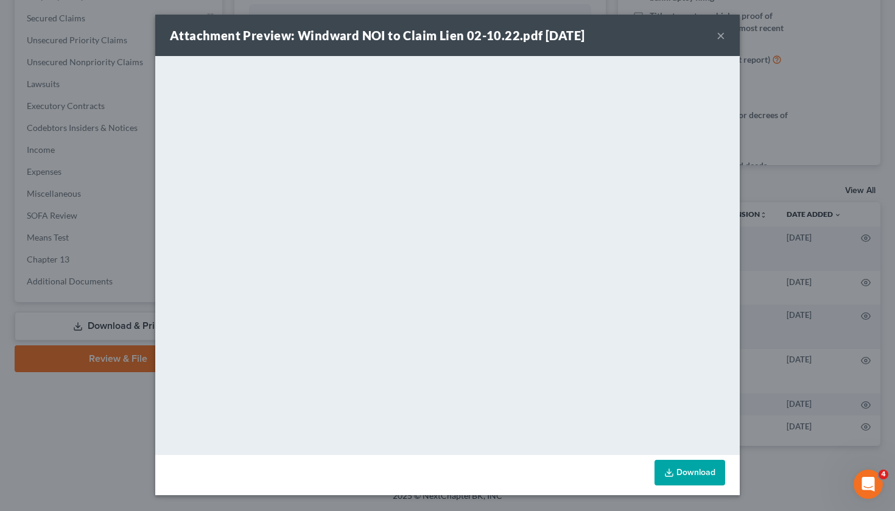
click at [722, 36] on button "×" at bounding box center [721, 35] width 9 height 15
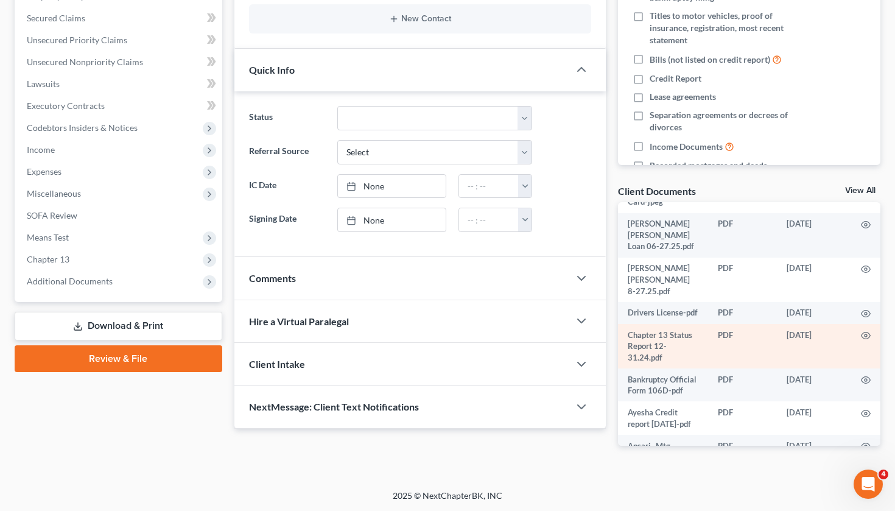
scroll to position [9, 0]
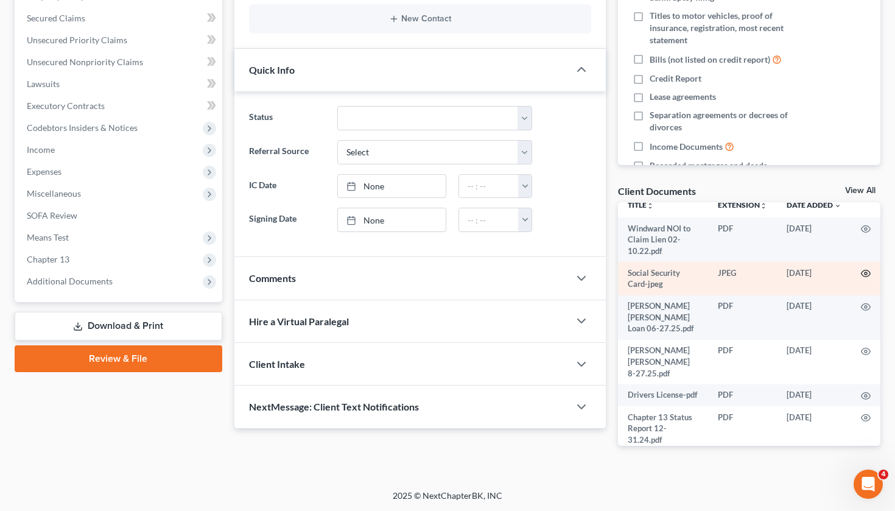
click at [867, 272] on circle "button" at bounding box center [866, 273] width 2 height 2
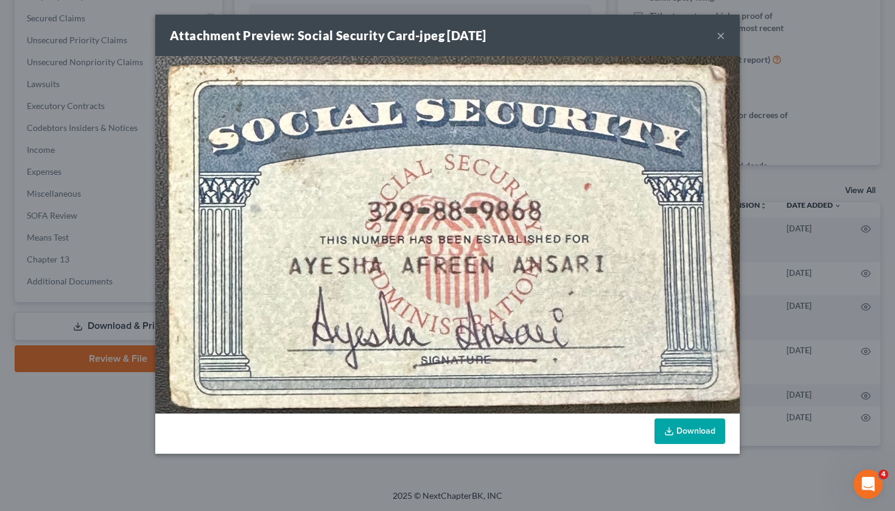
click at [717, 40] on button "×" at bounding box center [721, 35] width 9 height 15
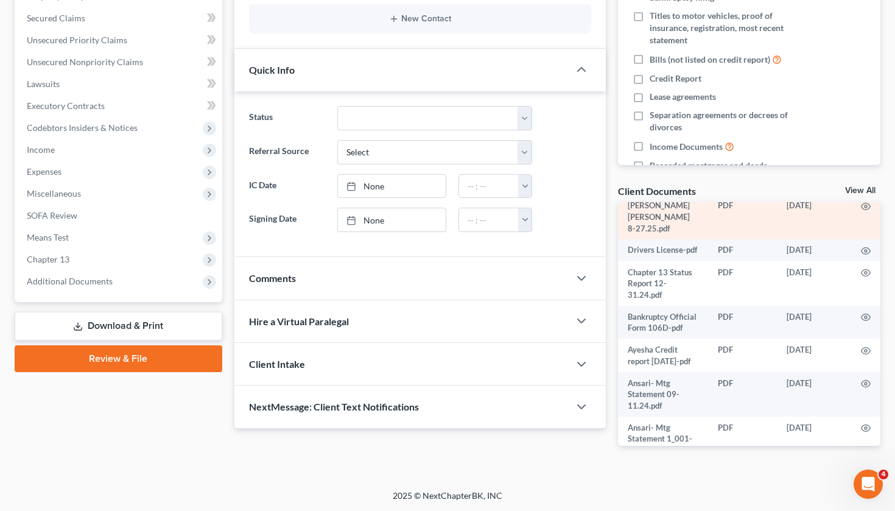
scroll to position [176, 0]
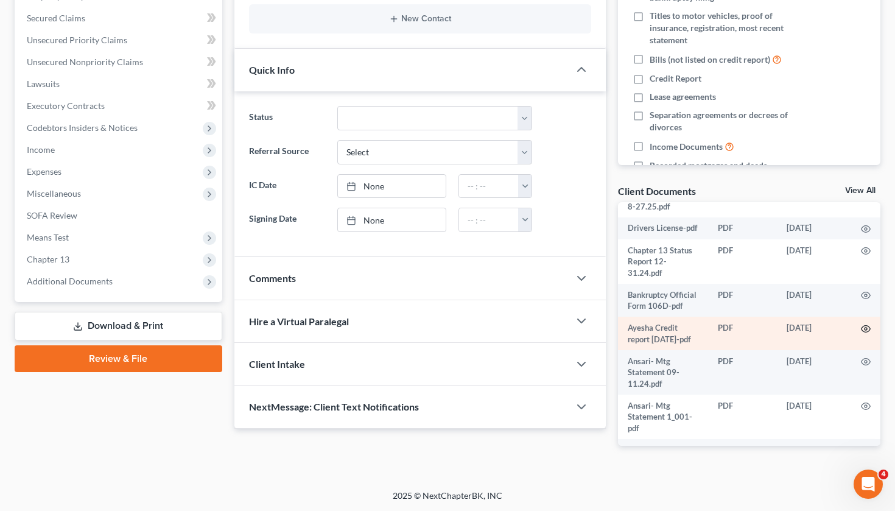
click at [867, 328] on circle "button" at bounding box center [866, 329] width 2 height 2
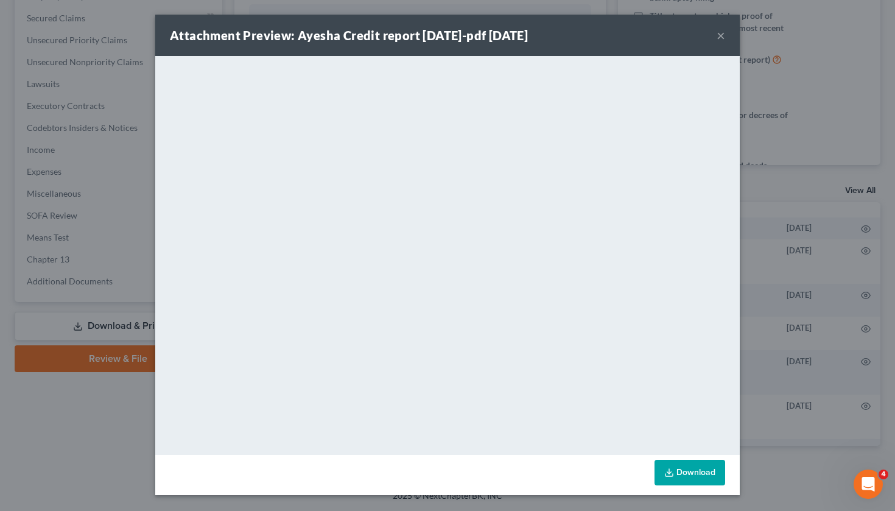
click at [722, 34] on button "×" at bounding box center [721, 35] width 9 height 15
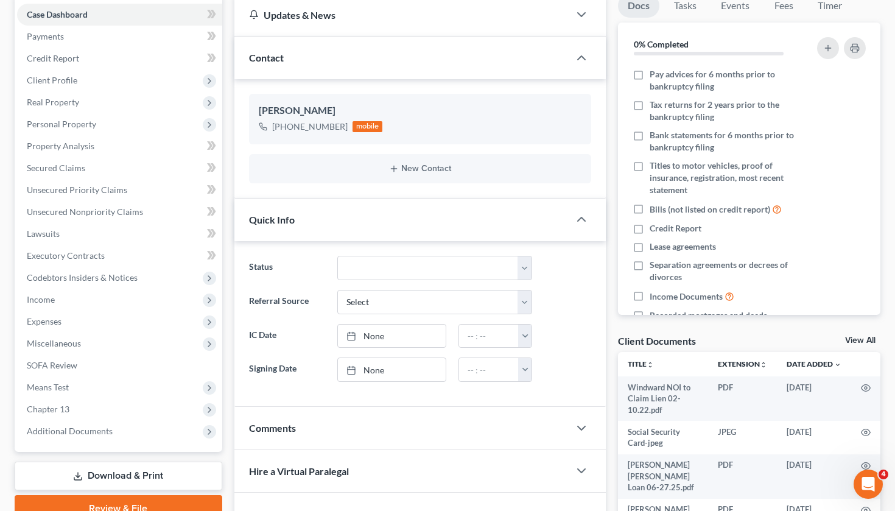
scroll to position [0, 0]
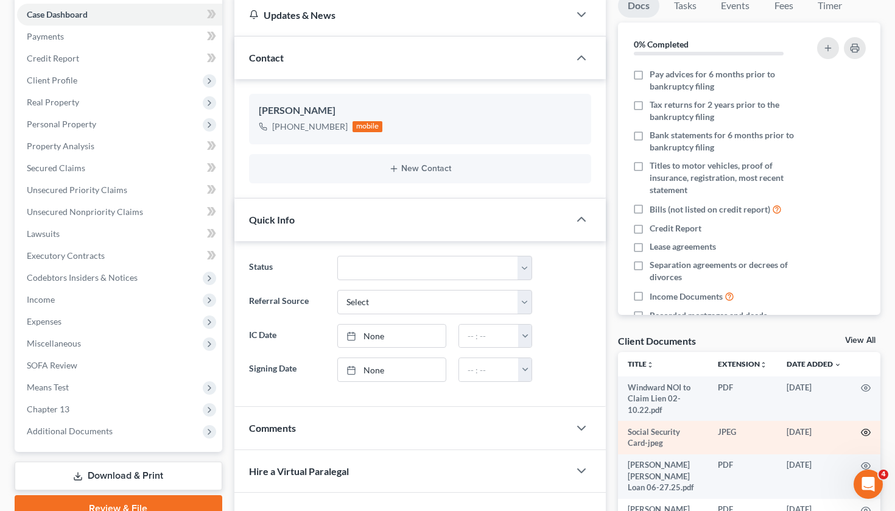
click at [866, 432] on circle "button" at bounding box center [866, 432] width 2 height 2
